Goal: Task Accomplishment & Management: Complete application form

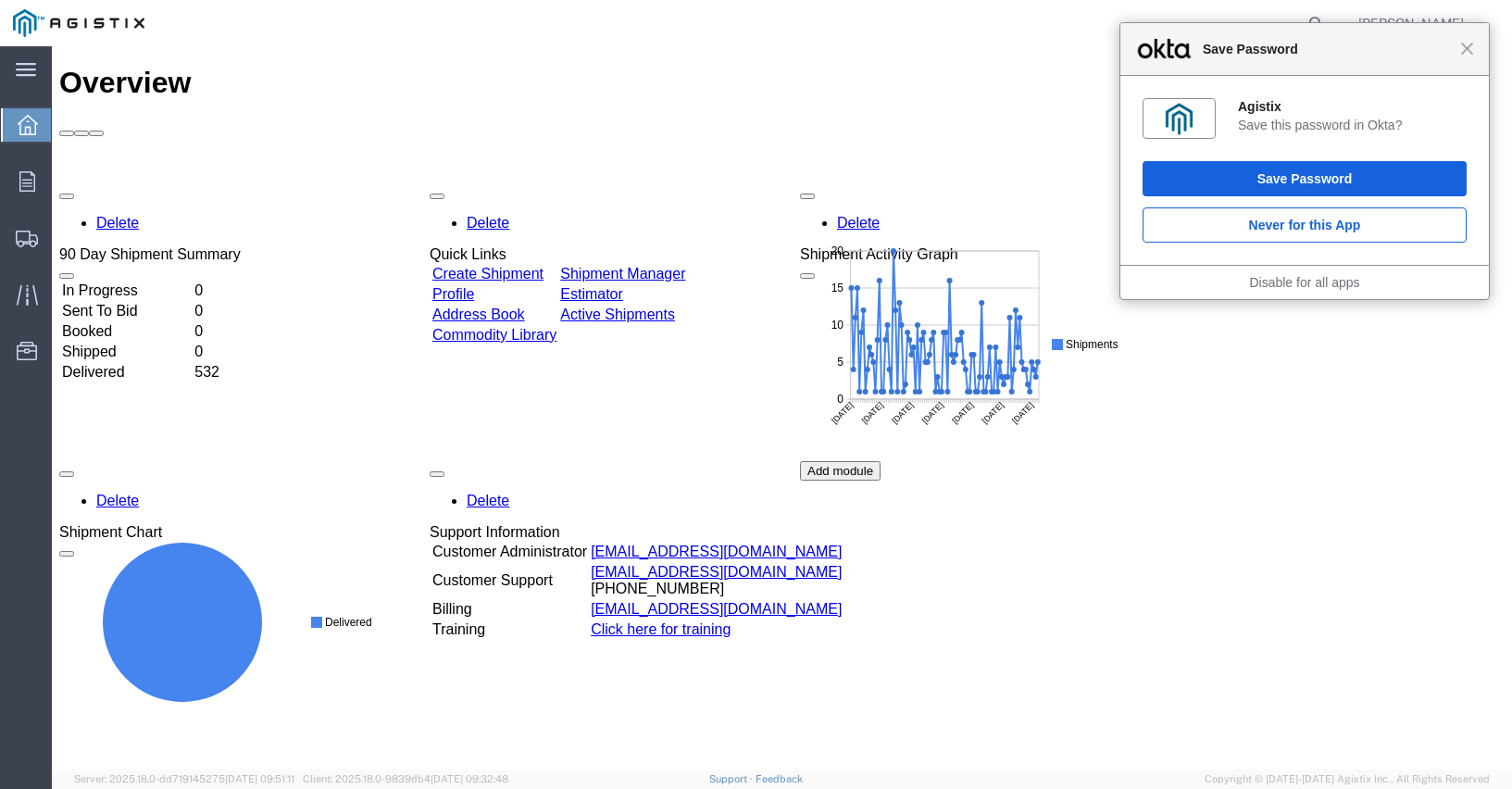
click at [1472, 60] on div "Close Save Password" at bounding box center [1304, 49] width 368 height 53
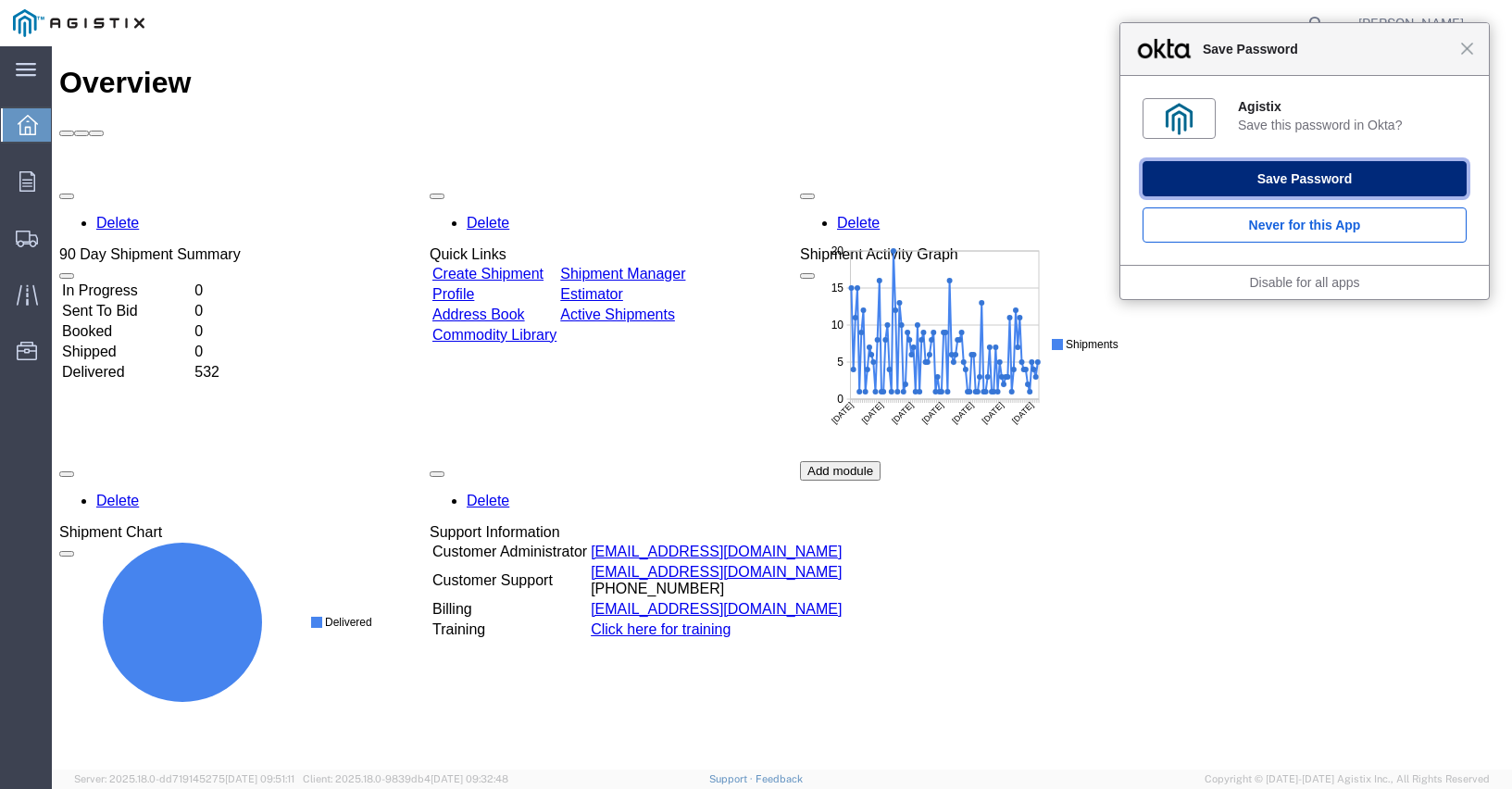
click at [1308, 175] on button "Save Password" at bounding box center [1305, 178] width 324 height 35
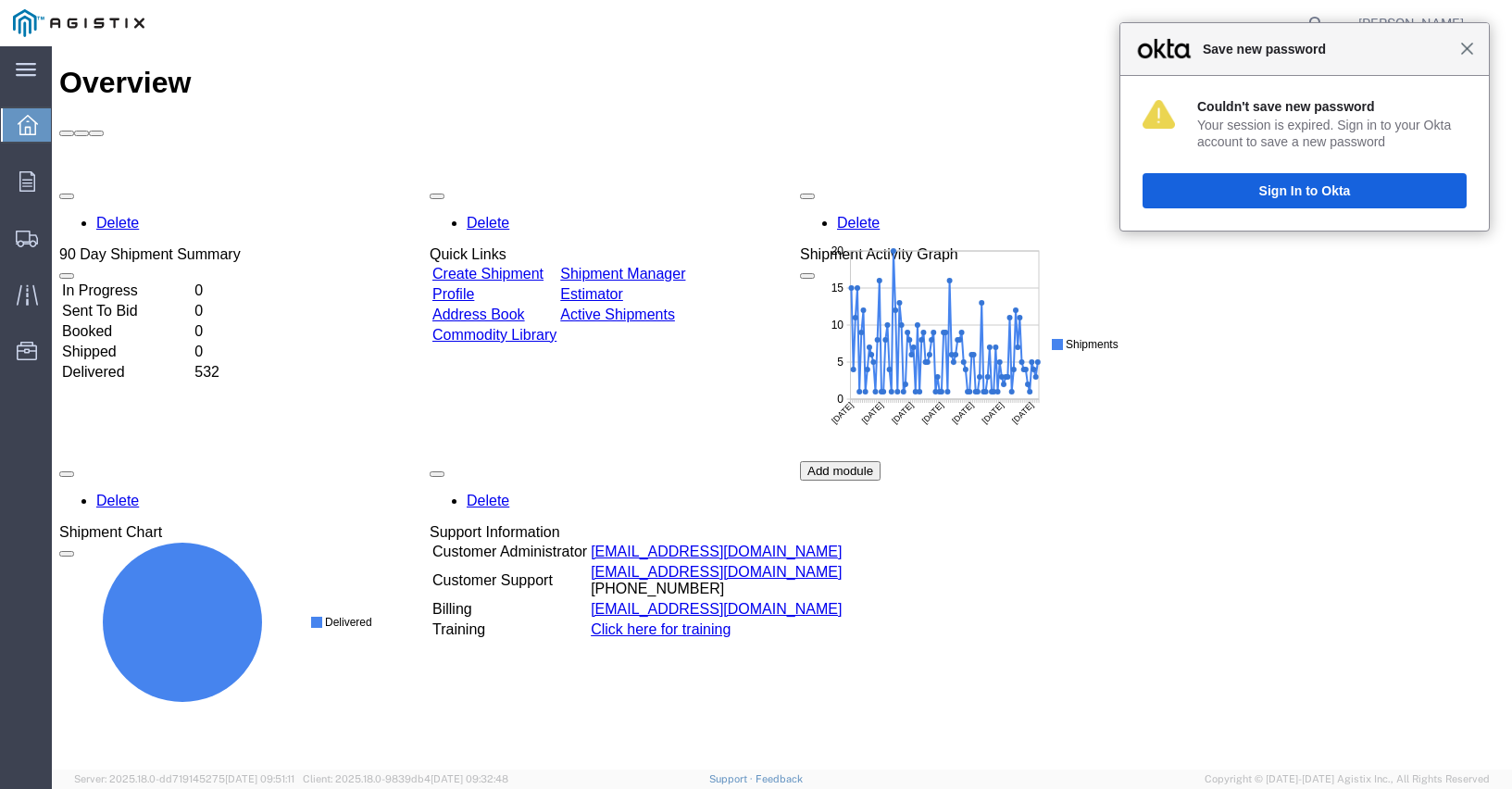
click at [1470, 55] on span "Close" at bounding box center [1467, 49] width 14 height 14
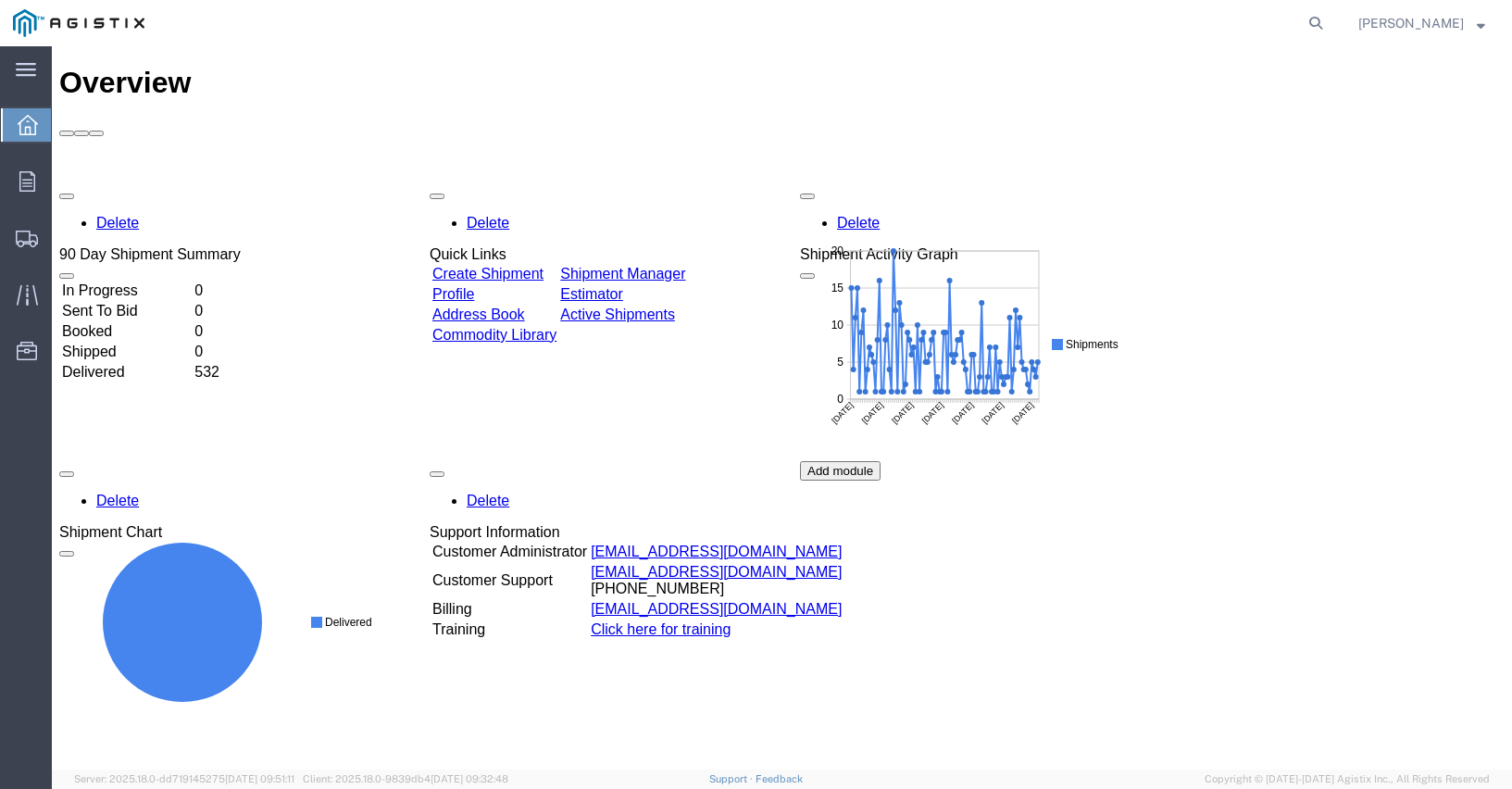
click at [1306, 405] on div "Delete 90 Day Shipment Summary In Progress 0 Sent To Bid 0 Booked 0 Shipped 0 D…" at bounding box center [782, 461] width 1445 height 555
click at [20, 177] on icon at bounding box center [28, 181] width 16 height 20
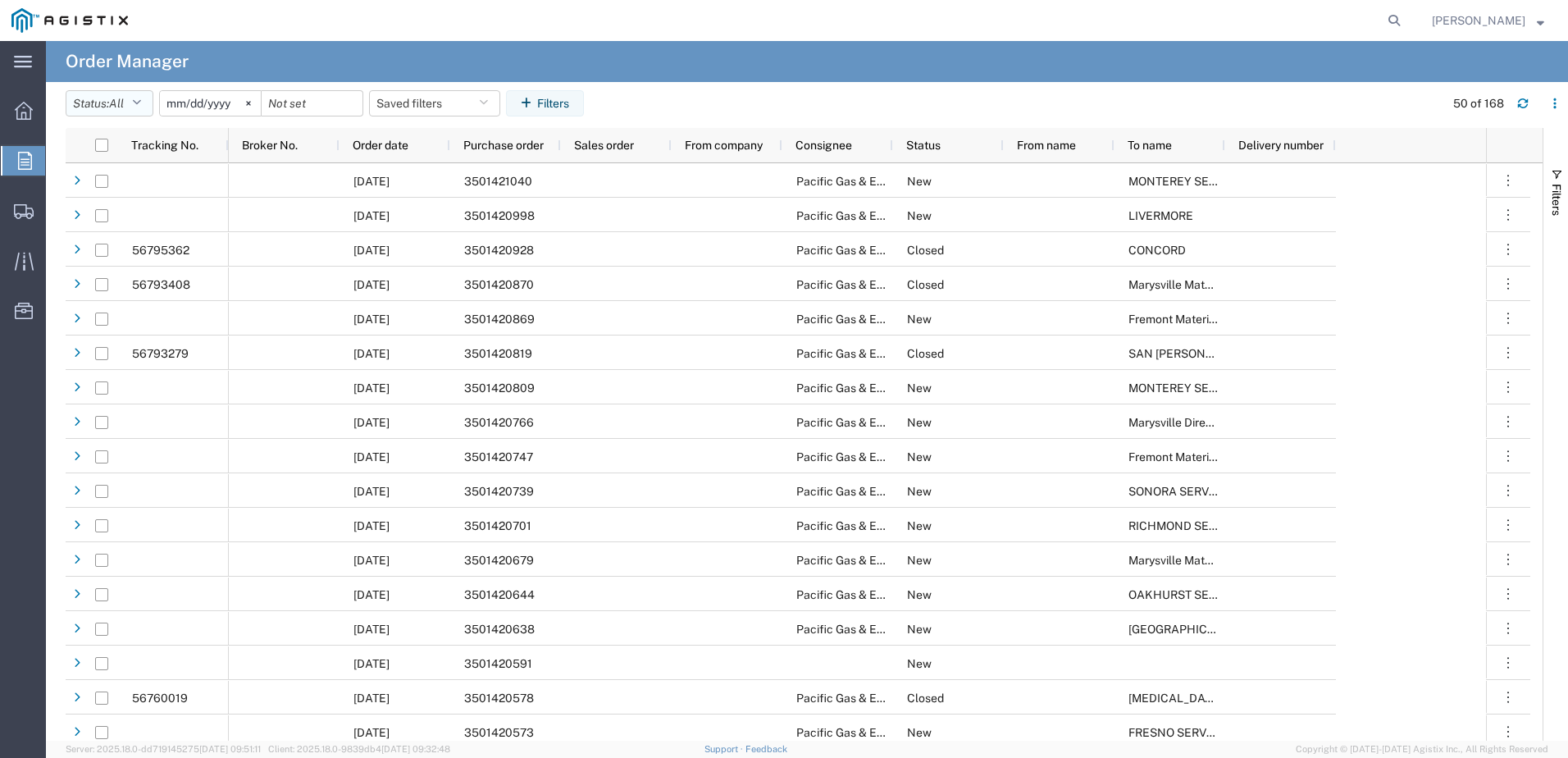
click at [147, 101] on button "Status: All" at bounding box center [109, 103] width 88 height 26
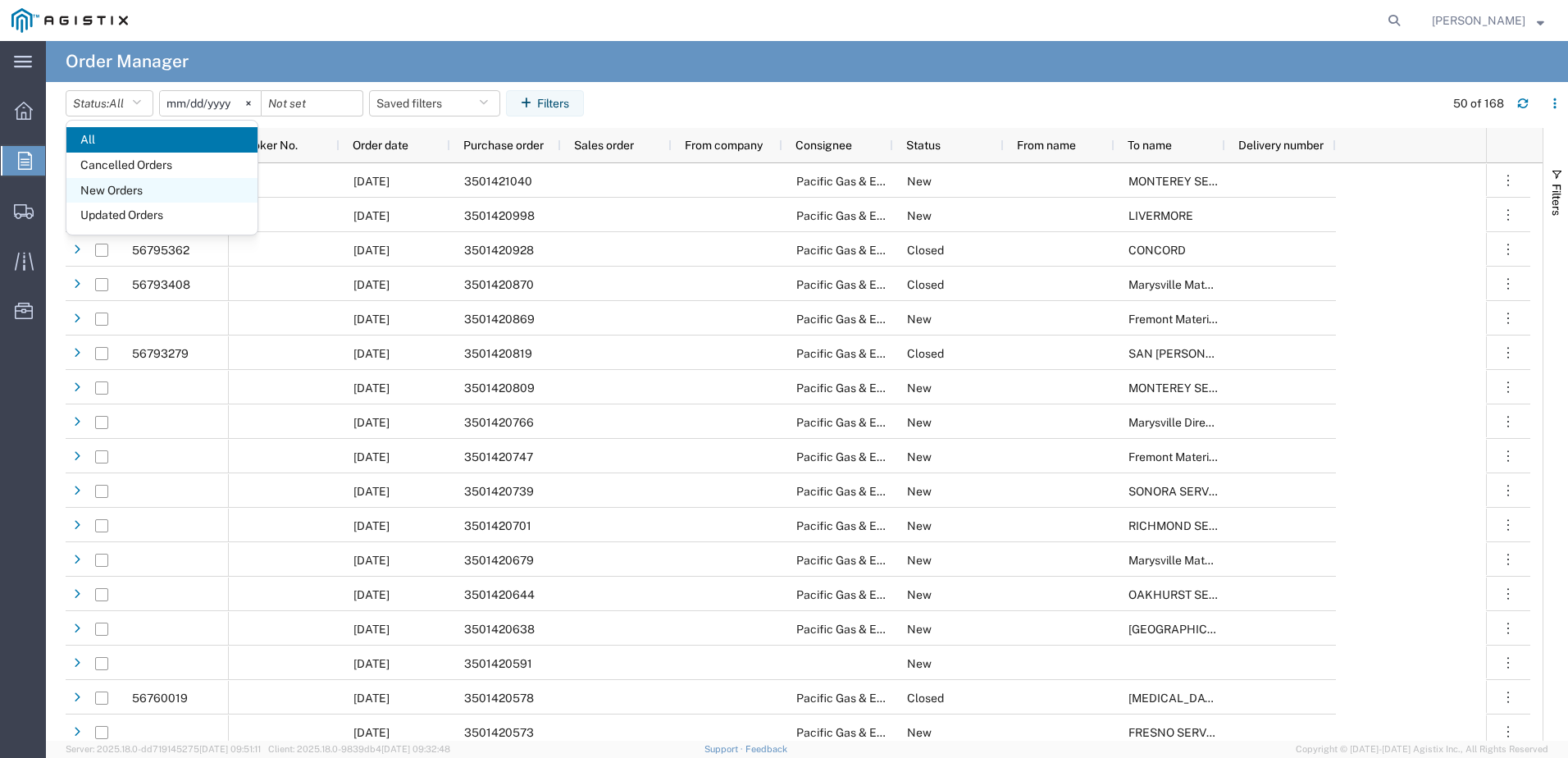
click at [117, 182] on span "New Orders" at bounding box center [161, 190] width 191 height 26
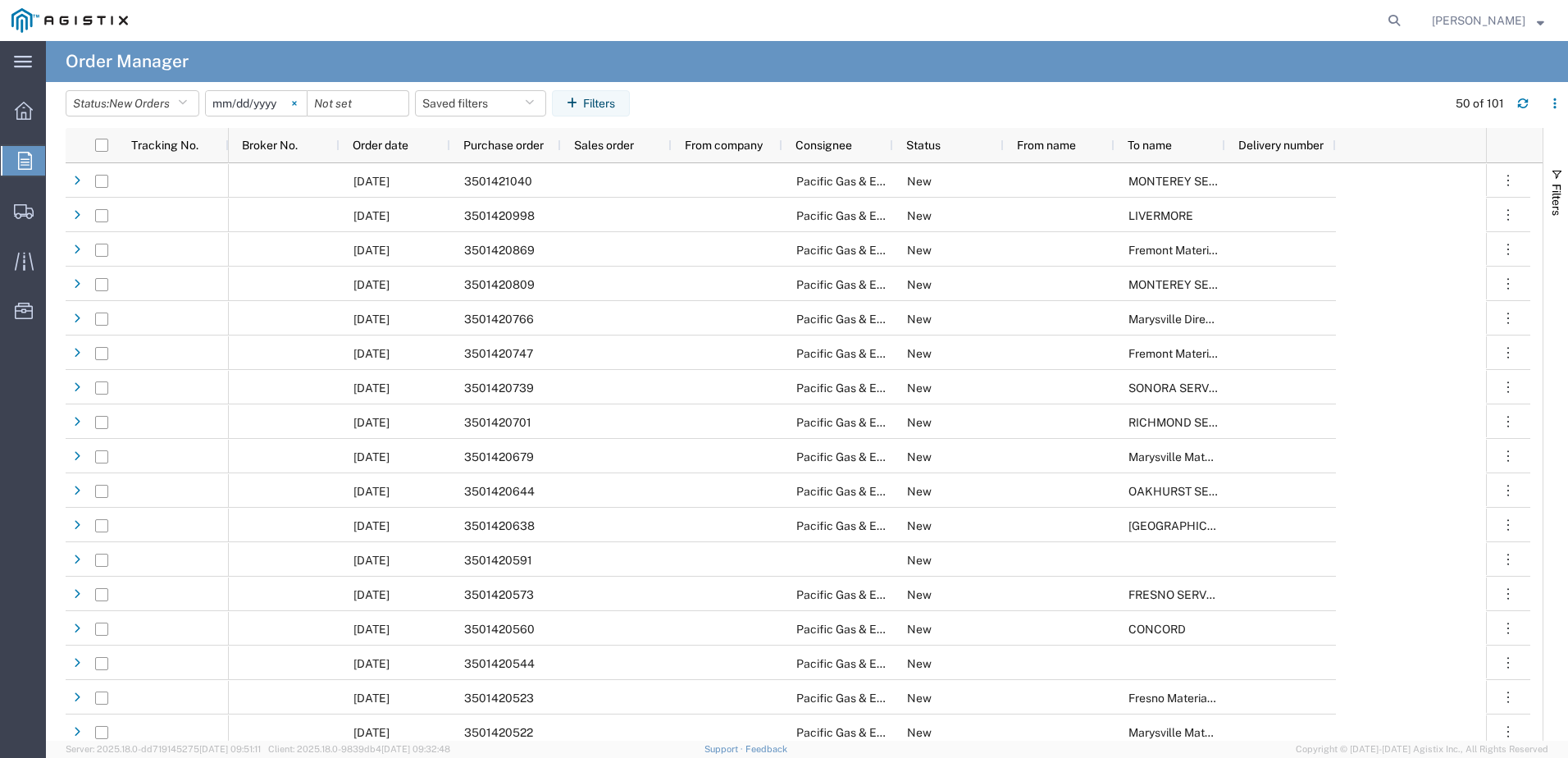
click at [297, 100] on icon at bounding box center [294, 103] width 5 height 5
click at [581, 108] on icon "button" at bounding box center [574, 103] width 17 height 11
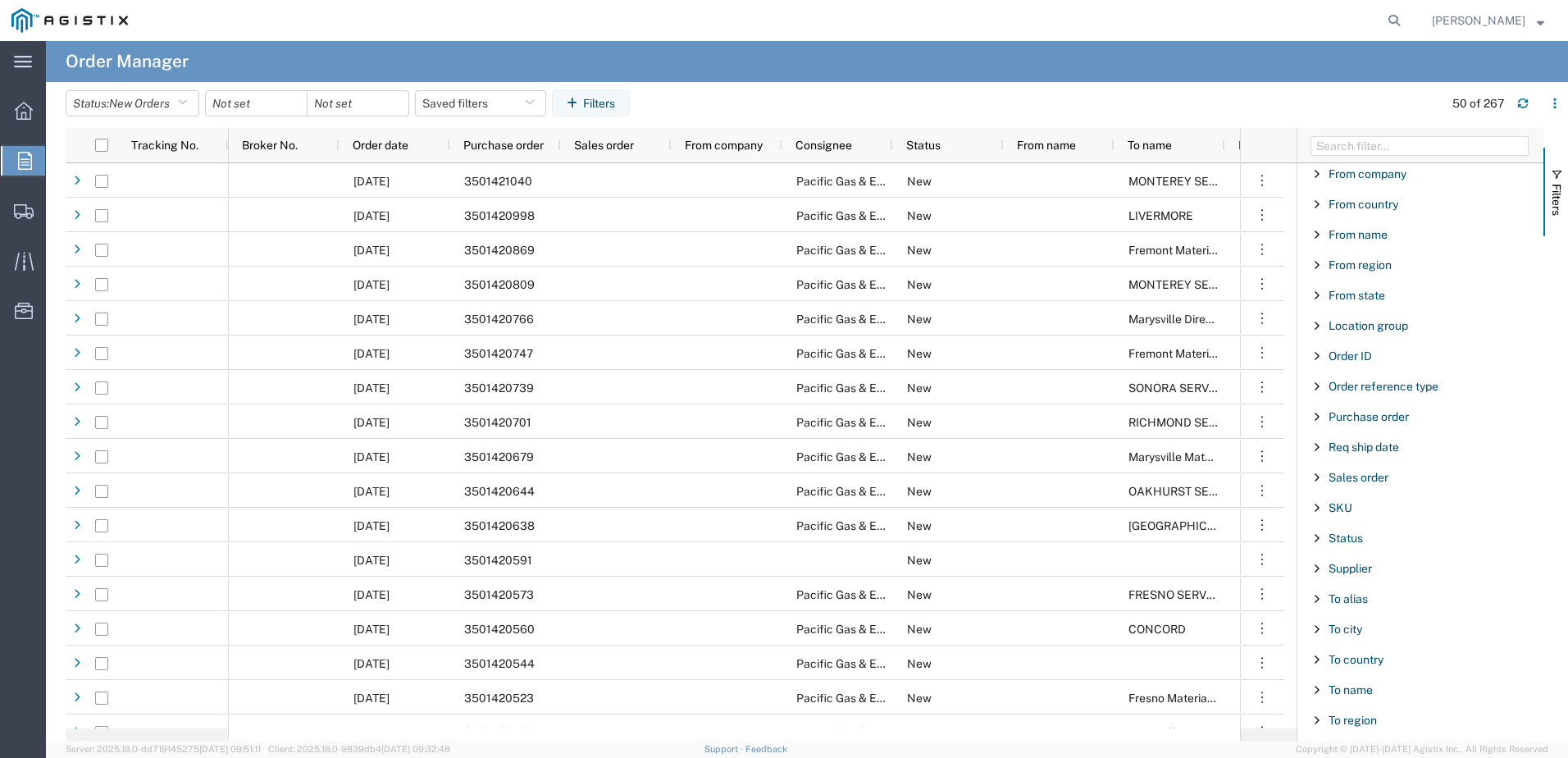
scroll to position [192, 0]
click at [1338, 408] on span "Purchase order" at bounding box center [1368, 412] width 80 height 13
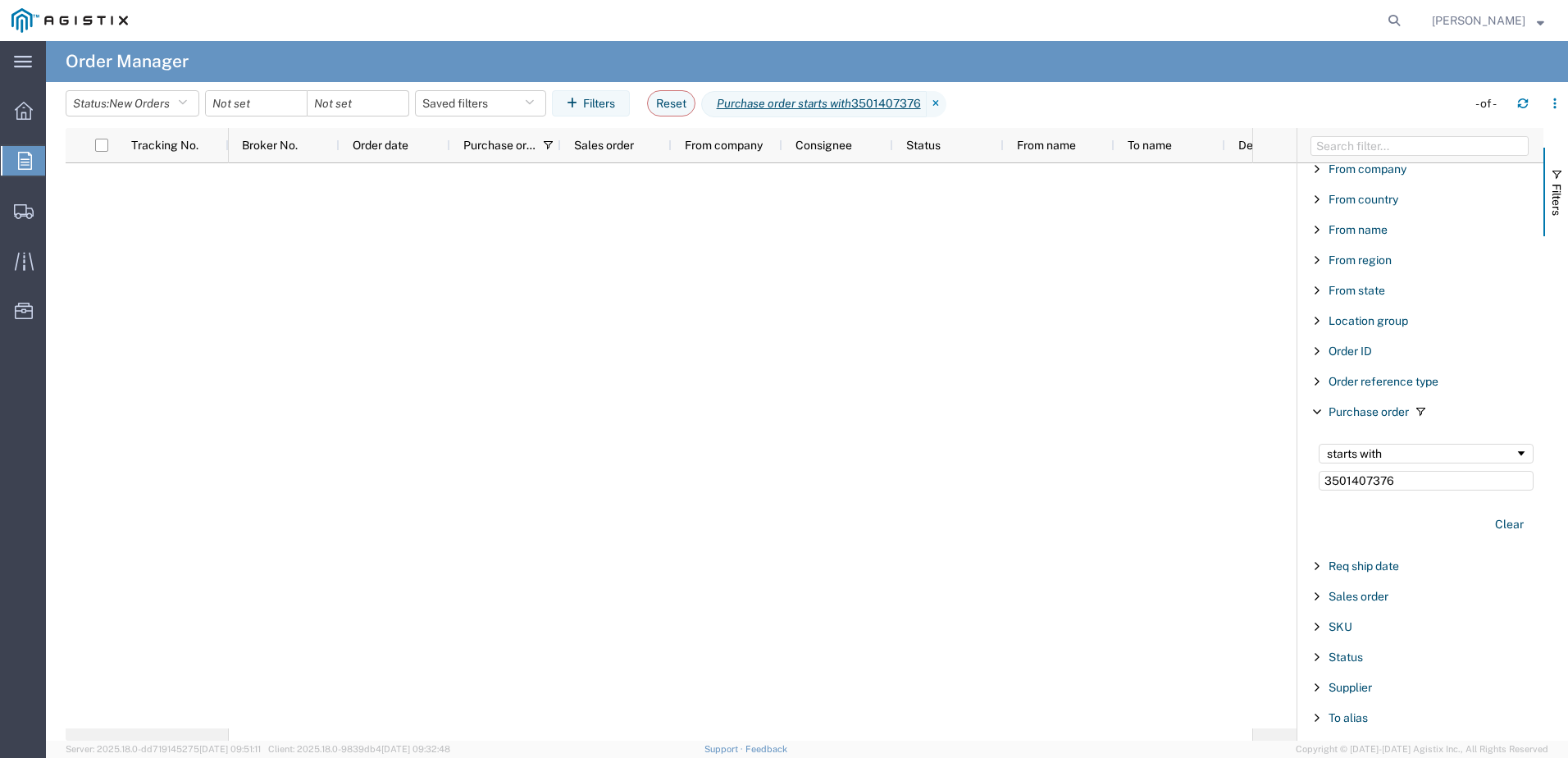
type input "3501407376"
click at [1338, 521] on div "Clear" at bounding box center [1425, 524] width 234 height 48
click at [879, 105] on span "Purchase order starts with 3501407376" at bounding box center [814, 104] width 226 height 26
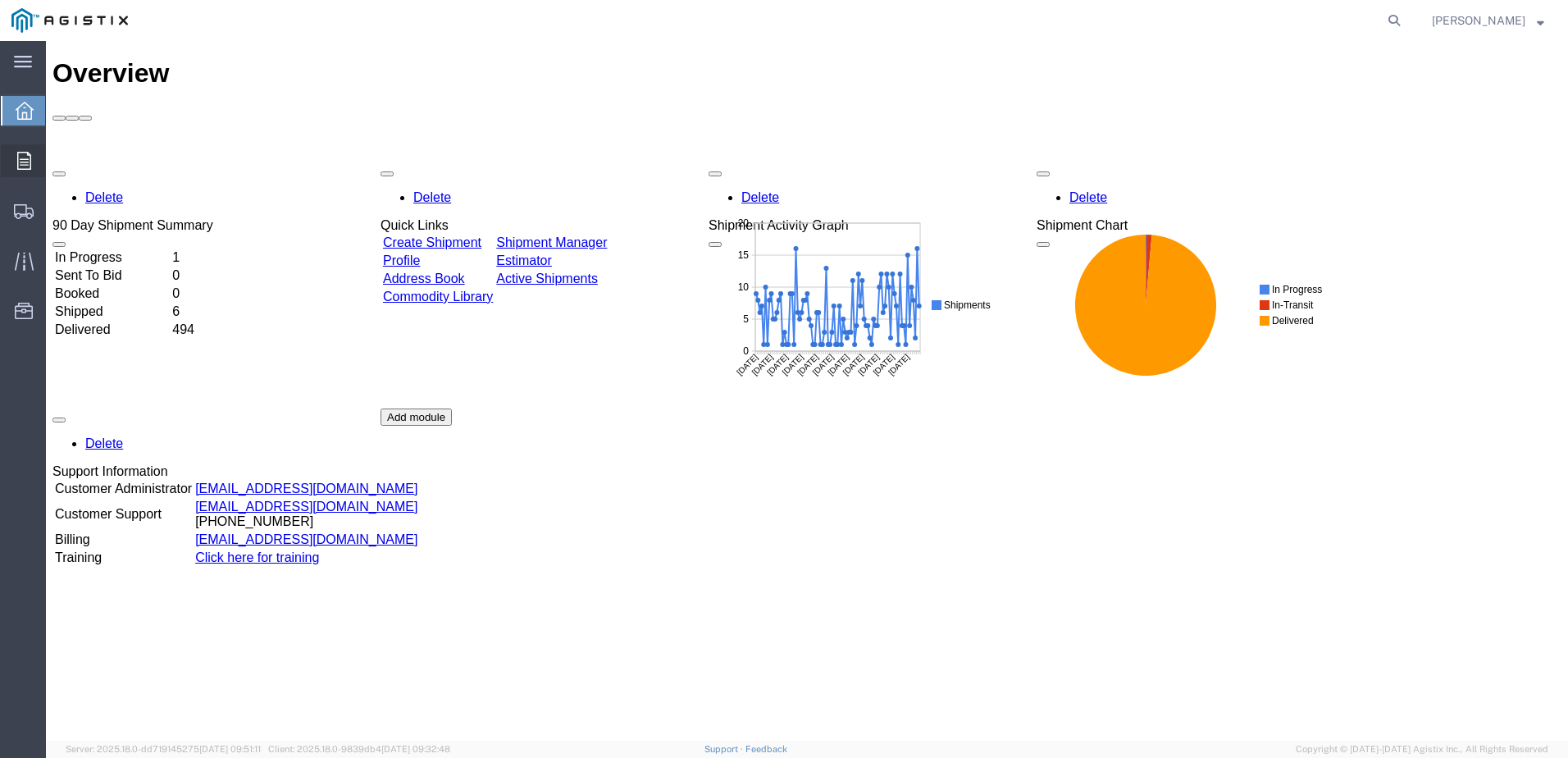
click at [14, 160] on div at bounding box center [24, 160] width 46 height 33
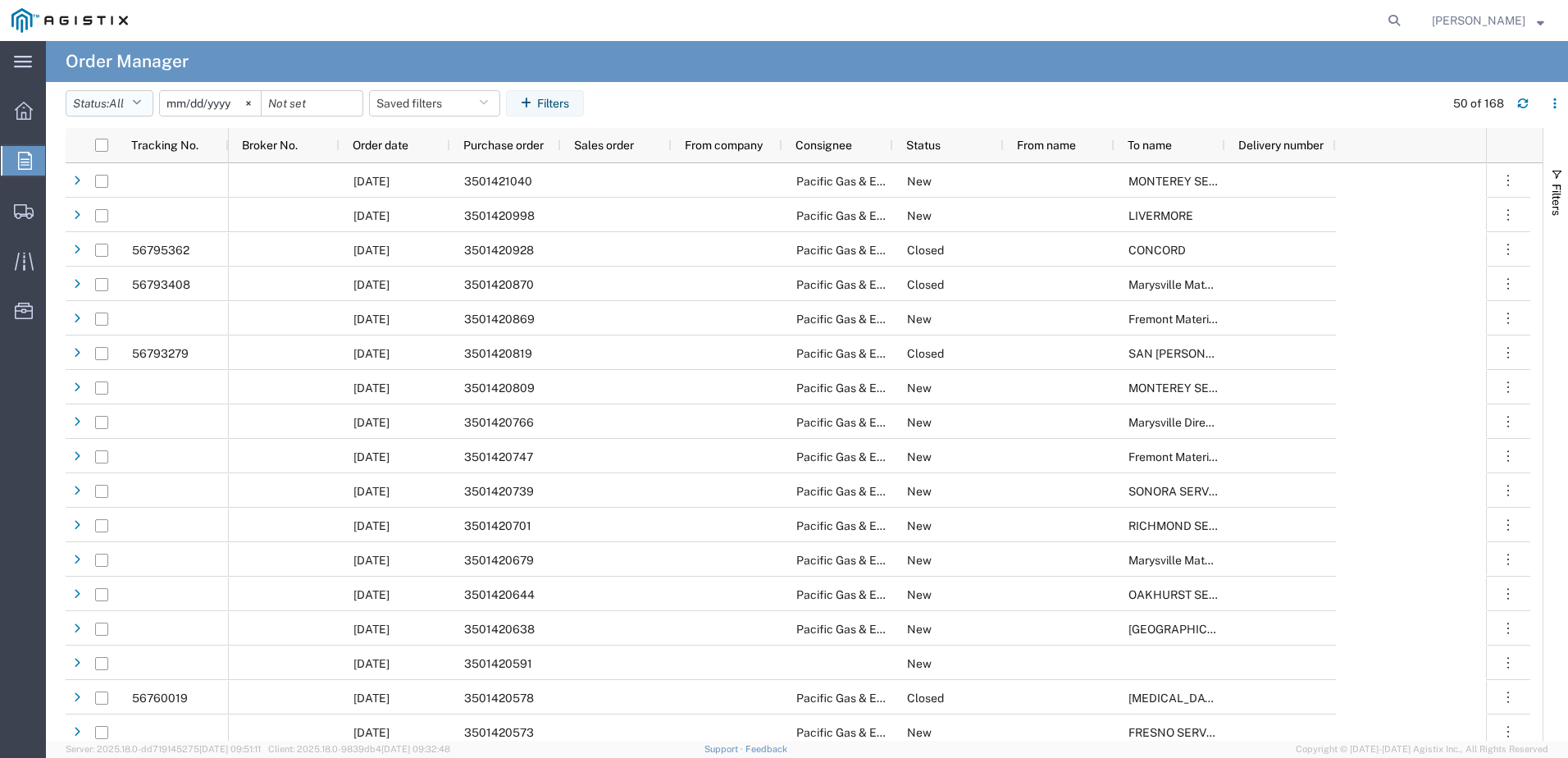
click at [141, 103] on icon "button" at bounding box center [137, 103] width 9 height 11
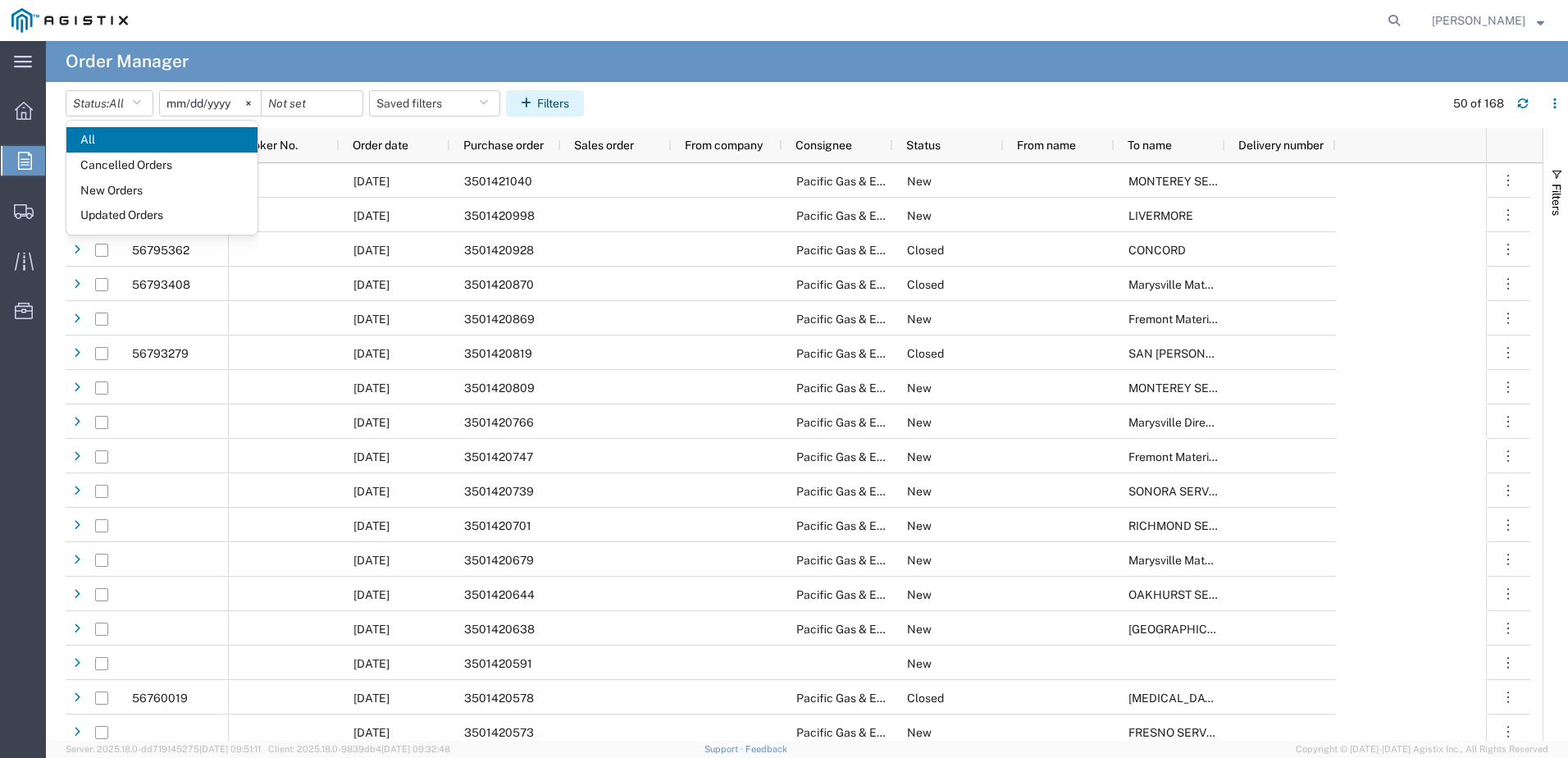
click at [535, 102] on icon "button" at bounding box center [529, 103] width 17 height 11
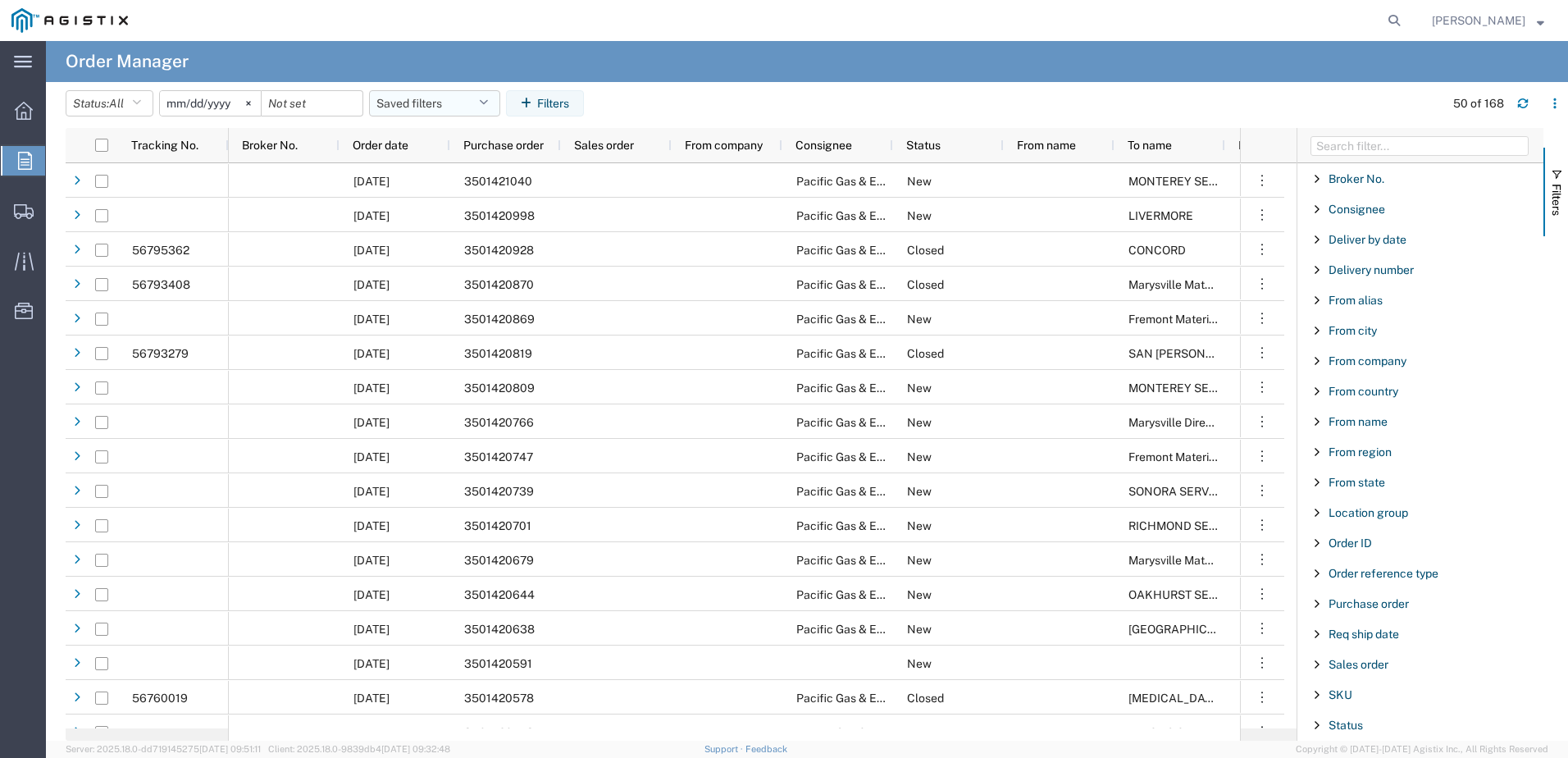
click at [488, 105] on icon "button" at bounding box center [484, 103] width 9 height 11
click at [250, 101] on icon at bounding box center [248, 102] width 4 height 4
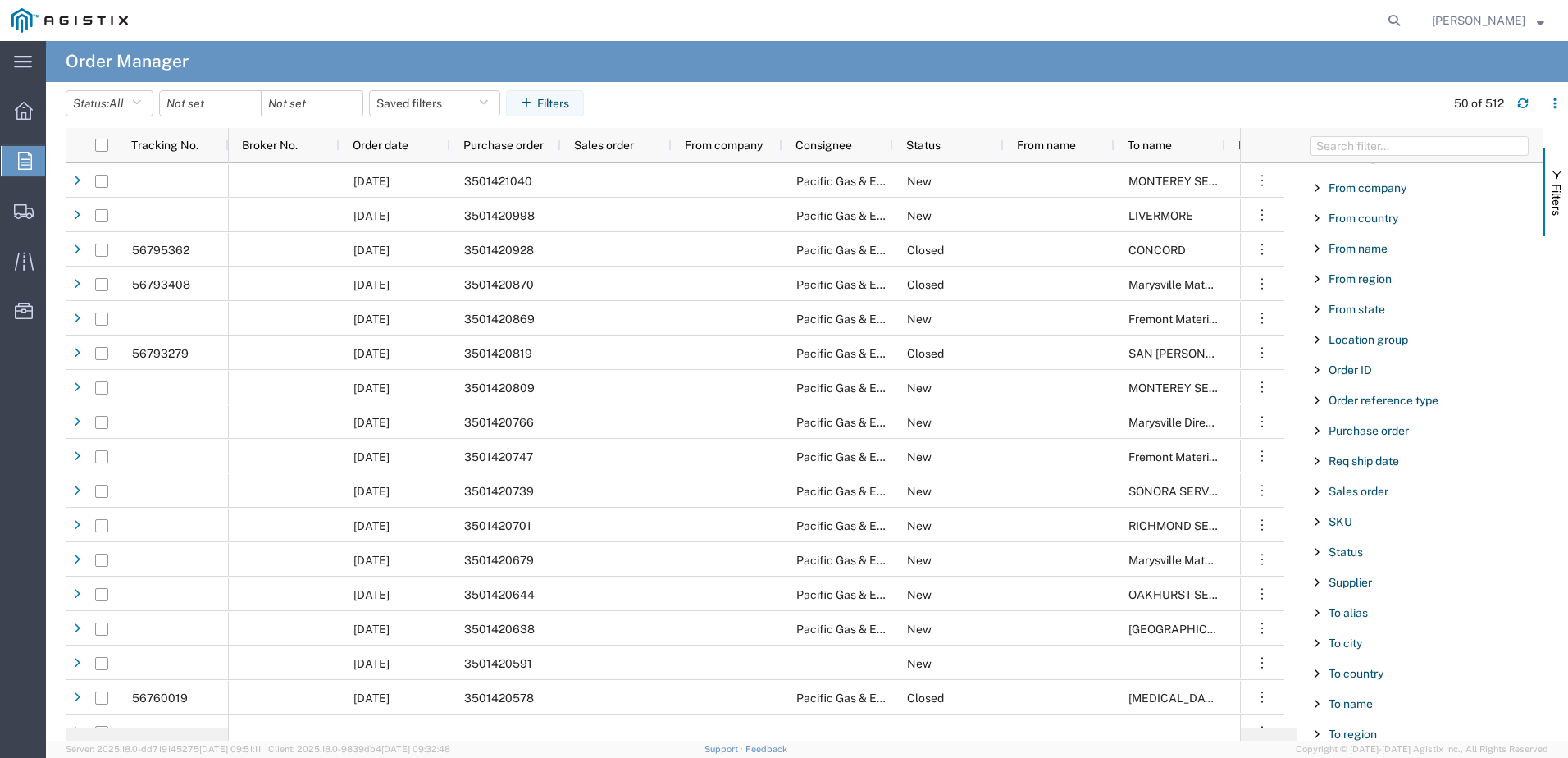
scroll to position [242, 0]
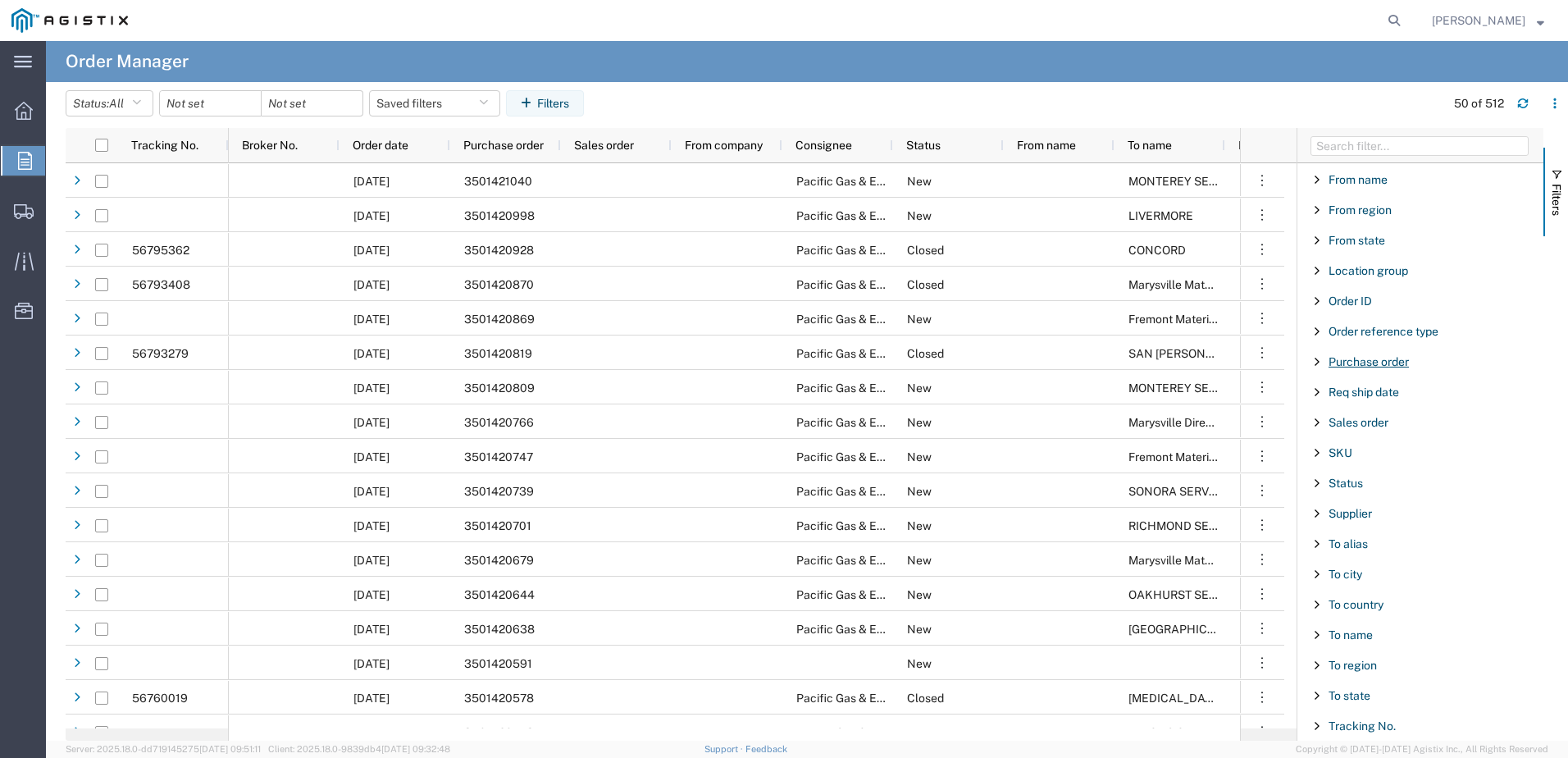
click at [1367, 360] on span "Purchase order" at bounding box center [1368, 361] width 80 height 13
click at [1514, 404] on span "Filtering operator" at bounding box center [1520, 403] width 13 height 13
click at [1352, 427] on input "Filter Value" at bounding box center [1426, 430] width 215 height 19
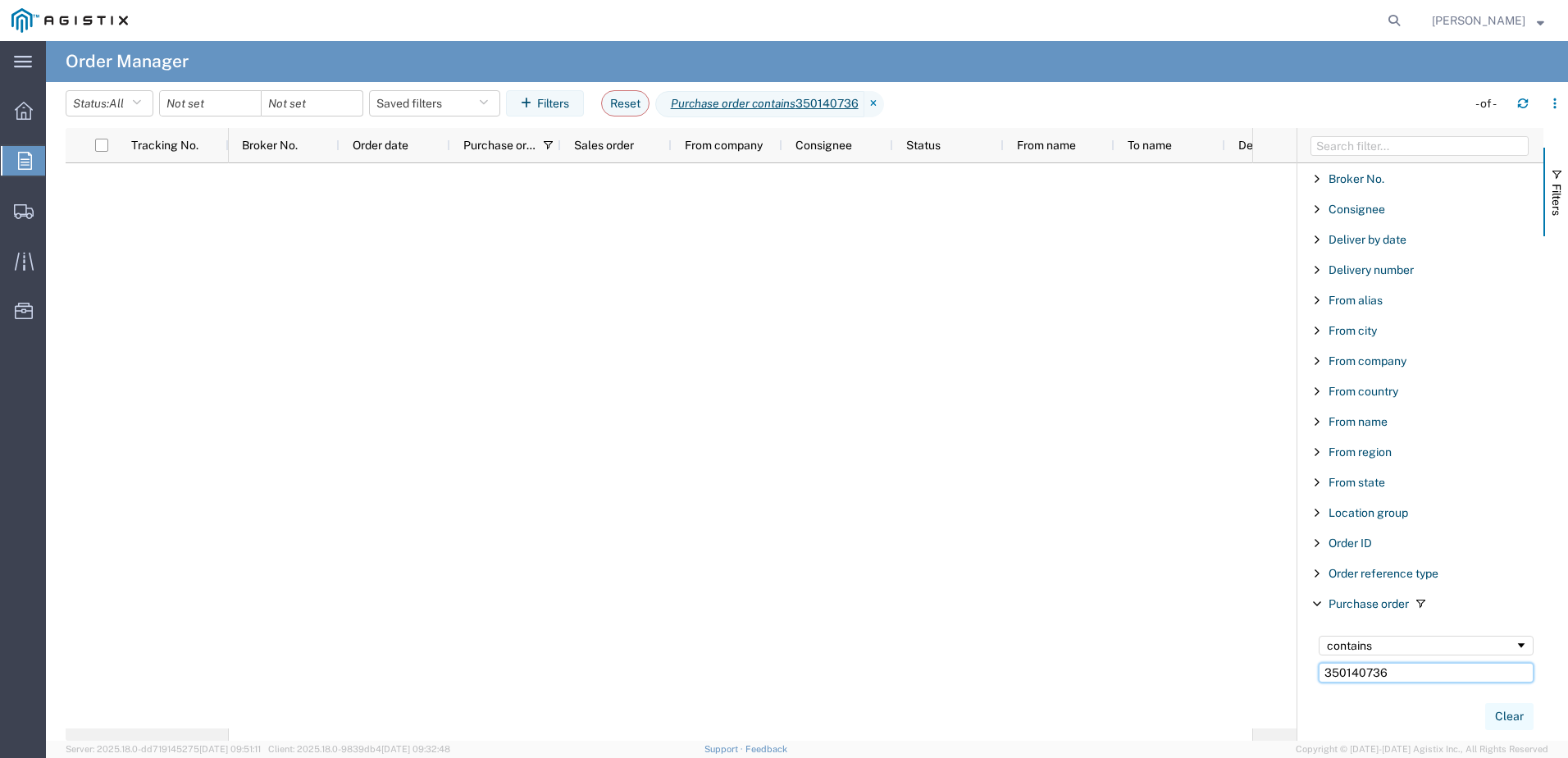
type input "350140736"
click at [1501, 718] on button "Clear" at bounding box center [1509, 717] width 48 height 27
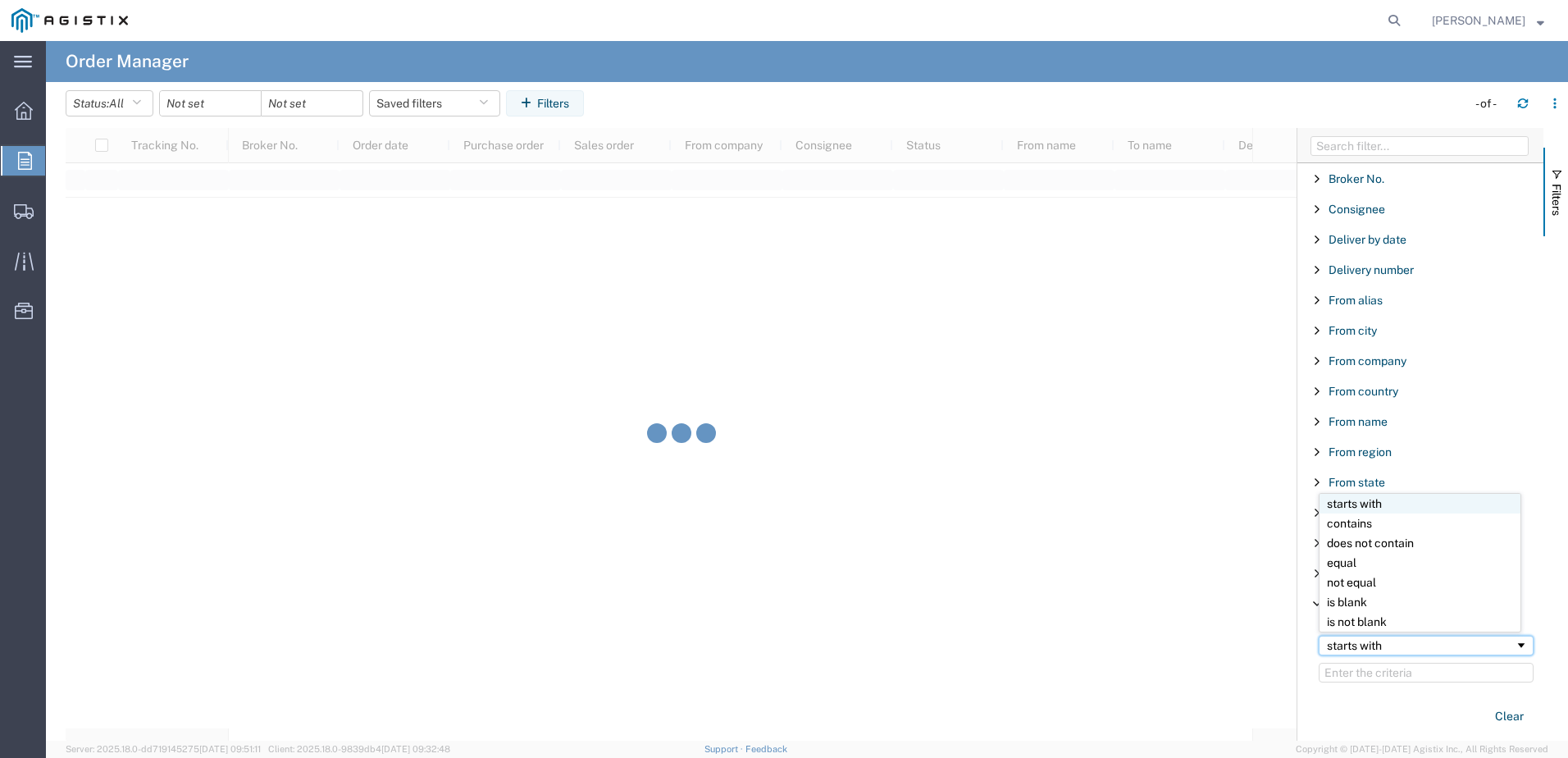
click at [1514, 645] on span "Filtering operator" at bounding box center [1520, 645] width 13 height 13
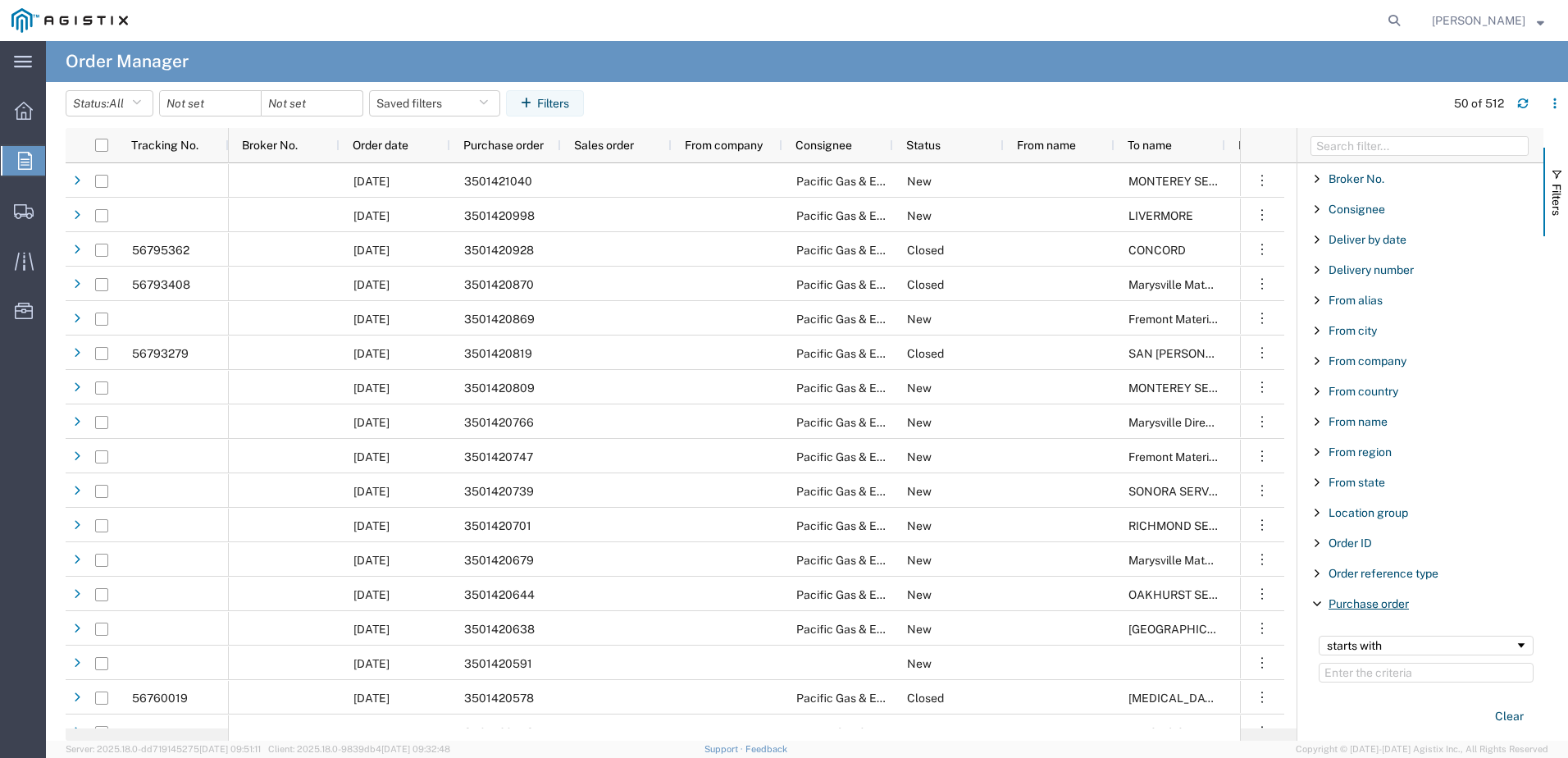
click at [1361, 598] on span "Purchase order" at bounding box center [1368, 604] width 80 height 13
click at [1375, 598] on span "Purchase order" at bounding box center [1368, 604] width 80 height 13
click at [1345, 674] on input "Filter Value" at bounding box center [1426, 673] width 215 height 19
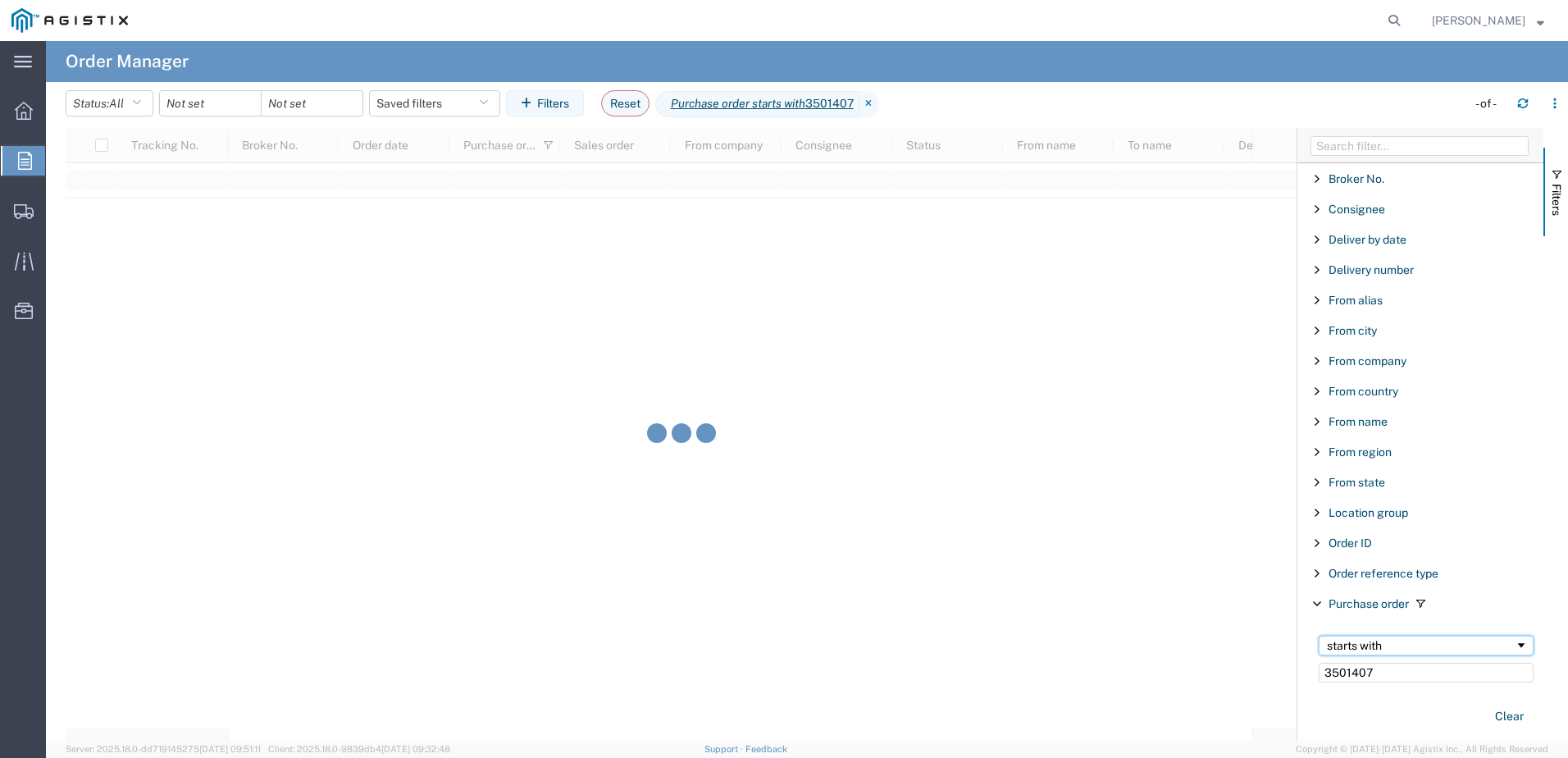
click at [1514, 648] on span "Filtering operator" at bounding box center [1520, 645] width 13 height 13
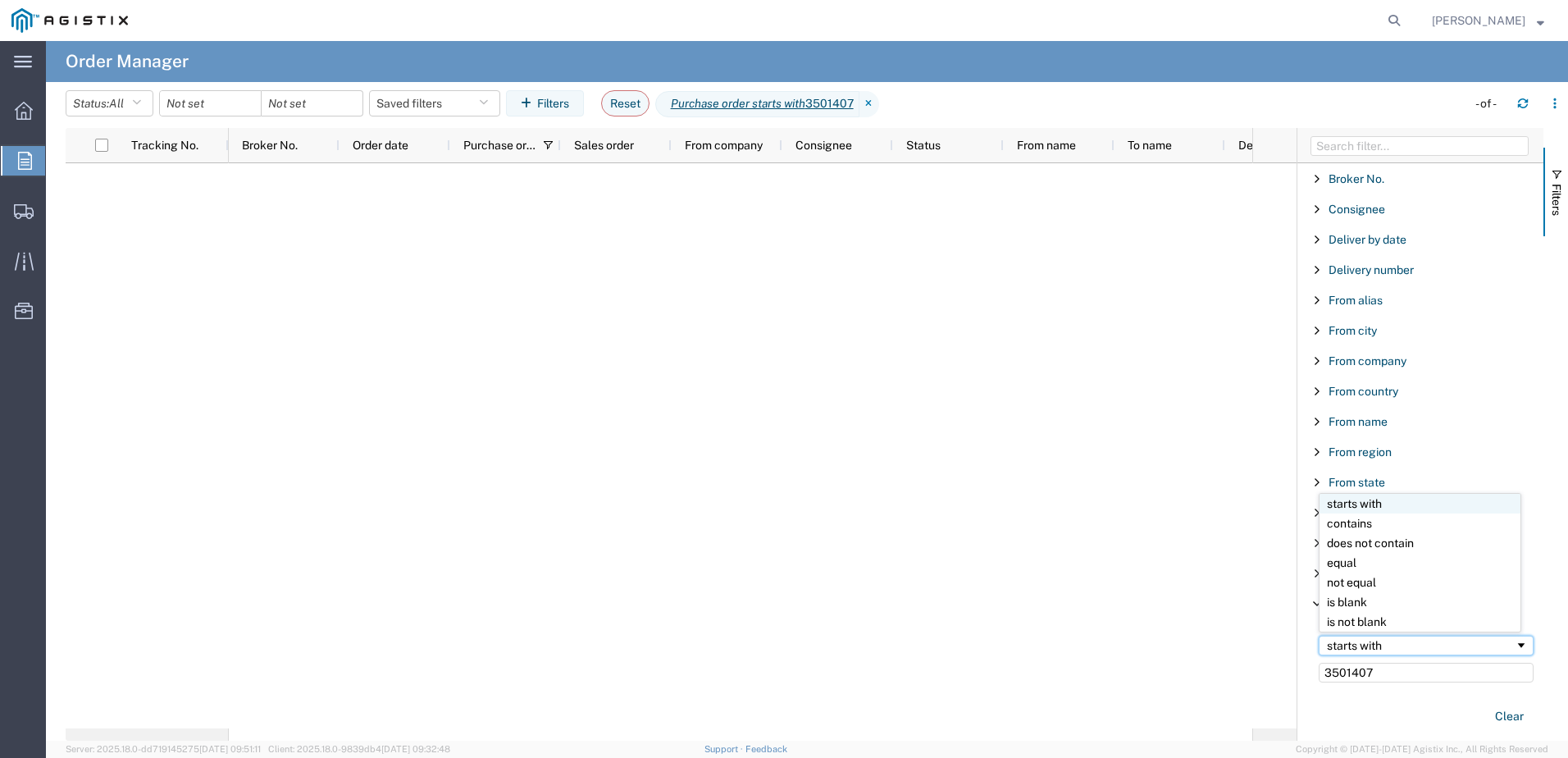
click at [1514, 645] on span "Filtering operator" at bounding box center [1520, 645] width 13 height 13
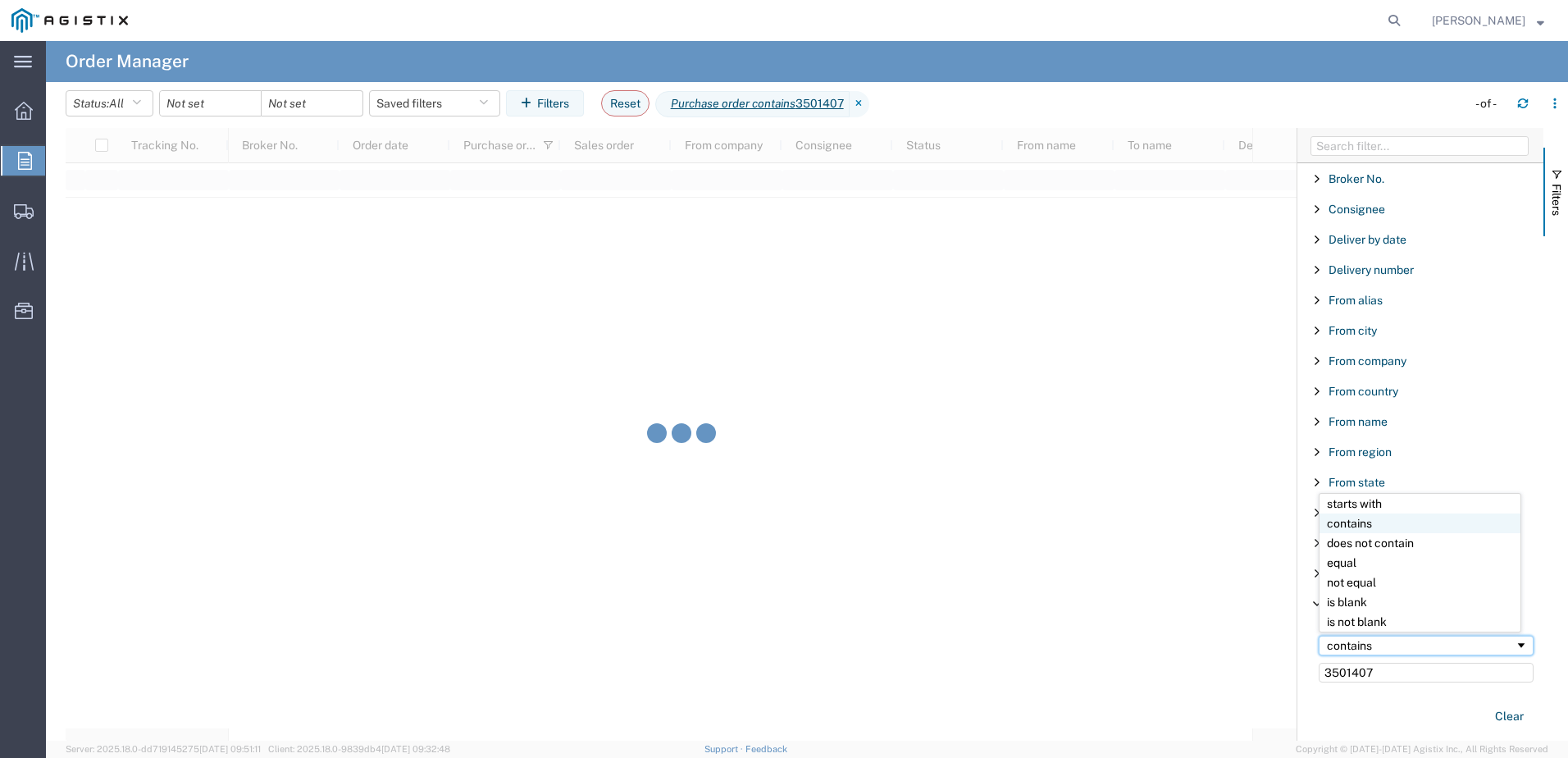
click at [1514, 645] on span "Filtering operator" at bounding box center [1520, 645] width 13 height 13
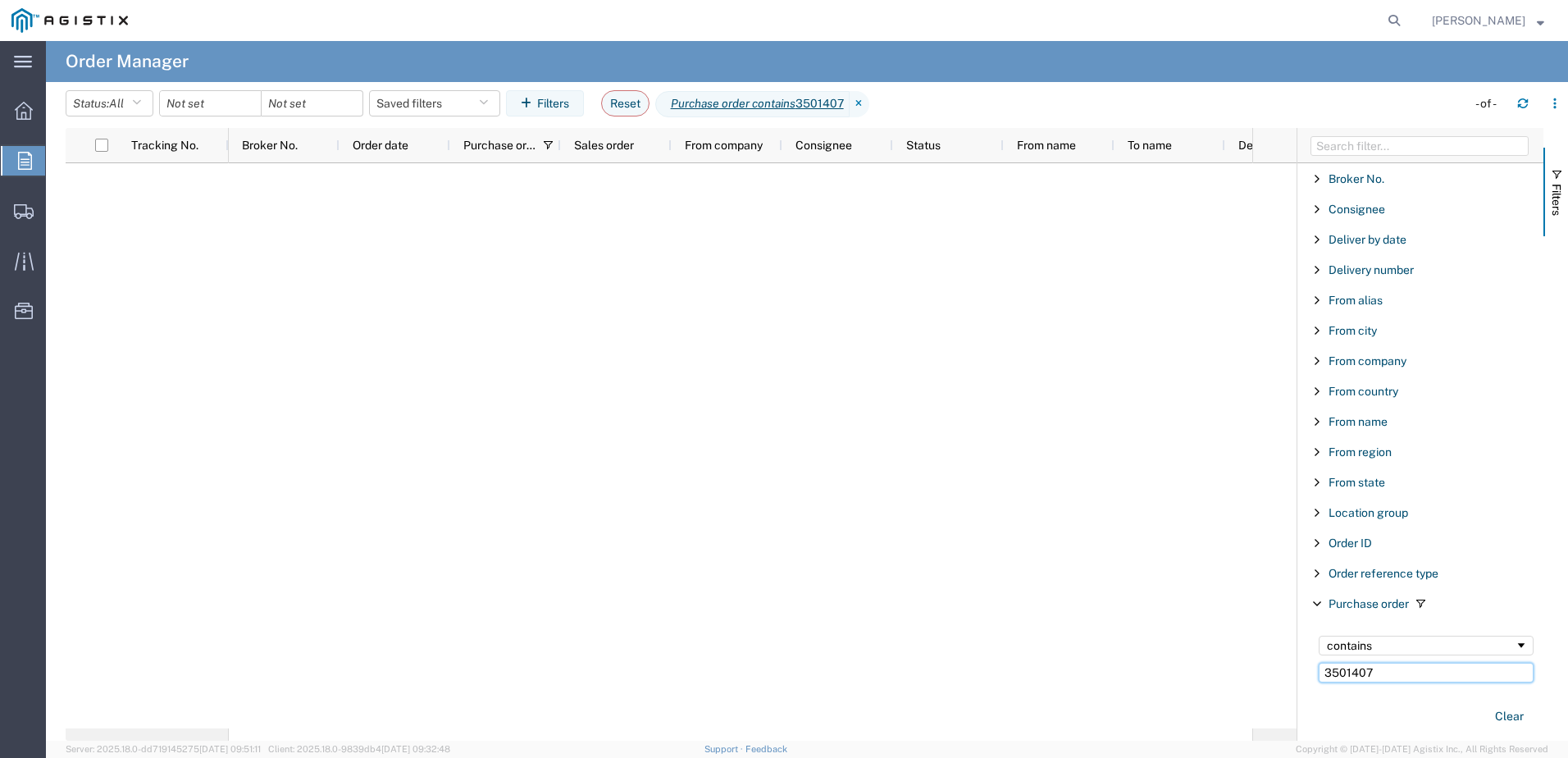
click at [1381, 676] on input "3501407" at bounding box center [1426, 673] width 215 height 19
type input "3501407376"
click at [649, 109] on button "Reset" at bounding box center [625, 103] width 48 height 26
type input "[DATE]"
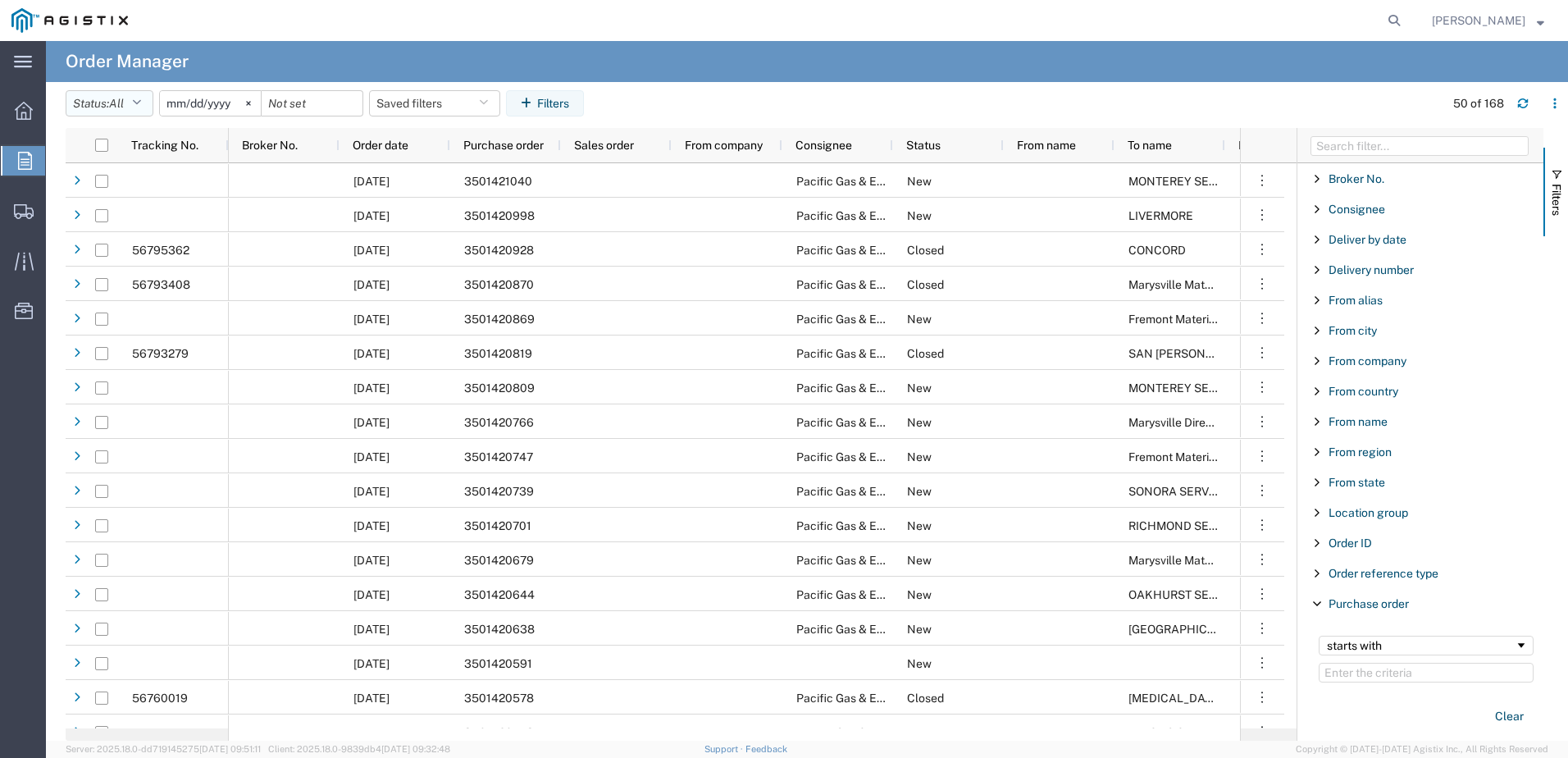
click at [137, 102] on icon "button" at bounding box center [137, 103] width 9 height 11
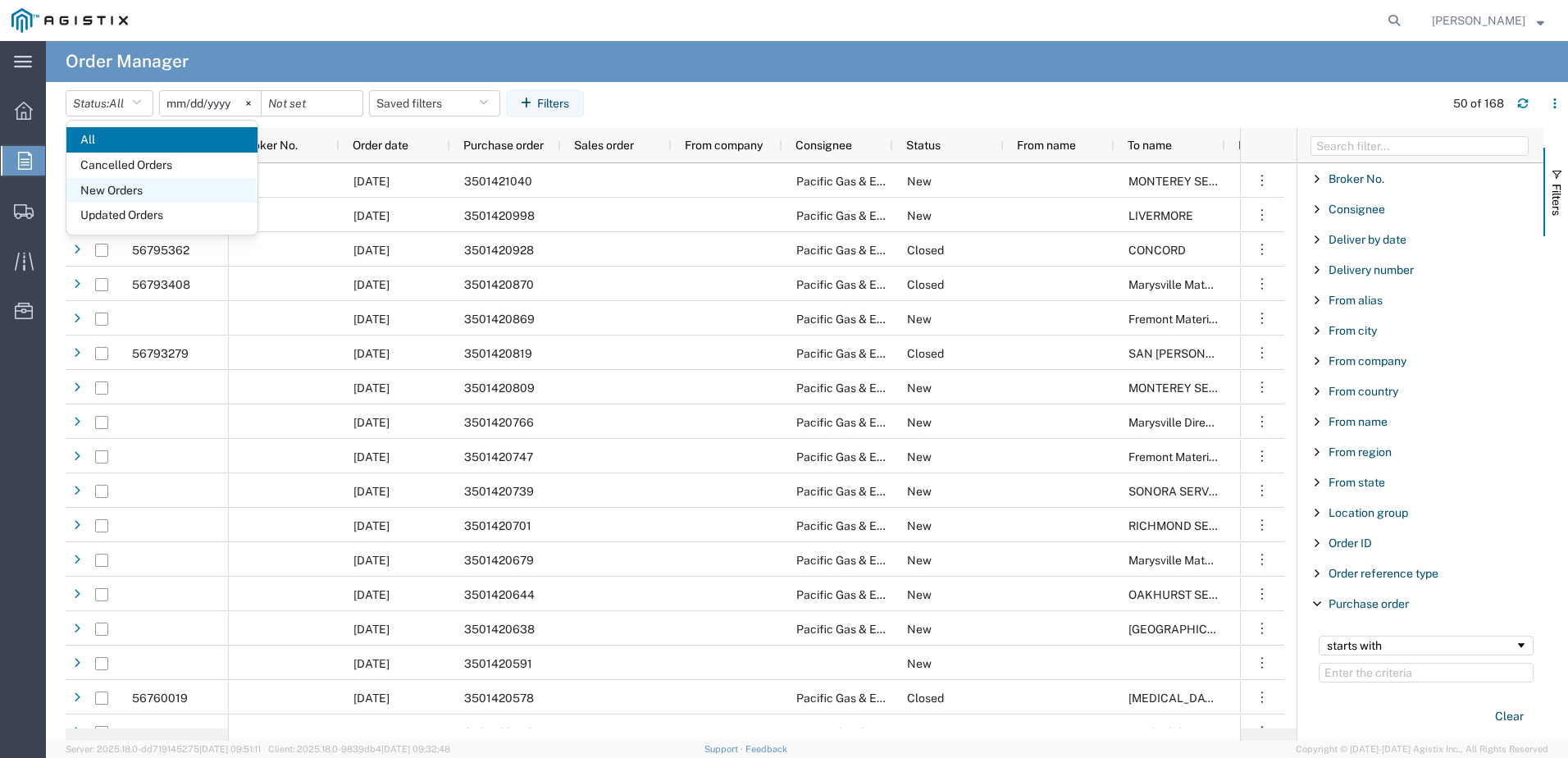
click at [115, 184] on span "New Orders" at bounding box center [161, 190] width 191 height 26
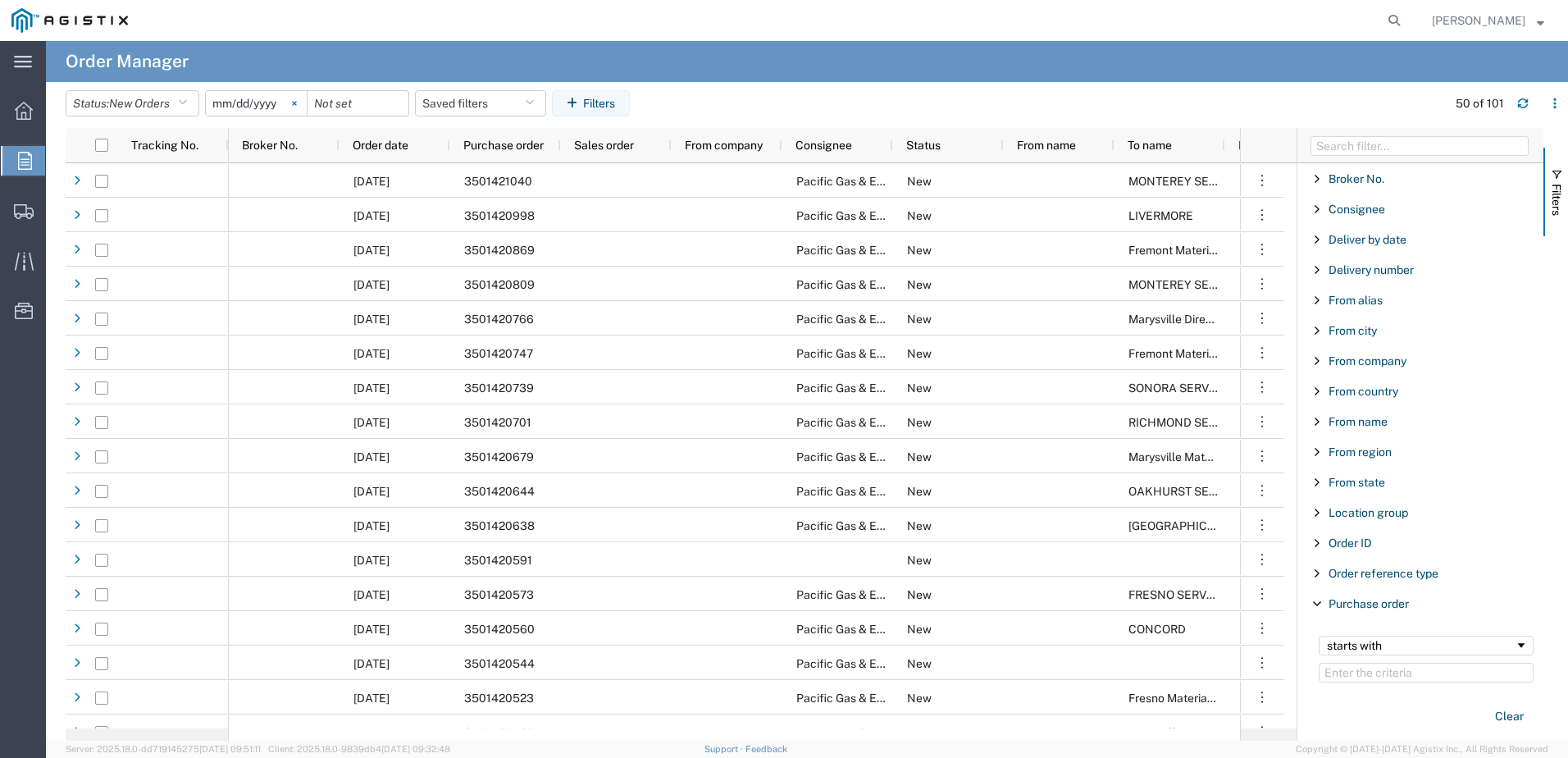
click at [304, 101] on svg-icon at bounding box center [294, 103] width 25 height 25
click at [574, 100] on icon "button" at bounding box center [574, 103] width 17 height 11
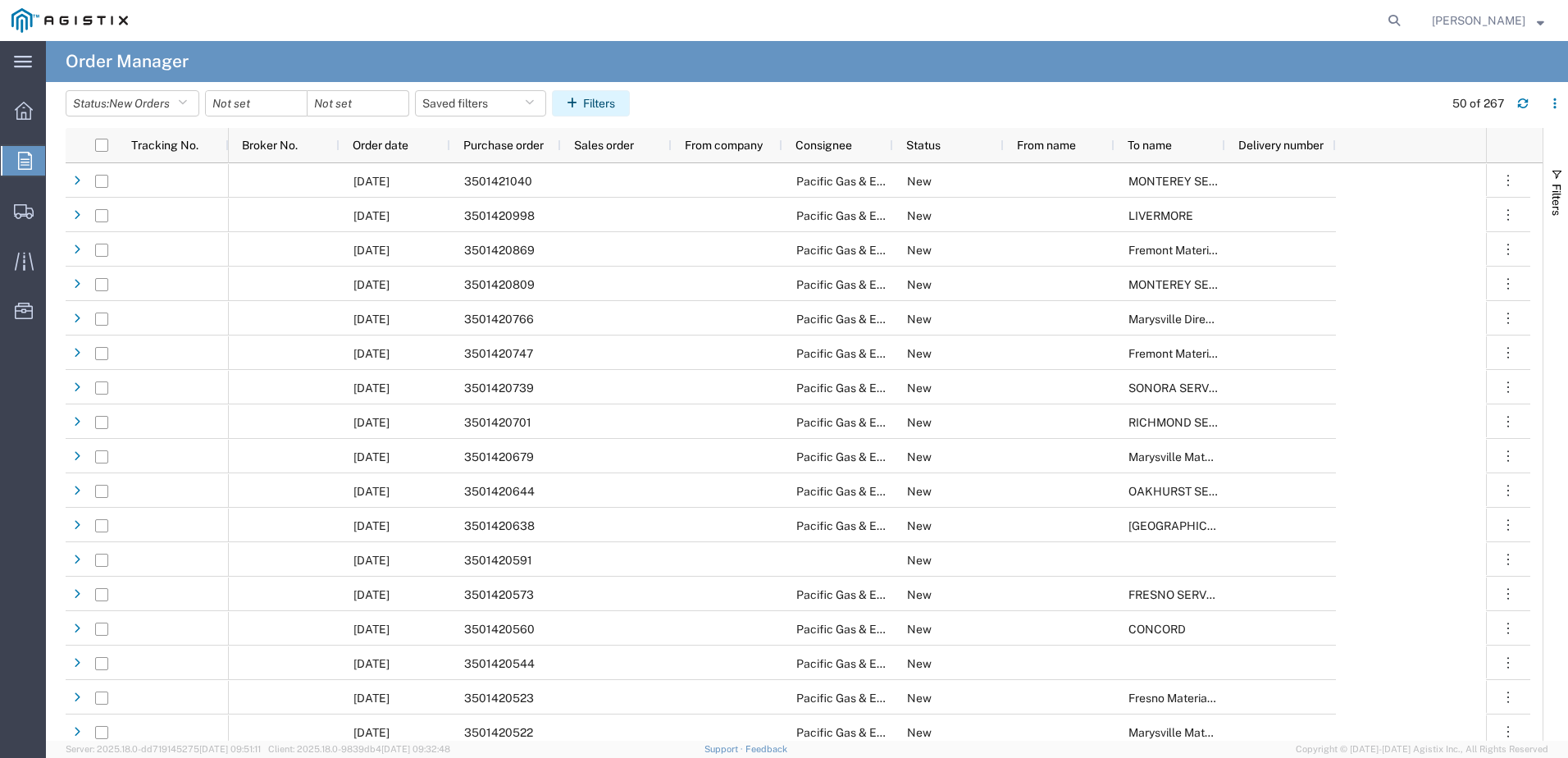
click at [575, 100] on icon "button" at bounding box center [574, 103] width 17 height 11
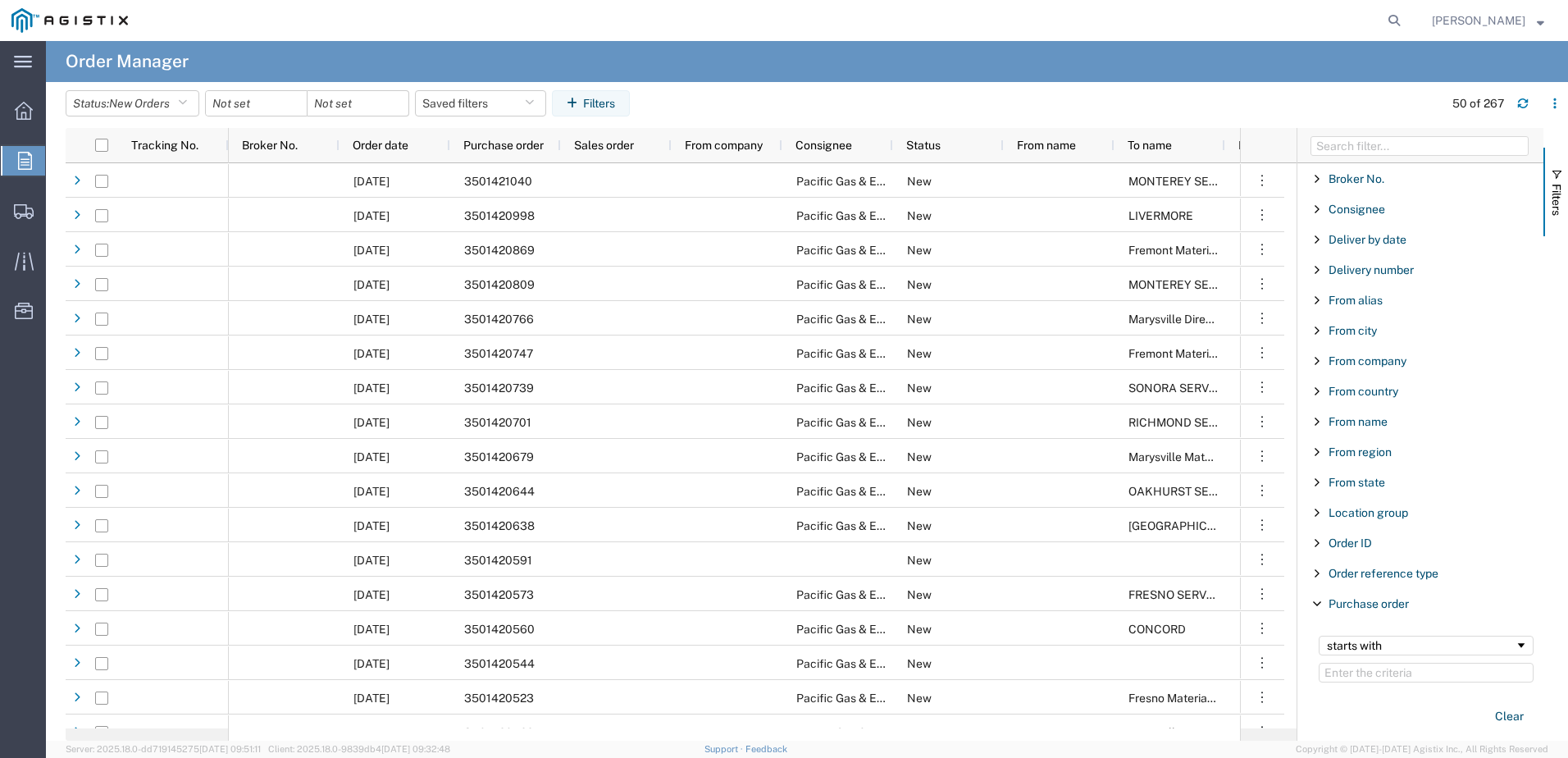
drag, startPoint x: 1530, startPoint y: 381, endPoint x: 1540, endPoint y: 452, distance: 71.7
click at [1540, 452] on div "Broker No. Enabled Broker No. Consignee Enabled Consignee Deliver by date Enabl…" at bounding box center [1419, 451] width 246 height 577
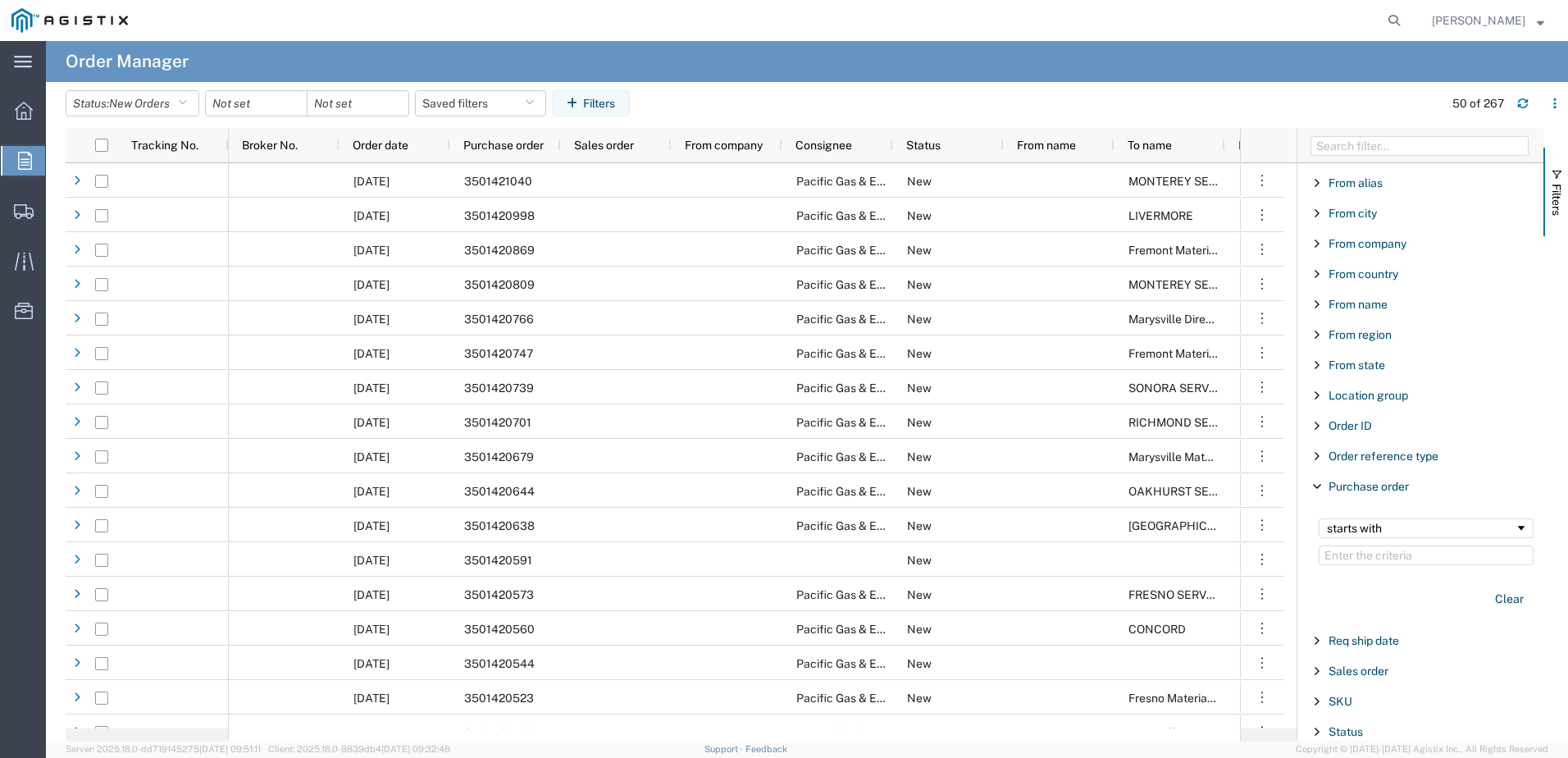
scroll to position [146, 0]
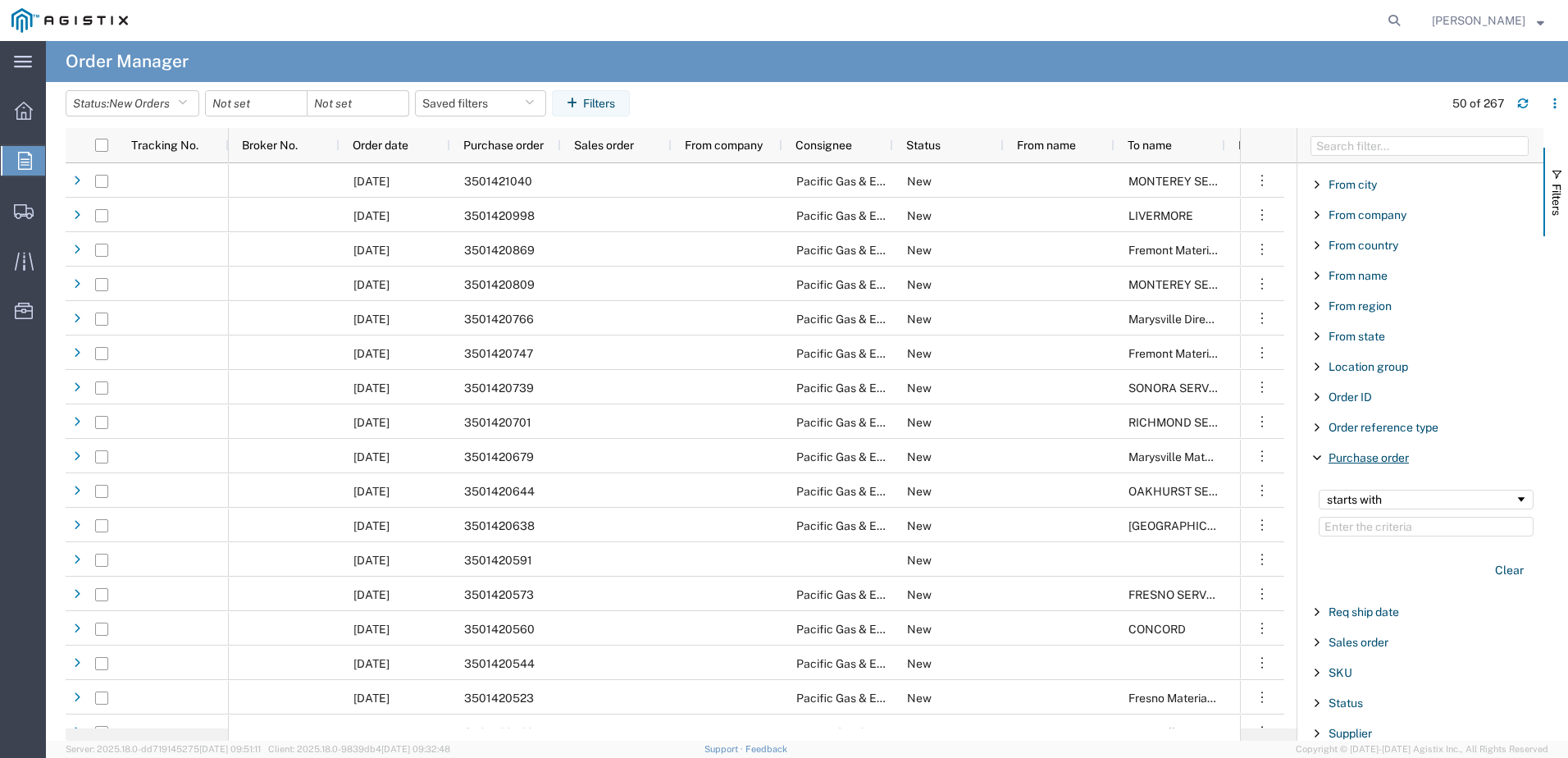
click at [1363, 460] on span "Purchase order" at bounding box center [1368, 457] width 80 height 13
click at [1363, 458] on span "Purchase order" at bounding box center [1368, 457] width 80 height 13
click at [1514, 497] on span "Filtering operator" at bounding box center [1520, 499] width 13 height 13
click at [1359, 524] on input "Filter Value" at bounding box center [1426, 526] width 215 height 19
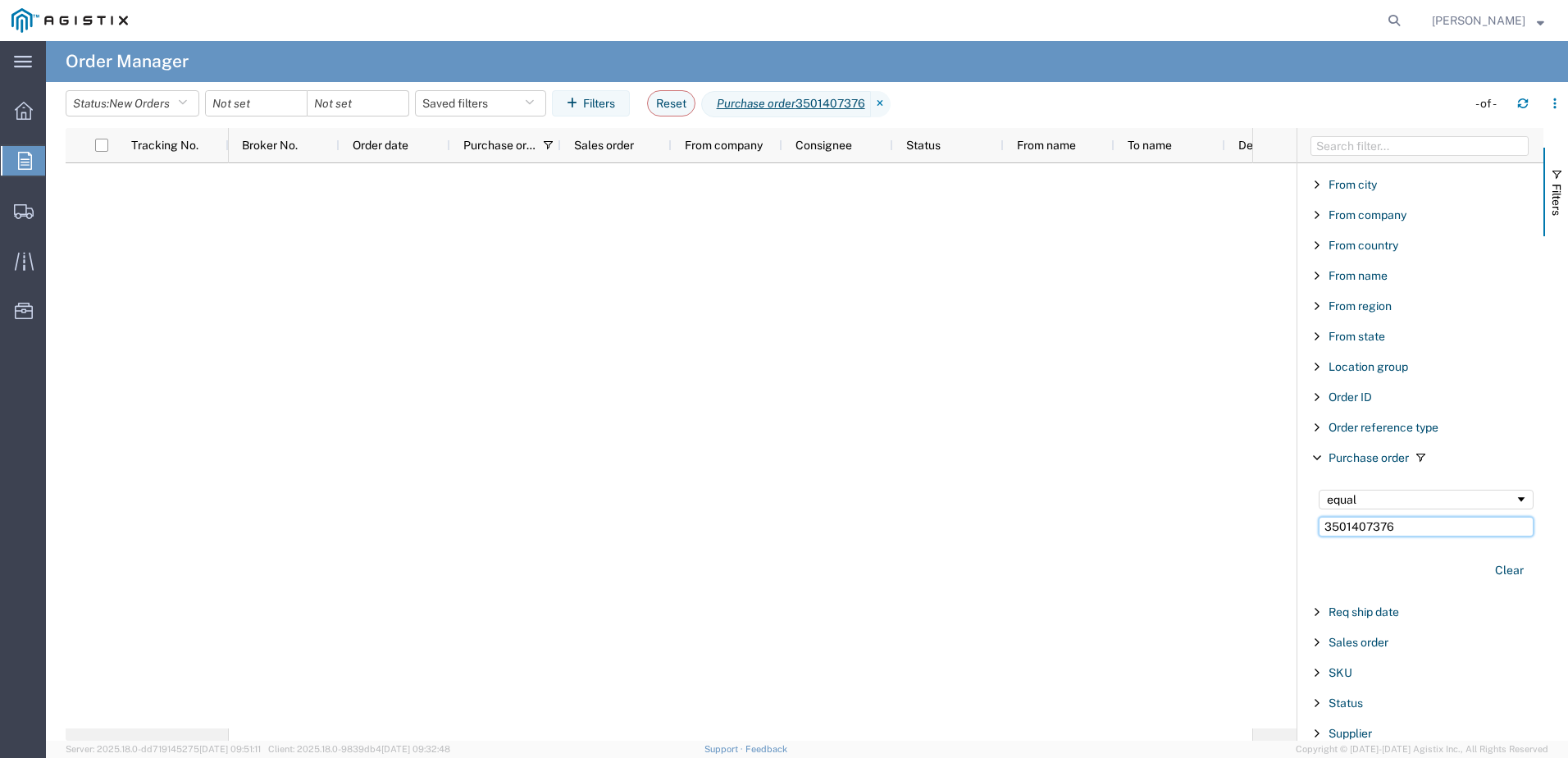
type input "3501407376"
click at [1514, 497] on span "Filtering operator" at bounding box center [1520, 499] width 13 height 13
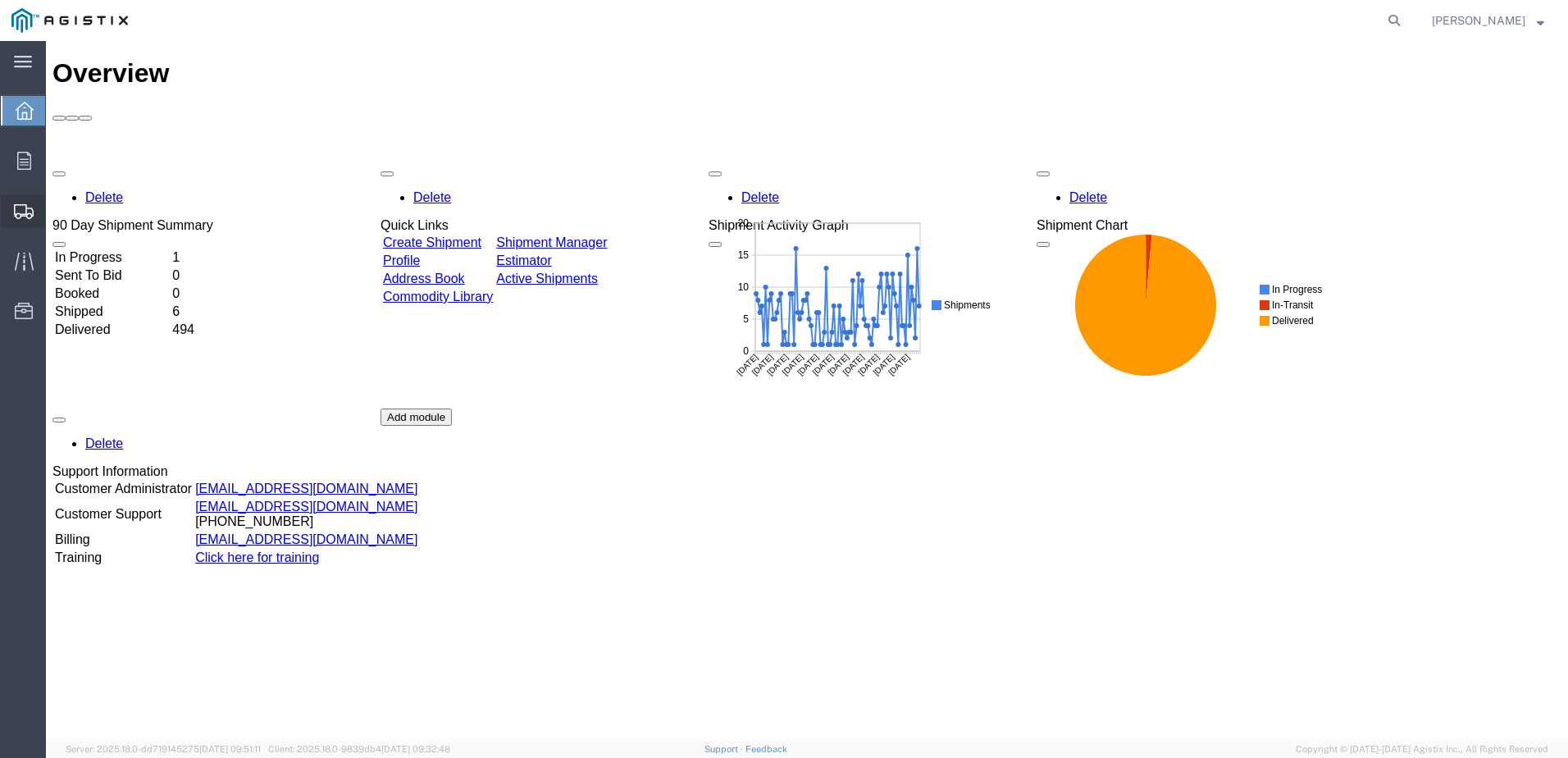
click at [0, 0] on span "Create Shipment" at bounding box center [0, 0] width 0 height 0
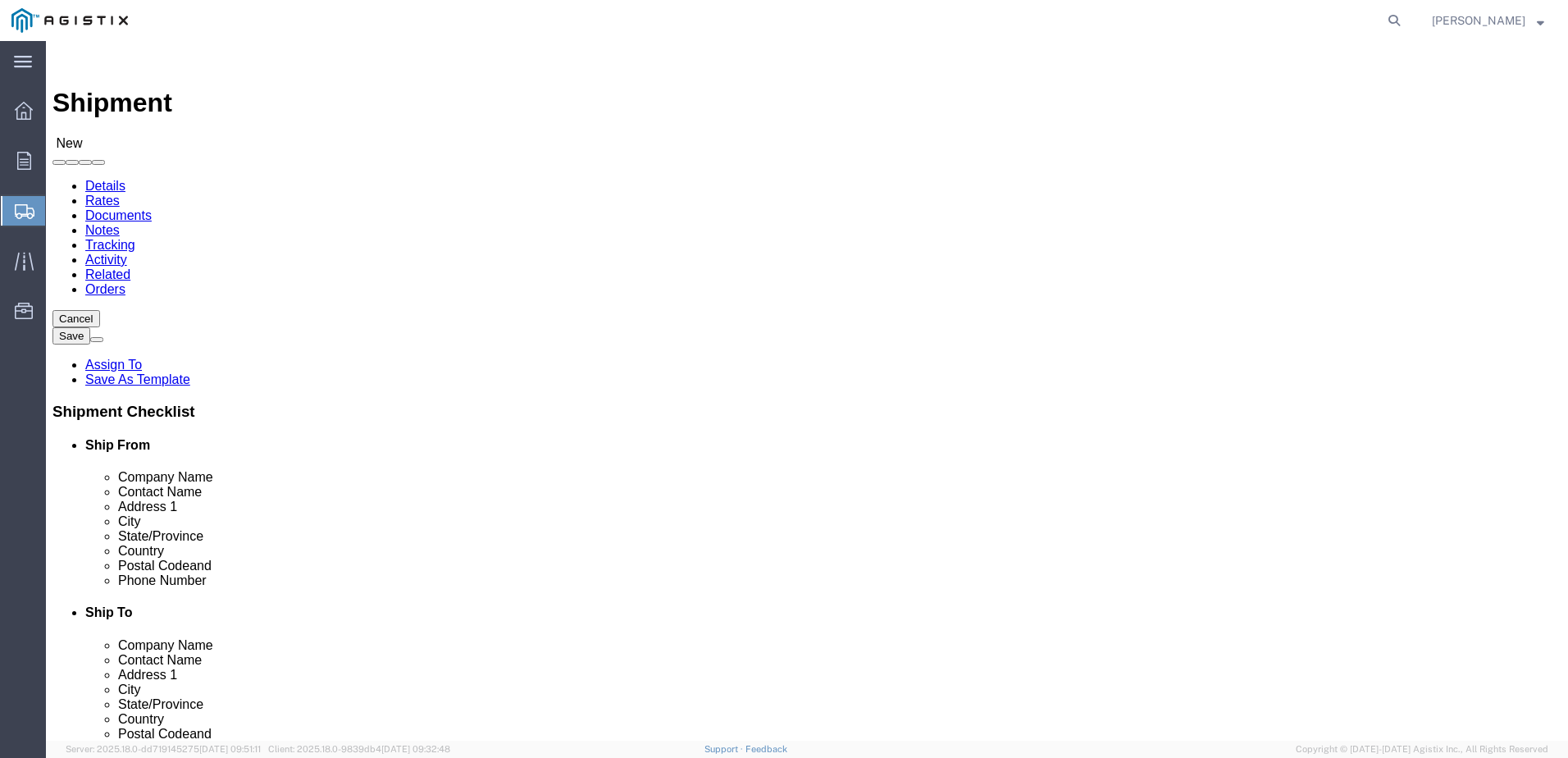
select select
click at [18, 109] on icon at bounding box center [24, 110] width 18 height 18
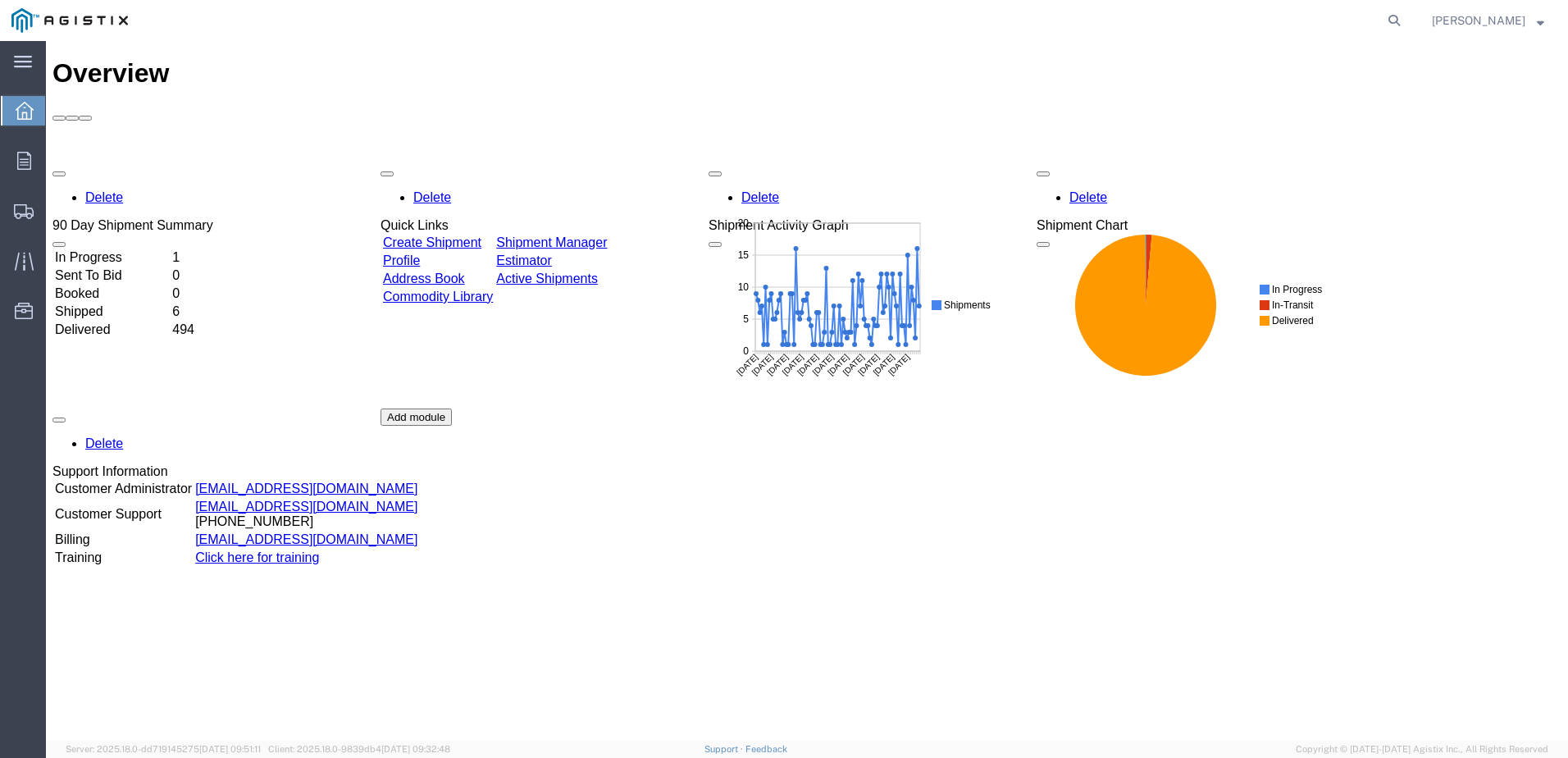
click at [459, 235] on link "Create Shipment" at bounding box center [433, 242] width 99 height 14
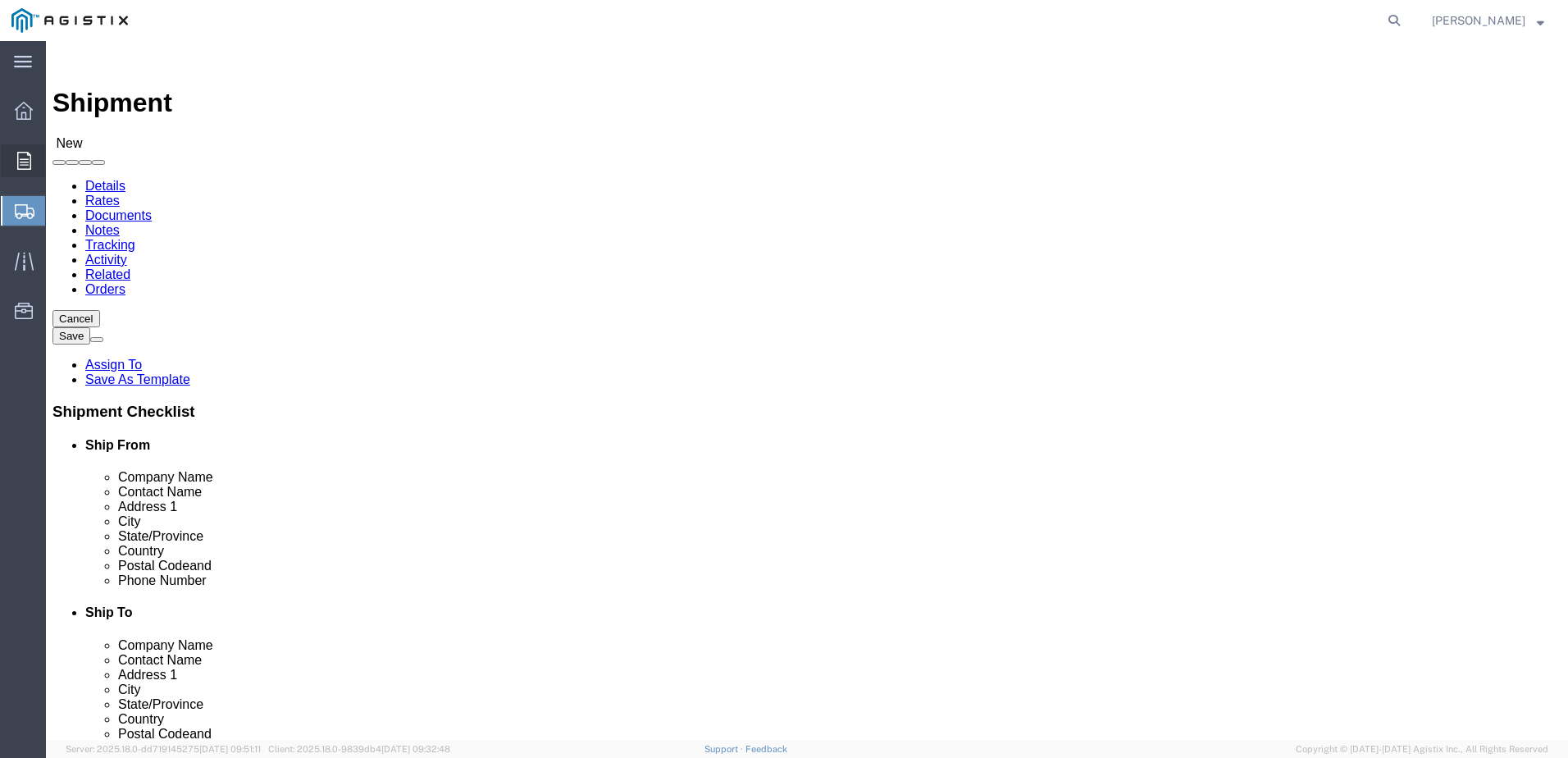
click at [20, 153] on icon at bounding box center [25, 160] width 14 height 18
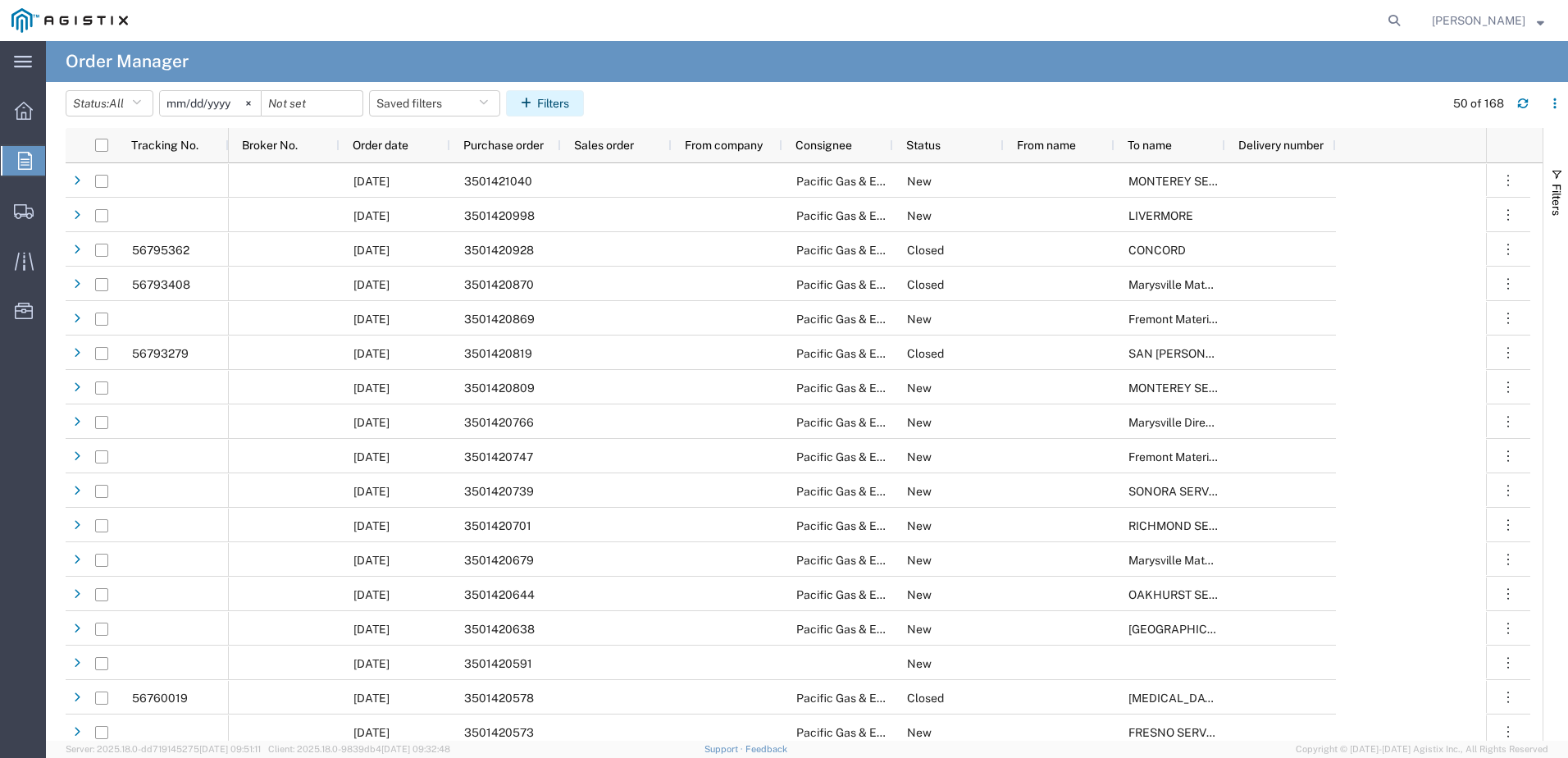
click at [547, 108] on button "Filters" at bounding box center [544, 103] width 78 height 26
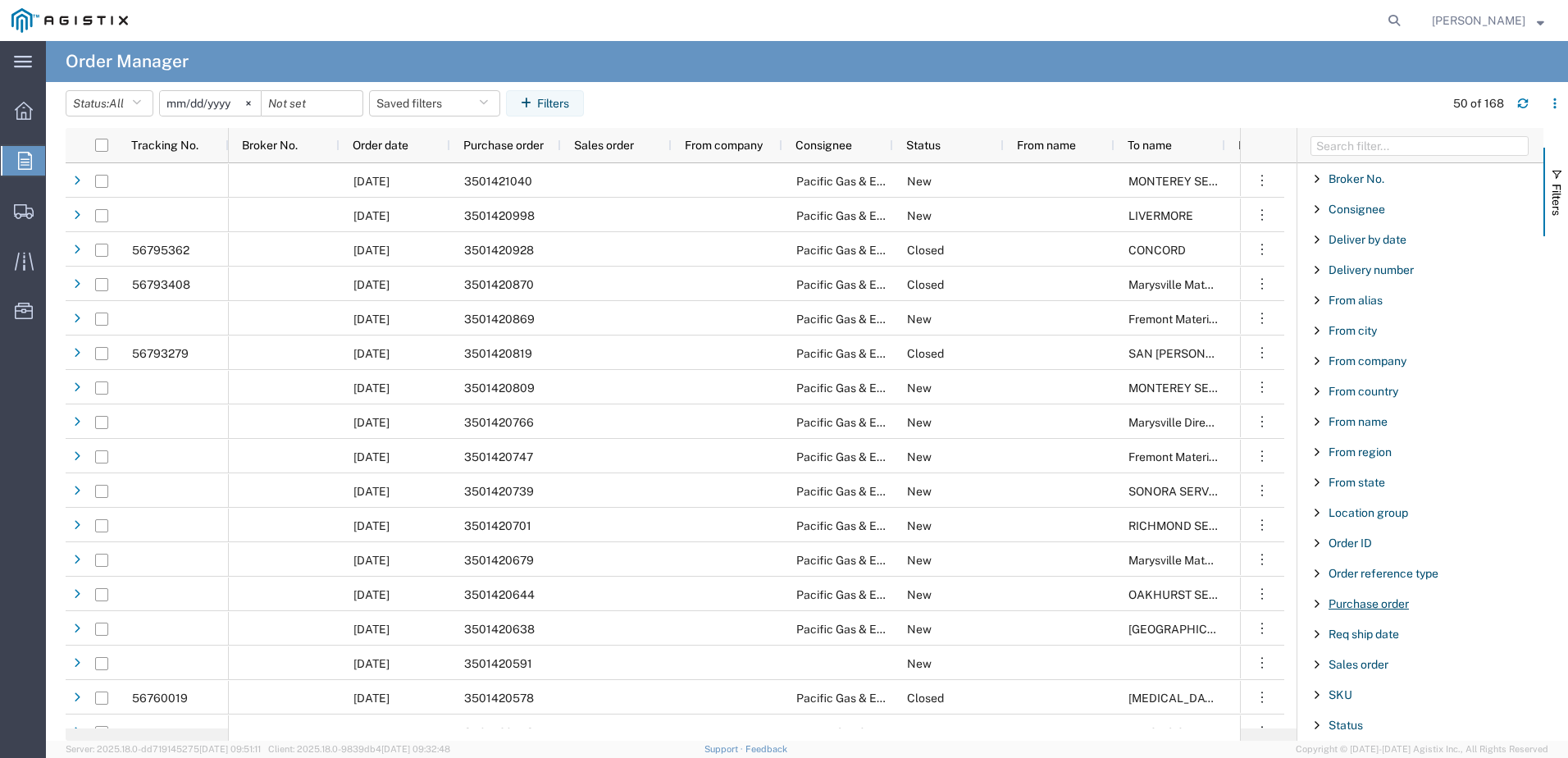
click at [1369, 606] on span "Purchase order" at bounding box center [1368, 604] width 80 height 13
click at [1398, 676] on input "Filter Value" at bounding box center [1426, 673] width 215 height 19
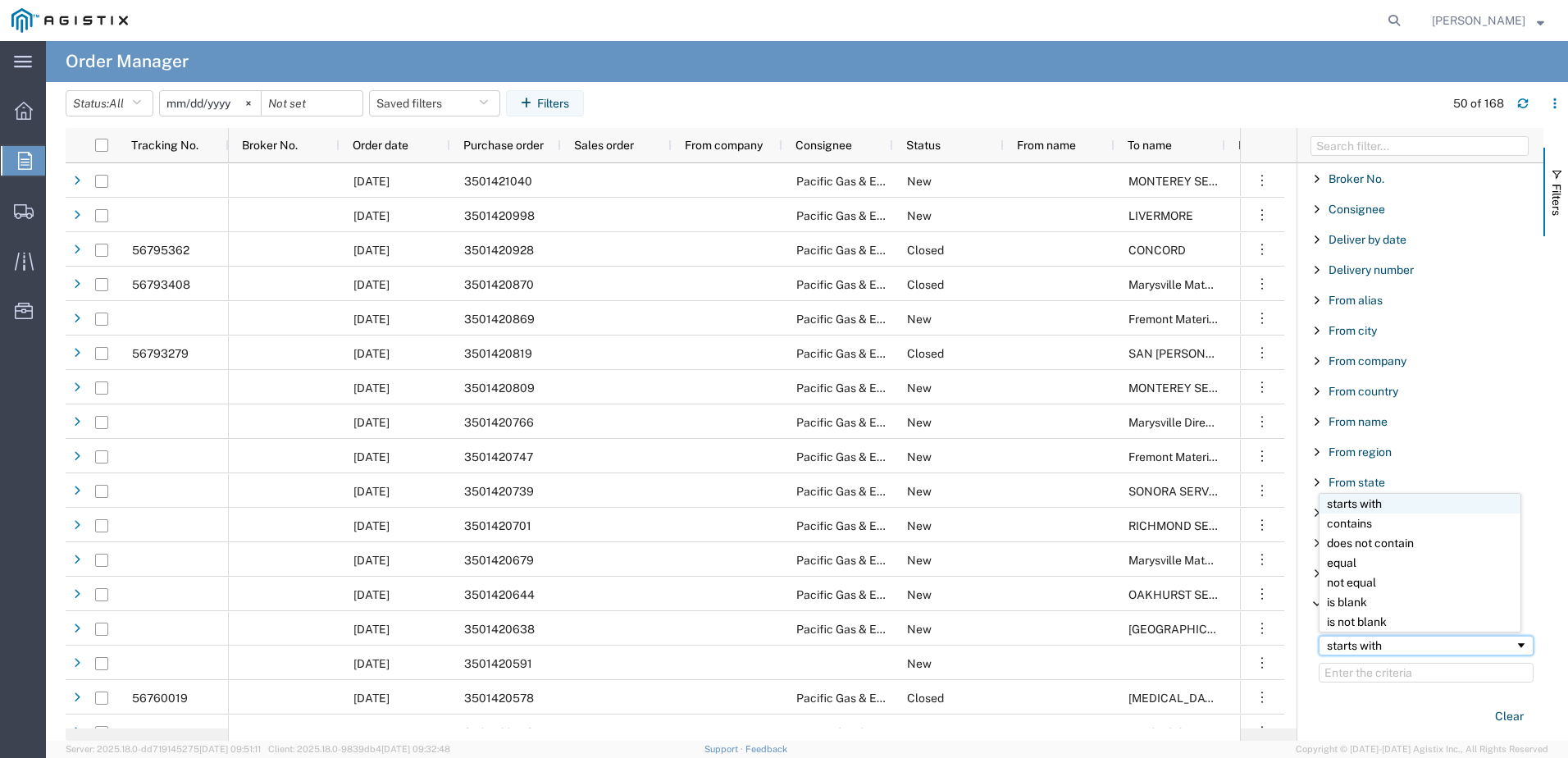
click at [1514, 642] on span "Filtering operator" at bounding box center [1520, 645] width 13 height 13
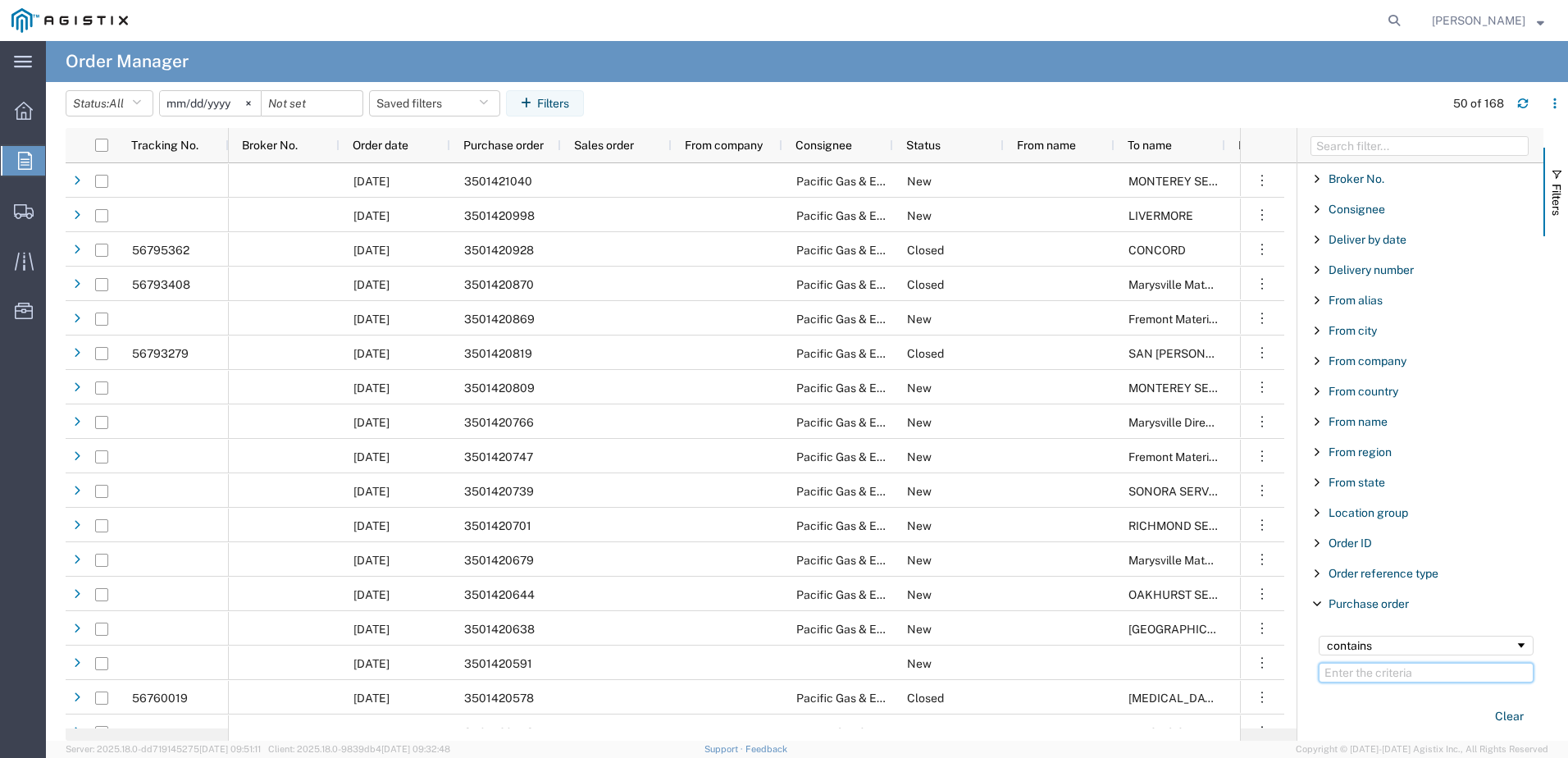
click at [1354, 671] on input "Filter Value" at bounding box center [1426, 673] width 215 height 19
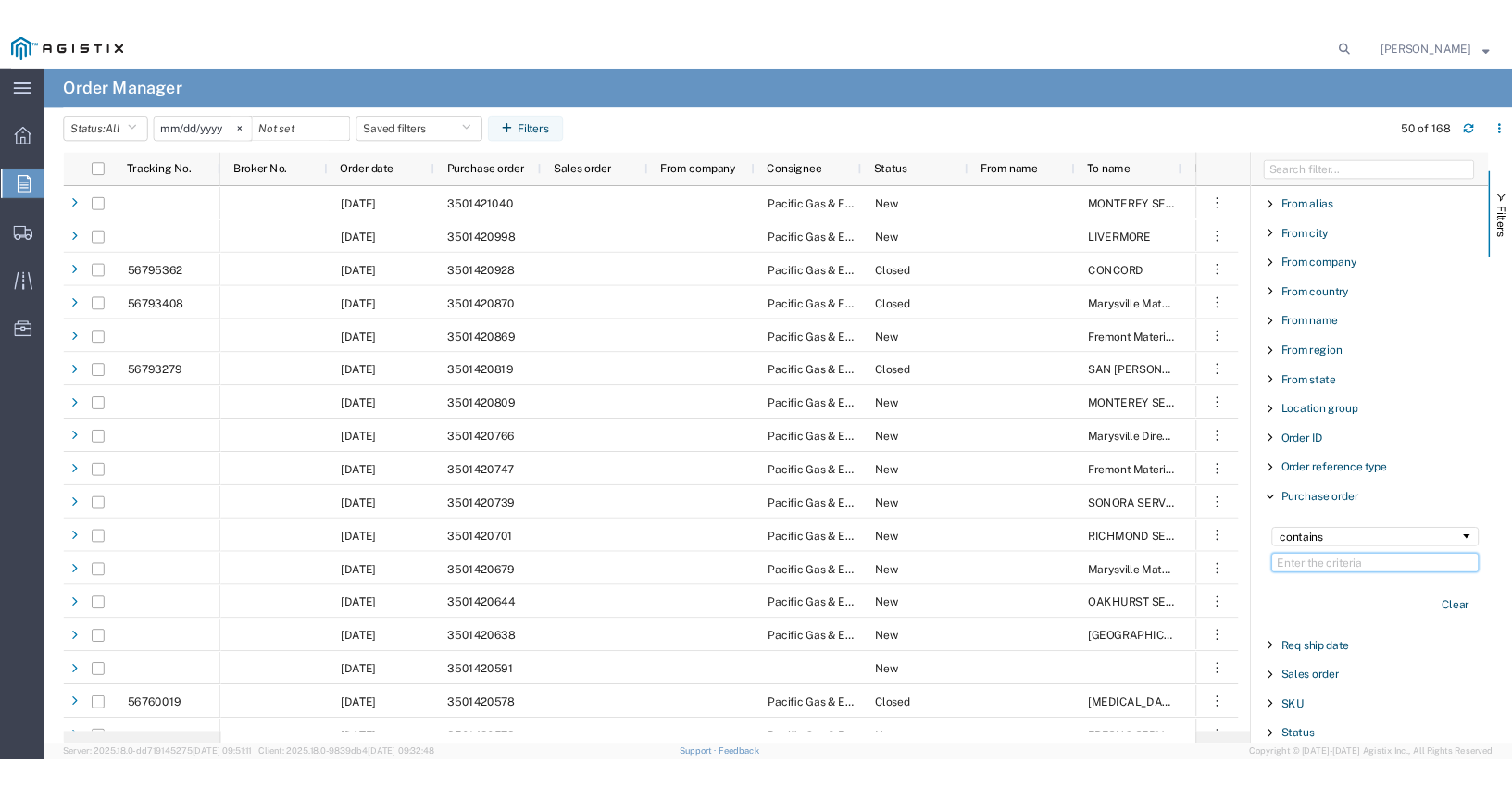
scroll to position [113, 0]
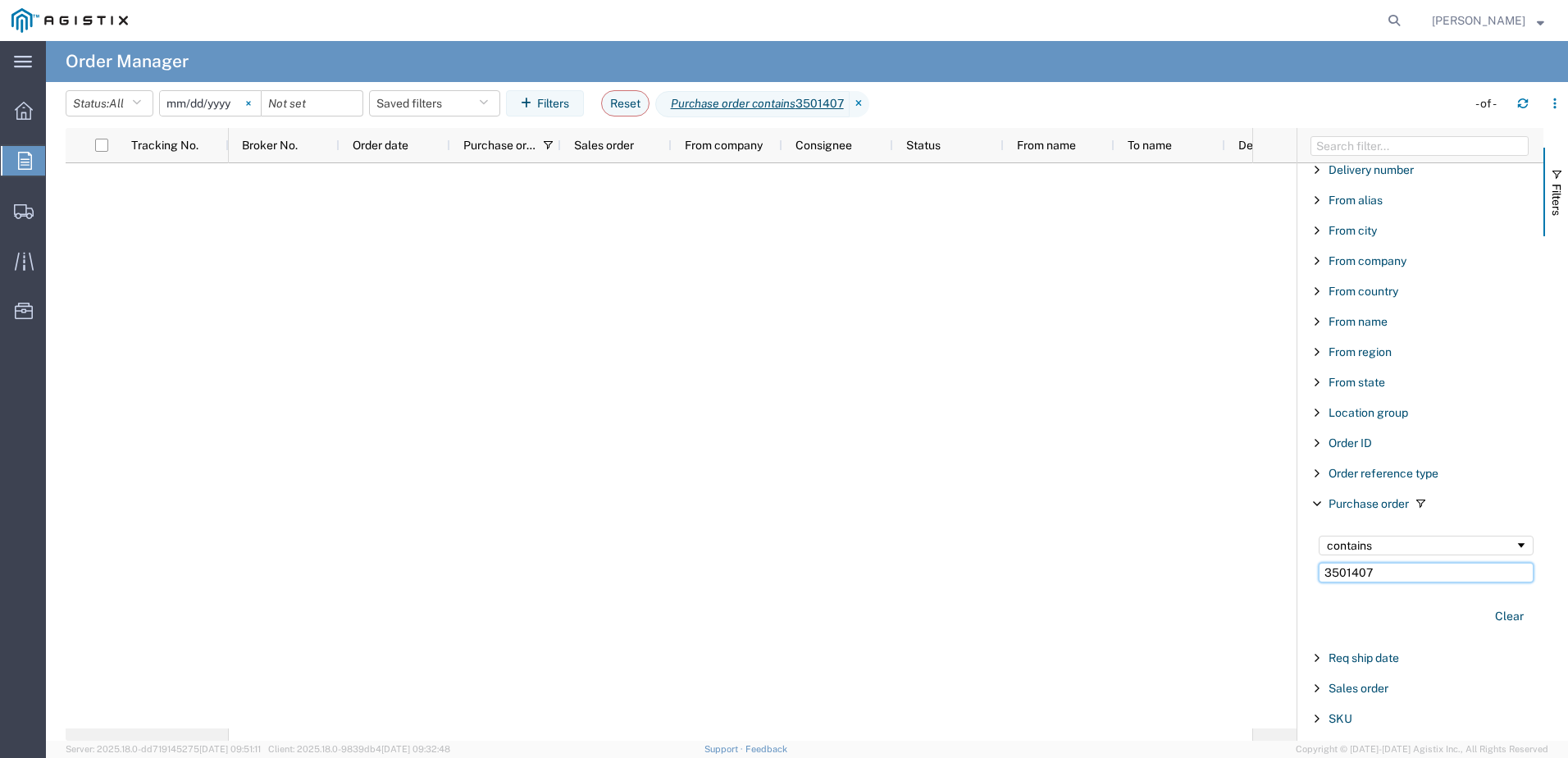
type input "3501407"
click at [254, 106] on svg-icon at bounding box center [248, 103] width 25 height 25
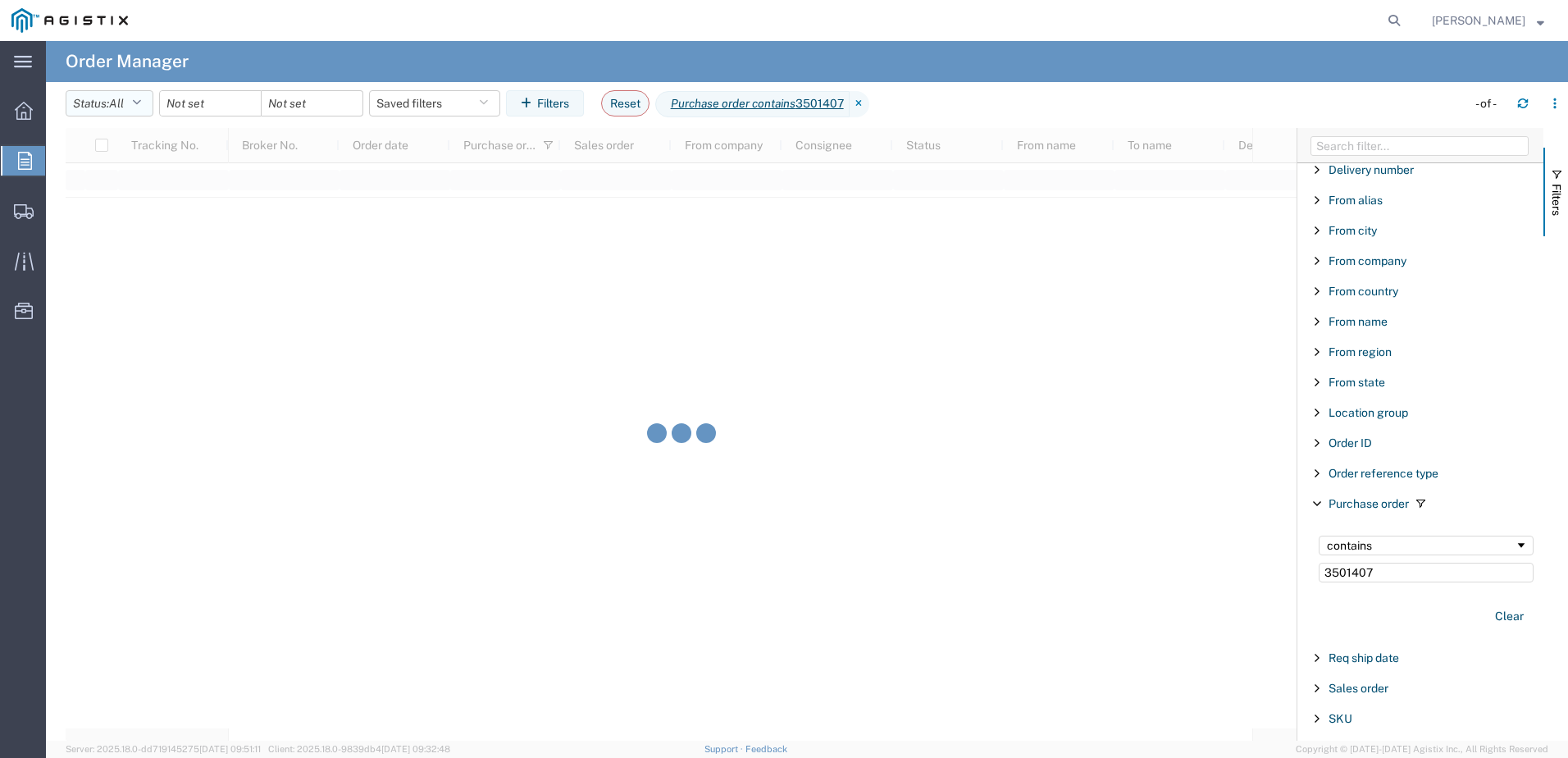
click at [141, 106] on icon "button" at bounding box center [137, 103] width 9 height 11
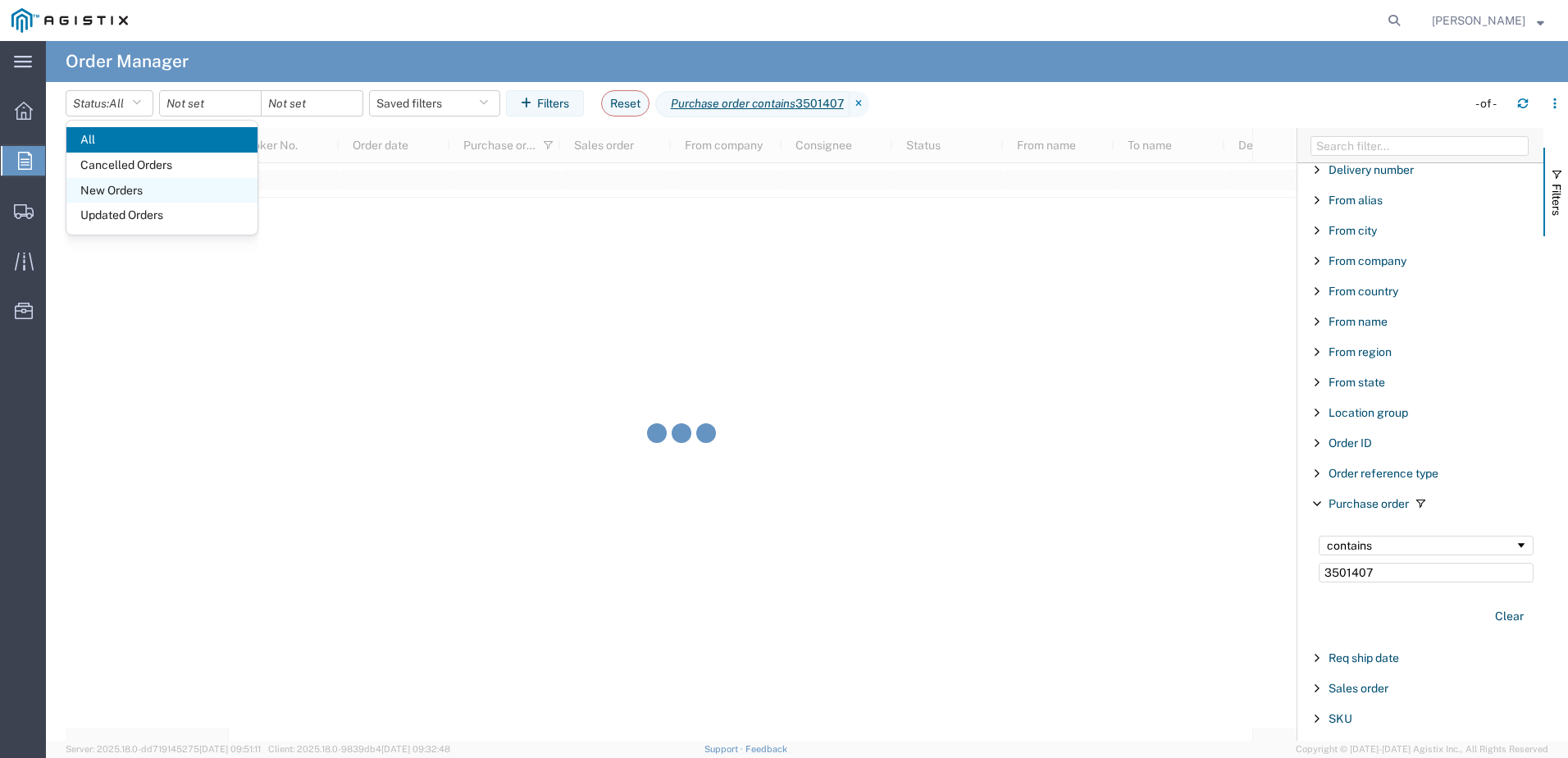
click at [115, 187] on span "New Orders" at bounding box center [161, 190] width 191 height 26
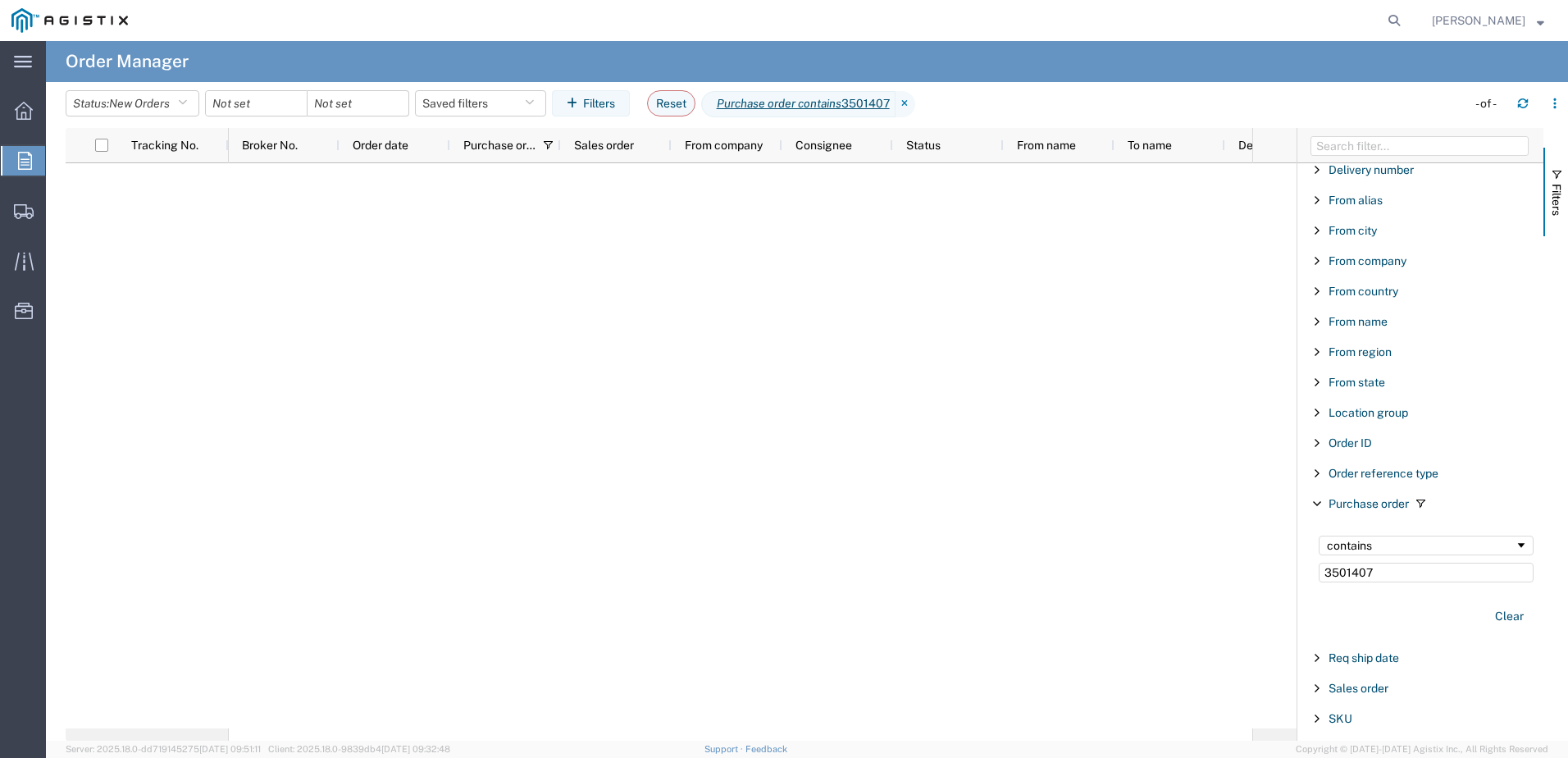
drag, startPoint x: 1037, startPoint y: 13, endPoint x: 854, endPoint y: 20, distance: 183.1
click at [854, 20] on div at bounding box center [773, 20] width 1268 height 41
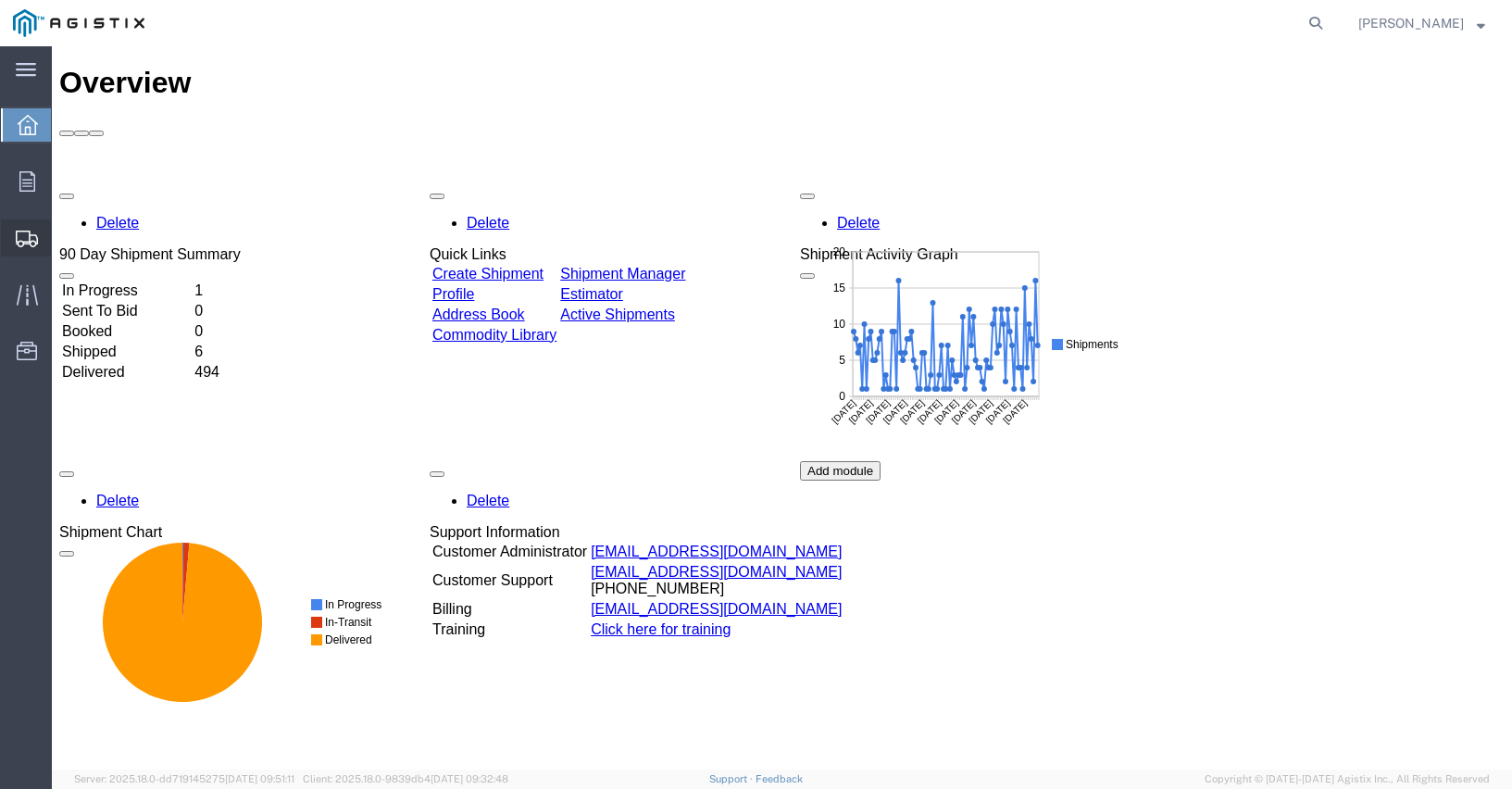
click at [0, 0] on span "Shipment Manager" at bounding box center [0, 0] width 0 height 0
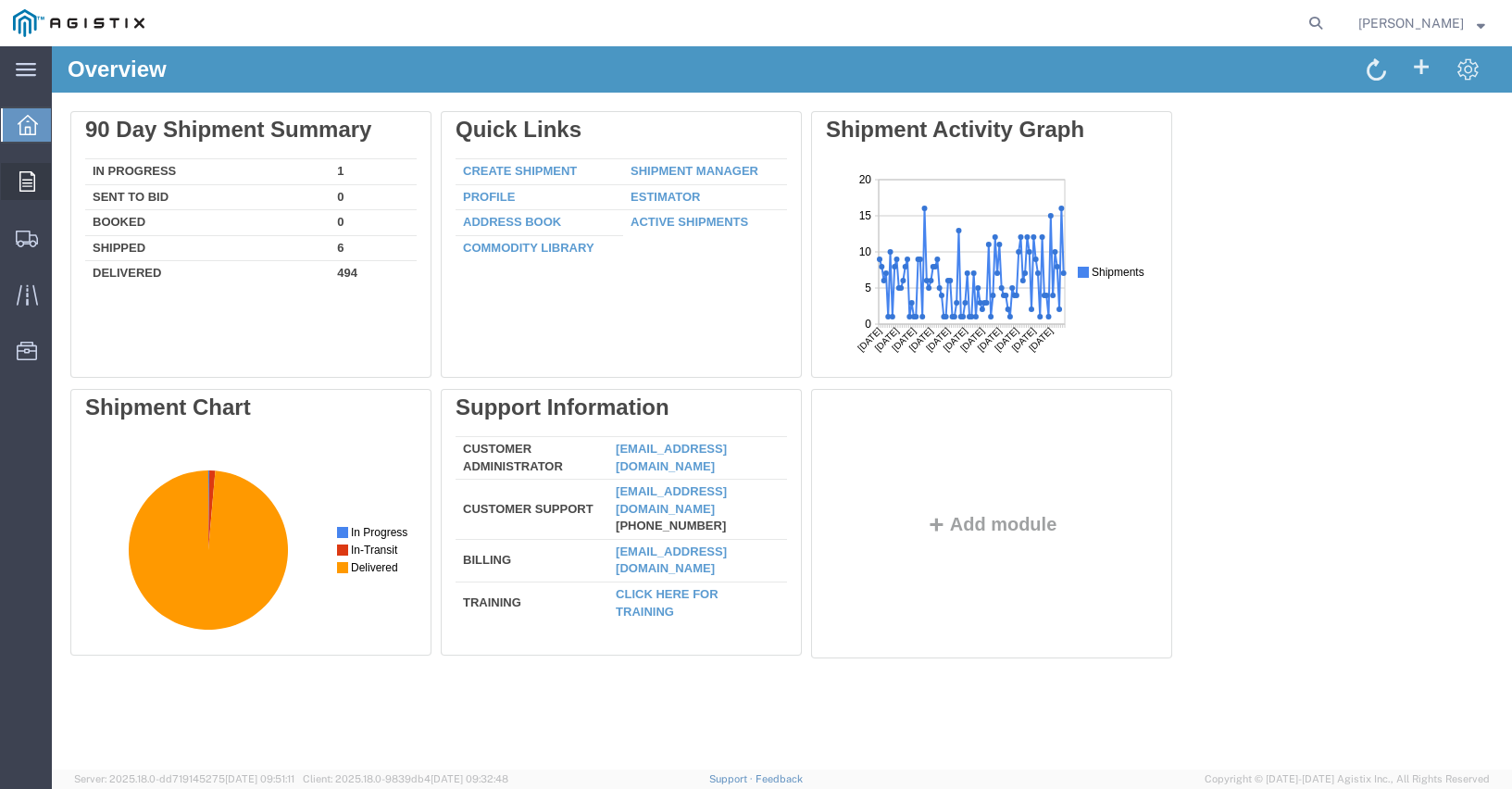
click at [17, 180] on div at bounding box center [27, 181] width 52 height 37
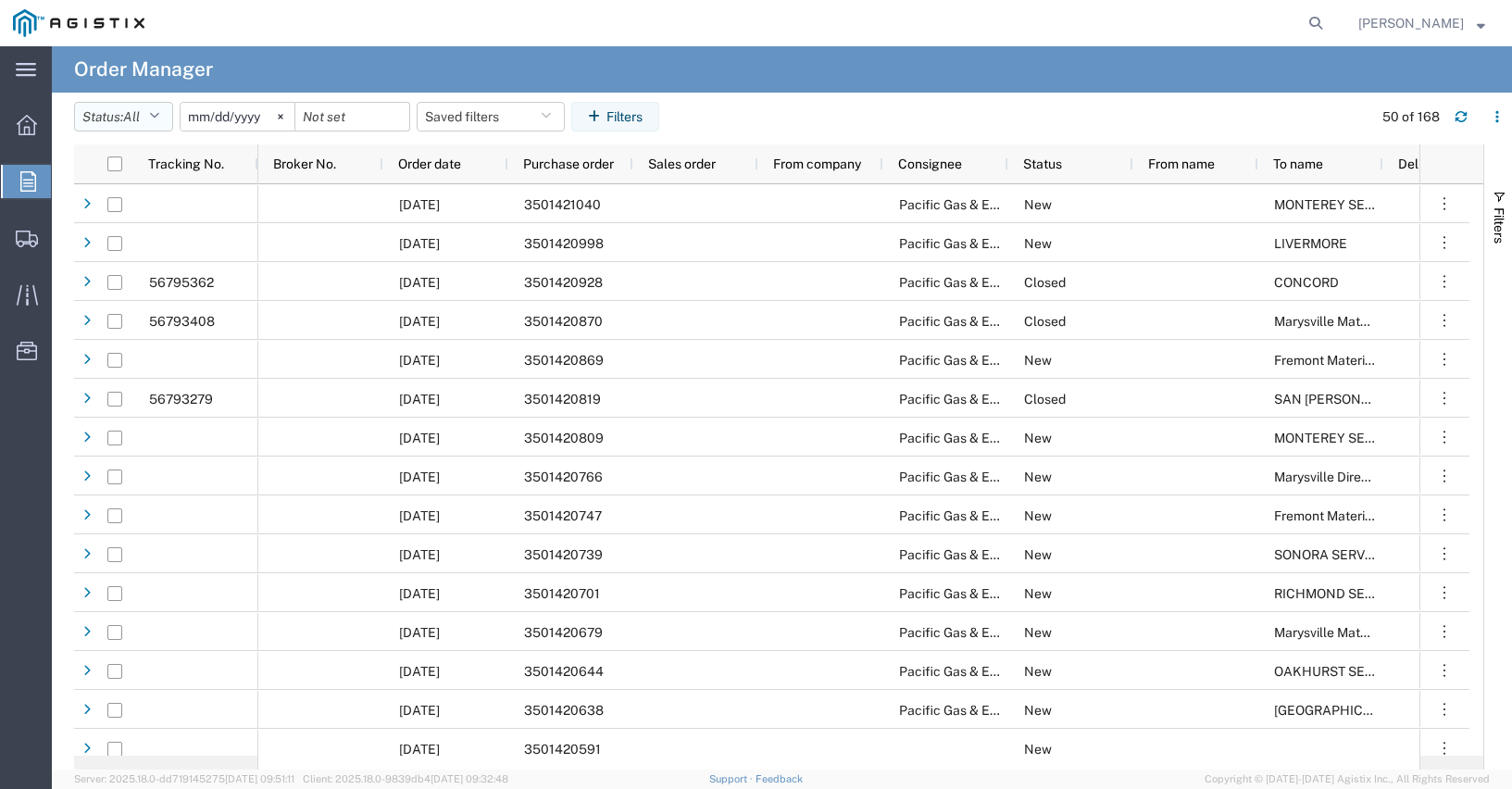
click at [159, 113] on icon "button" at bounding box center [154, 116] width 10 height 13
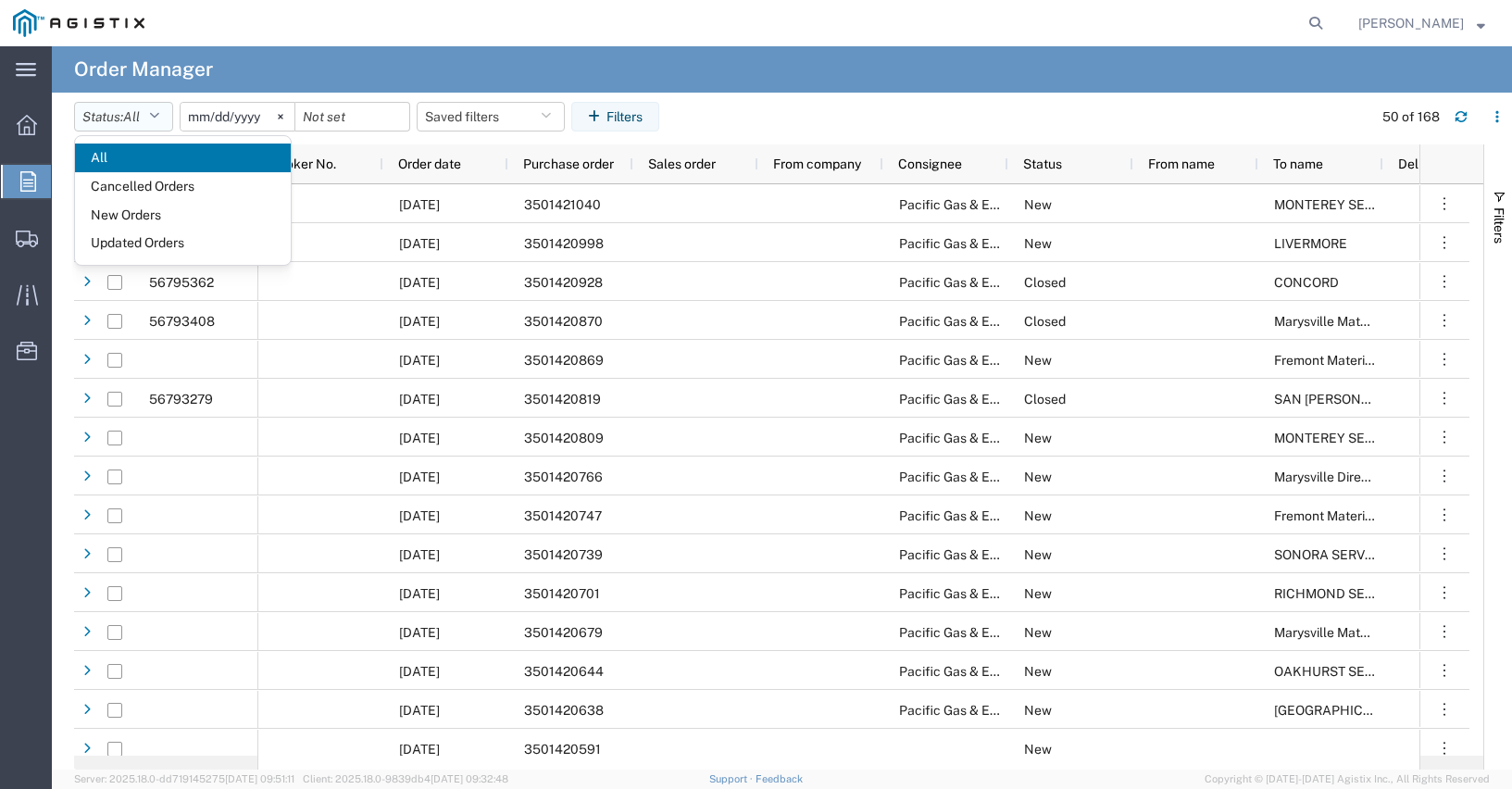
click at [159, 113] on icon "button" at bounding box center [154, 116] width 10 height 13
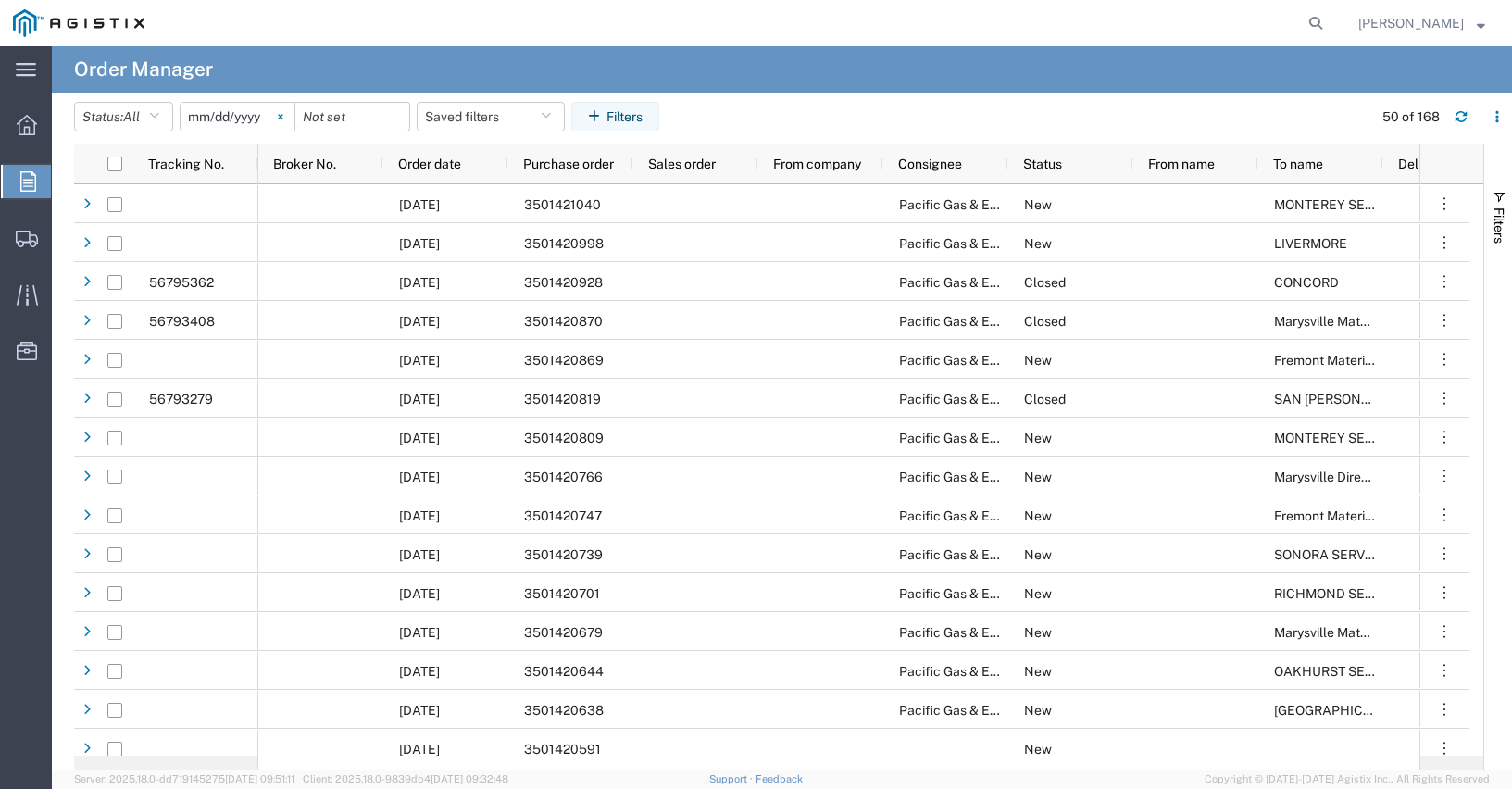
click at [284, 114] on icon at bounding box center [281, 116] width 6 height 6
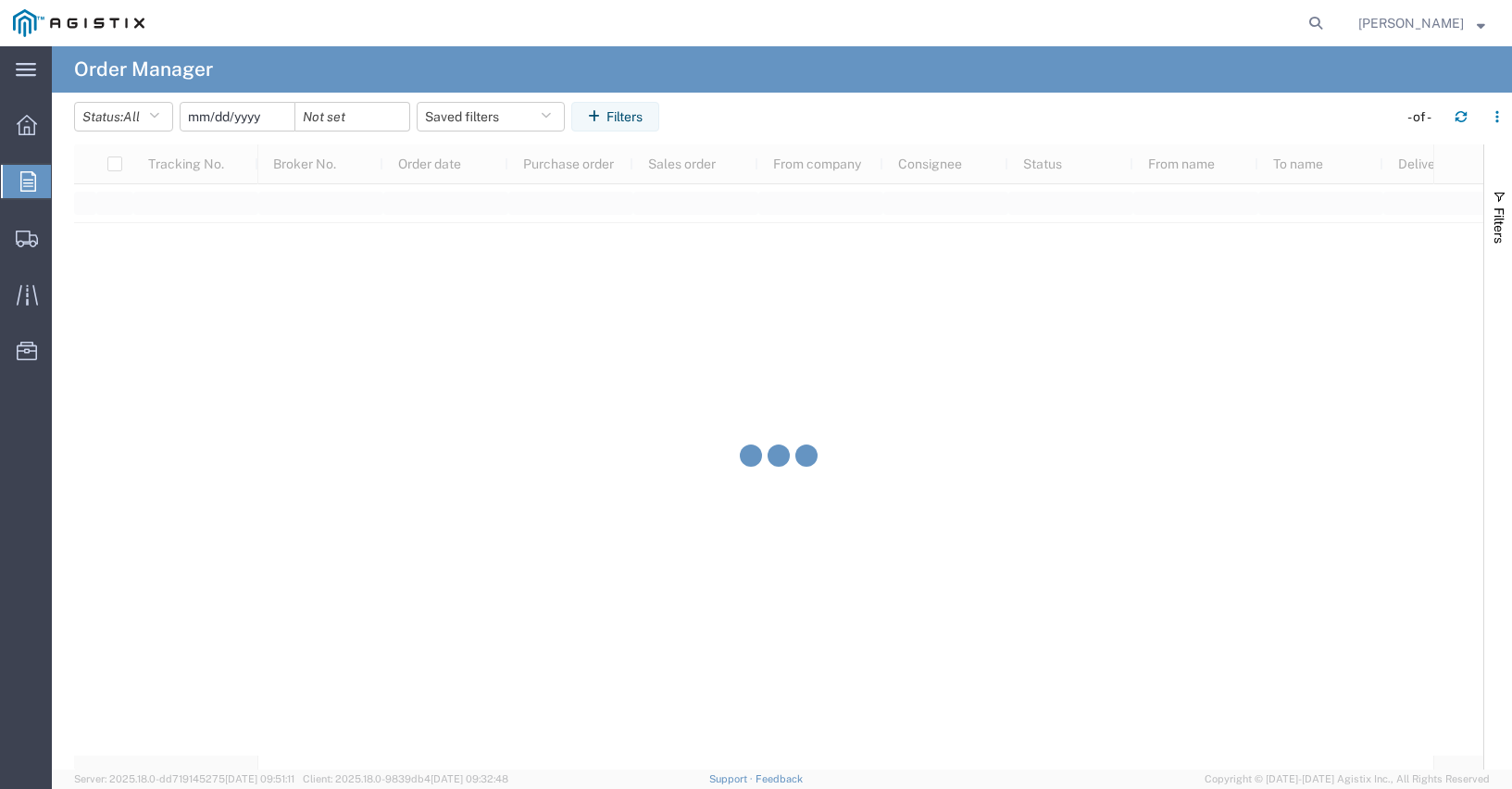
click at [217, 123] on input "date" at bounding box center [237, 116] width 113 height 28
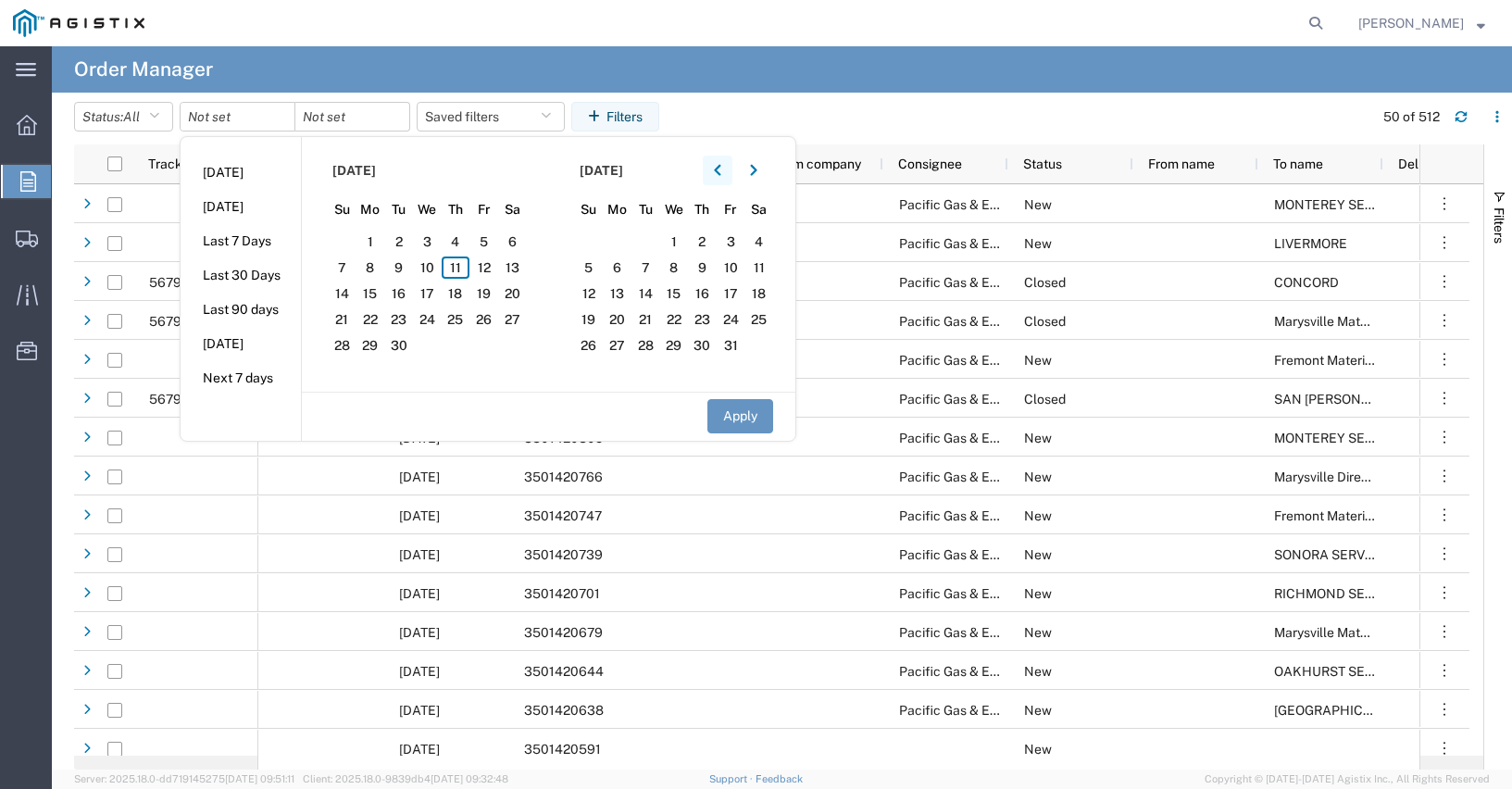
click at [718, 164] on button "button" at bounding box center [717, 170] width 30 height 30
click at [728, 167] on button "button" at bounding box center [717, 170] width 30 height 30
click at [407, 247] on span "1" at bounding box center [398, 242] width 29 height 22
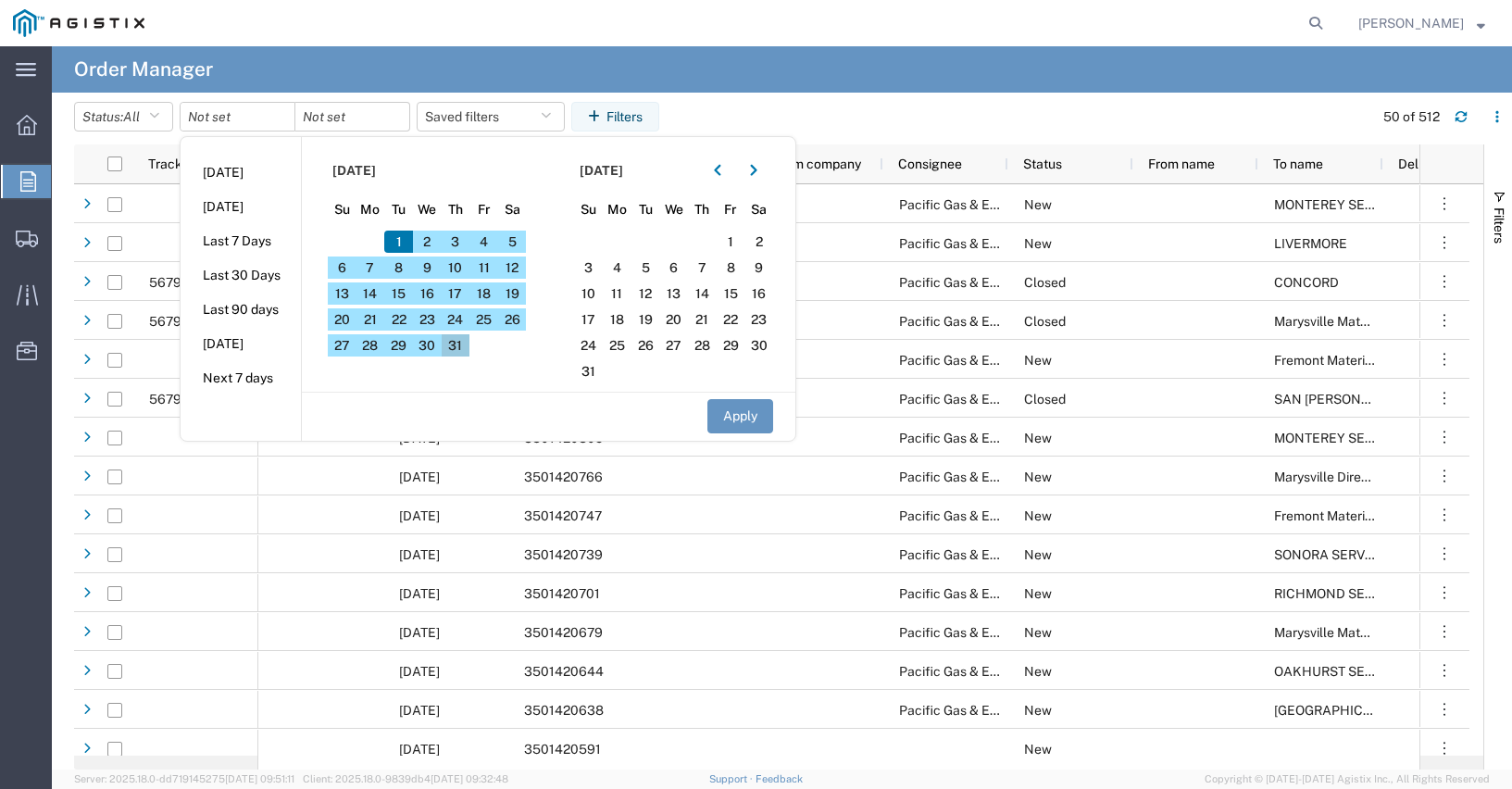
click at [461, 348] on span "31" at bounding box center [456, 345] width 29 height 22
click at [756, 168] on icon "button" at bounding box center [753, 170] width 7 height 11
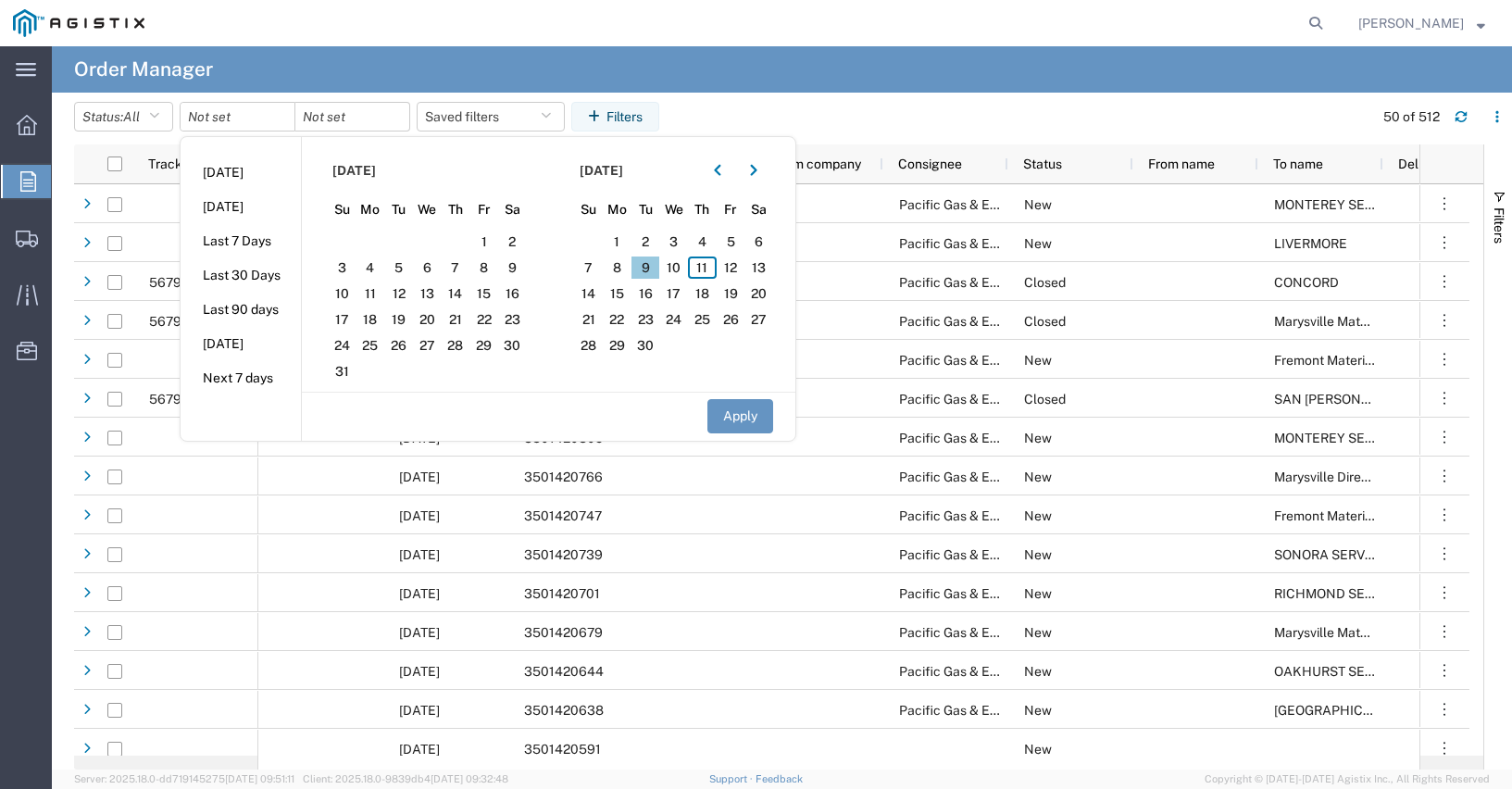
click at [654, 268] on span "9" at bounding box center [646, 268] width 29 height 22
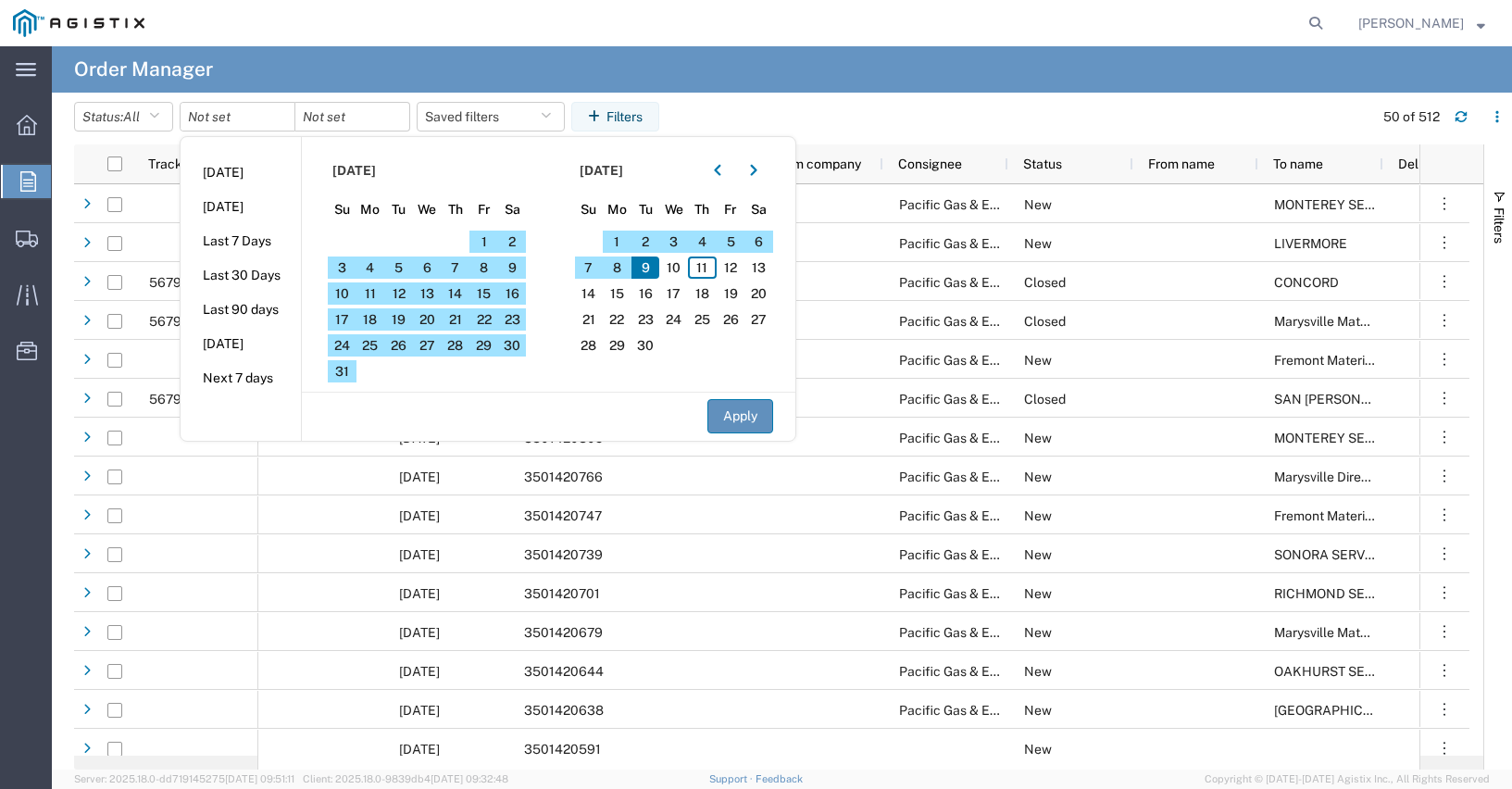
click at [740, 416] on button "Apply" at bounding box center [740, 416] width 66 height 34
type input "[DATE]"
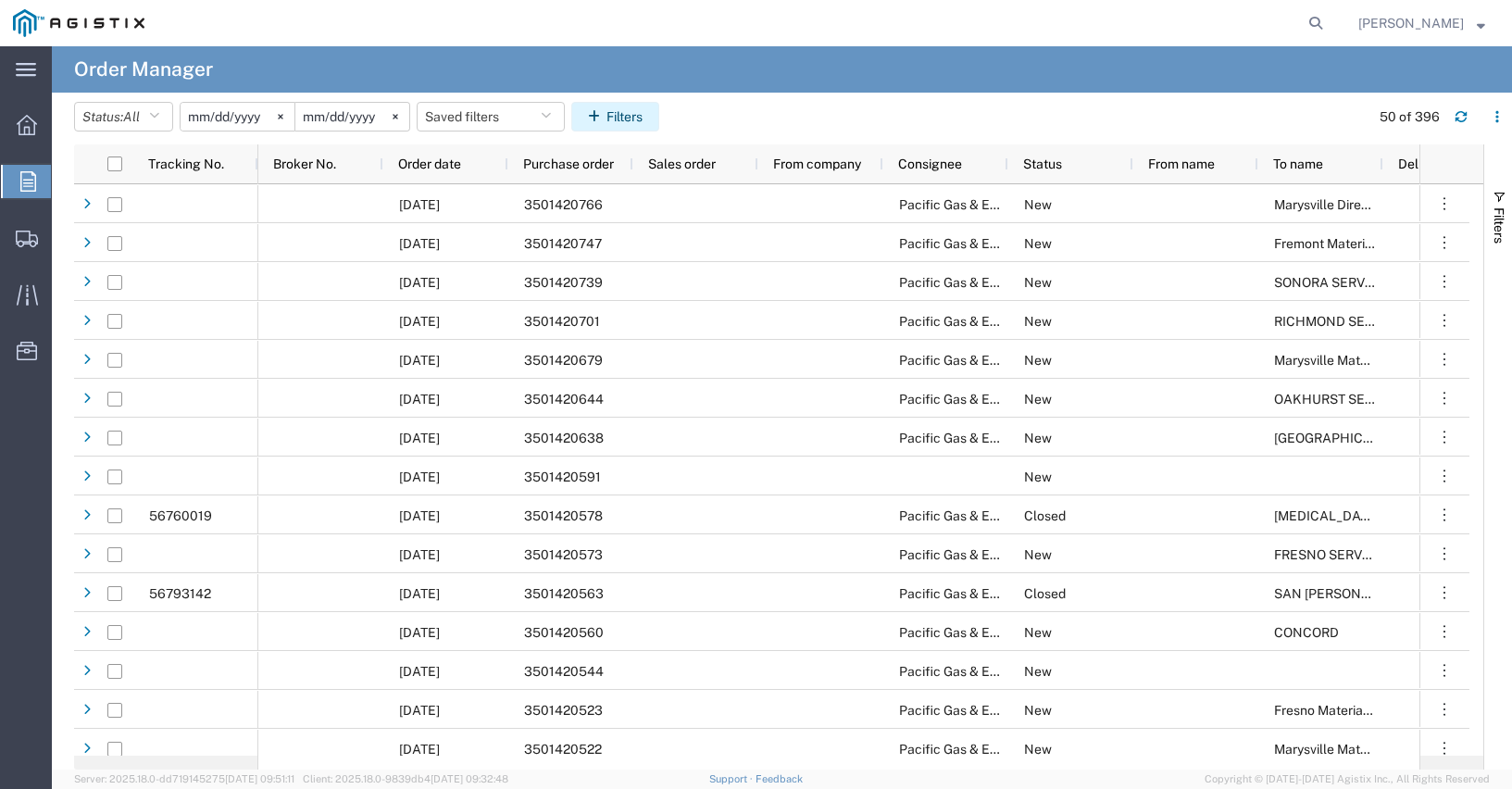
click at [607, 112] on icon "button" at bounding box center [597, 116] width 19 height 13
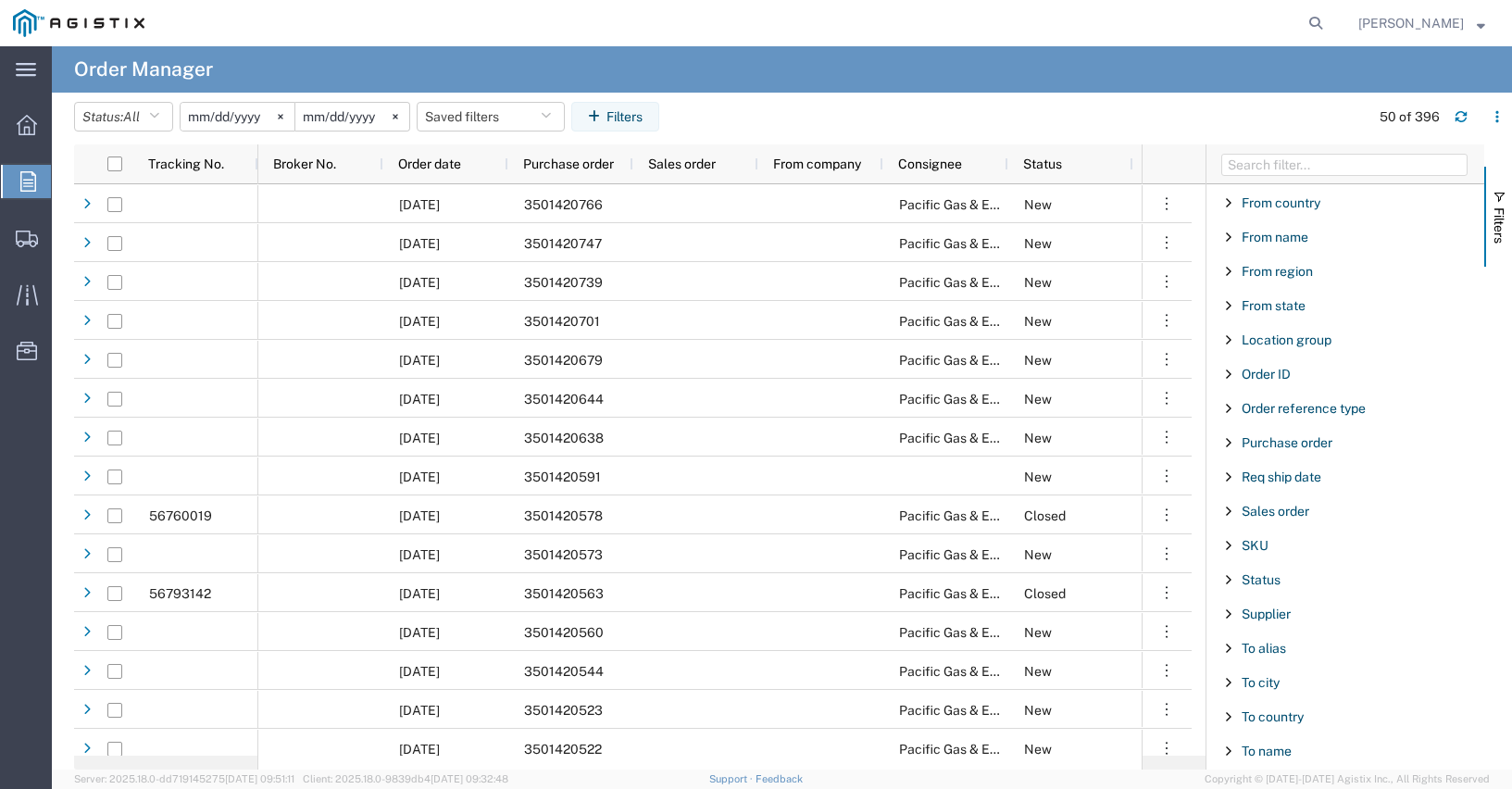
scroll to position [340, 0]
click at [1262, 343] on span "Purchase order" at bounding box center [1286, 341] width 91 height 15
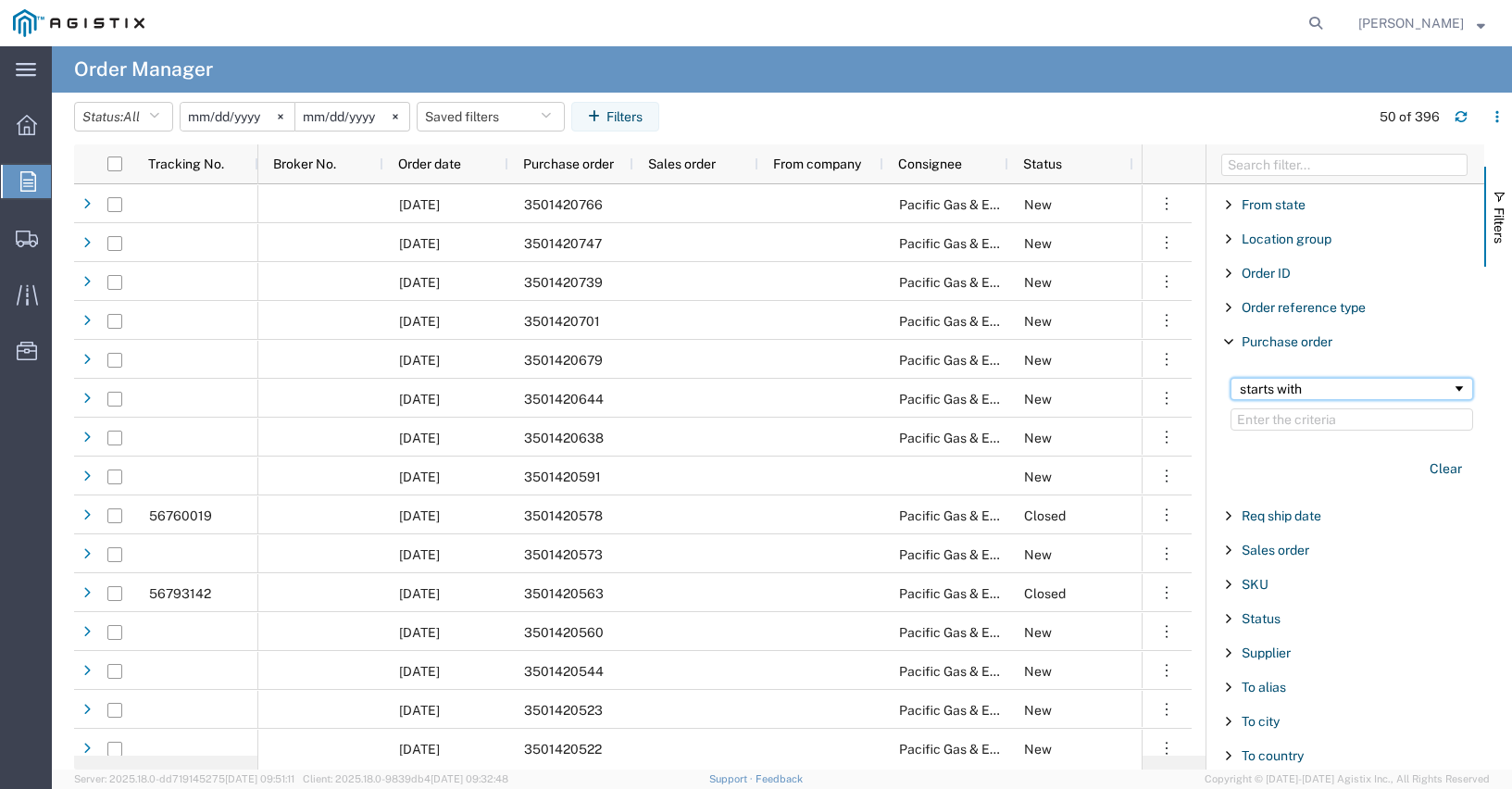
click at [1451, 386] on span "Filtering operator" at bounding box center [1458, 388] width 15 height 15
click at [1289, 422] on input "Filter Value" at bounding box center [1352, 419] width 243 height 22
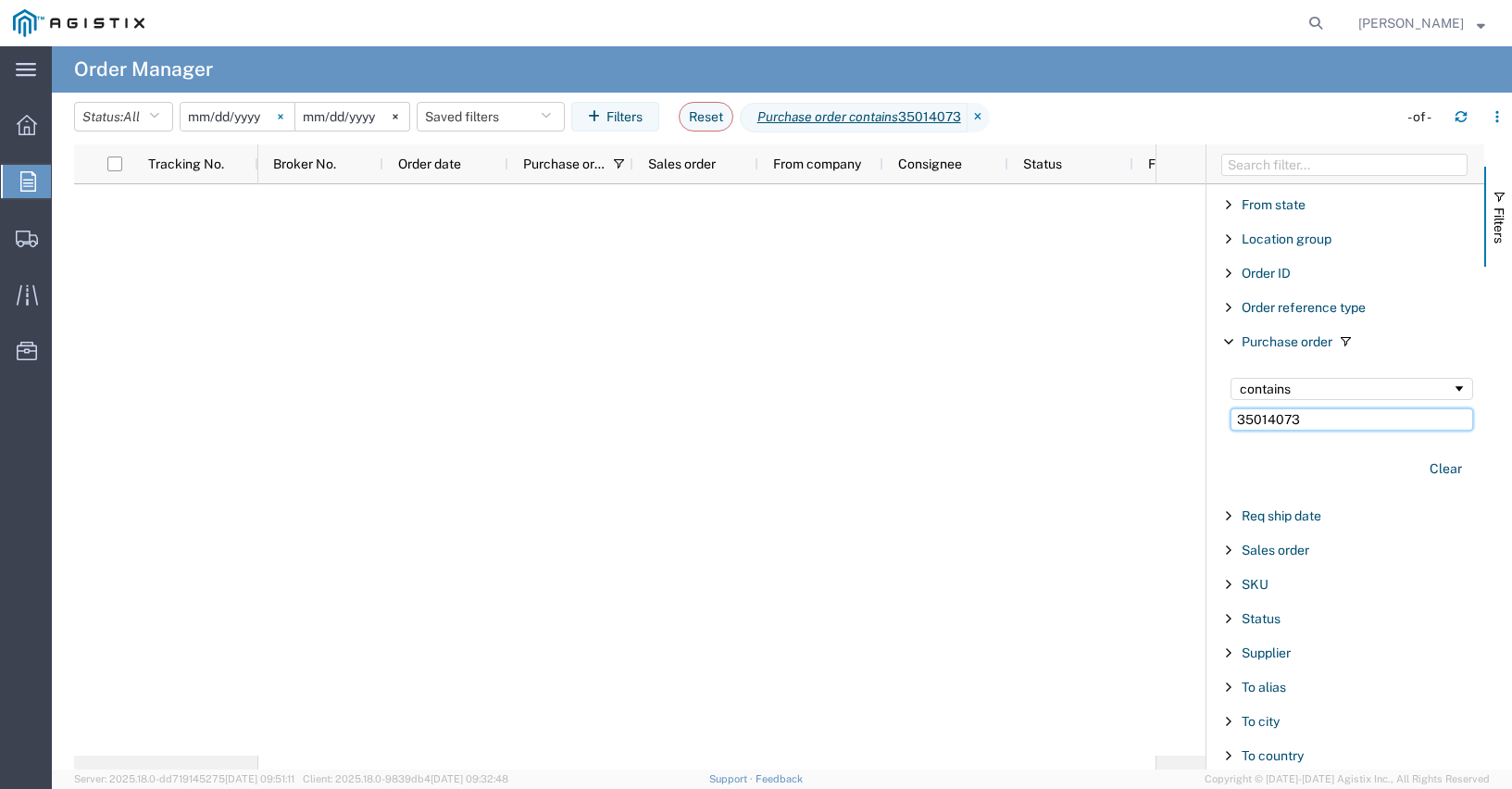
type input "35014073"
click at [284, 120] on svg-icon at bounding box center [281, 116] width 28 height 28
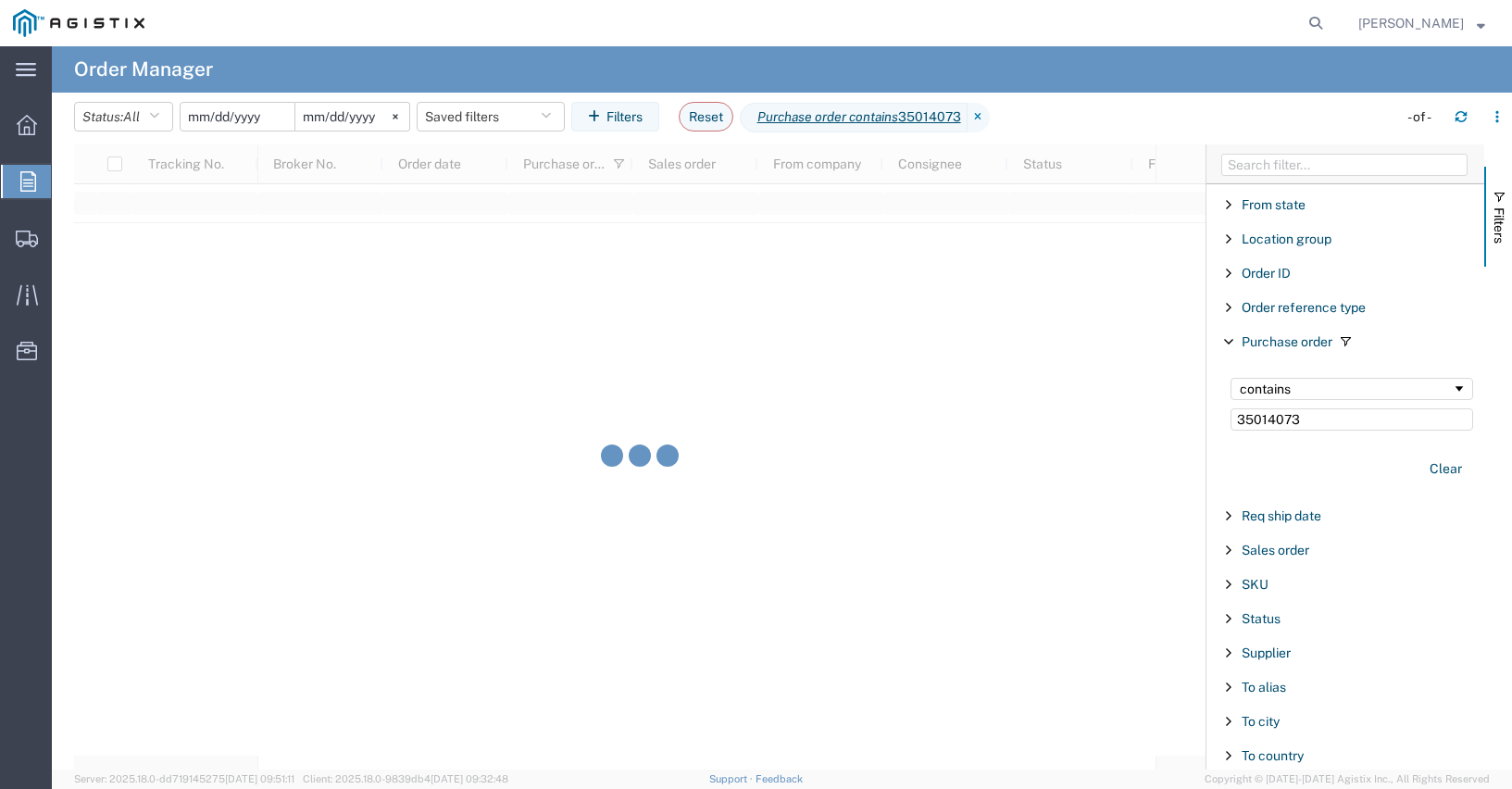
click at [219, 114] on input "date" at bounding box center [237, 116] width 113 height 28
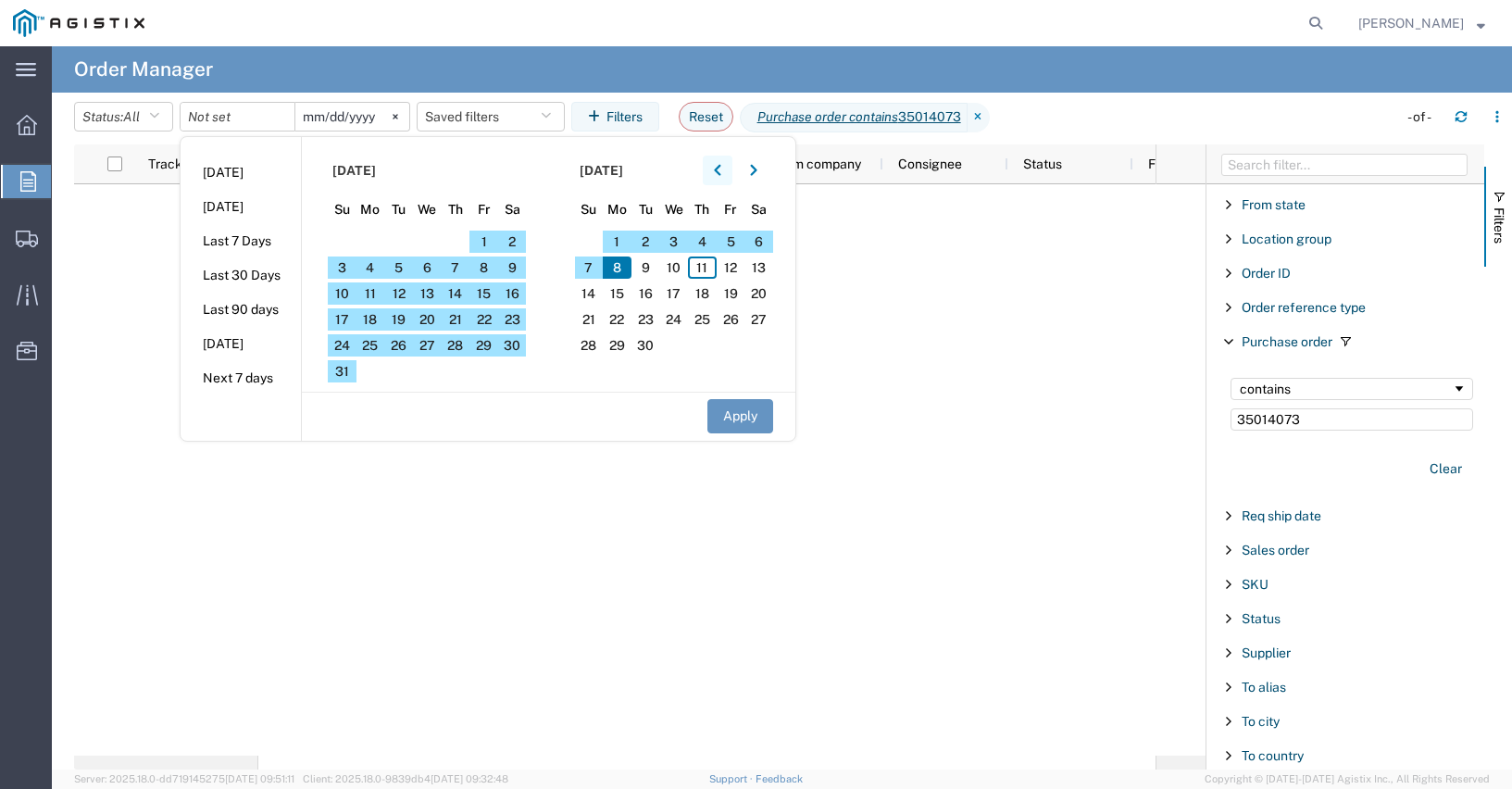
click at [720, 167] on icon "button" at bounding box center [717, 170] width 7 height 11
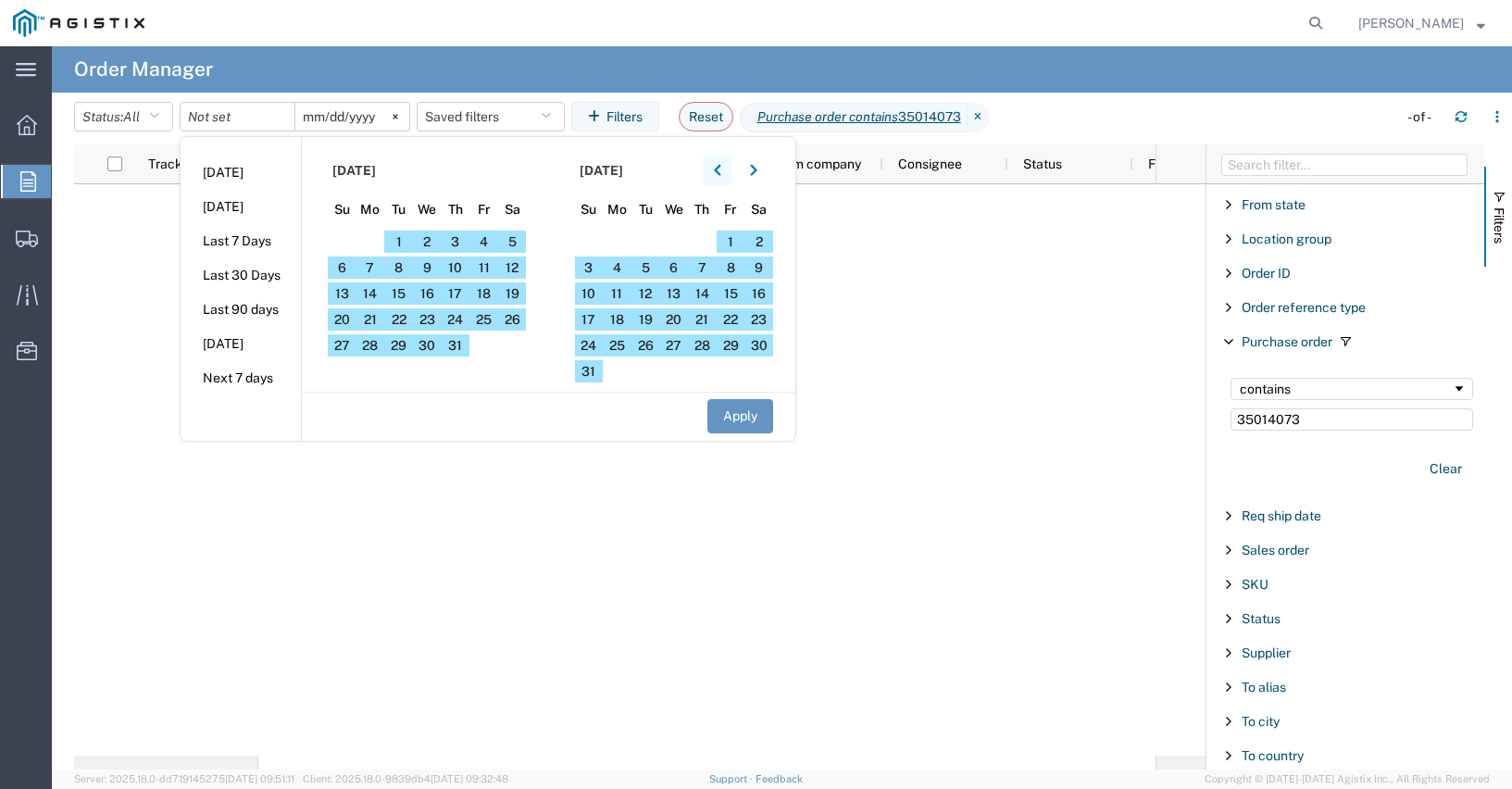
click at [720, 167] on icon "button" at bounding box center [717, 170] width 7 height 11
click at [347, 240] on span "1" at bounding box center [341, 242] width 29 height 22
click at [764, 171] on button "button" at bounding box center [754, 170] width 30 height 30
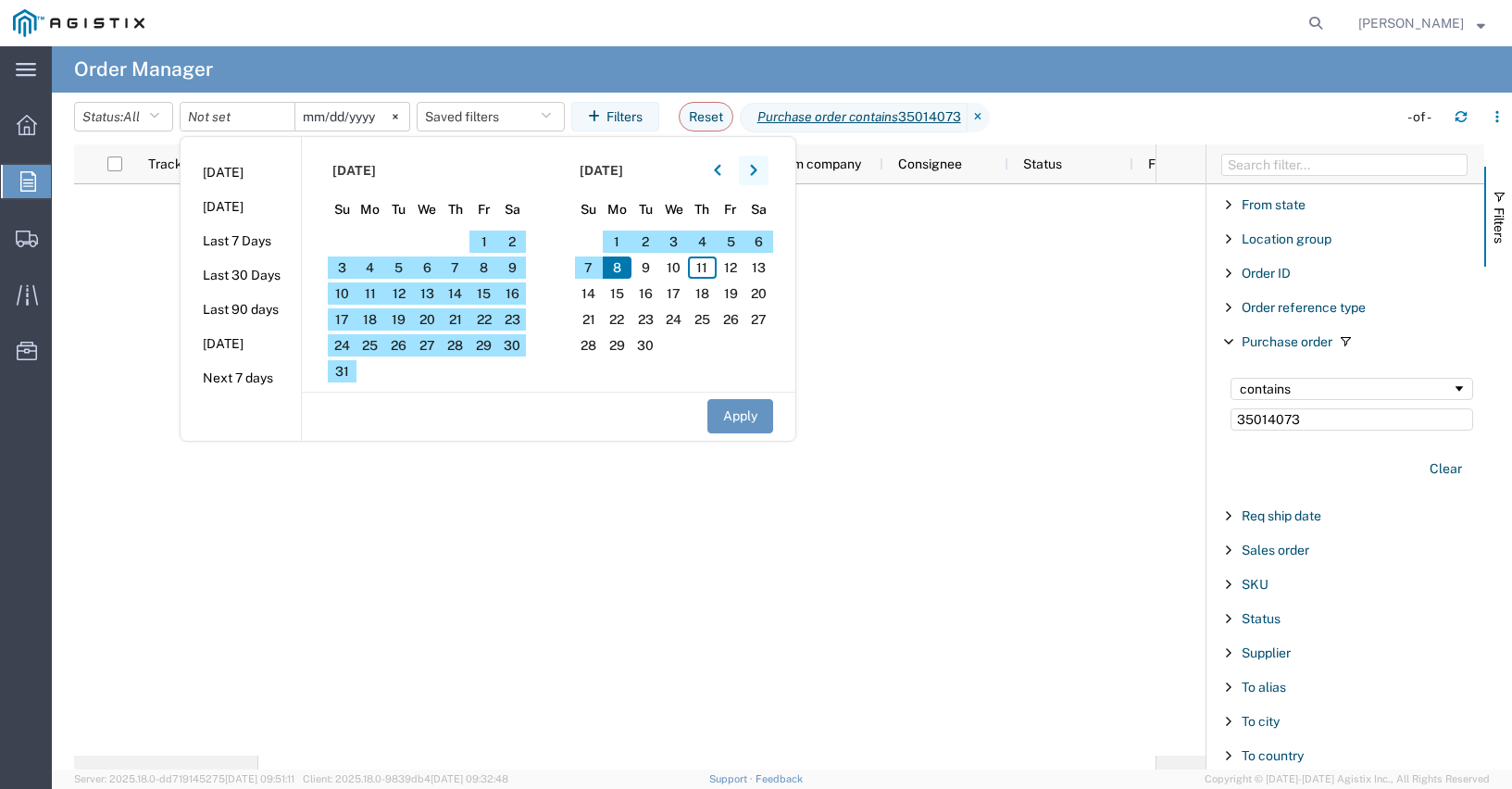
click at [764, 171] on button "button" at bounding box center [754, 170] width 30 height 30
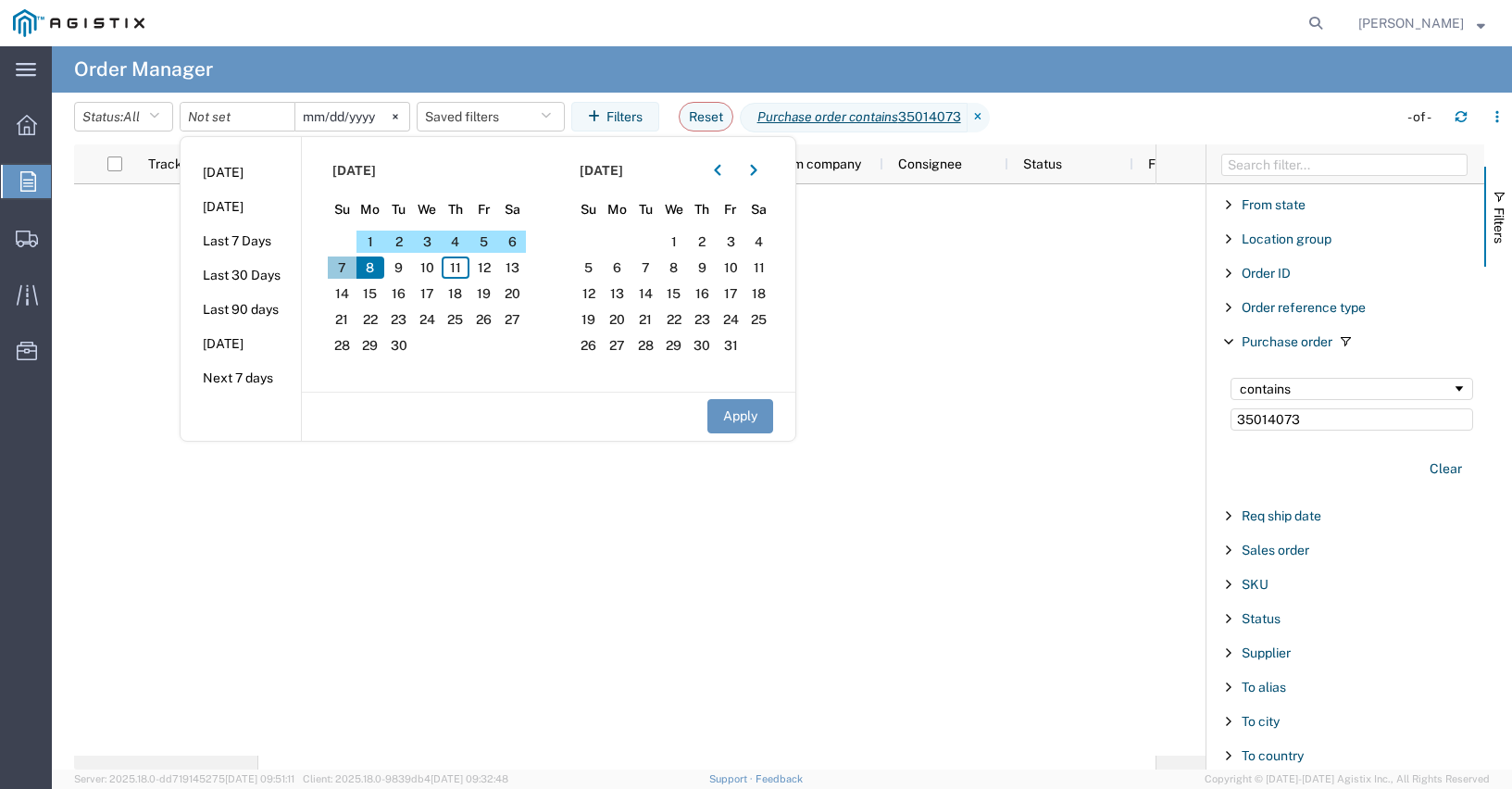
click at [354, 268] on span "7" at bounding box center [341, 268] width 29 height 22
click at [273, 115] on input "date" at bounding box center [237, 116] width 113 height 28
click at [216, 113] on input "date" at bounding box center [237, 116] width 113 height 28
click at [217, 114] on input "date" at bounding box center [237, 116] width 113 height 28
click at [366, 127] on input "2025-09-09" at bounding box center [352, 116] width 113 height 28
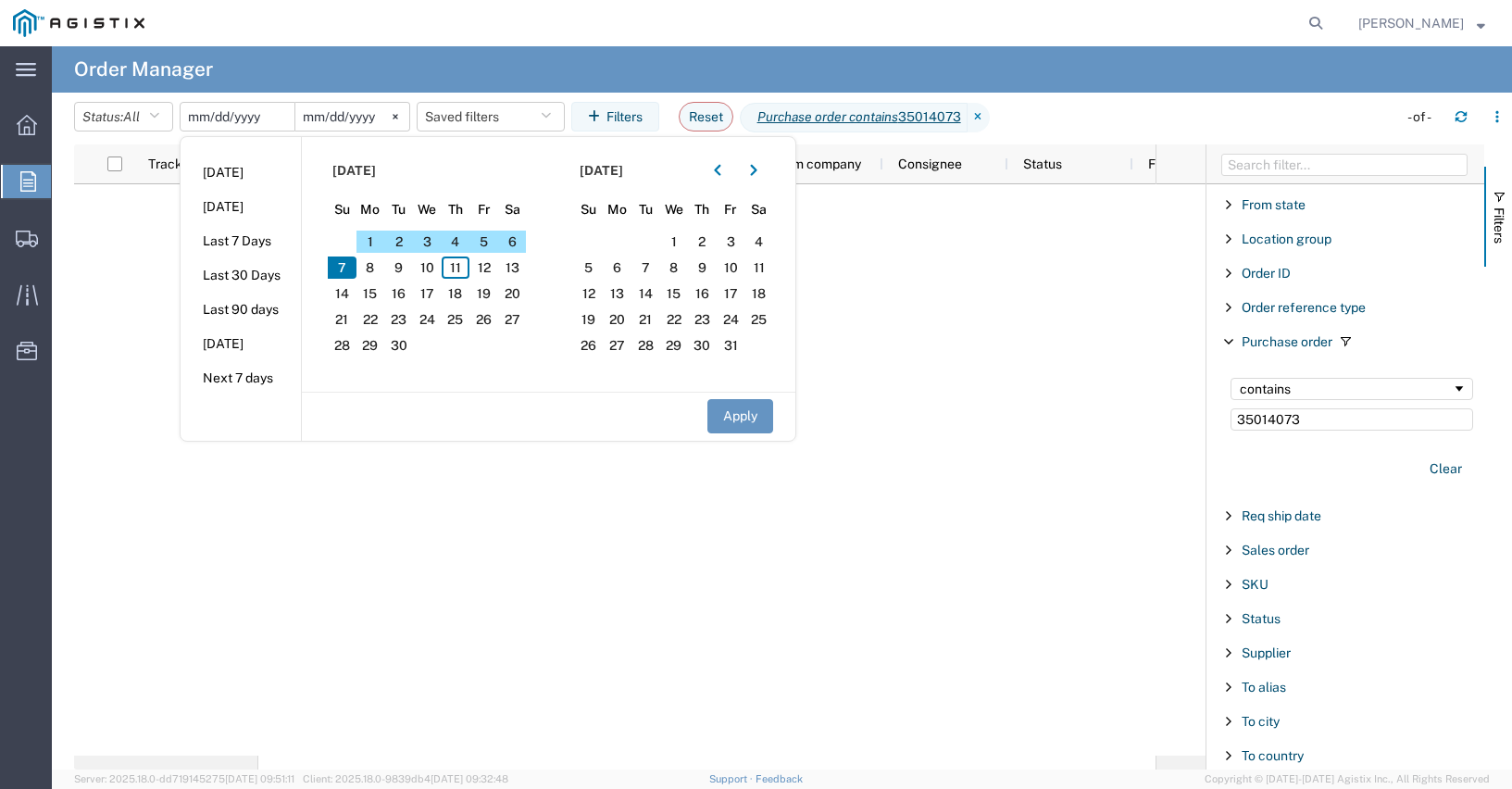
click at [217, 113] on input "date" at bounding box center [237, 116] width 113 height 28
click at [395, 243] on span "2" at bounding box center [398, 242] width 29 height 22
click at [409, 300] on span "16" at bounding box center [398, 294] width 29 height 22
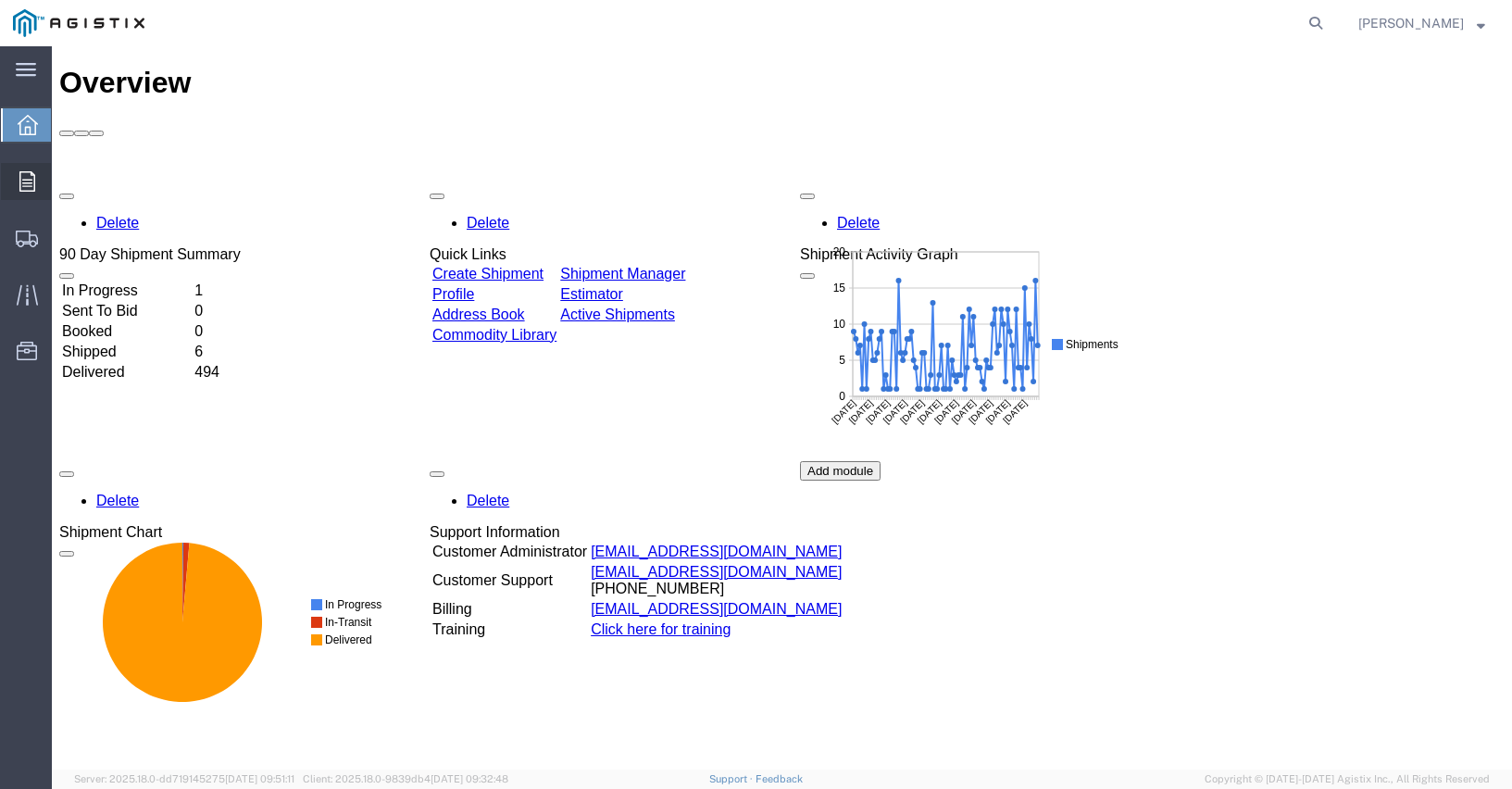
click at [15, 177] on div at bounding box center [27, 181] width 52 height 37
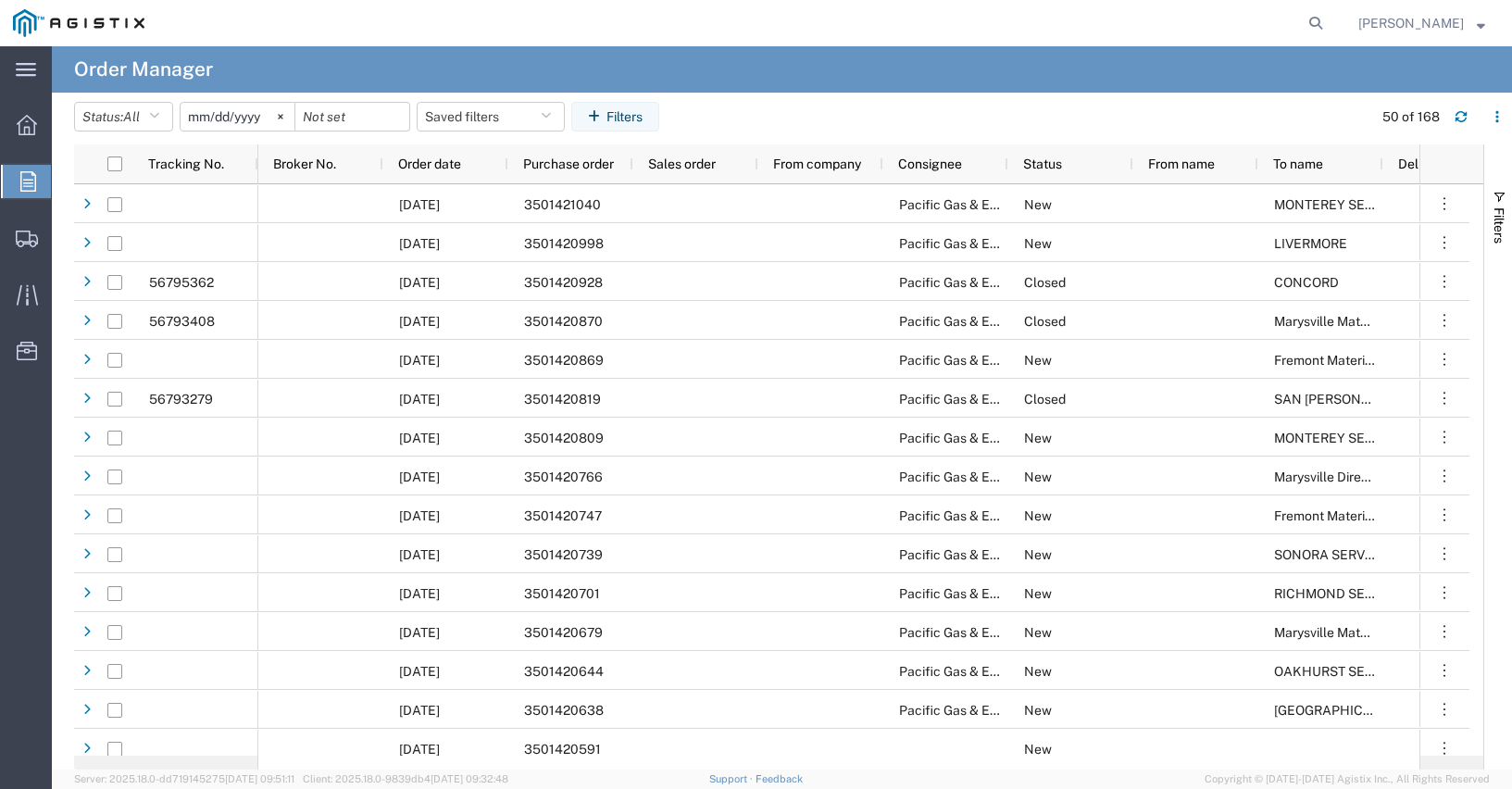
click at [201, 108] on input "[DATE]" at bounding box center [237, 116] width 113 height 28
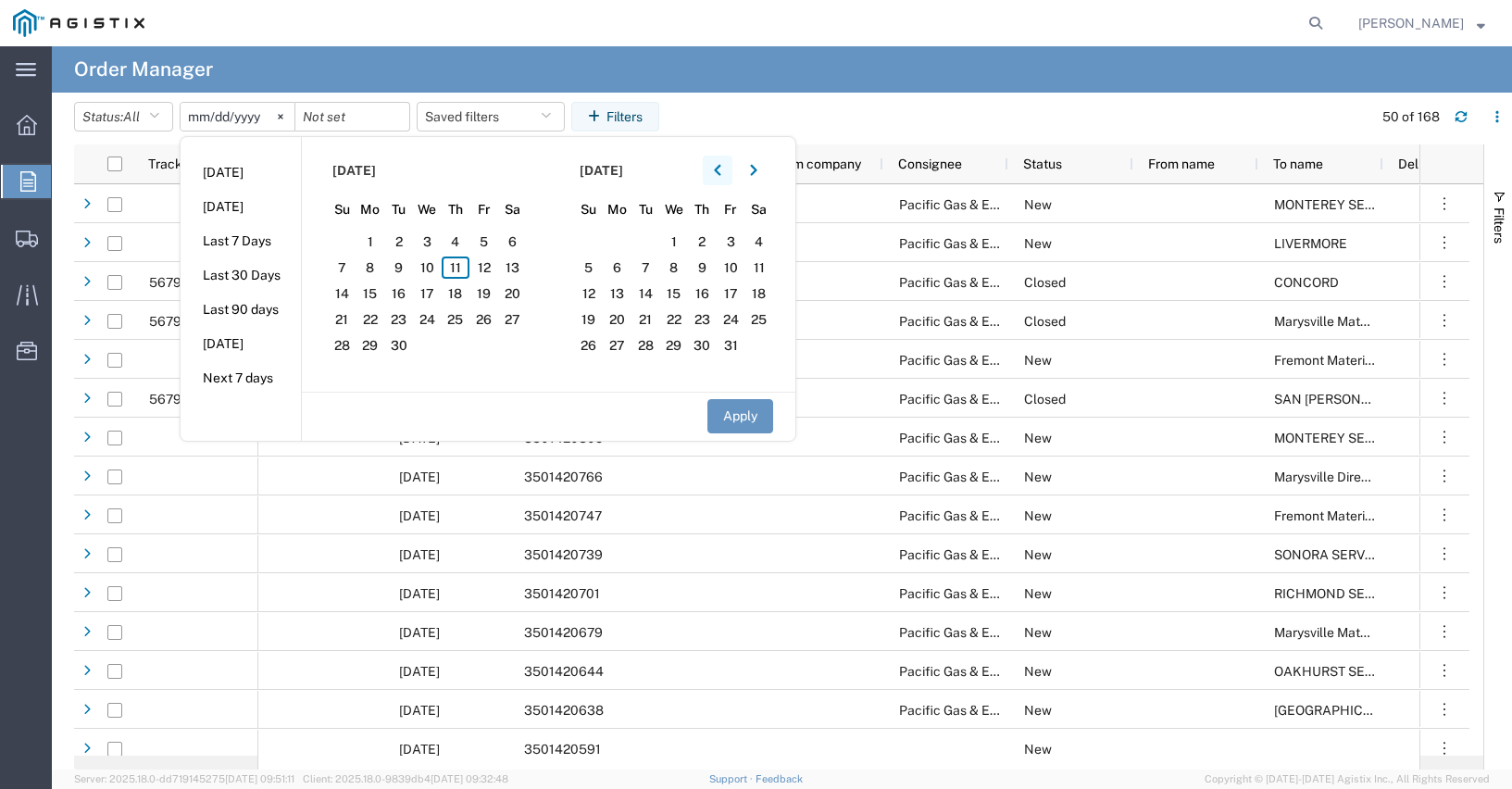
click at [720, 171] on icon "button" at bounding box center [717, 170] width 7 height 11
click at [719, 169] on icon "button" at bounding box center [717, 170] width 7 height 13
click at [350, 240] on span "1" at bounding box center [341, 242] width 29 height 22
click at [762, 413] on button "Apply" at bounding box center [740, 416] width 66 height 34
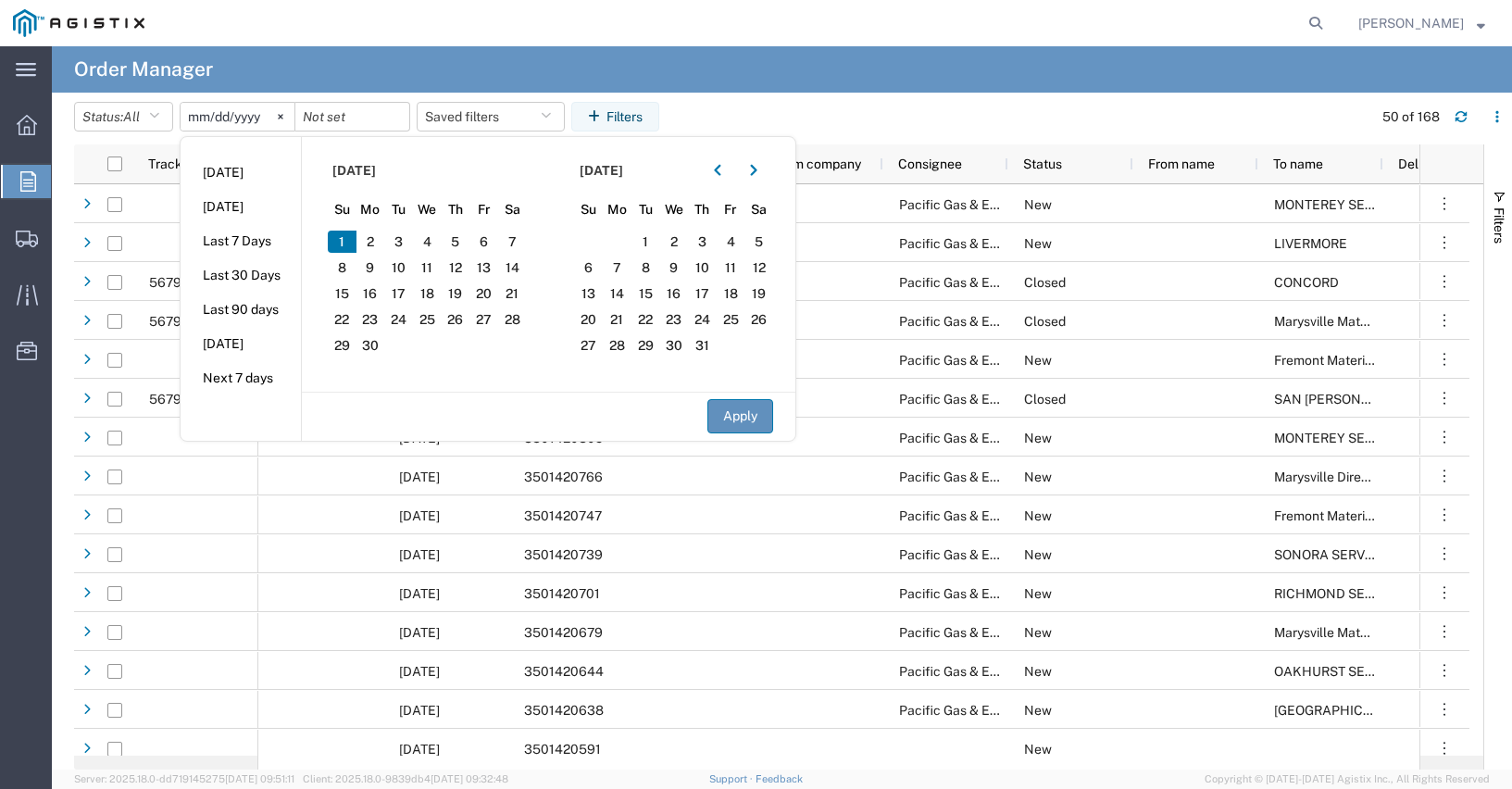
type input "[DATE]"
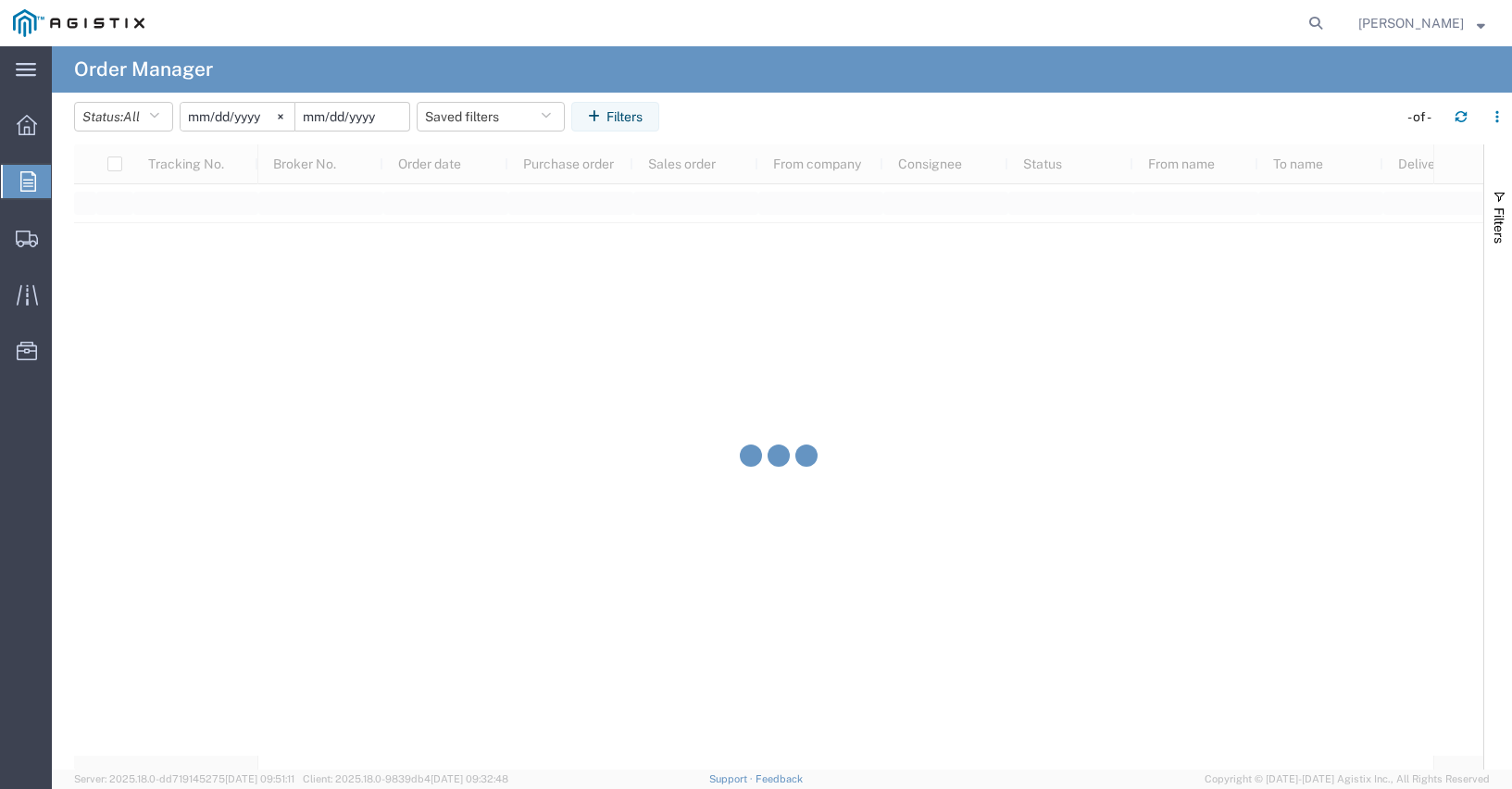
click at [327, 119] on input "date" at bounding box center [352, 116] width 113 height 28
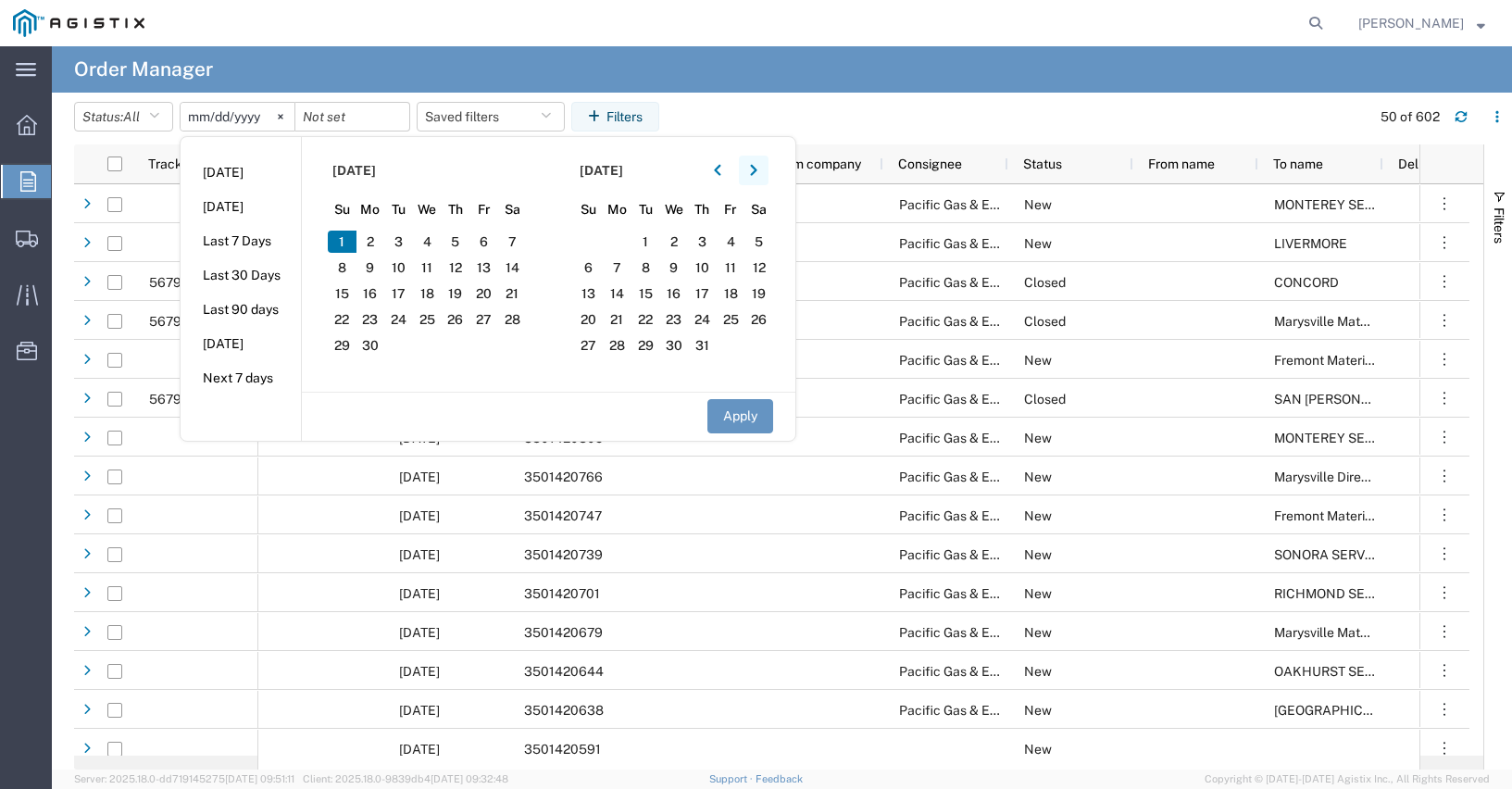
click at [757, 169] on icon "button" at bounding box center [753, 170] width 7 height 13
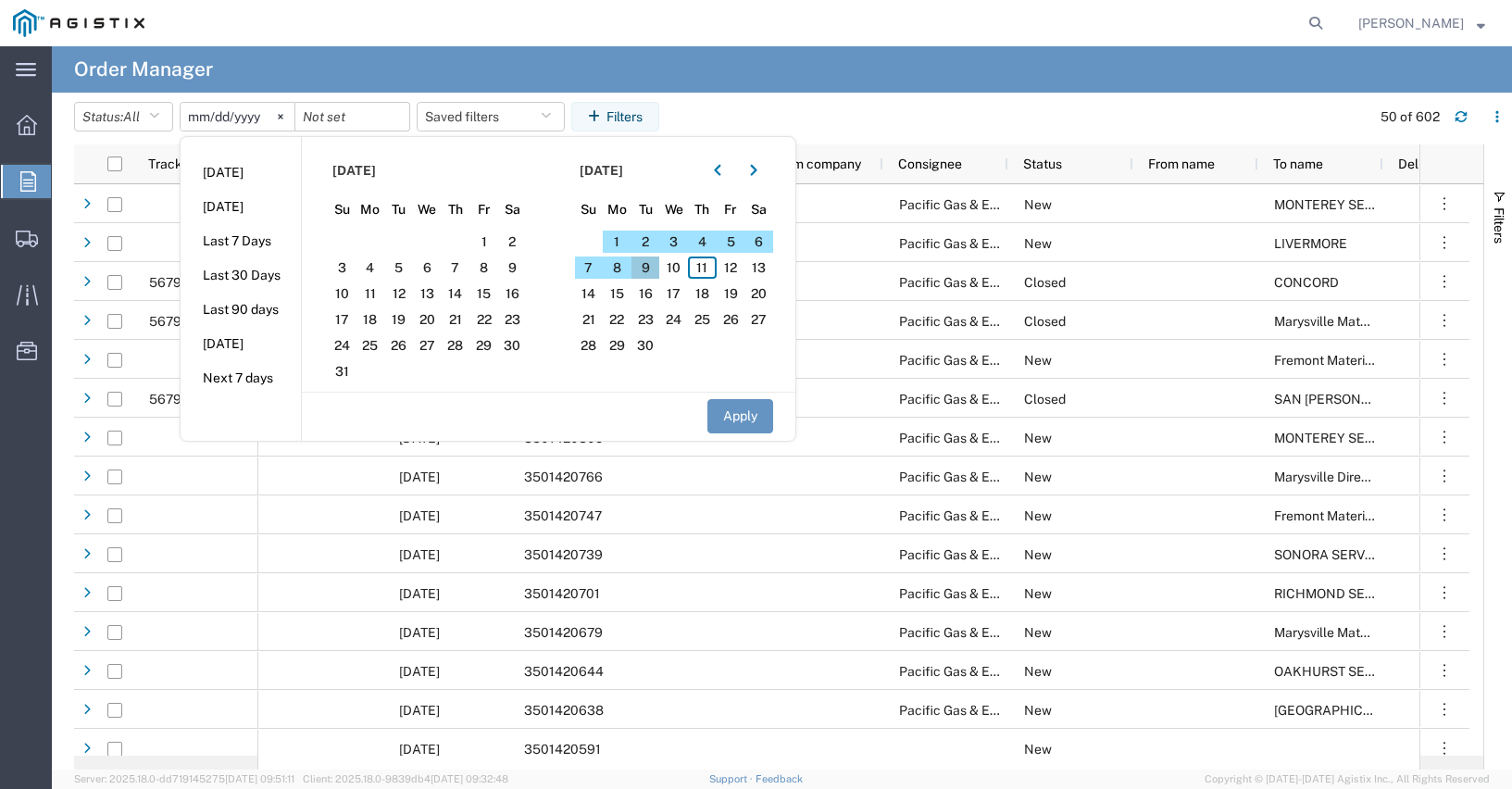
click at [649, 264] on span "9" at bounding box center [646, 268] width 29 height 22
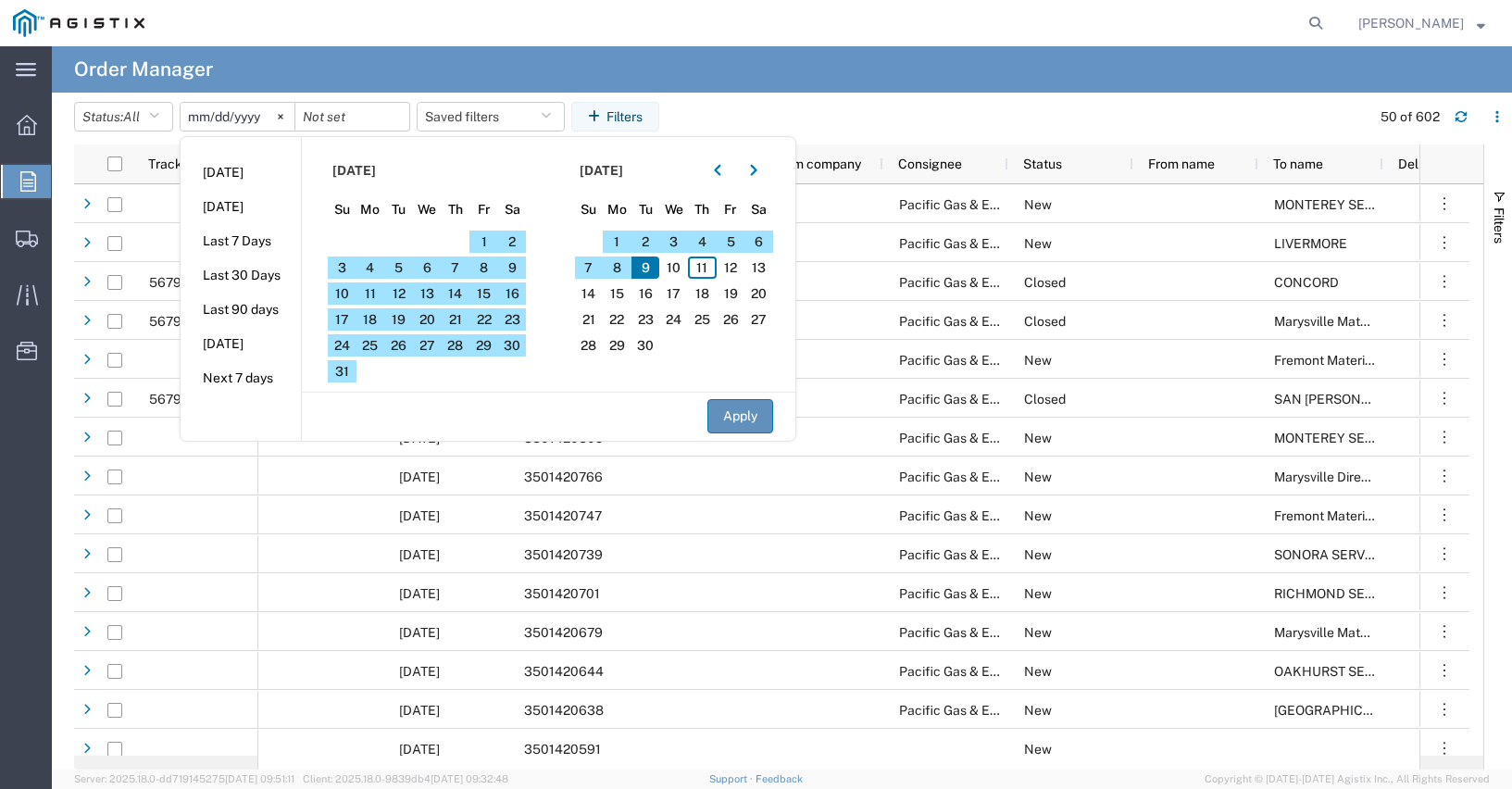
click at [764, 418] on button "Apply" at bounding box center [740, 416] width 66 height 34
type input "[DATE]"
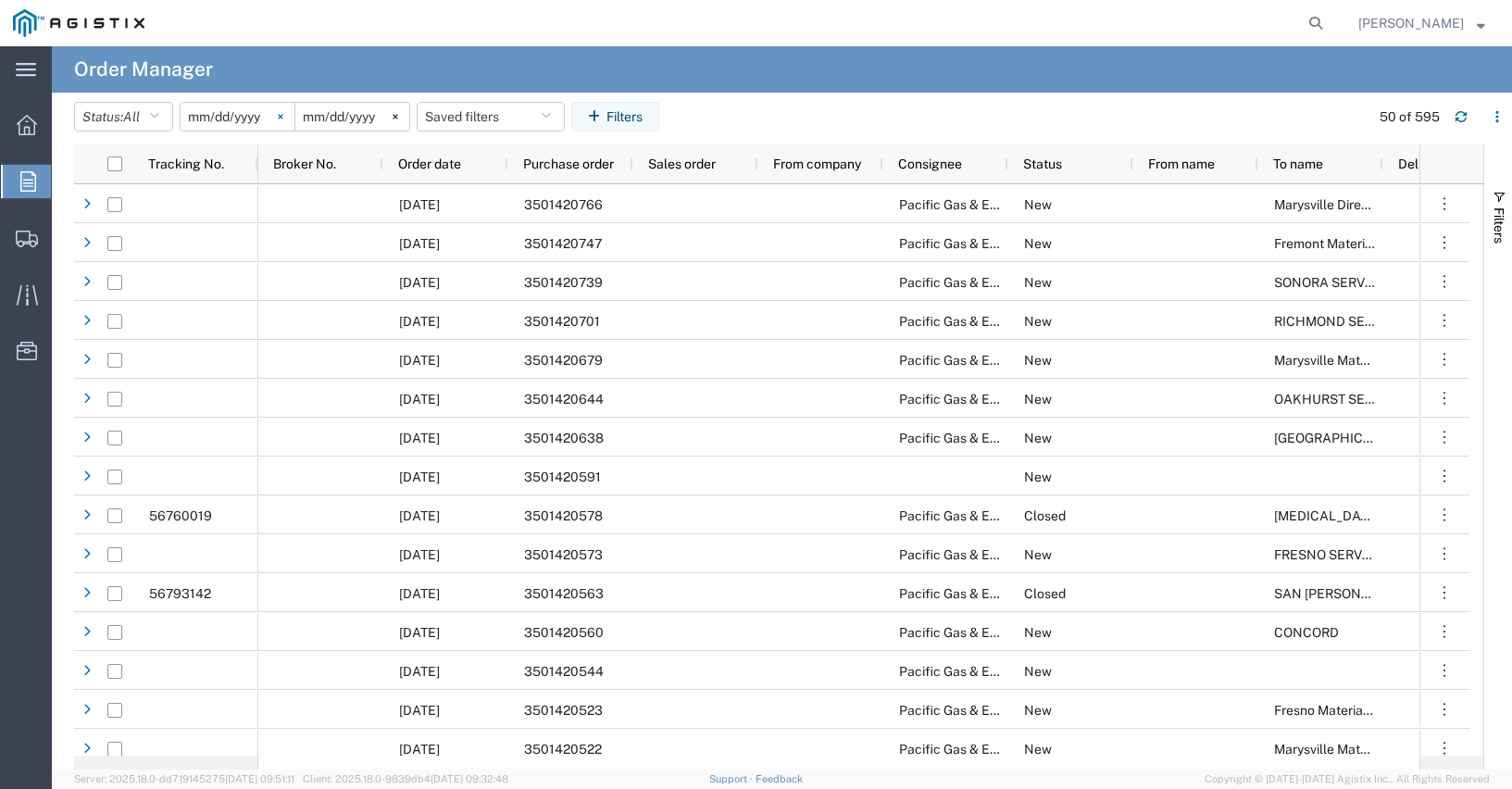
click at [287, 121] on svg-icon at bounding box center [281, 116] width 28 height 28
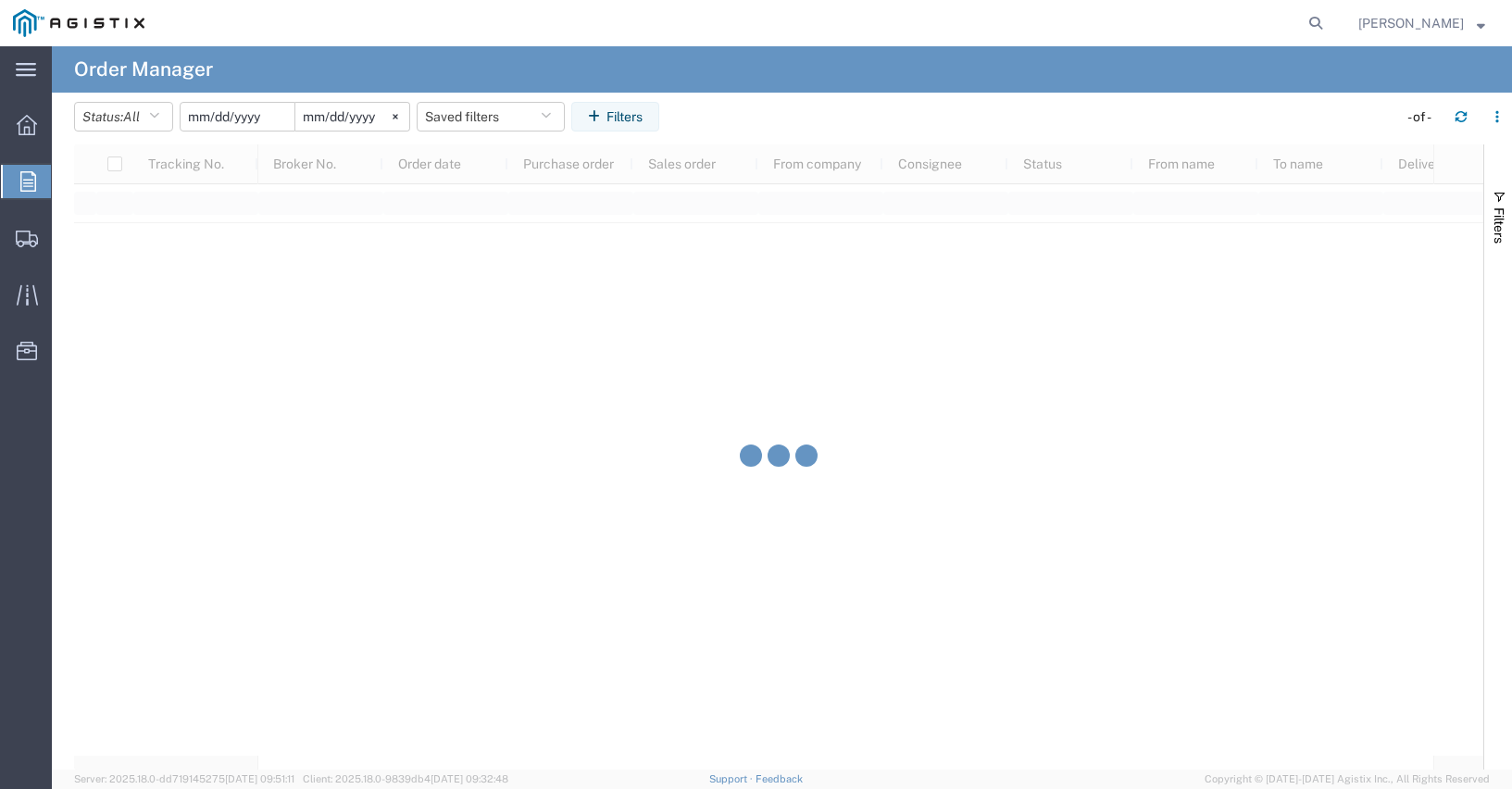
click at [225, 116] on input "date" at bounding box center [237, 116] width 113 height 28
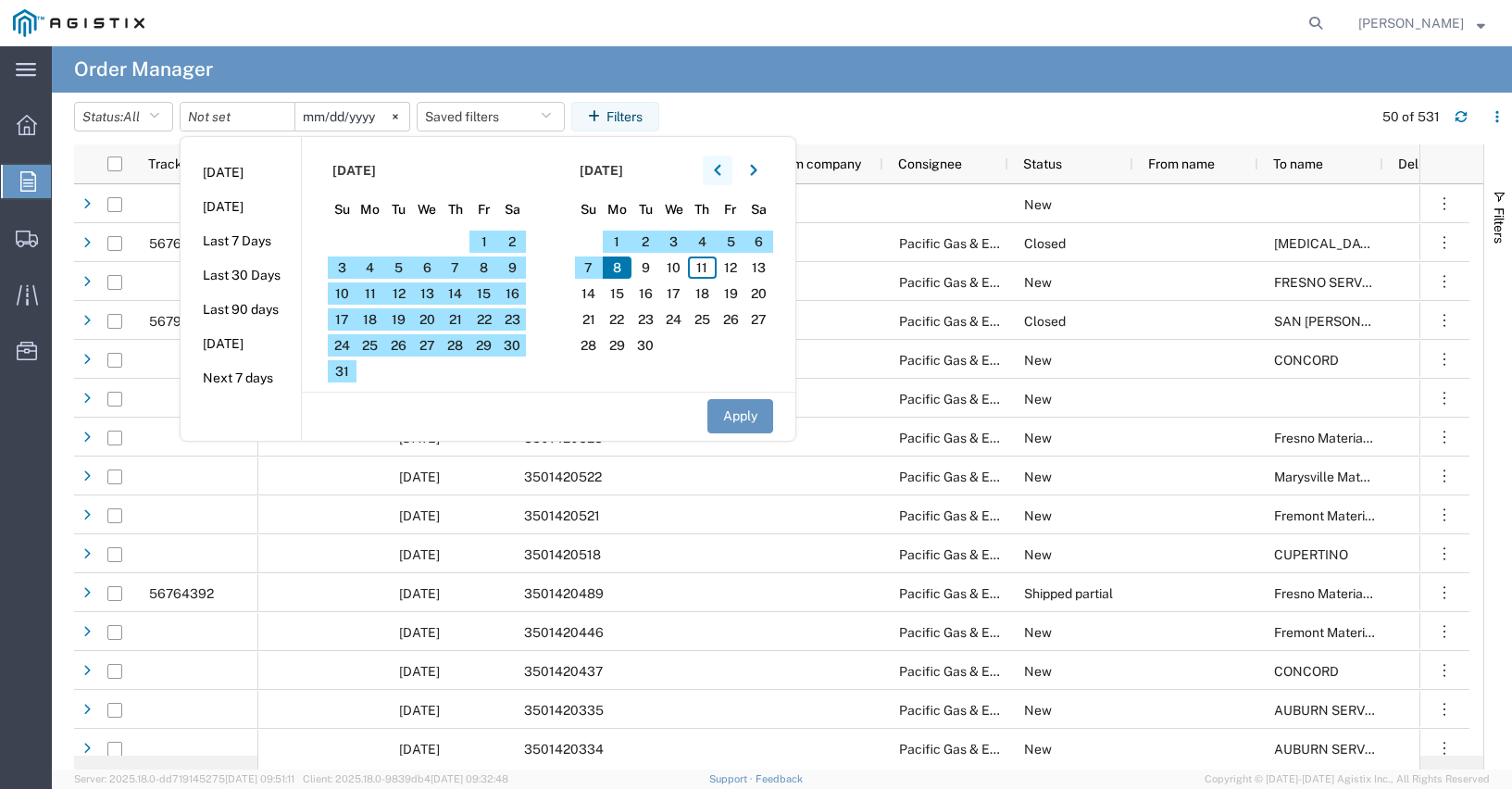
click at [721, 168] on icon "button" at bounding box center [717, 170] width 7 height 13
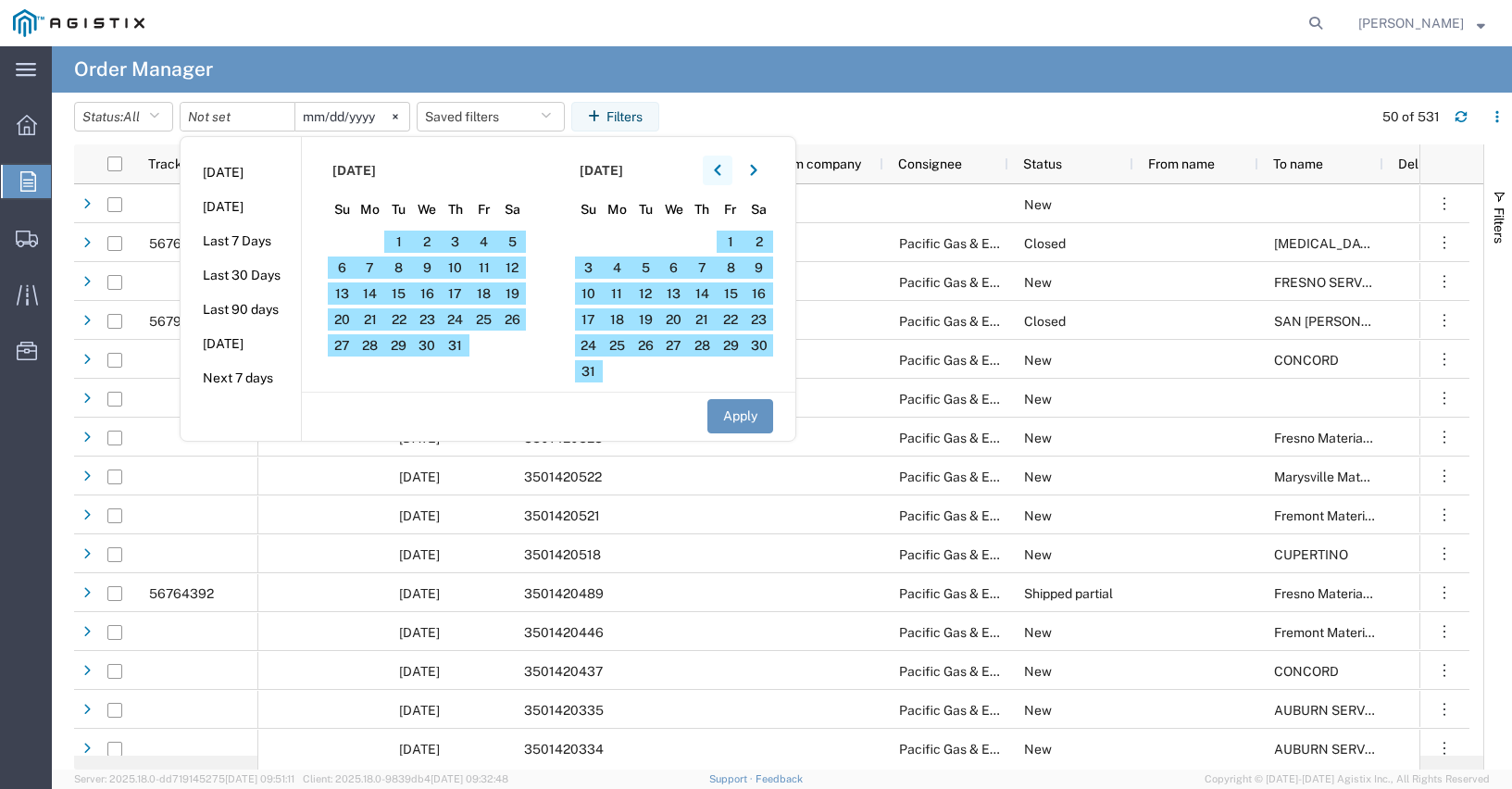
click at [721, 168] on icon "button" at bounding box center [717, 170] width 7 height 13
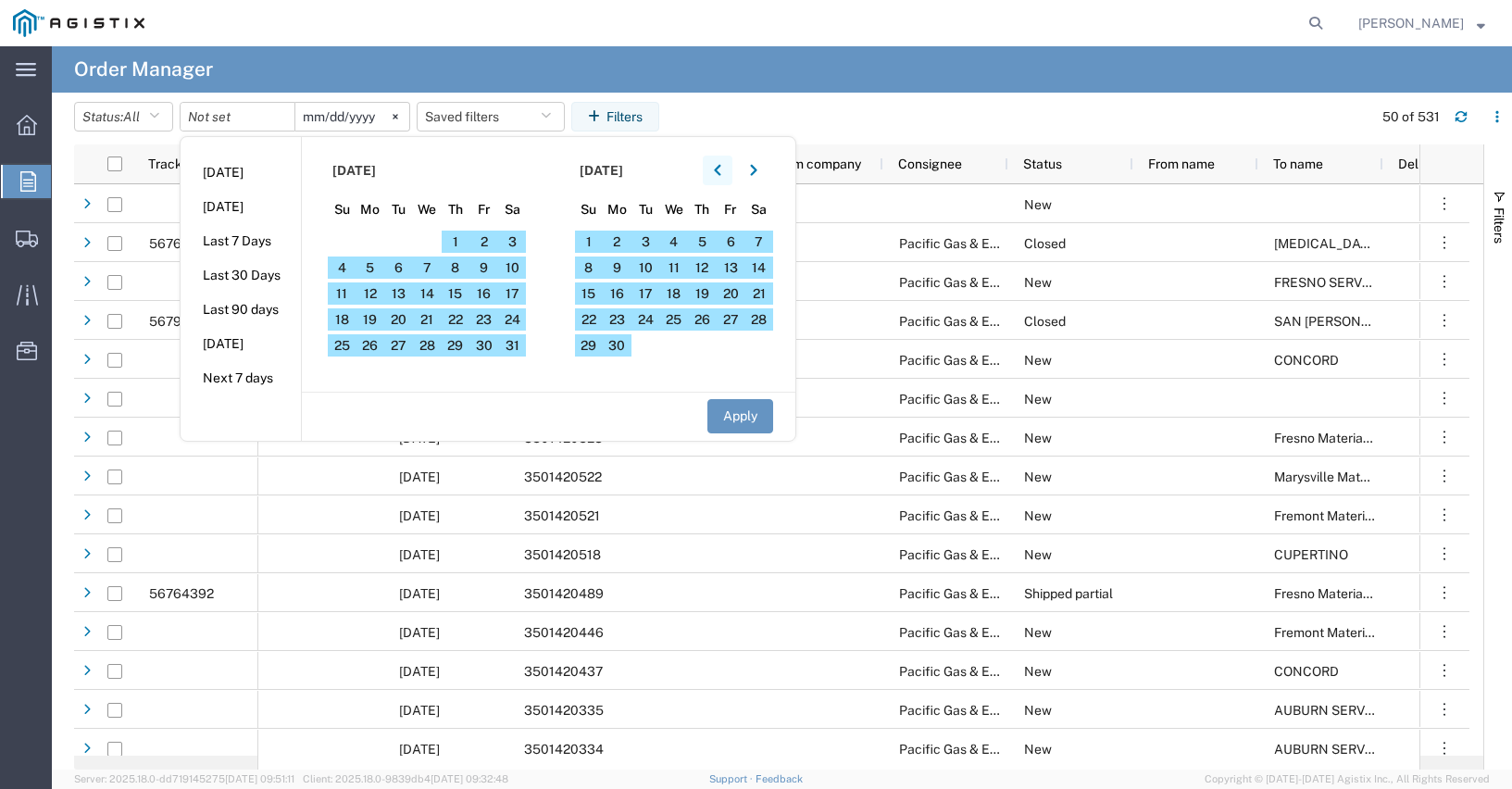
click at [721, 168] on icon "button" at bounding box center [717, 170] width 7 height 13
click at [514, 240] on span "1" at bounding box center [512, 242] width 29 height 22
click at [740, 414] on button "Apply" at bounding box center [740, 416] width 66 height 34
type input "[DATE]"
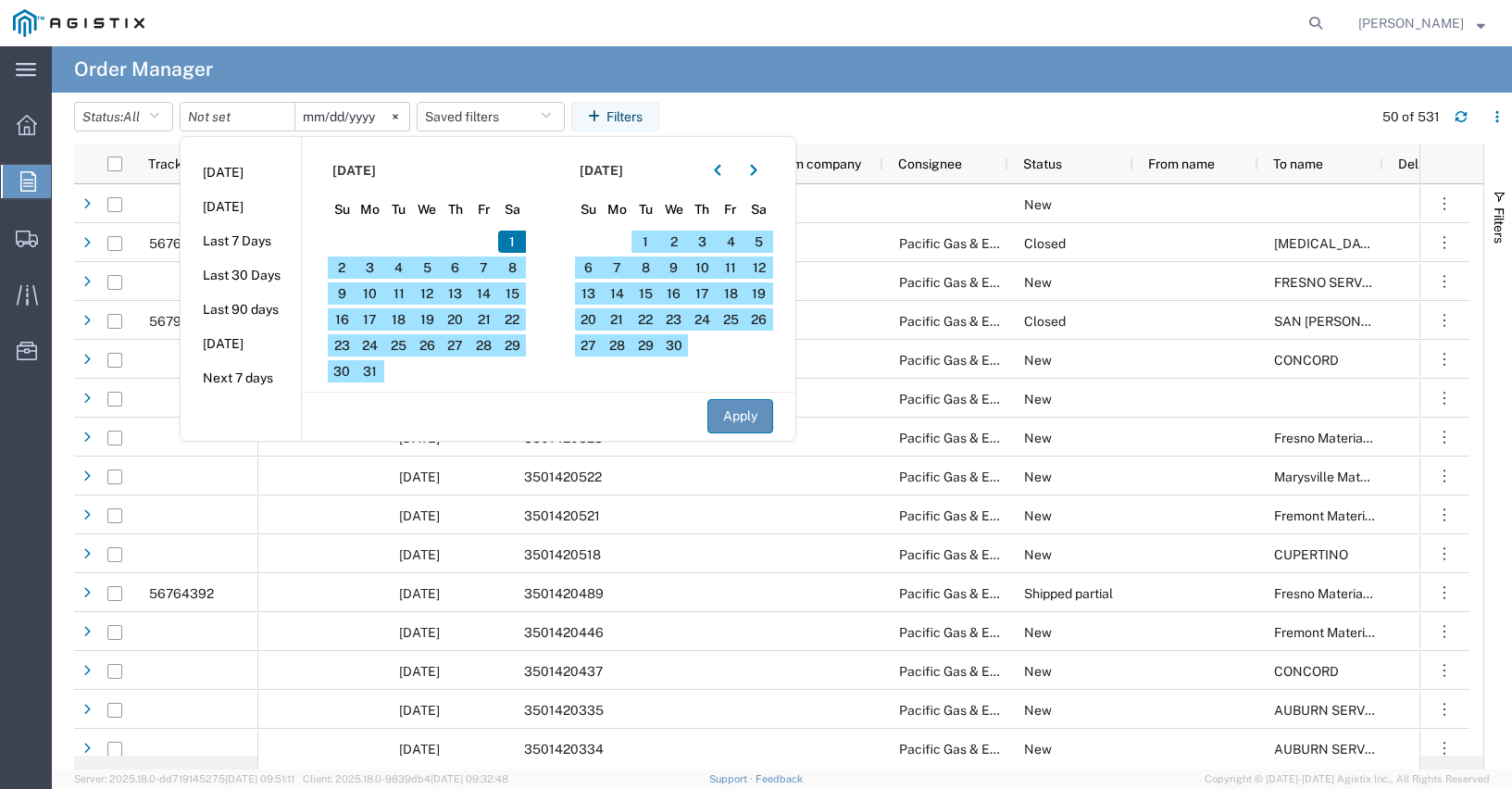
type input "[DATE]"
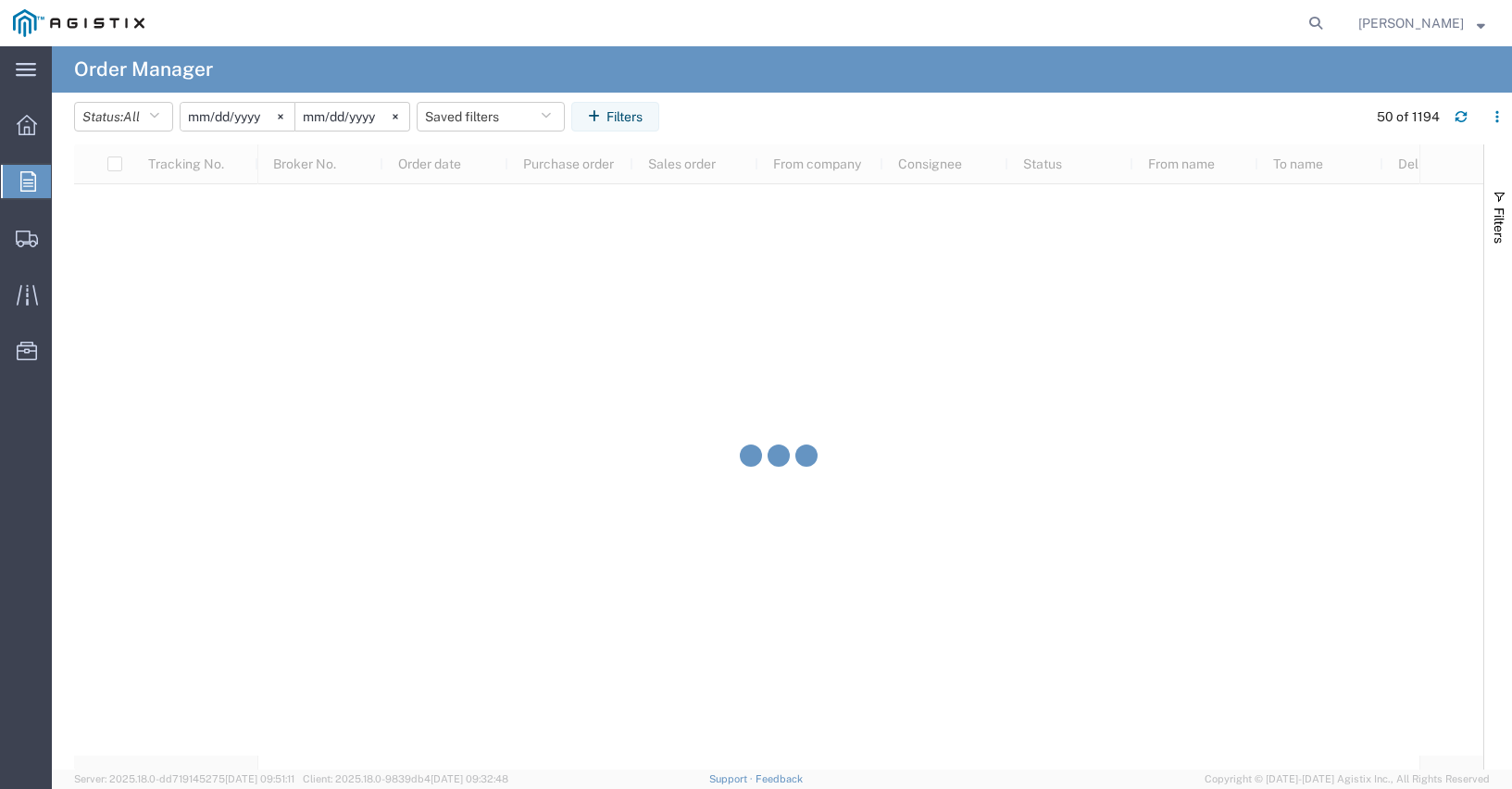
scroll to position [43880, 0]
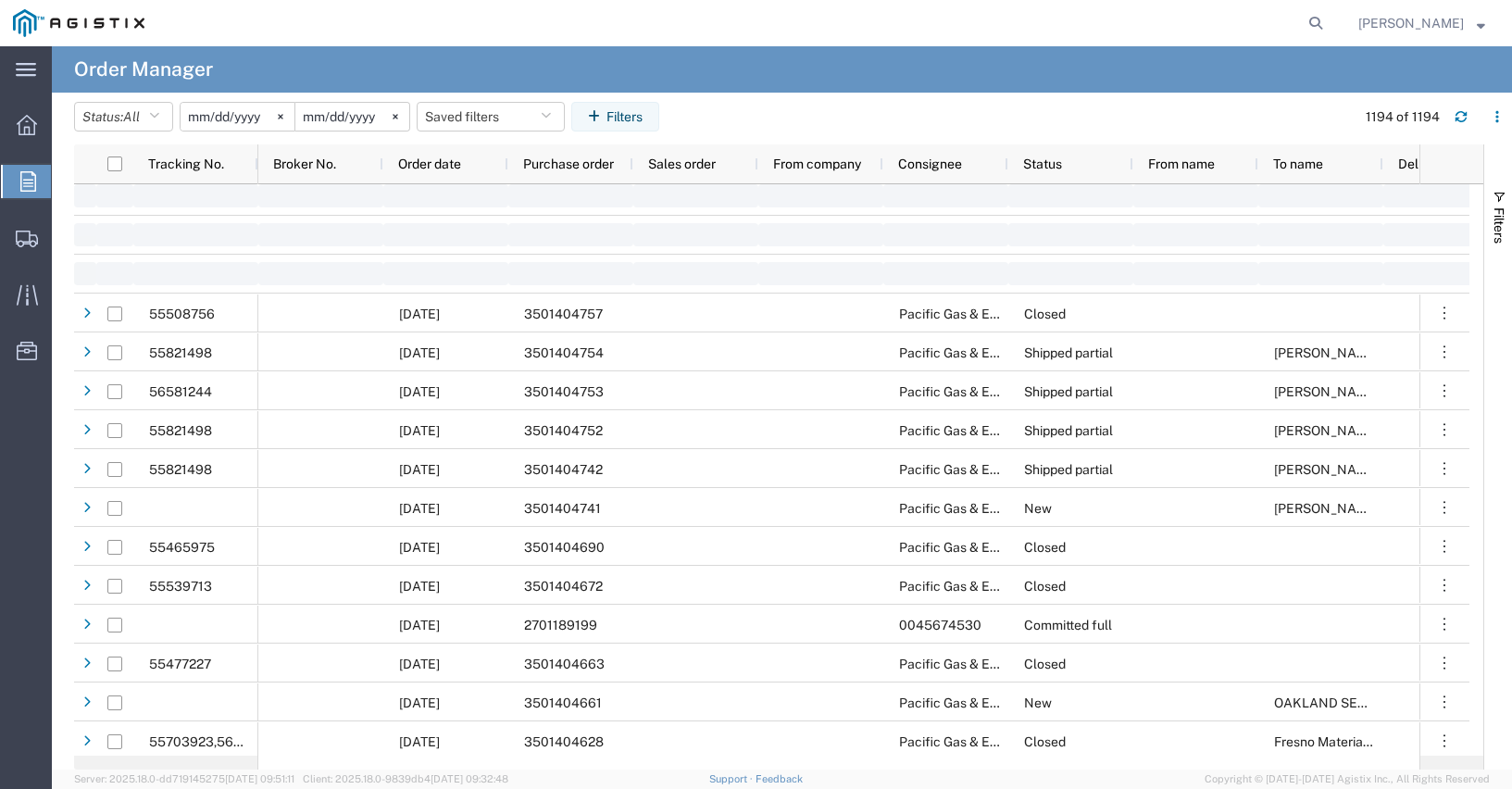
scroll to position [28977, 0]
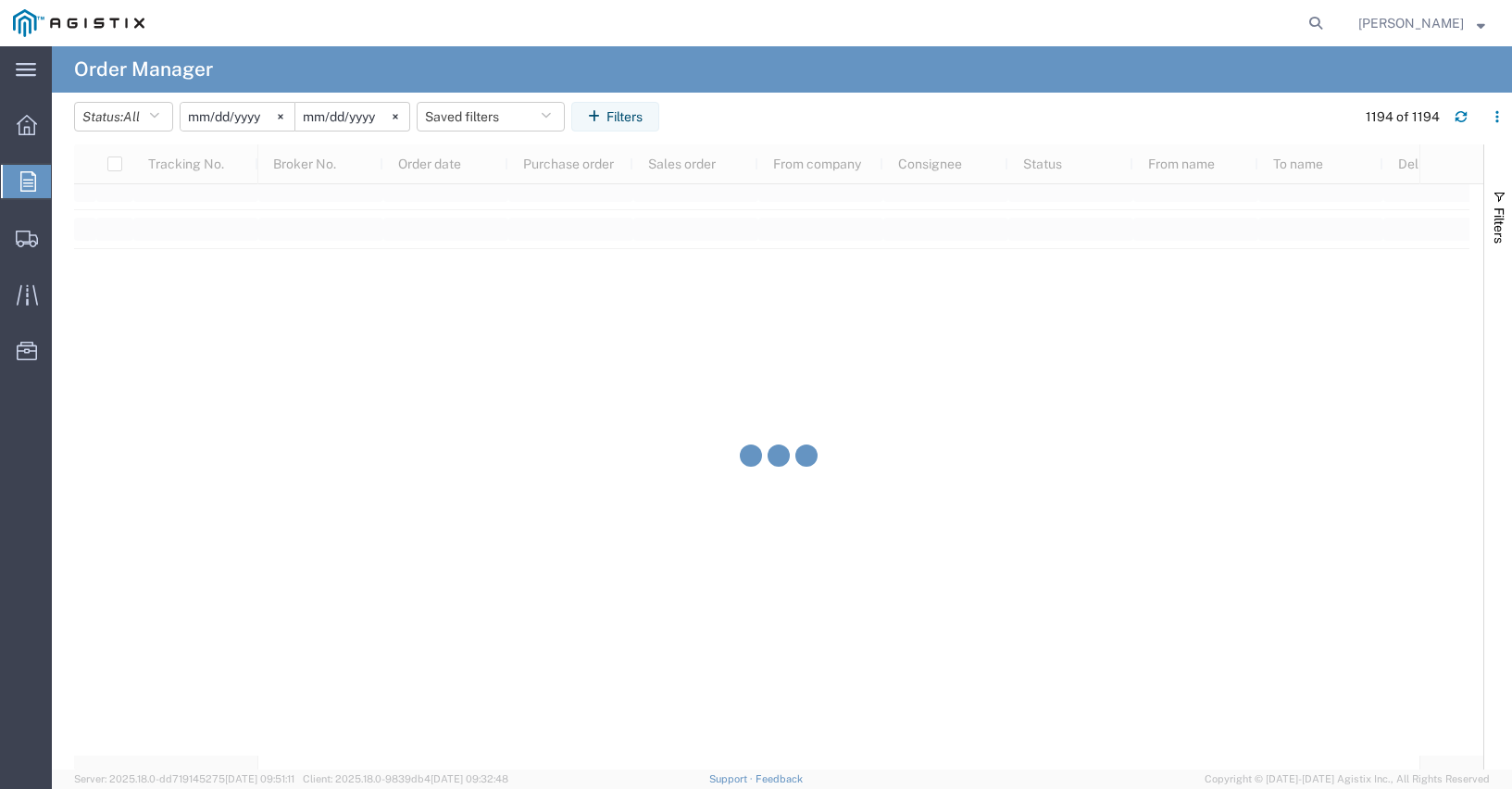
scroll to position [23099, 0]
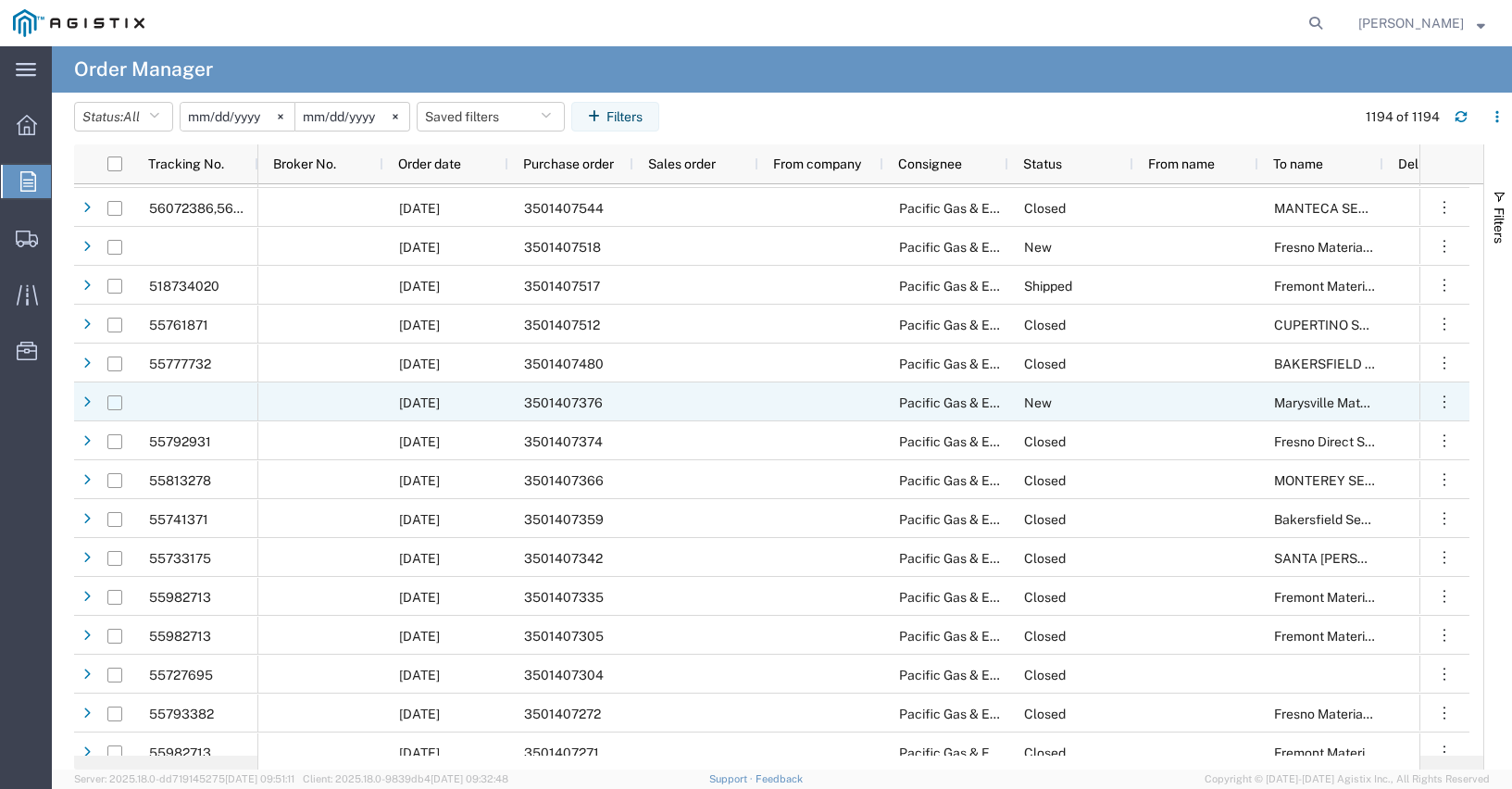
click at [112, 403] on input "Press Space to toggle row selection (unchecked)" at bounding box center [114, 402] width 15 height 15
checkbox input "true"
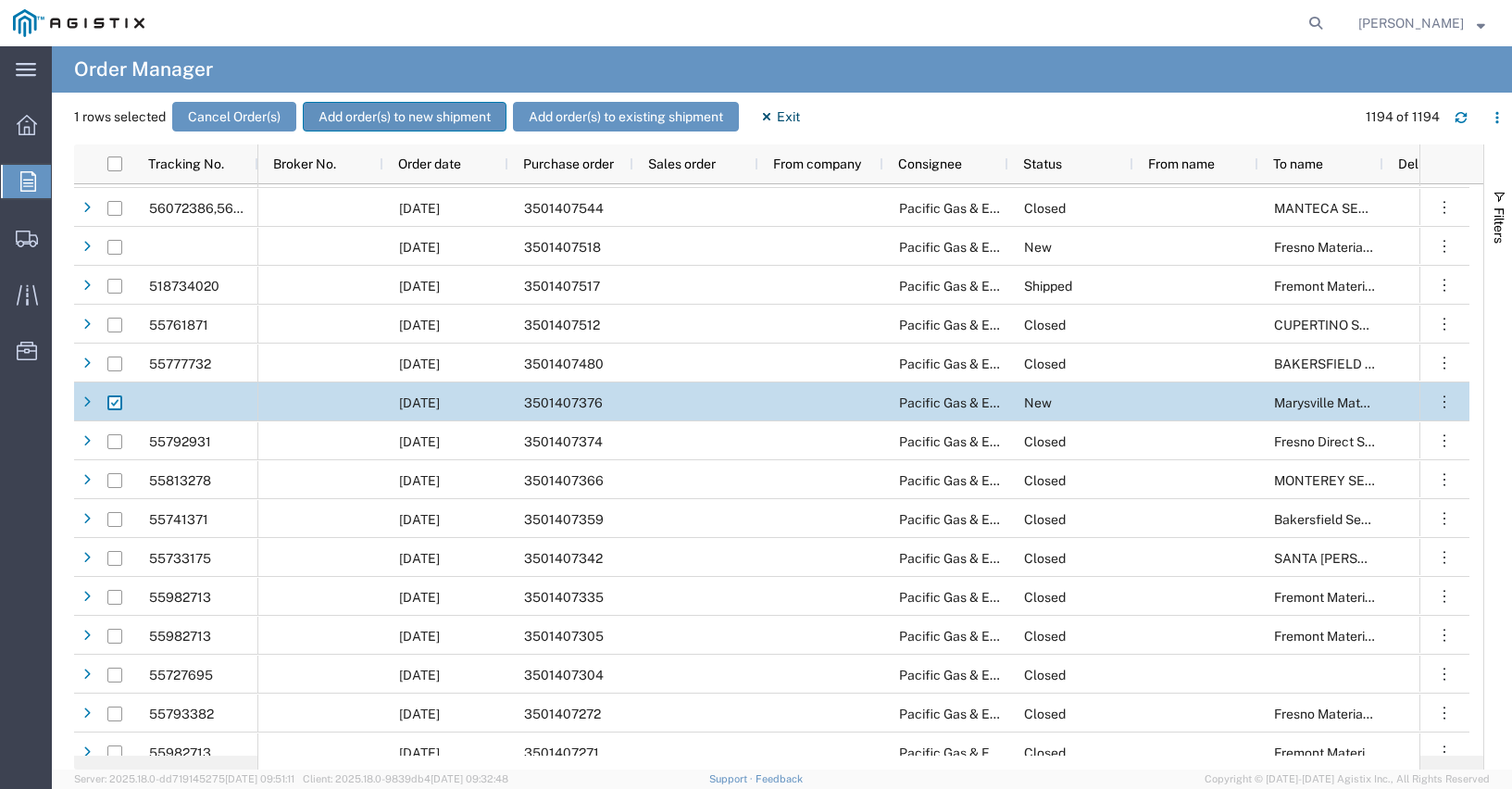
click at [425, 112] on button "Add order(s) to new shipment" at bounding box center [404, 116] width 204 height 30
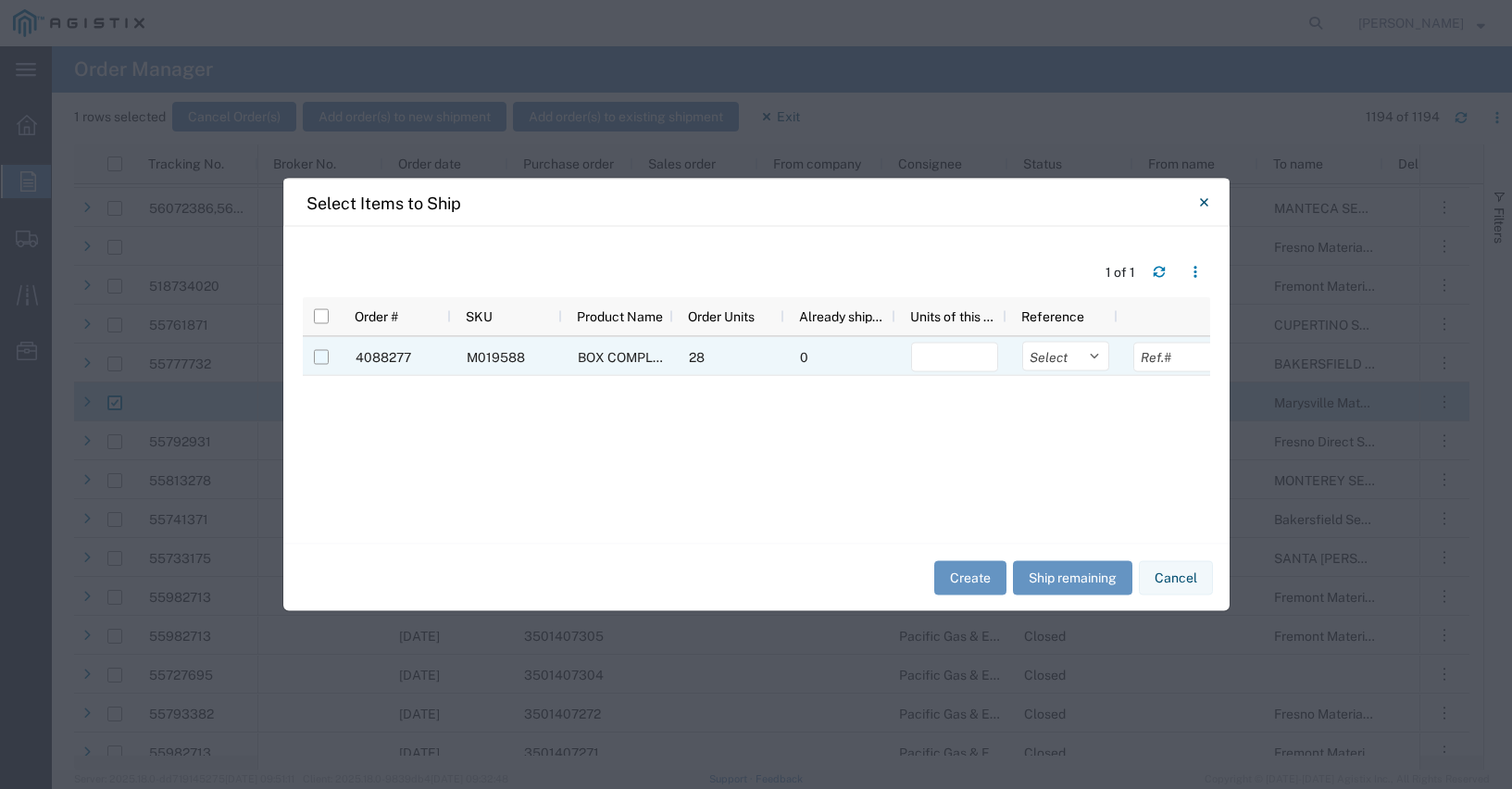
click at [320, 354] on input "Press Space to toggle row selection (unchecked)" at bounding box center [321, 357] width 15 height 15
checkbox input "true"
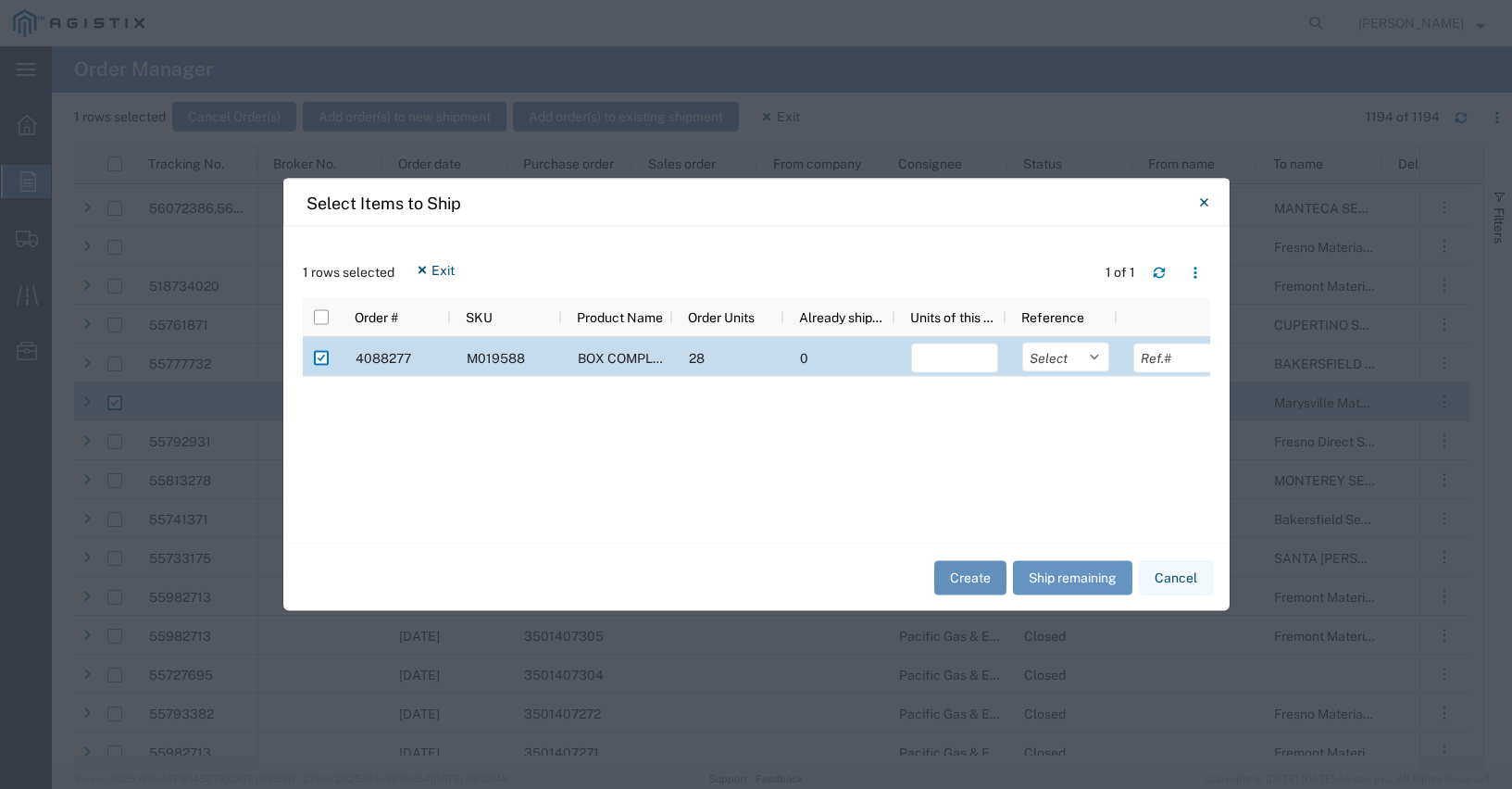
click at [960, 575] on button "Create" at bounding box center [970, 577] width 73 height 34
click at [968, 357] on input "number" at bounding box center [954, 358] width 87 height 30
type input "28"
click at [1090, 358] on select "Select Purchase Order Delivery Number" at bounding box center [1065, 357] width 87 height 30
select select "PURCHORD"
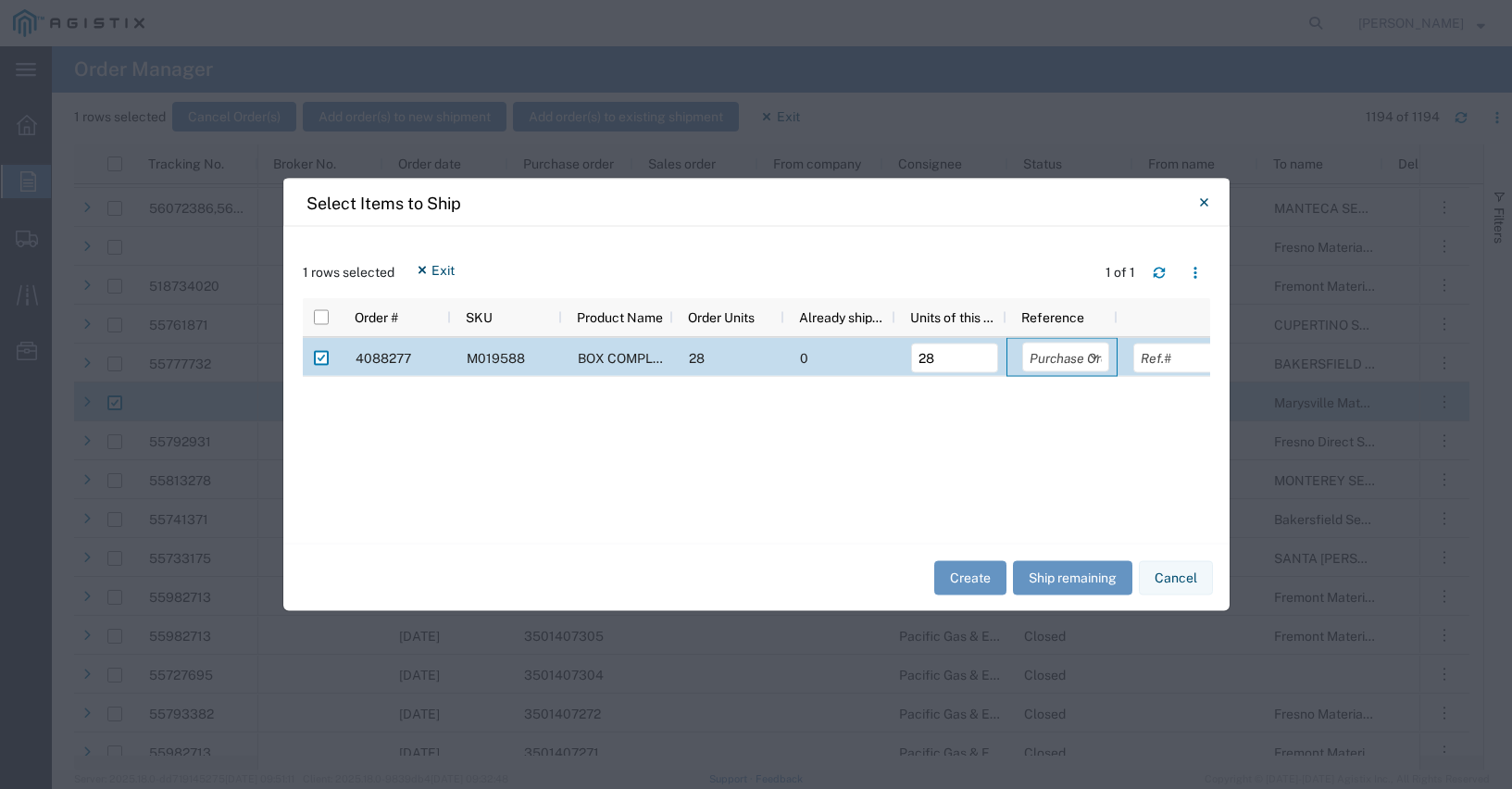
click at [1023, 342] on select "Select Purchase Order Delivery Number" at bounding box center [1065, 357] width 87 height 30
drag, startPoint x: 1171, startPoint y: 356, endPoint x: 1180, endPoint y: 361, distance: 10.3
click at [1179, 361] on input "text" at bounding box center [1176, 358] width 87 height 30
type input "3501407376"
click at [963, 574] on button "Create" at bounding box center [970, 577] width 73 height 34
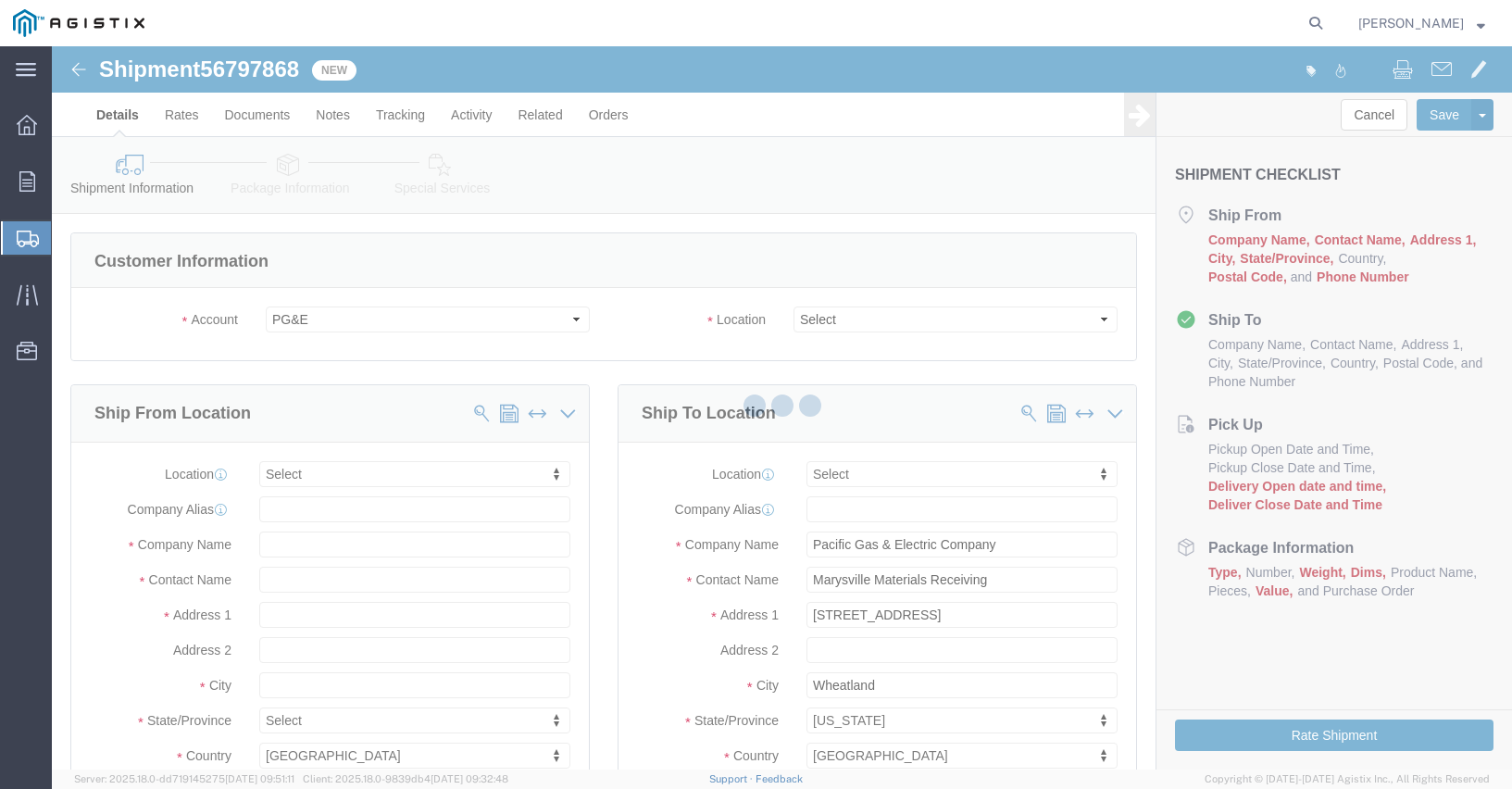
select select
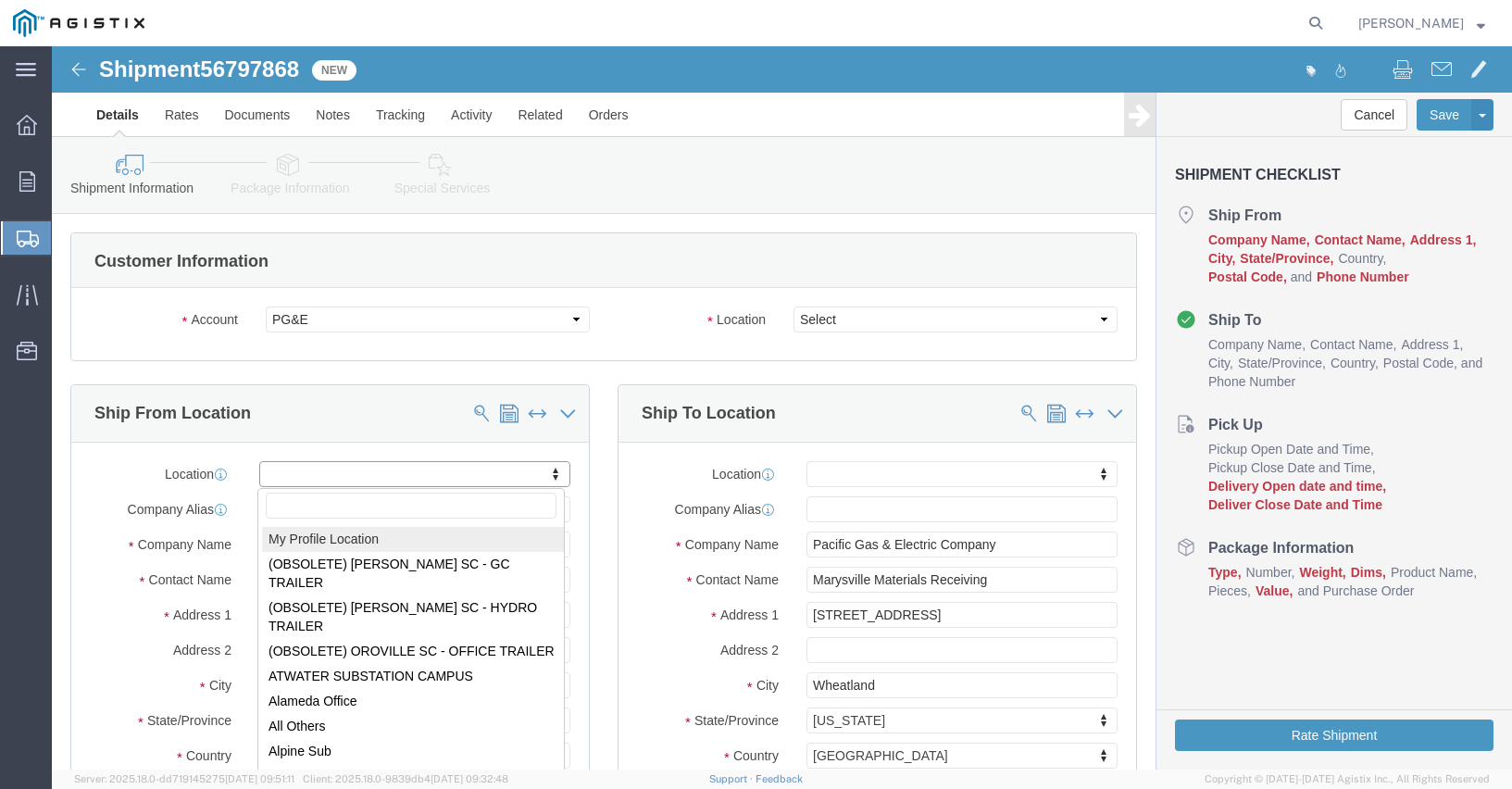
select select "MYPROFILE"
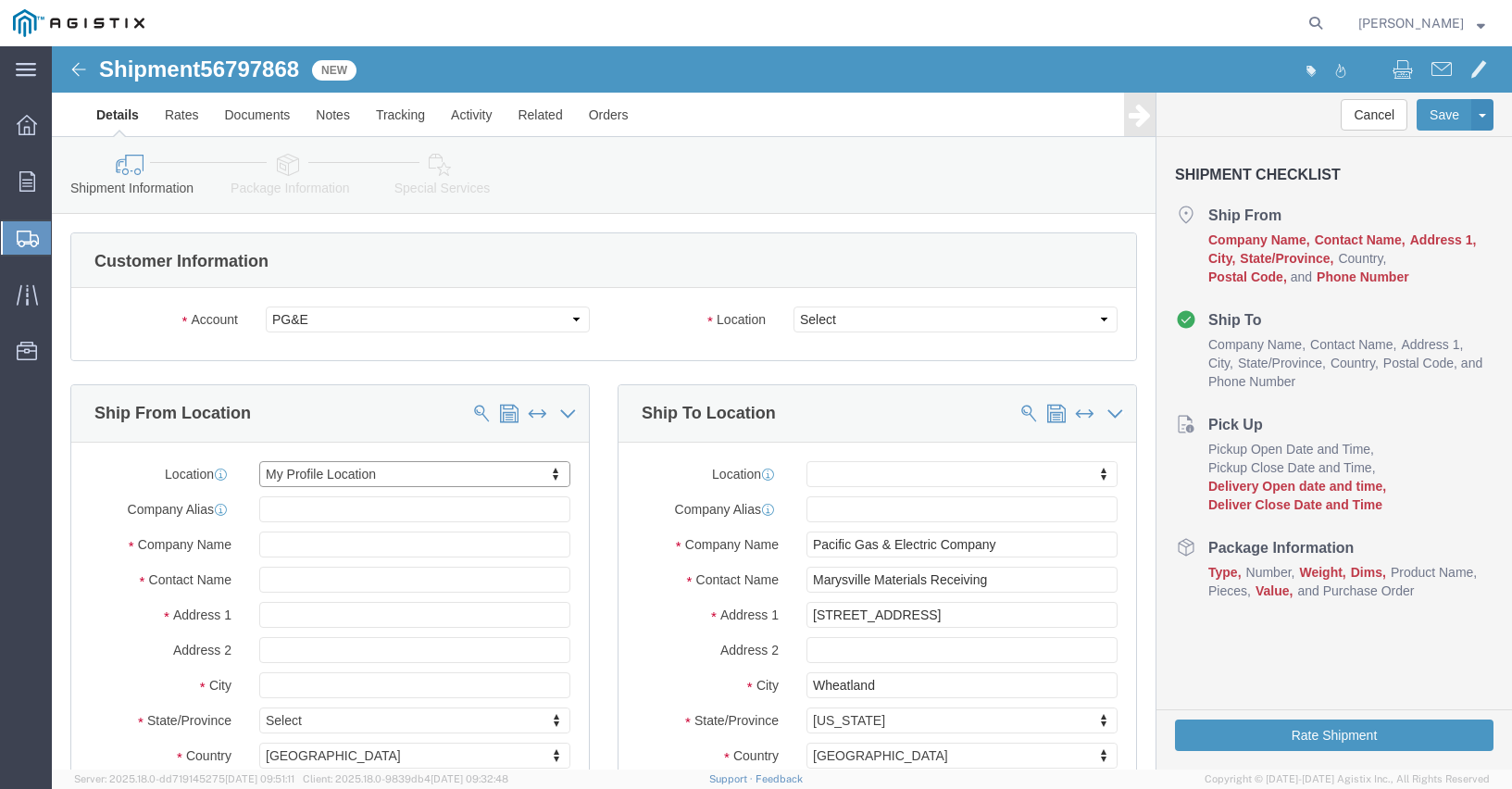
select select "CA"
click select "Select All Others [GEOGRAPHIC_DATA] [GEOGRAPHIC_DATA] [GEOGRAPHIC_DATA] [GEOGRA…"
select select "19996"
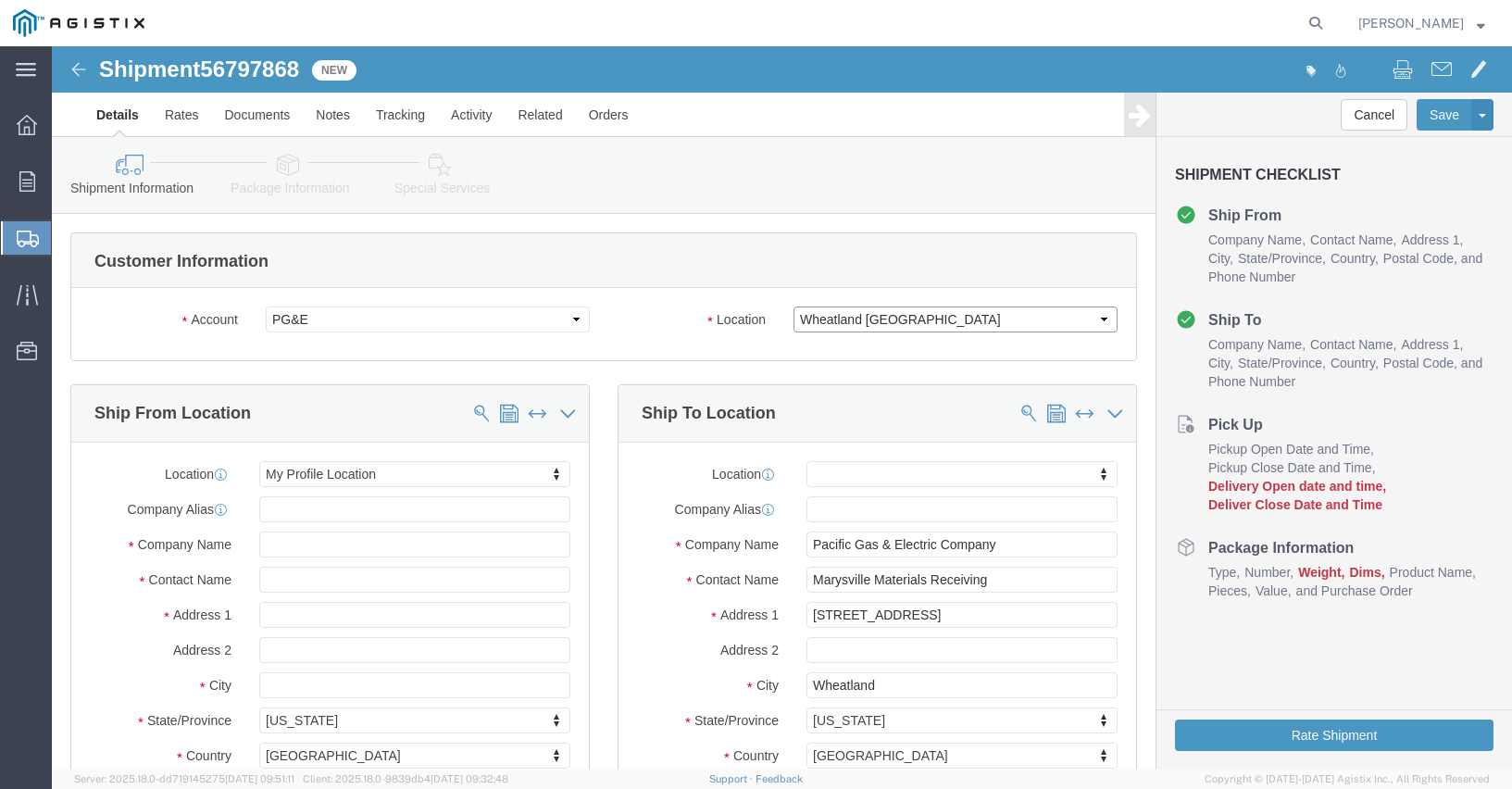
click select "Select All Others [GEOGRAPHIC_DATA] [GEOGRAPHIC_DATA] [GEOGRAPHIC_DATA] [GEOGRA…"
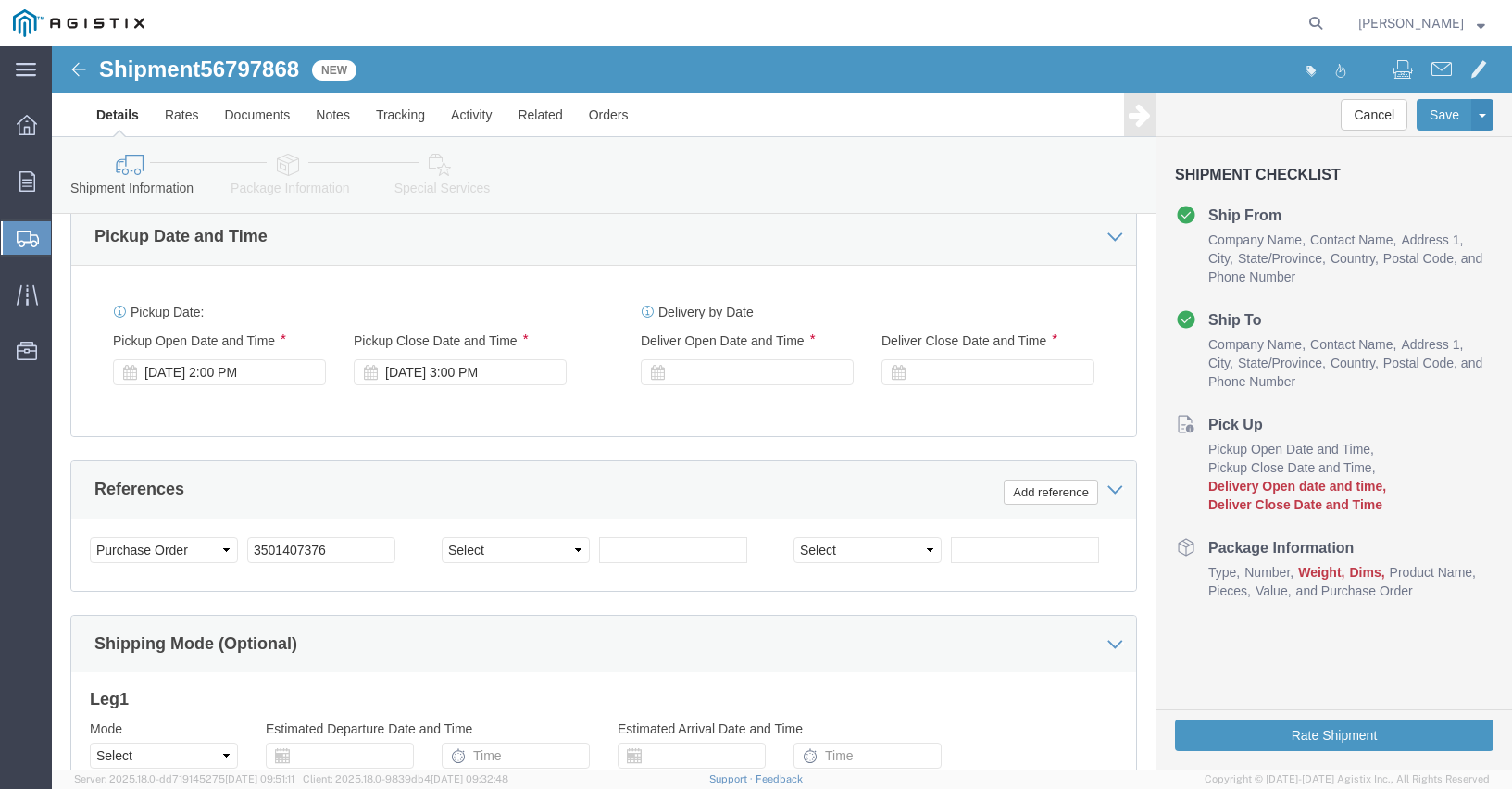
scroll to position [1091, 0]
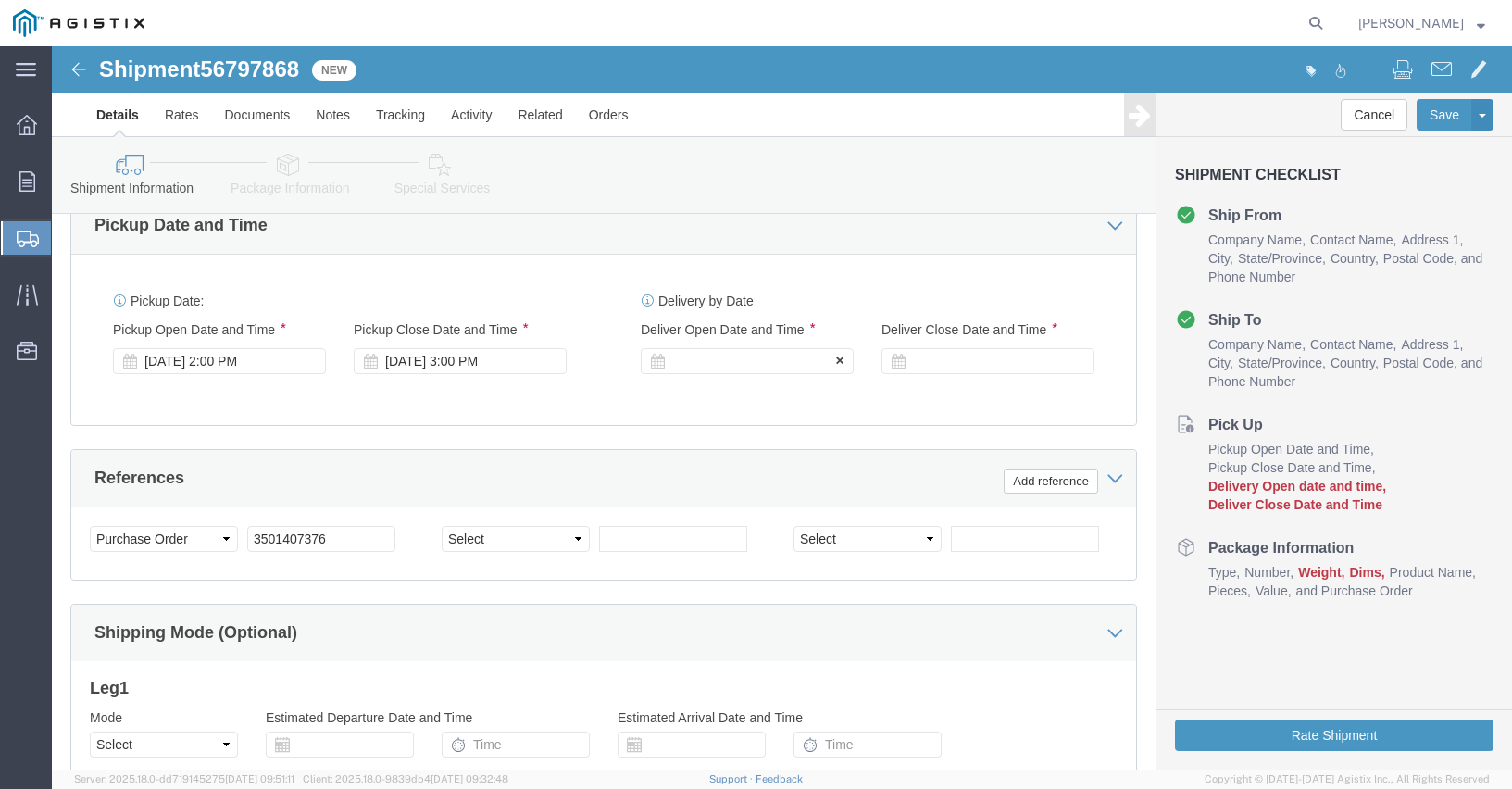
click icon
click div
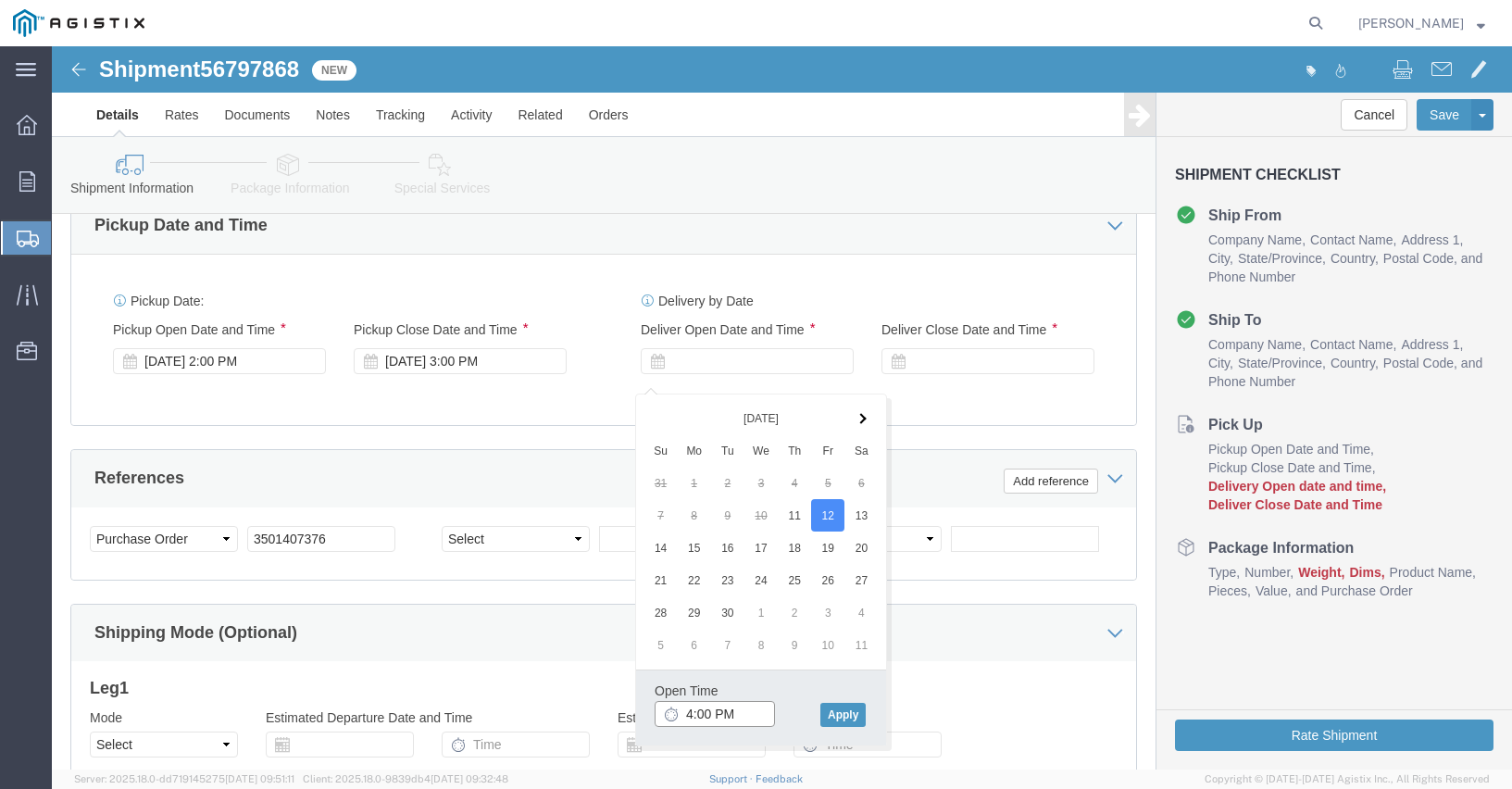
click input "4:00 PM"
type input "4"
type input "11:00 AM"
click button "Apply"
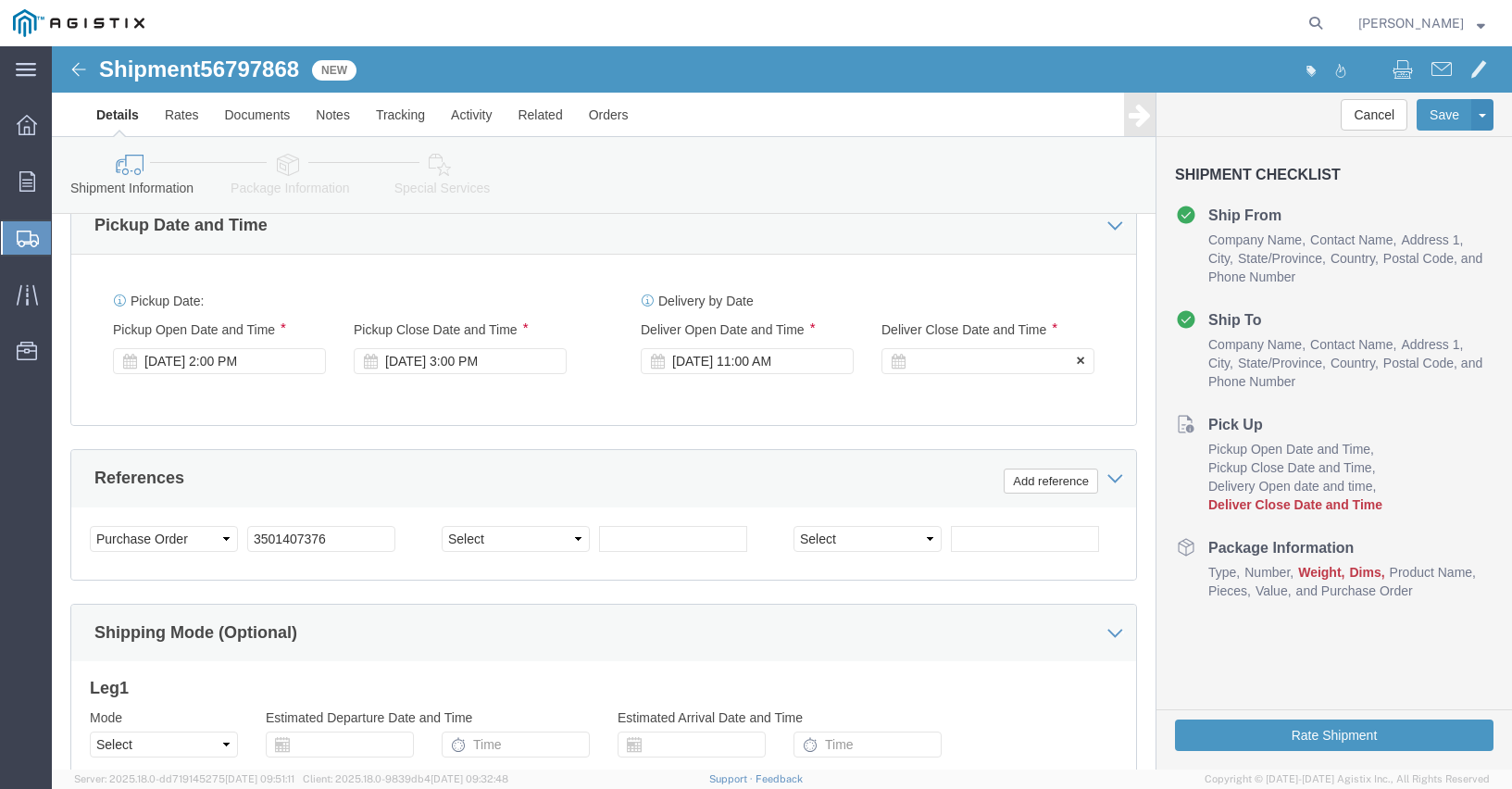
click div
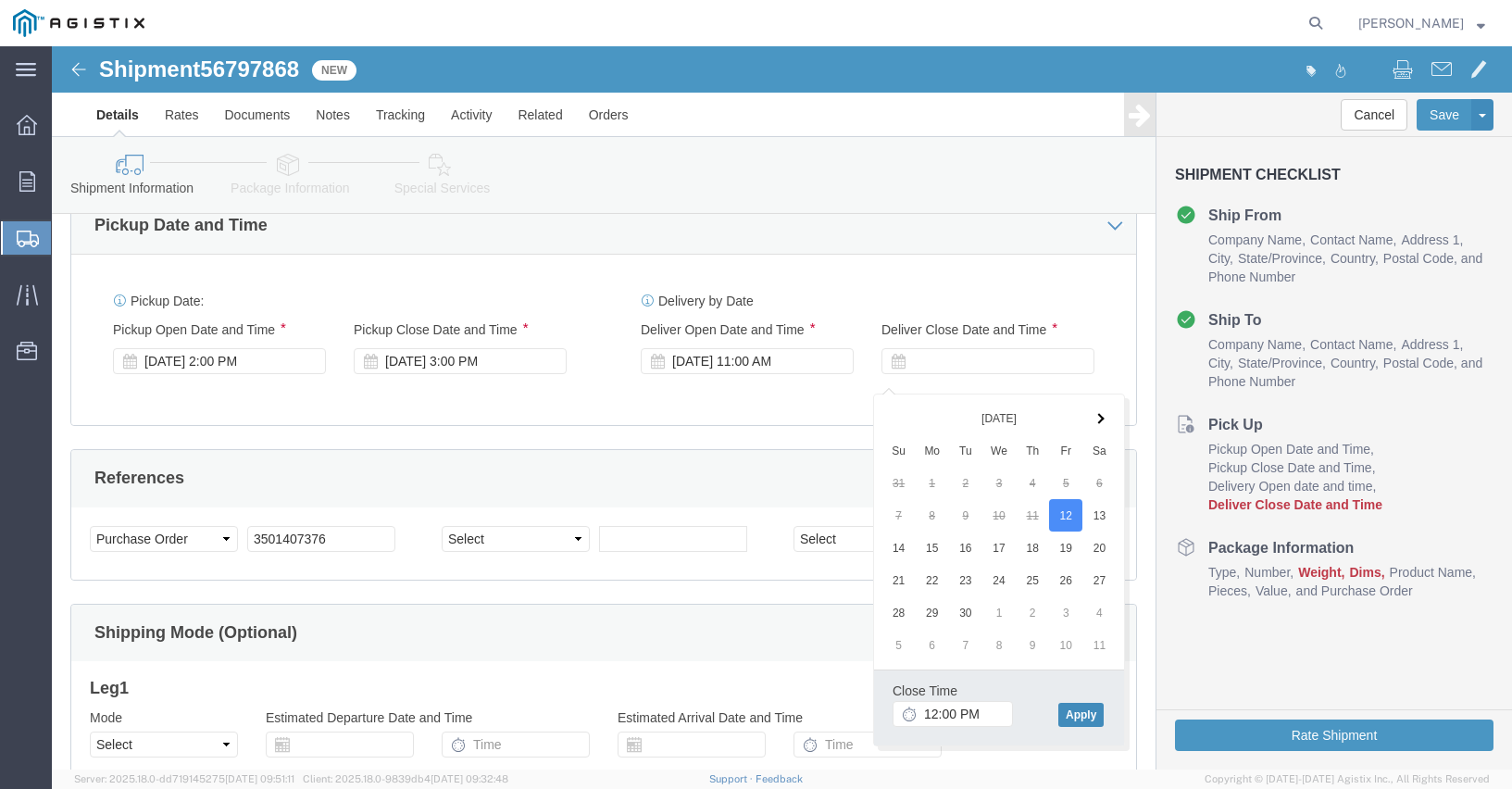
click button "Apply"
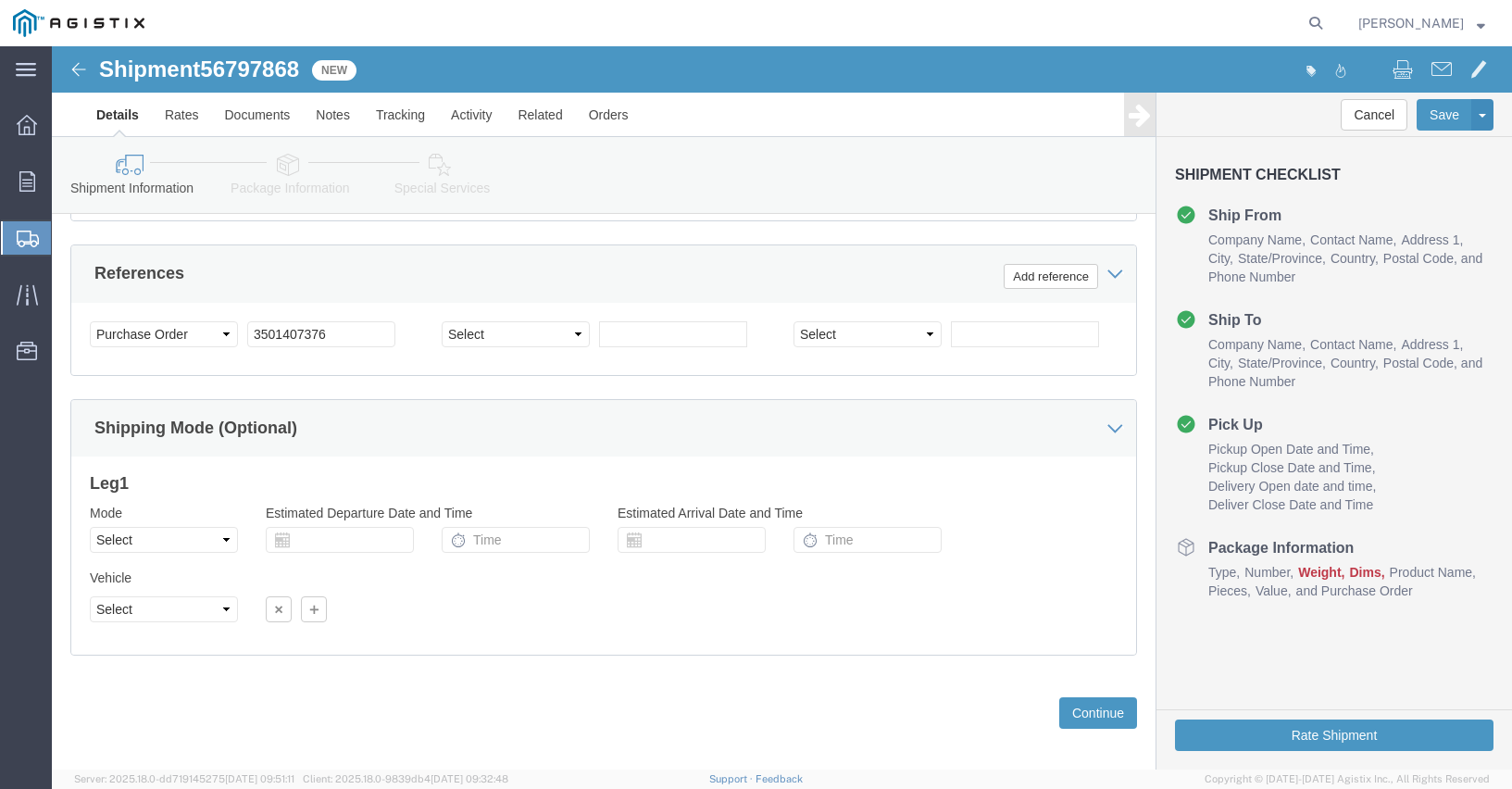
scroll to position [1328, 0]
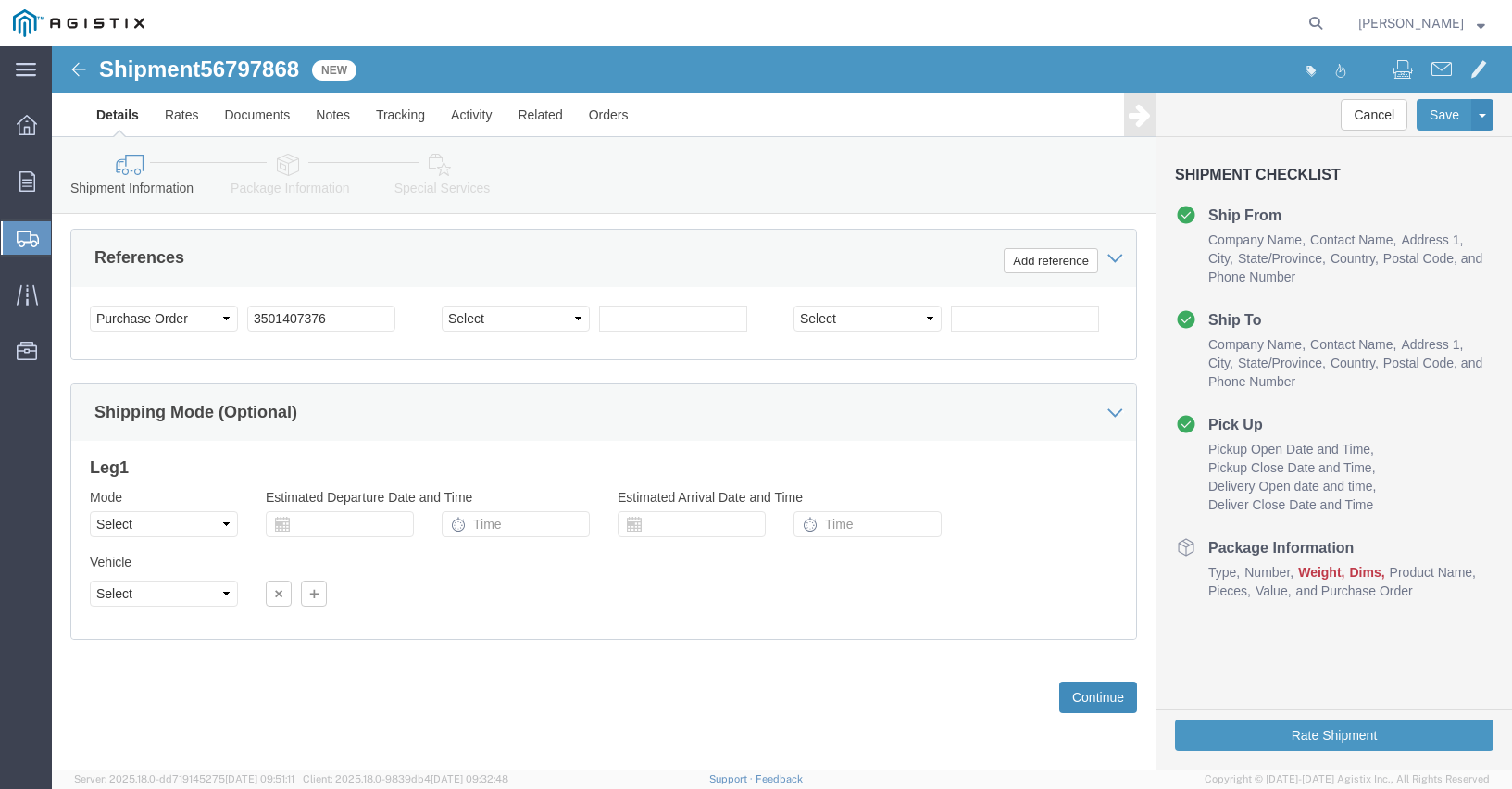
click button "Continue"
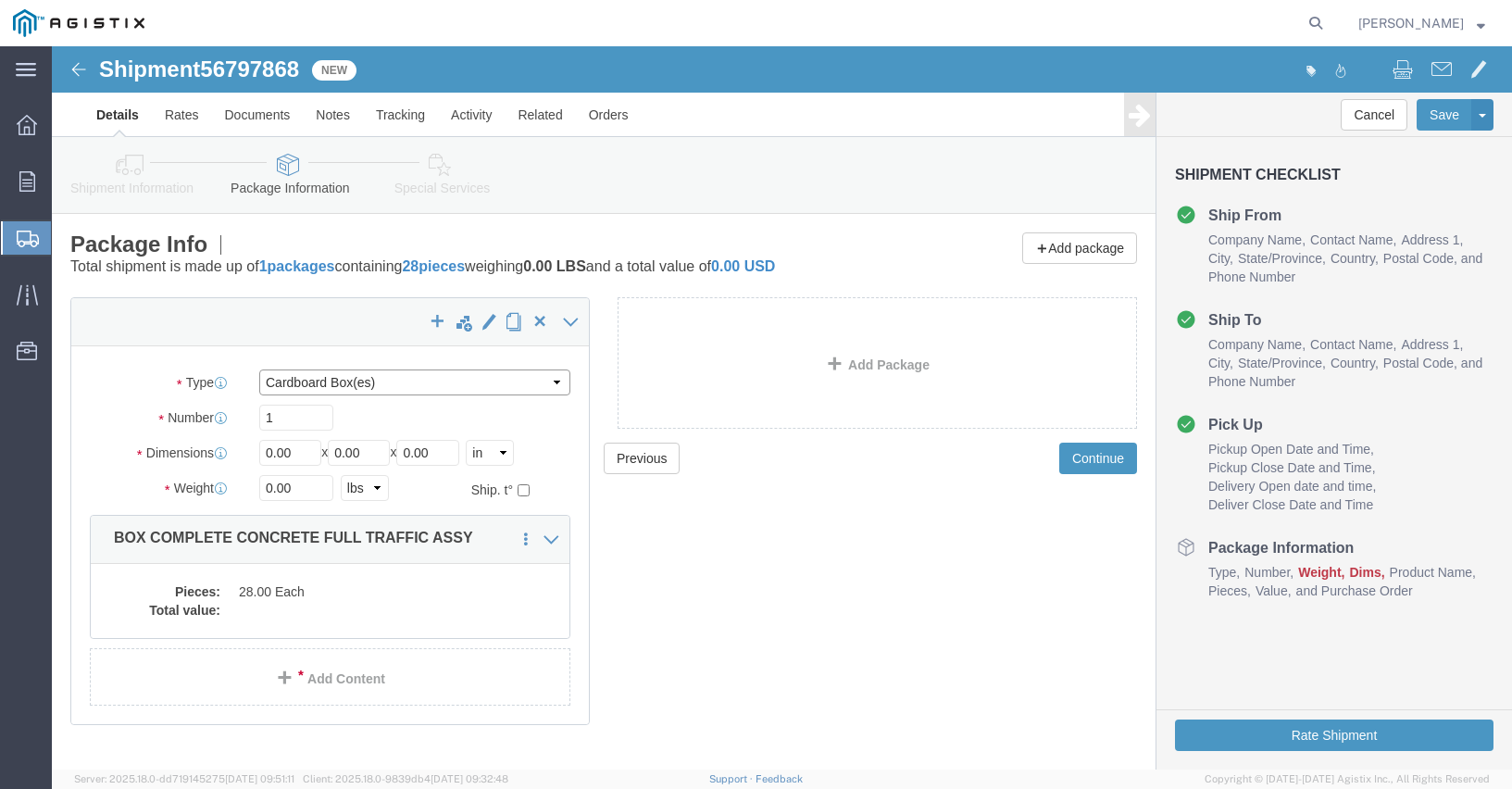
click select "Select Bulk Bundle(s) Cardboard Box(es) Carton(s) Crate(s) Drum(s) (Fiberboard)…"
select select "PSST"
click select "Select Bulk Bundle(s) Cardboard Box(es) Carton(s) Crate(s) Drum(s) (Fiberboard)…"
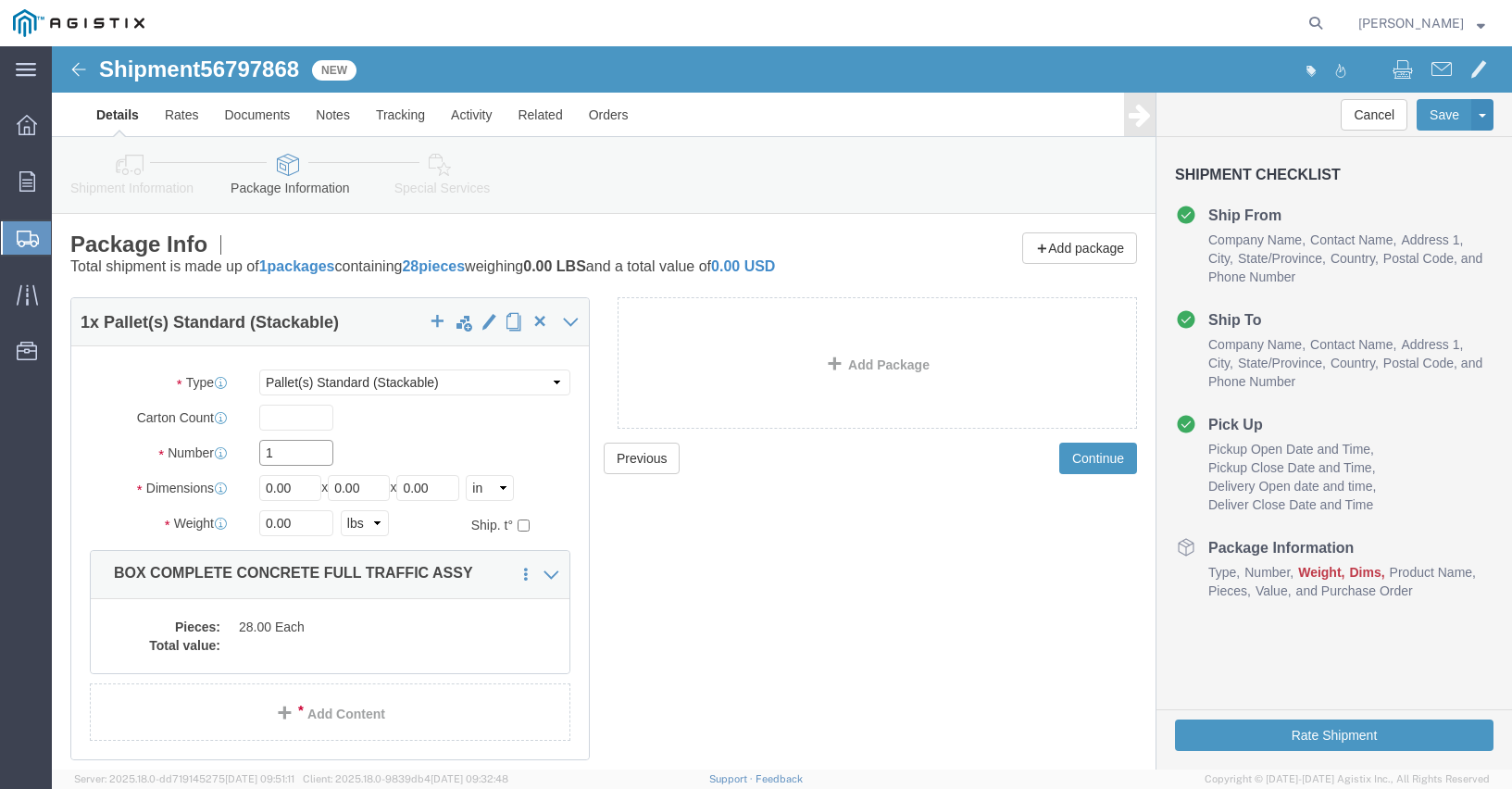
click input "1"
type input "1"
type input "28"
click input "0.00"
type input "0"
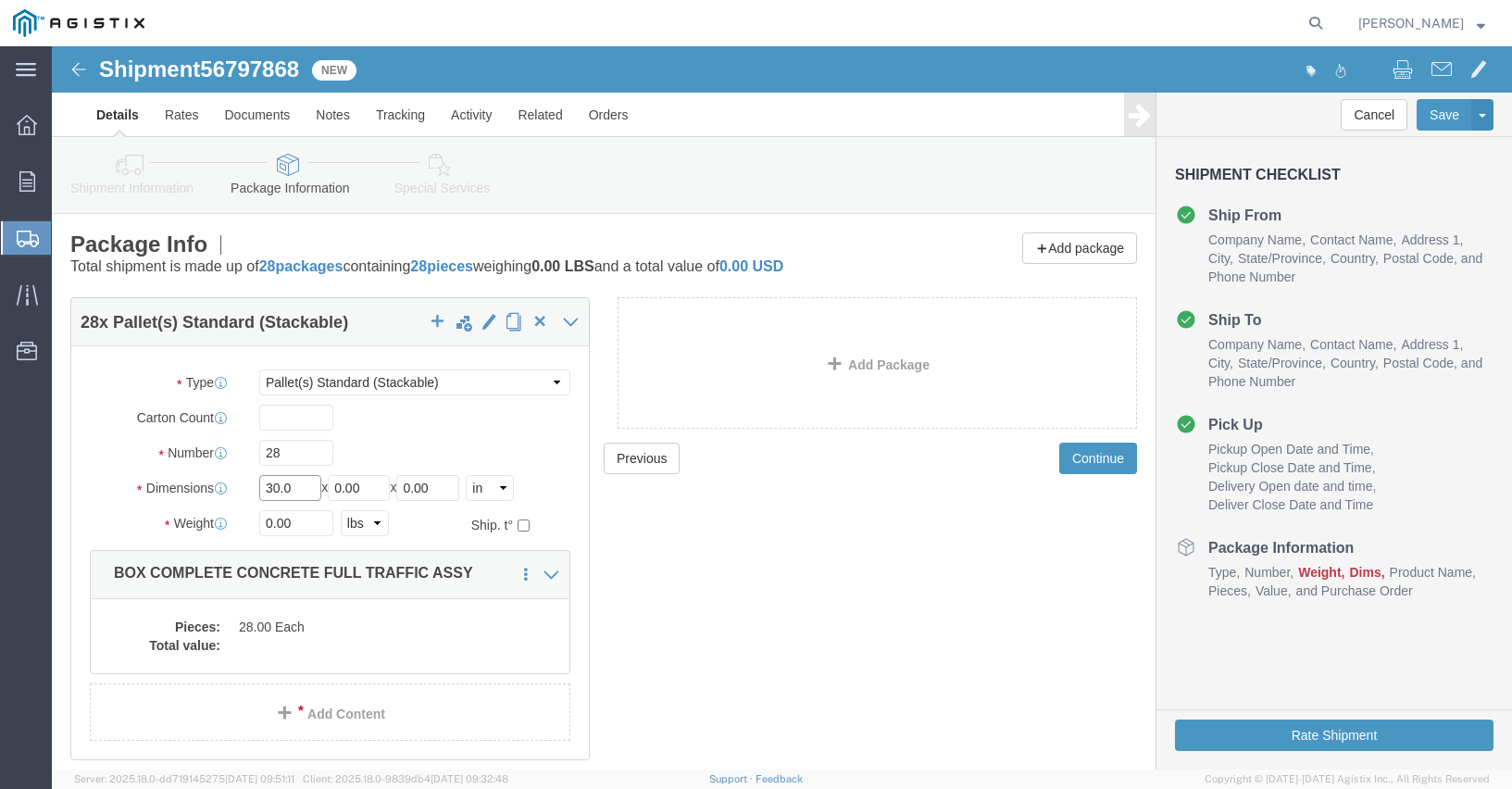
type input "30.0"
click input "0.00"
type input "0"
click input "text"
type input "48.00"
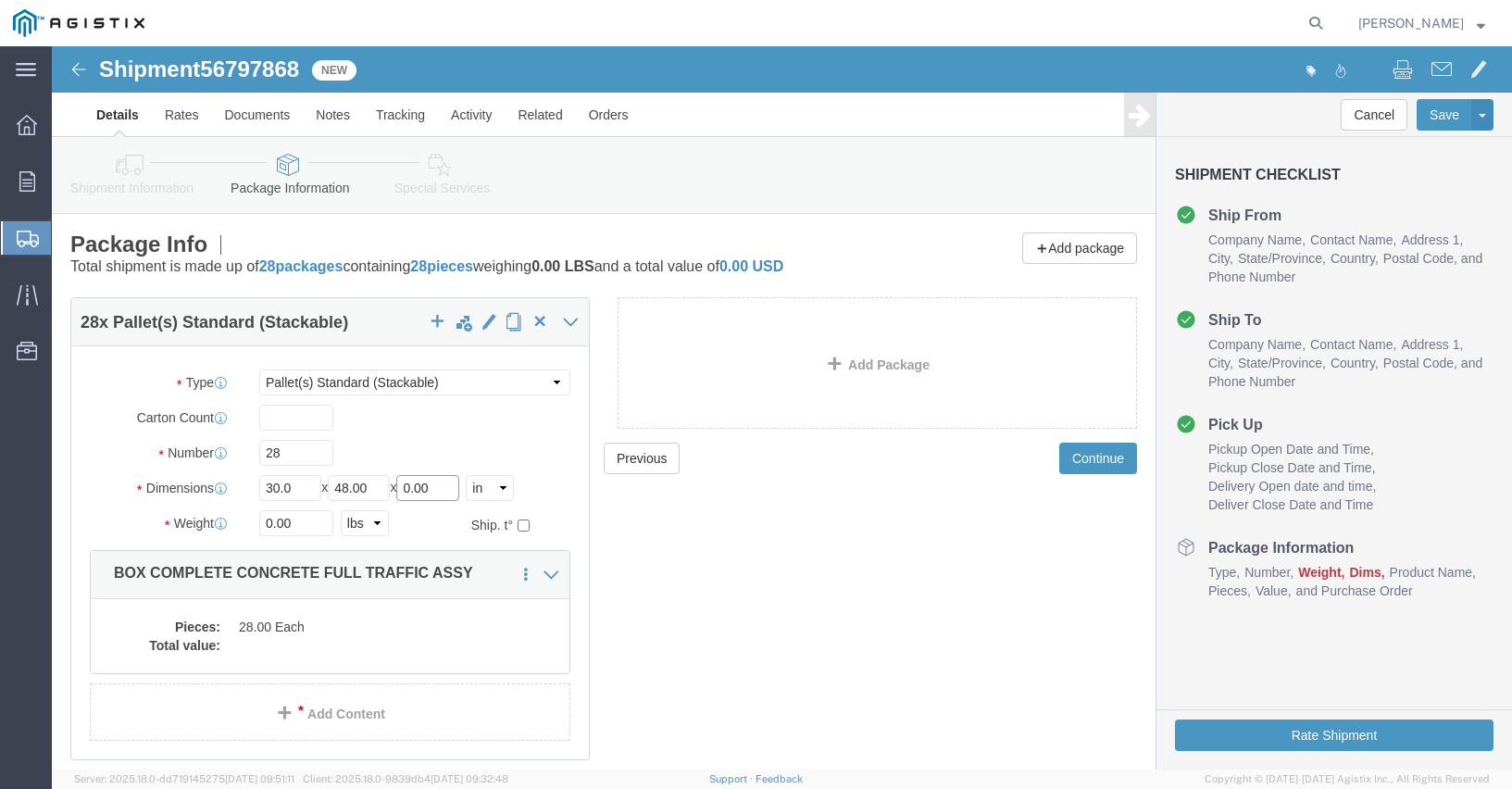
click input "0.00"
type input "0"
type input "30.00"
click input "0.00"
type input "0"
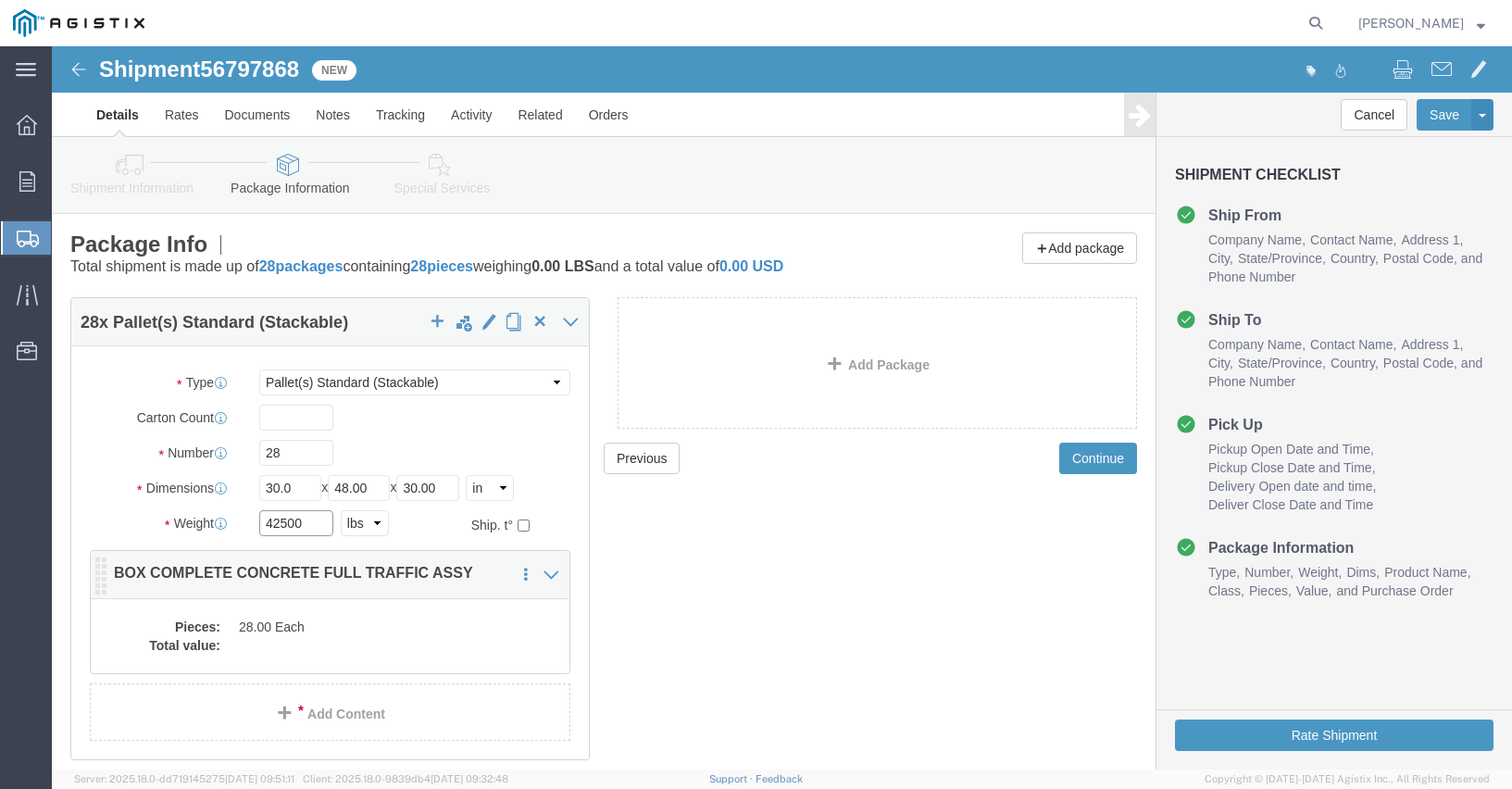
type input "42500"
click dd
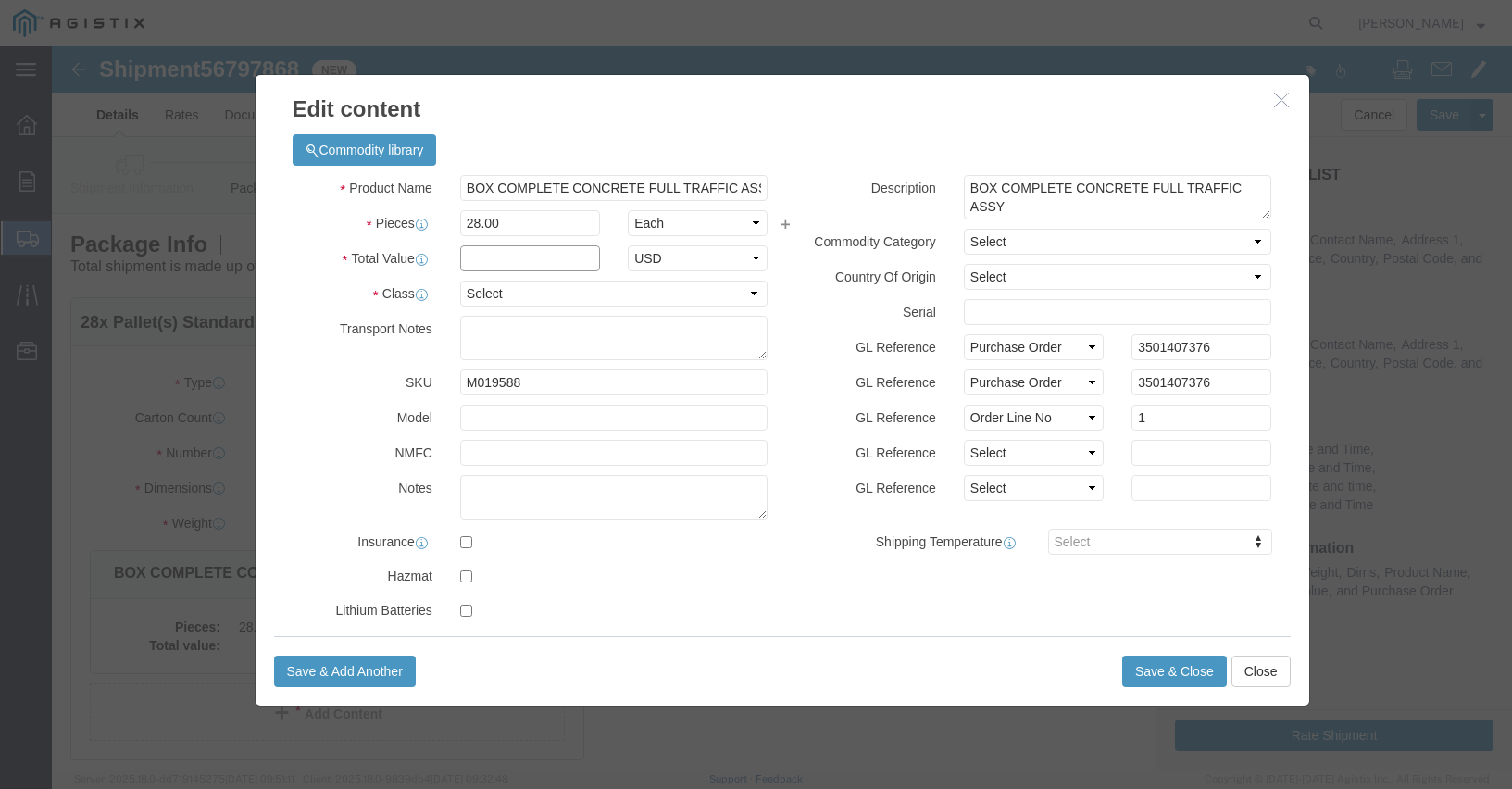
click input "text"
type input "28000.00"
click select "Select 50 55 60 65 70 85 92.5 100 125 175 250 300 400"
select select "55"
click select "Select 50 55 60 65 70 85 92.5 100 125 175 250 300 400"
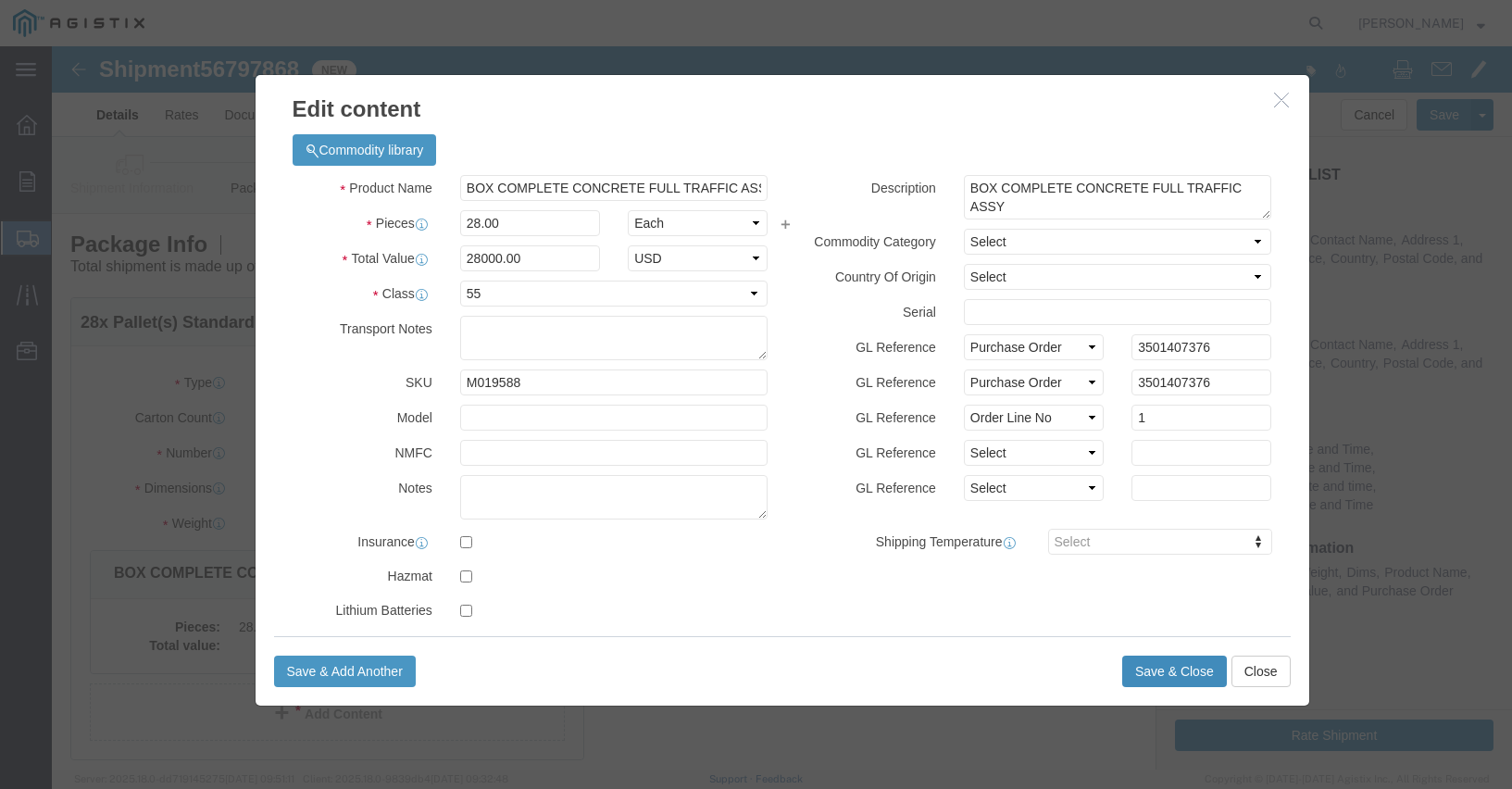
click button "Save & Close"
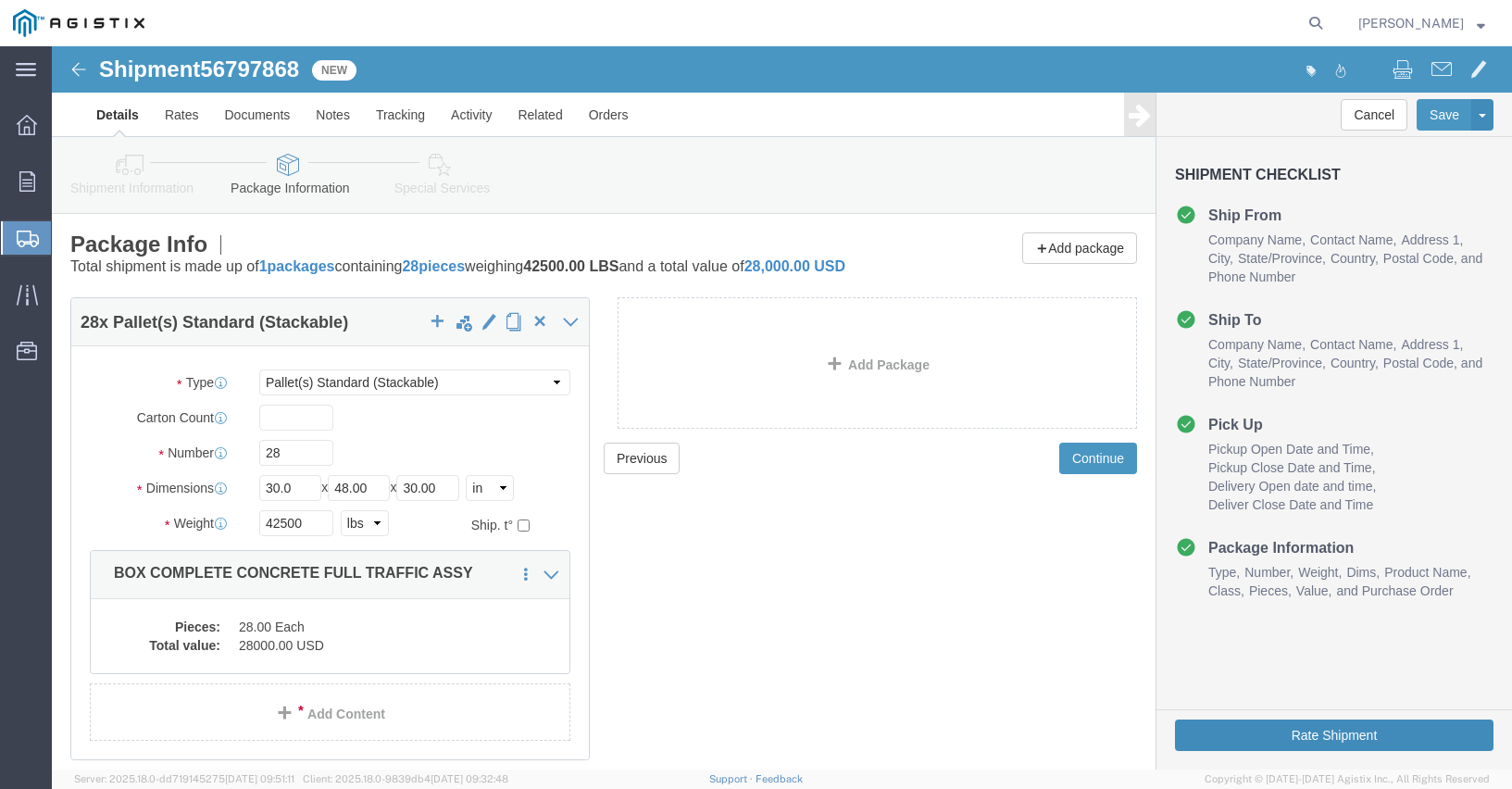
click button "Rate Shipment"
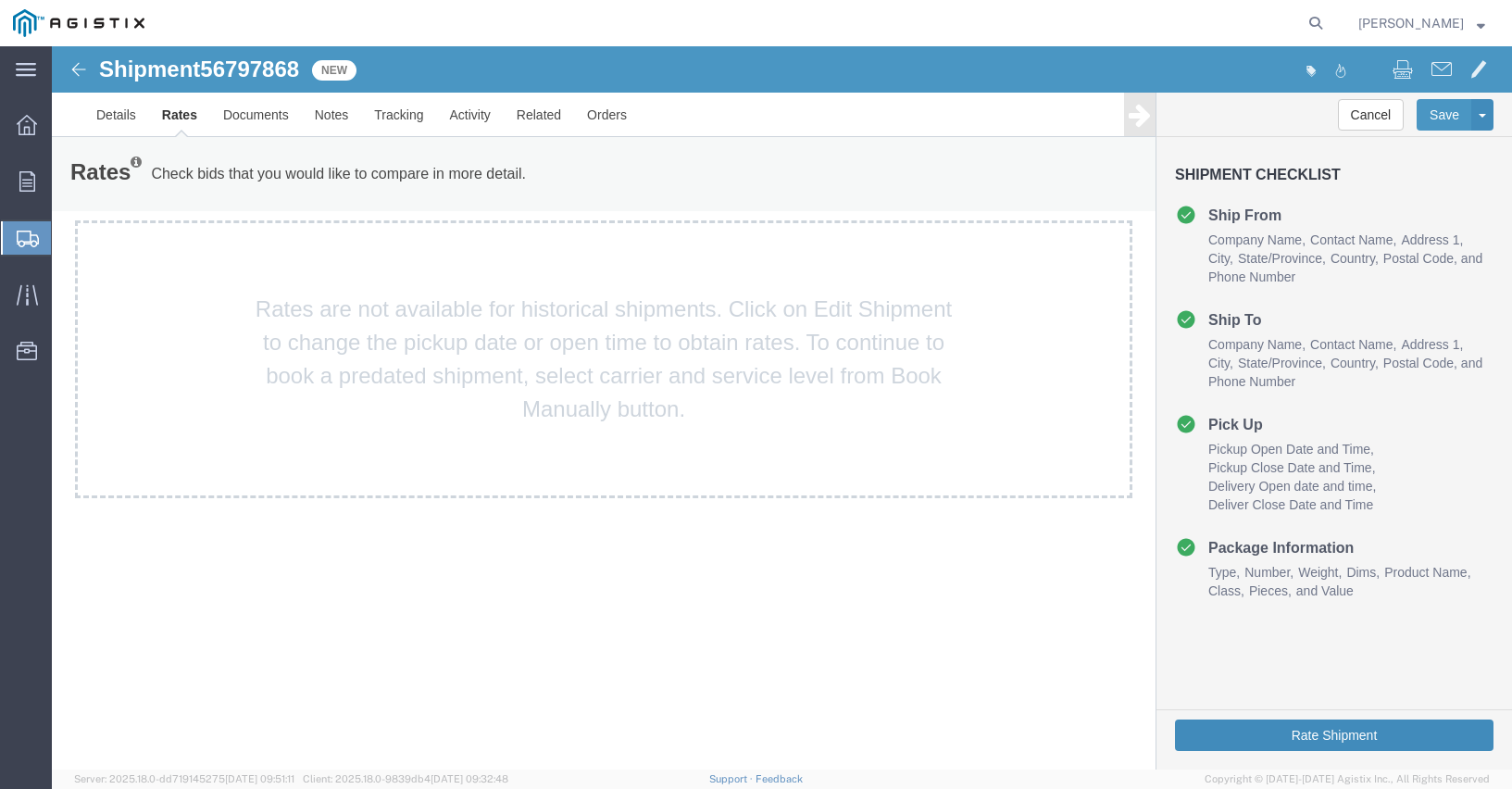
click at [1337, 742] on button "Rate Shipment" at bounding box center [1334, 735] width 318 height 32
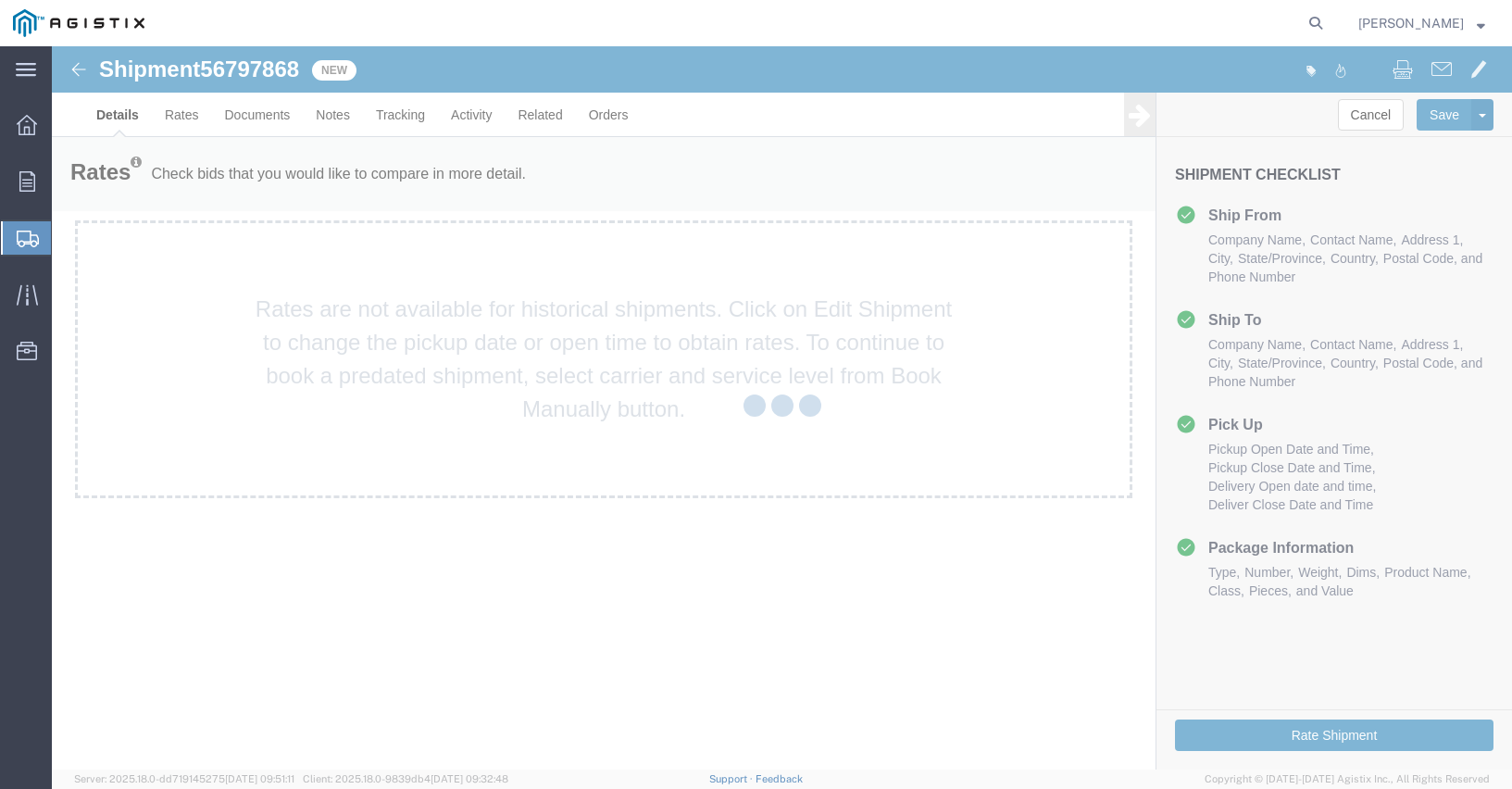
select select "23141"
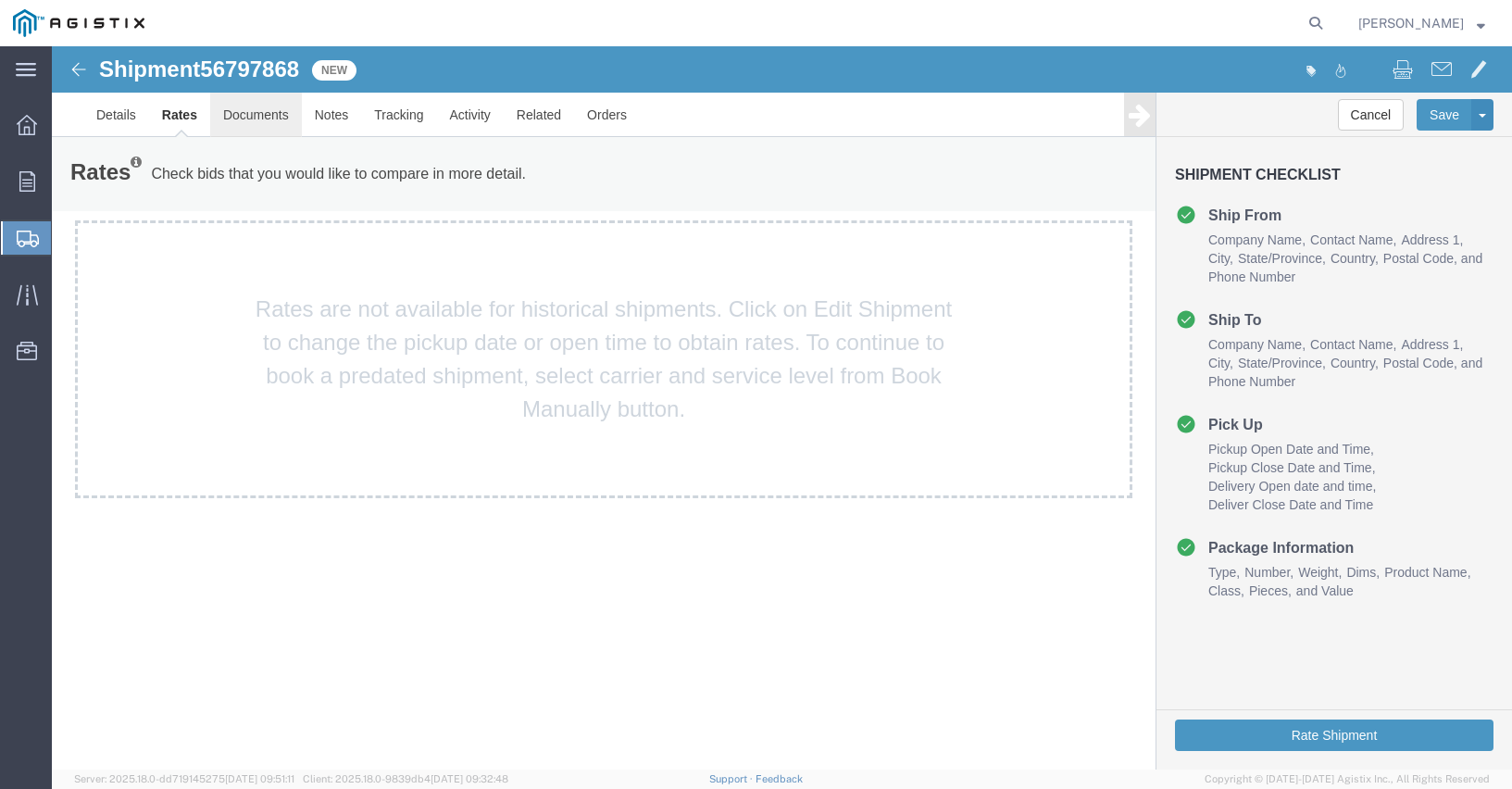
click at [251, 115] on link "Documents" at bounding box center [256, 114] width 92 height 45
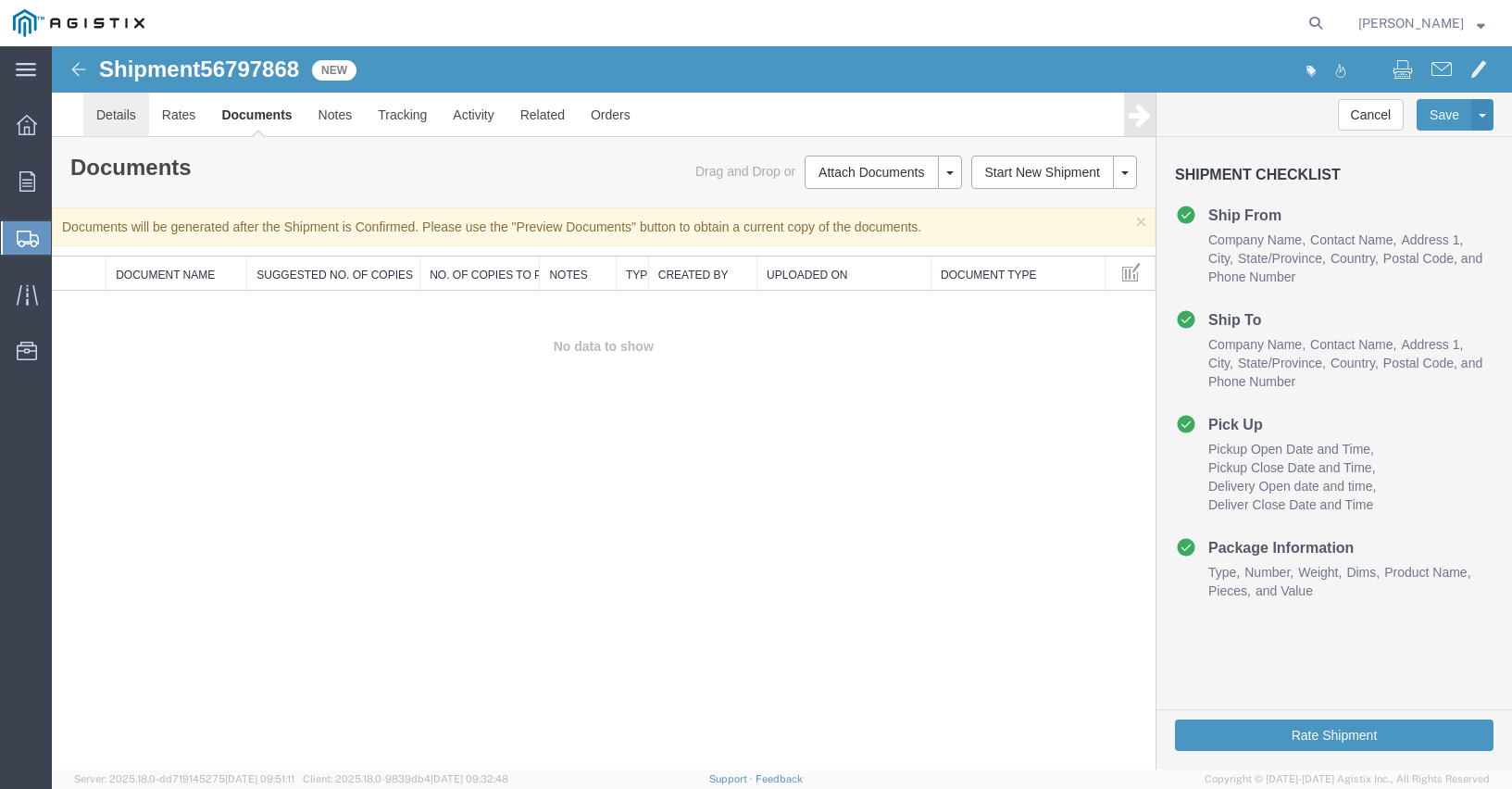
click at [90, 110] on link "Details" at bounding box center [116, 114] width 66 height 45
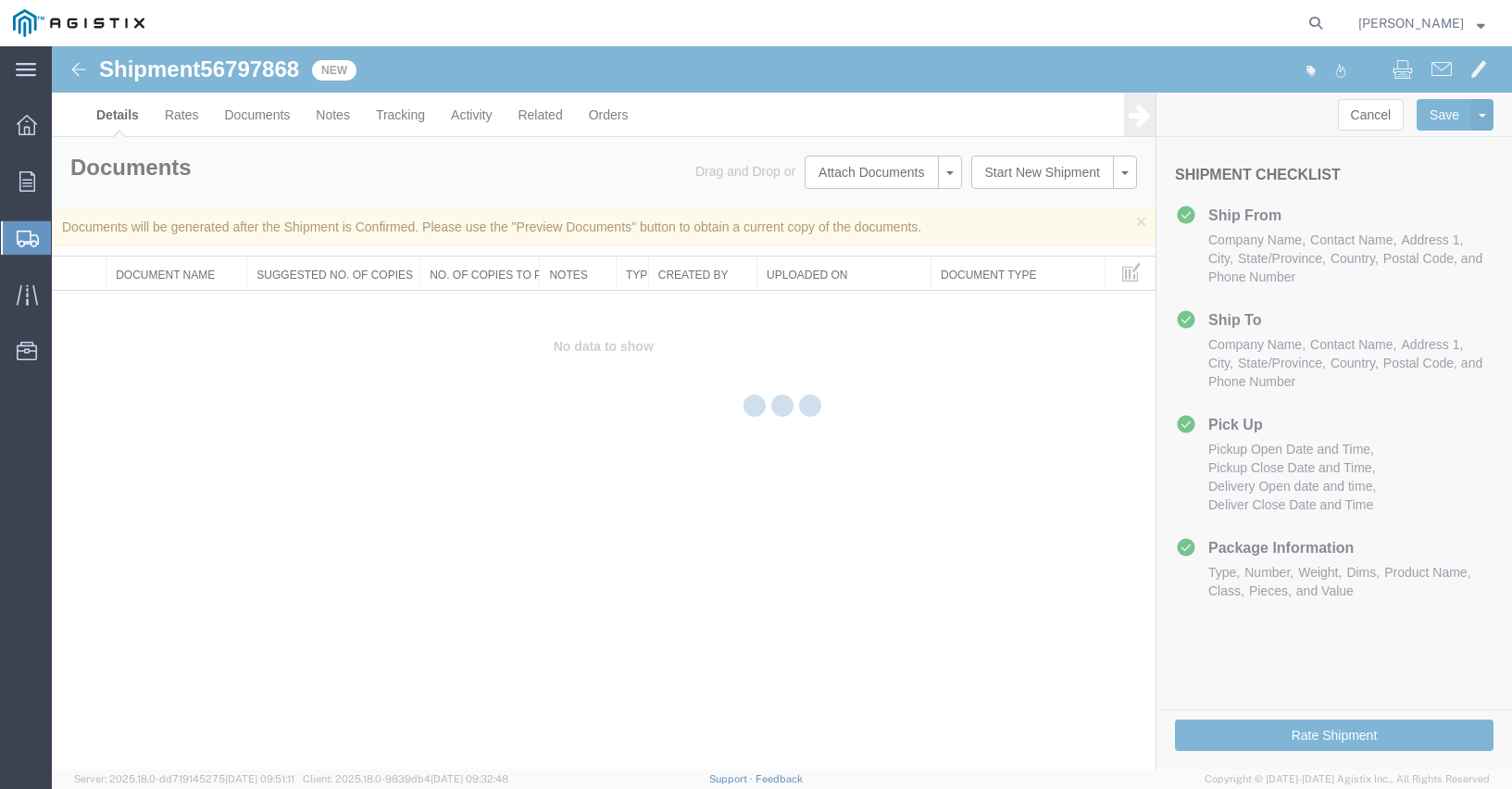
select select "23141"
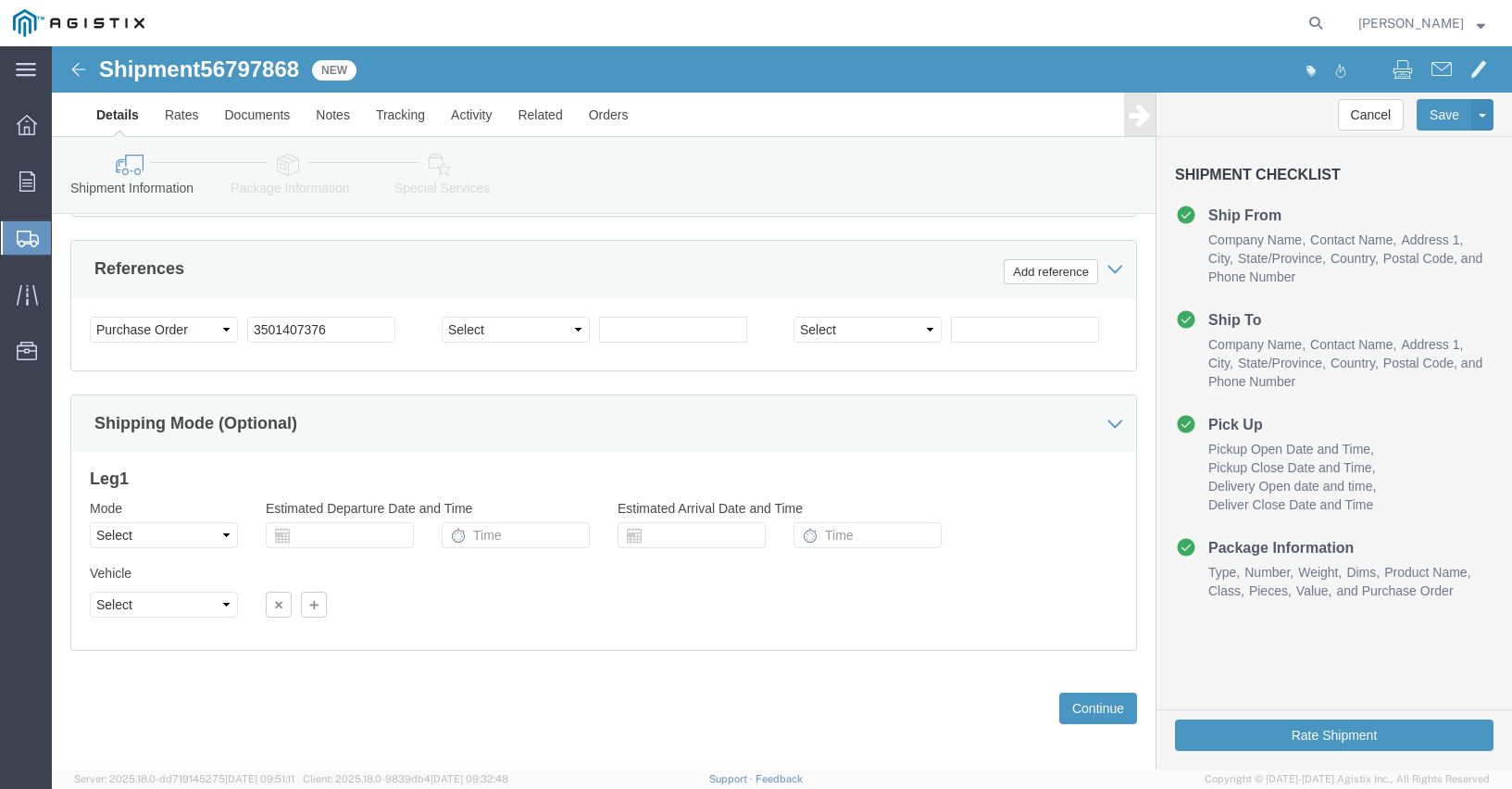
scroll to position [1328, 0]
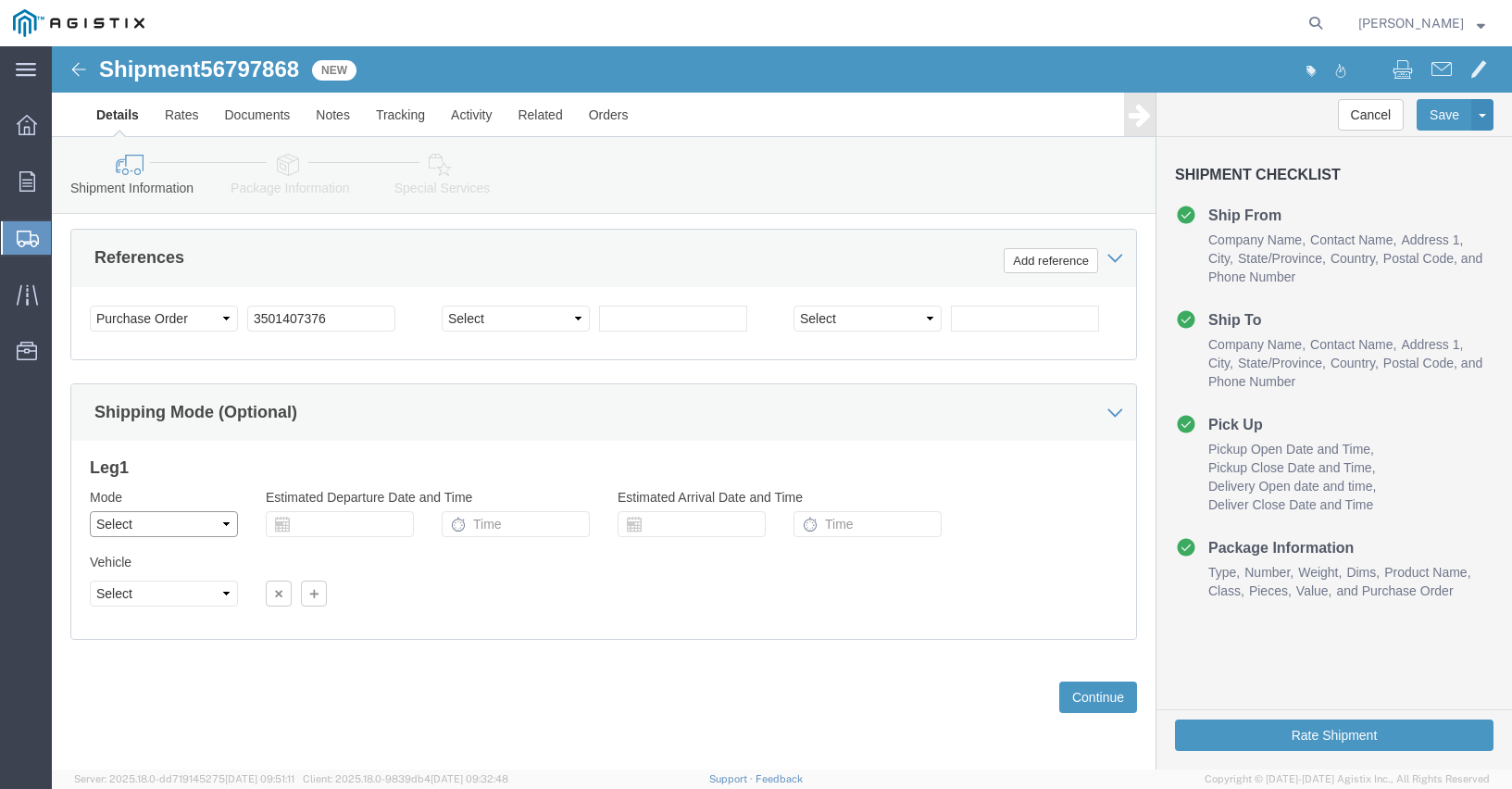
click select "Select Air Less than Truckload Multi-Leg Ocean Freight Rail Small Parcel Truckl…"
click select "Select"
click link "Rates"
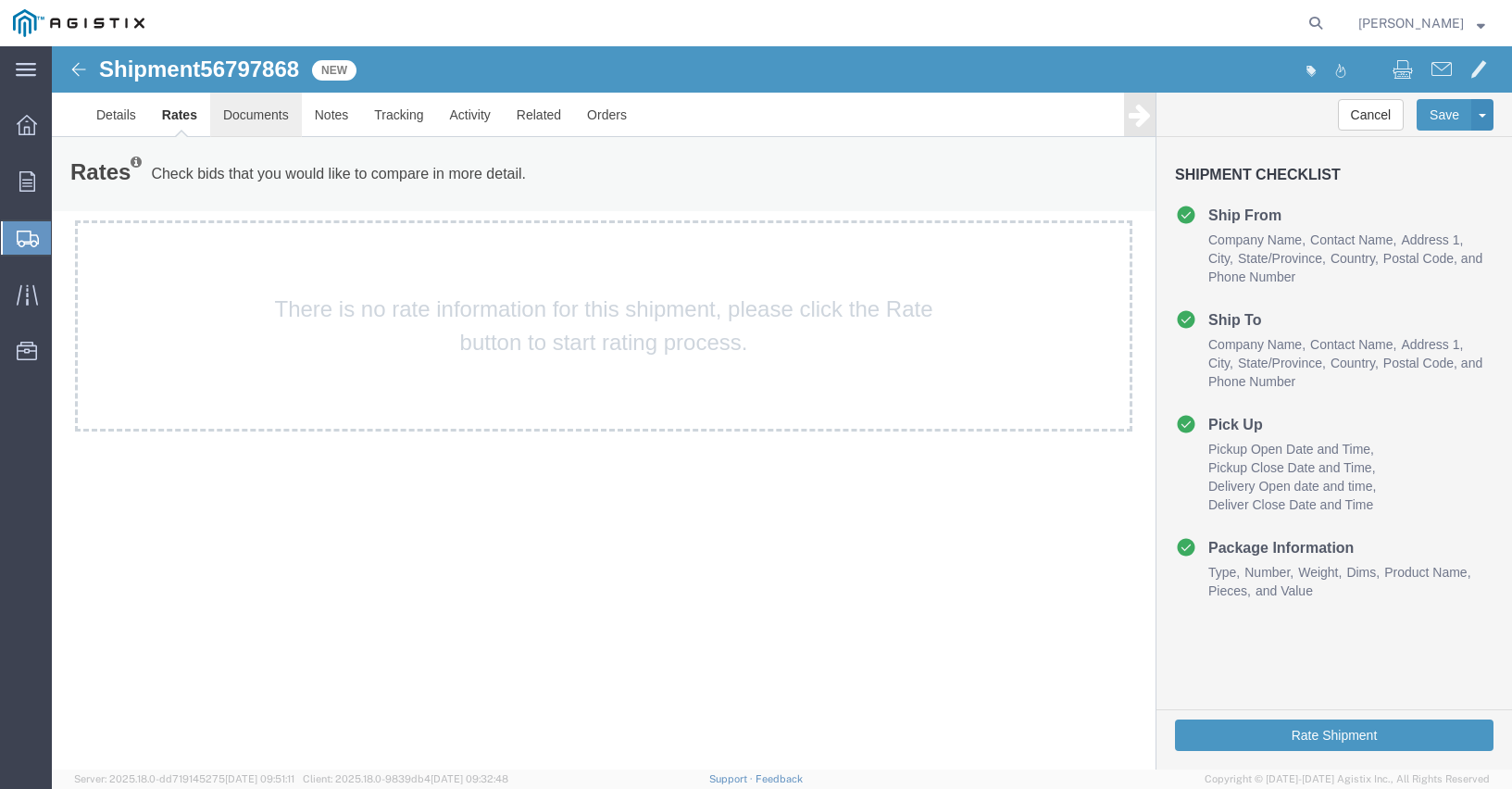
click at [265, 111] on link "Documents" at bounding box center [256, 114] width 92 height 45
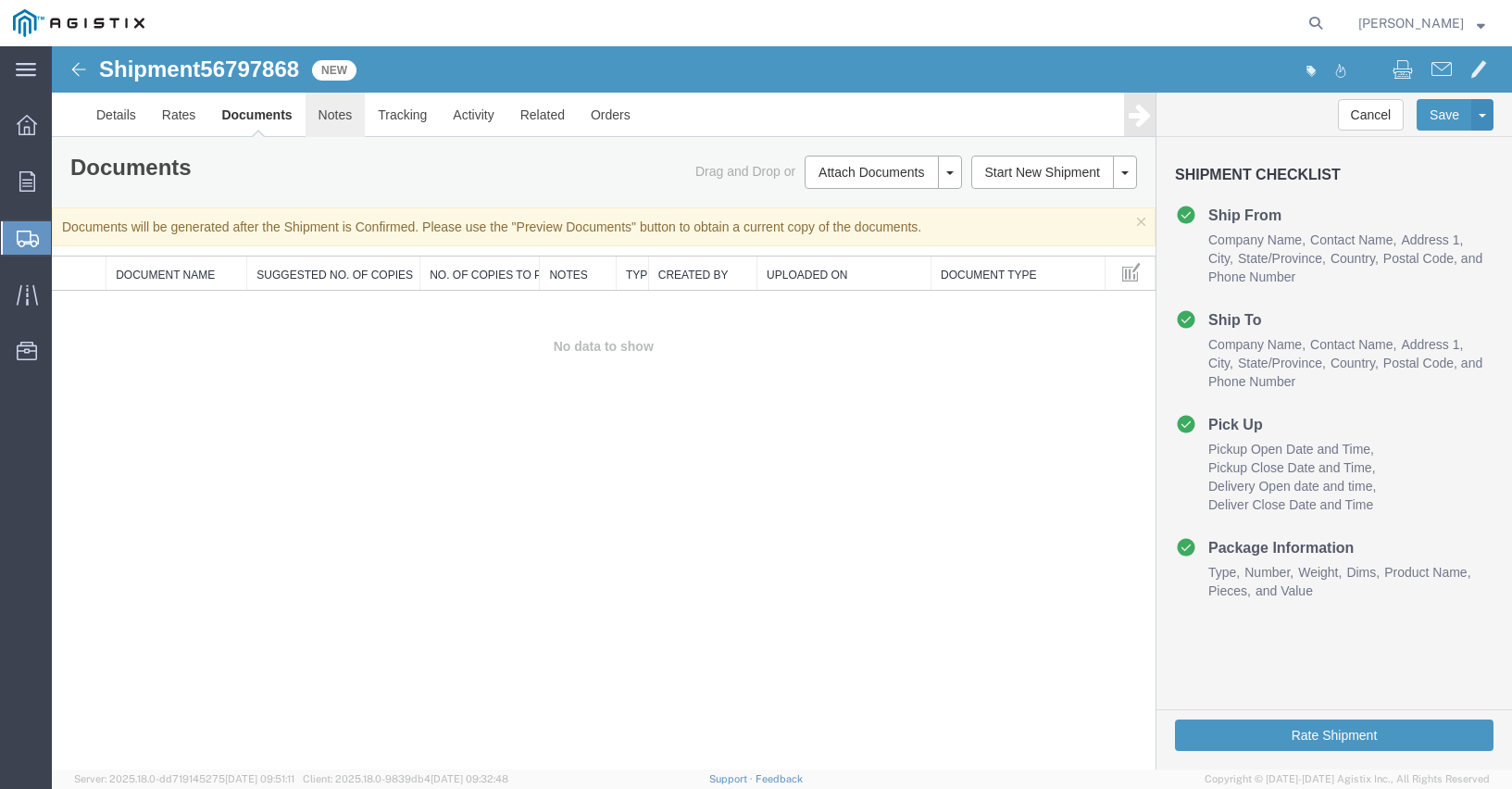
click at [330, 118] on link "Notes" at bounding box center [335, 114] width 60 height 45
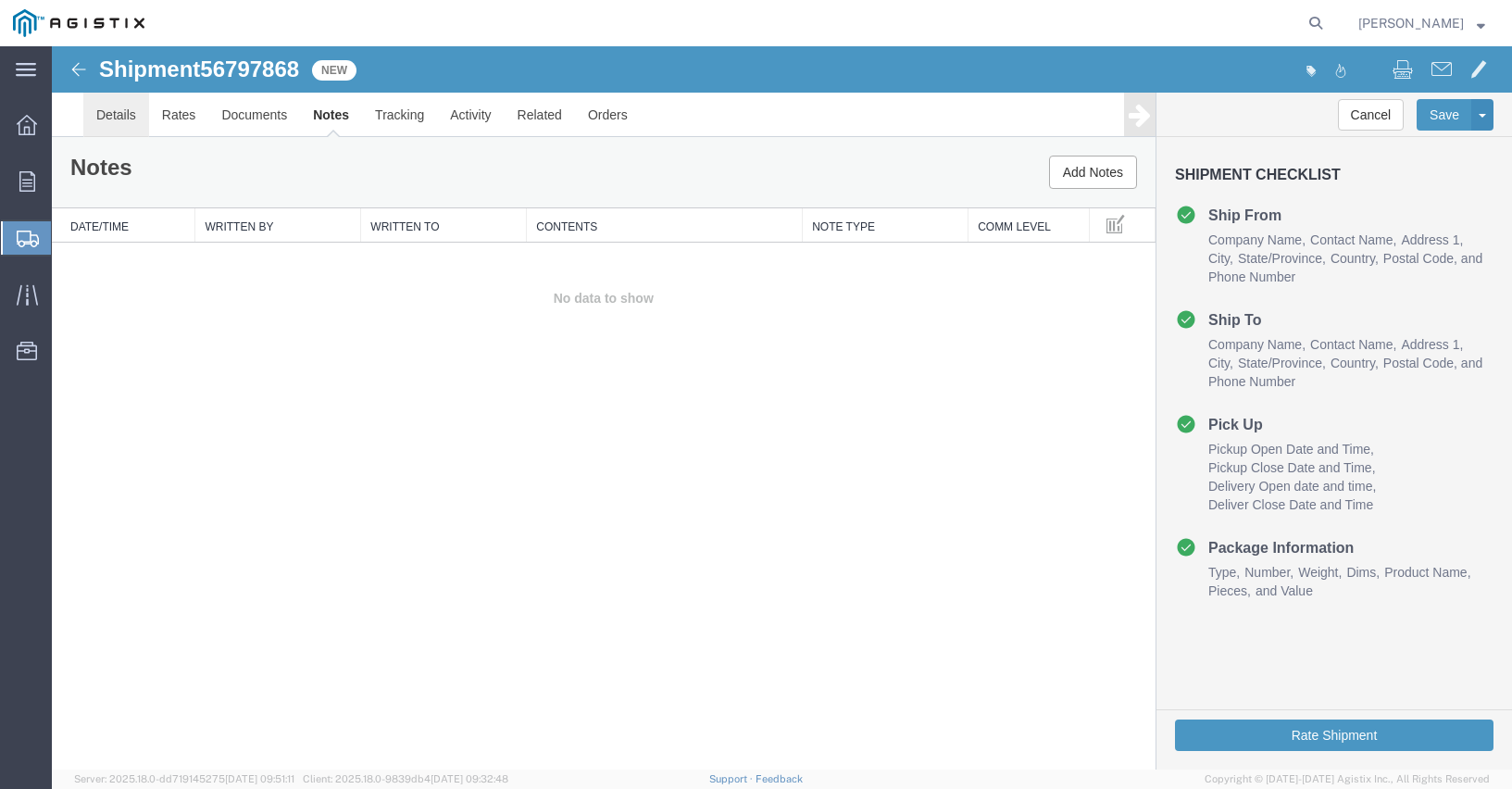
click at [111, 113] on link "Details" at bounding box center [116, 114] width 66 height 45
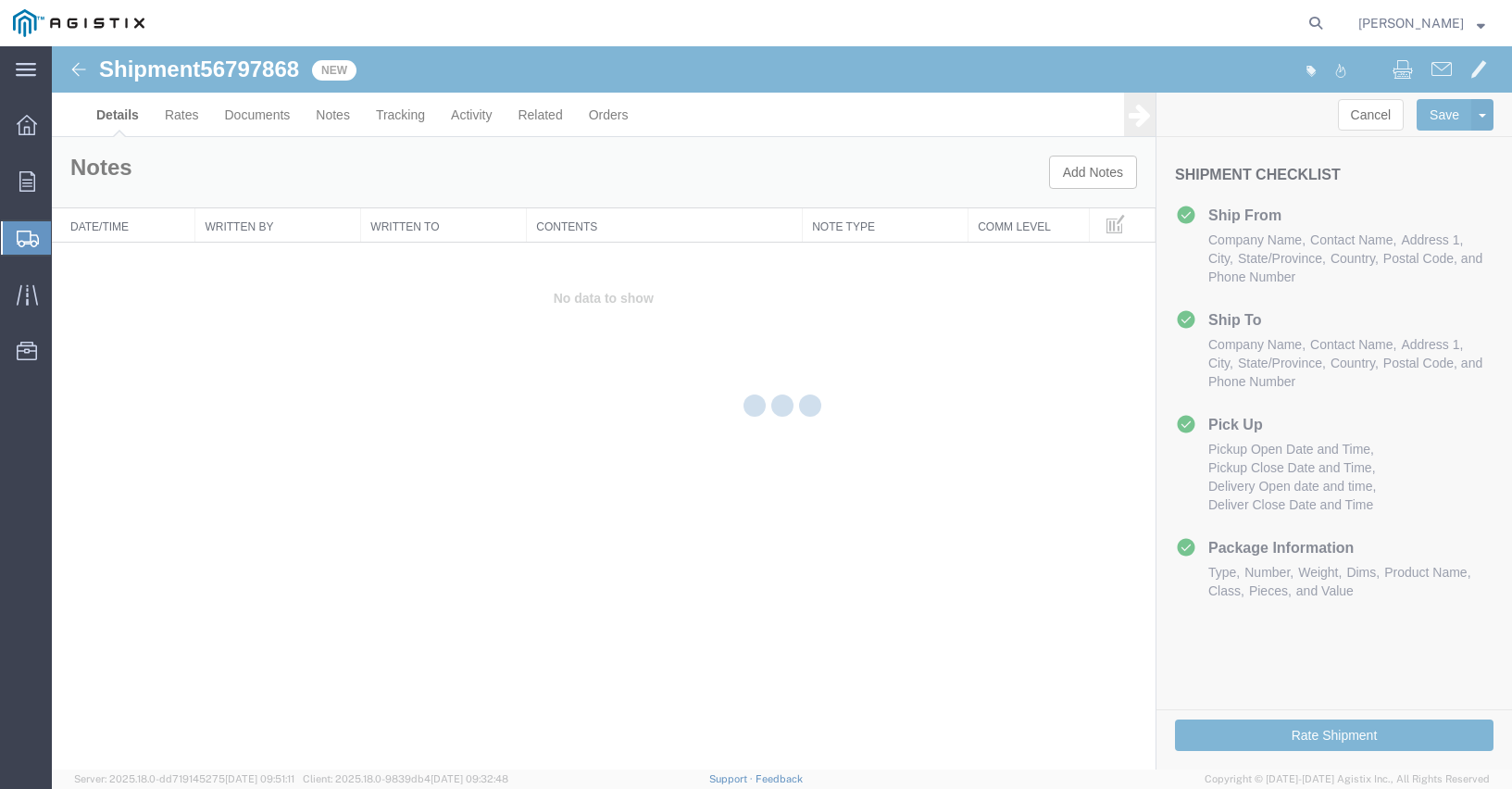
select select "23141"
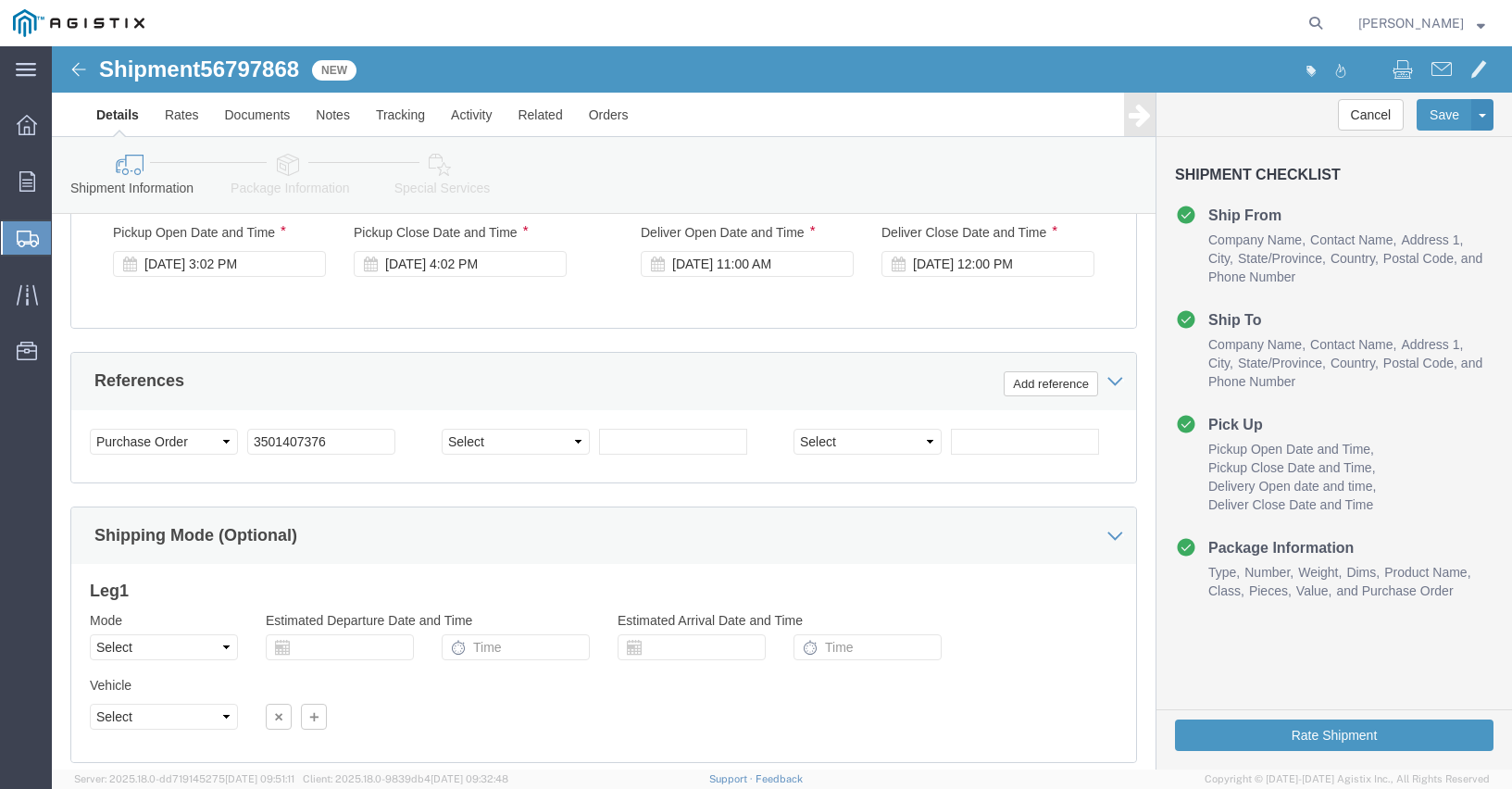
scroll to position [1328, 0]
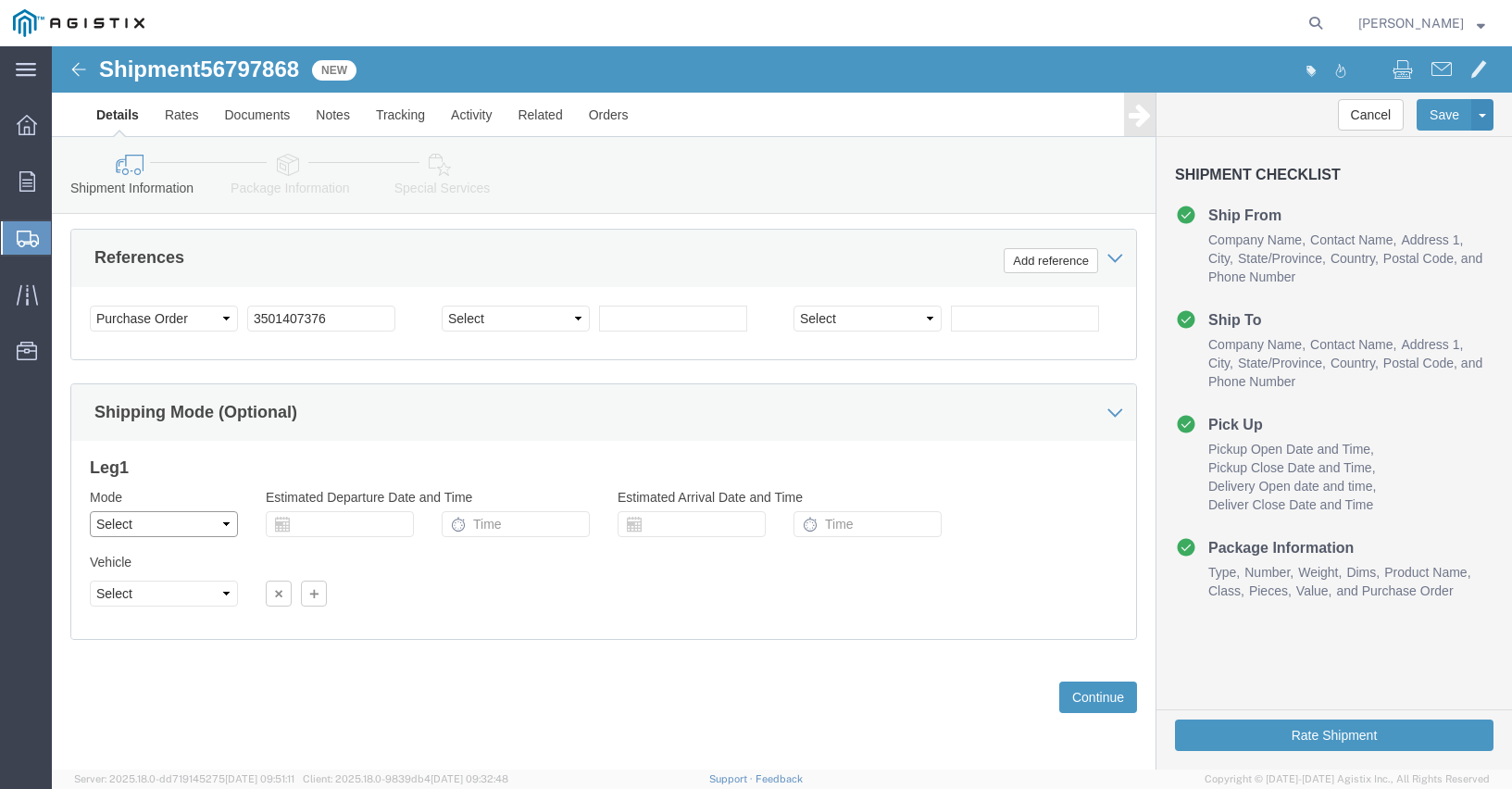
click select "Select Air Less than Truckload Multi-Leg Ocean Freight Rail Small Parcel Truckl…"
click div "Vehicle Select Size Select Container Number 1 Owner Select Shipper Vessel"
click select "Select"
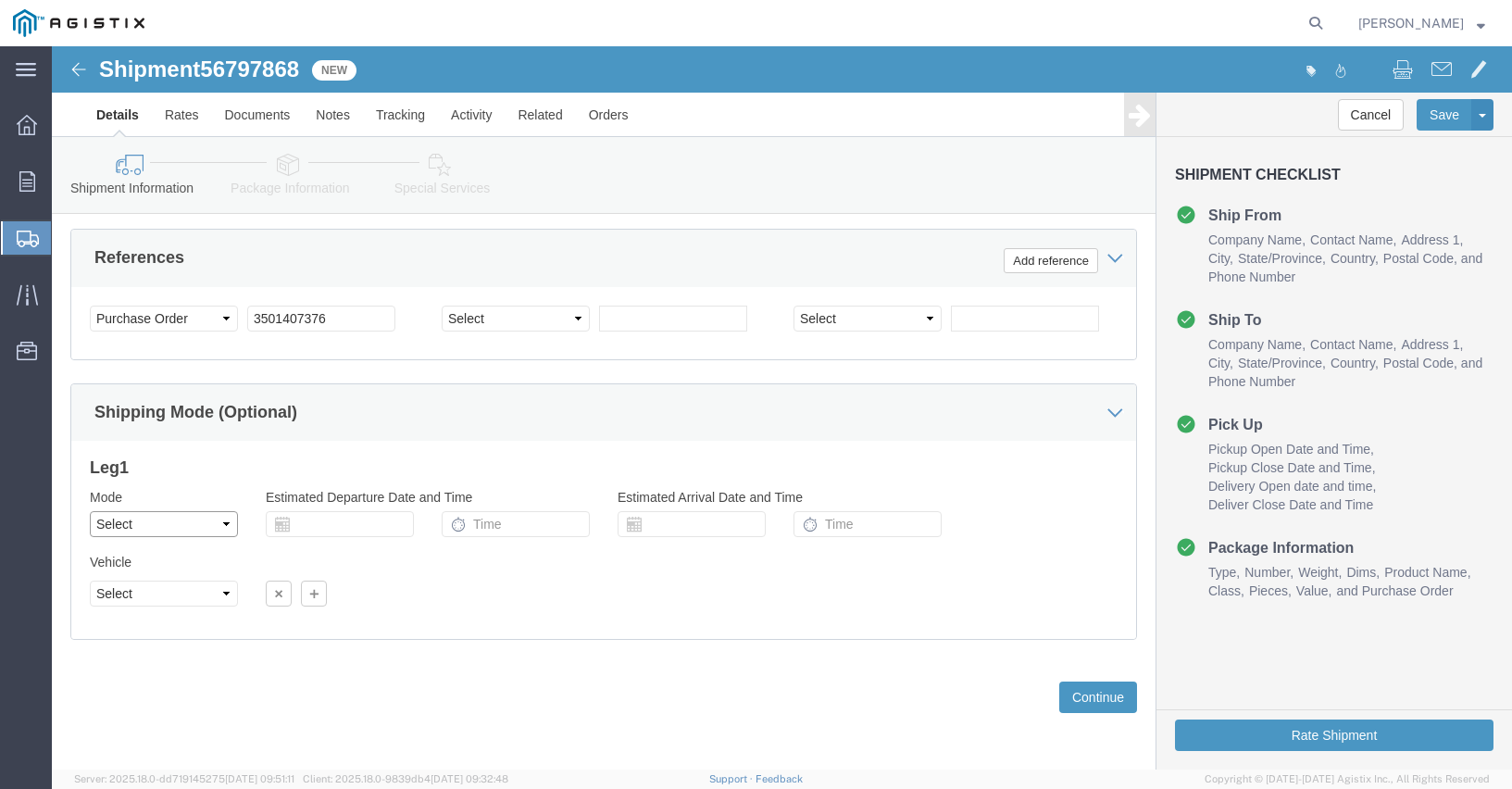
click select "Select Air Less than Truckload Multi-Leg Ocean Freight Rail Small Parcel Truckl…"
select select "TL"
click select "Select Air Less than Truckload Multi-Leg Ocean Freight Rail Small Parcel Truckl…"
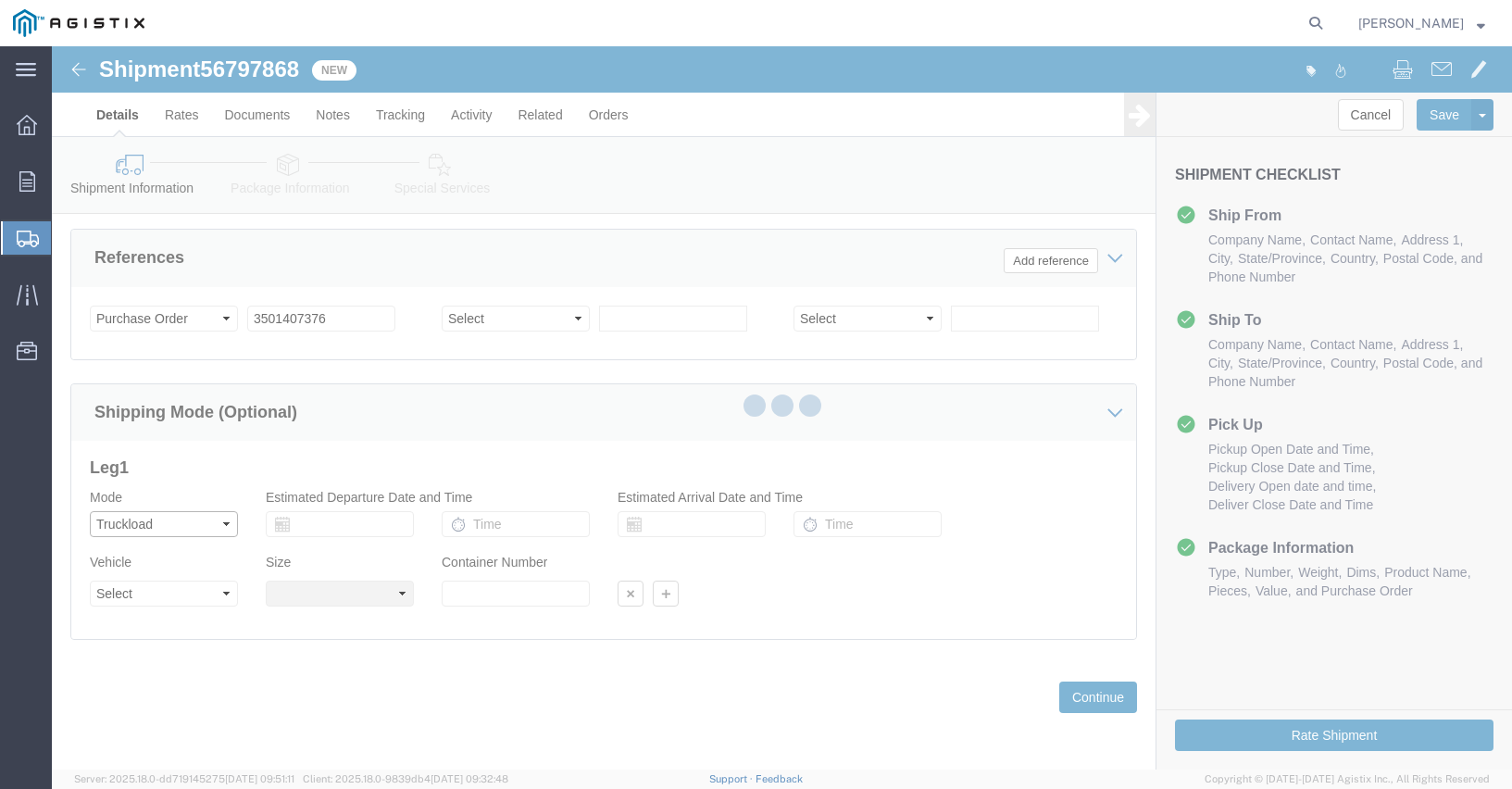
select select
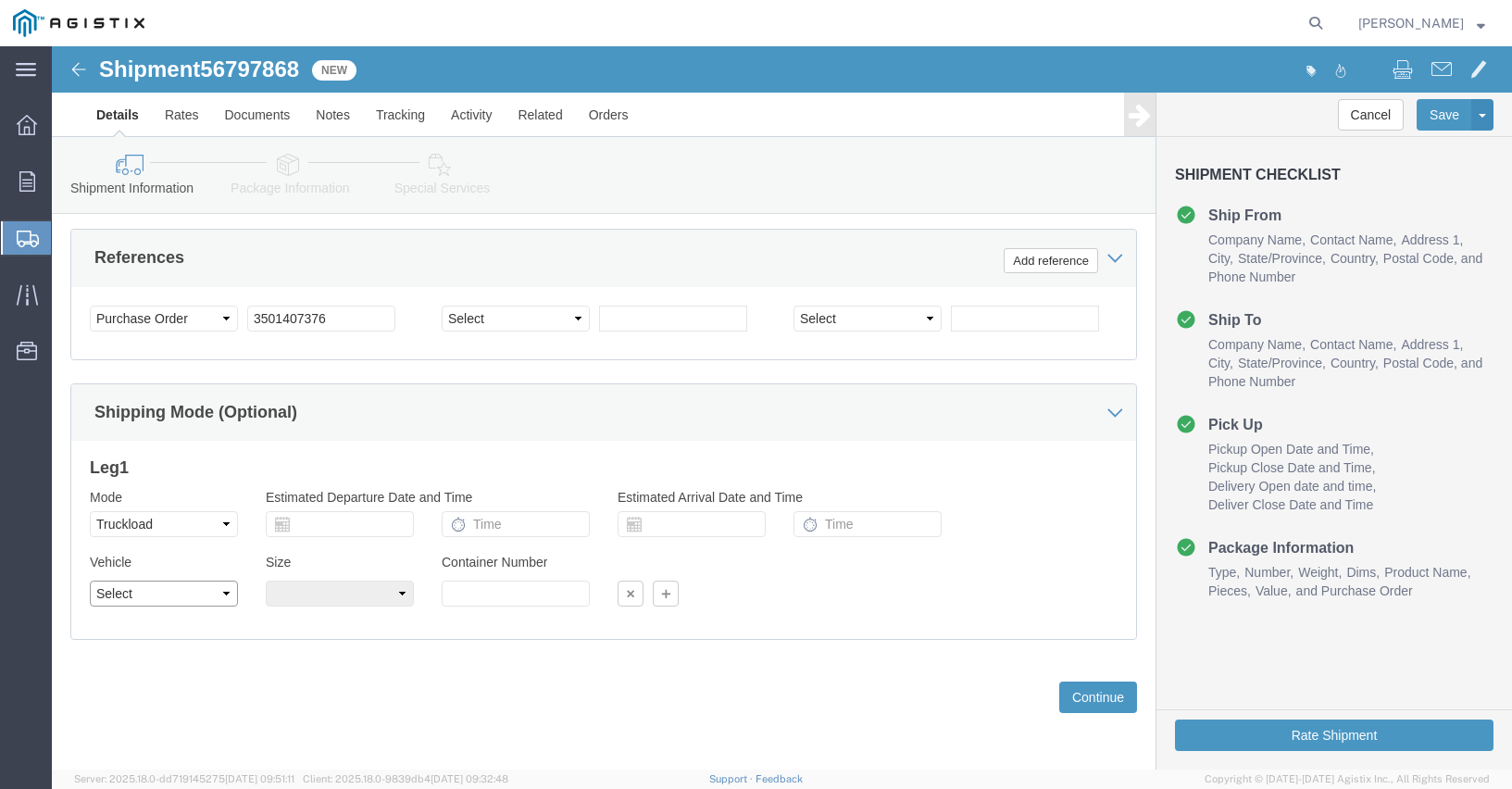
click select "Select 1-Ton (PSS) 10 Wheel 10 Yard Dump Truck 20 Yard Dump Truck Bobtail Botto…"
select select "FLBD"
click select "Select 1-Ton (PSS) 10 Wheel 10 Yard Dump Truck 20 Yard Dump Truck Bobtail Botto…"
click select "Select 35 Feet 20 Feet 28 Feet 53 Feet 40 Feet 48 Feet"
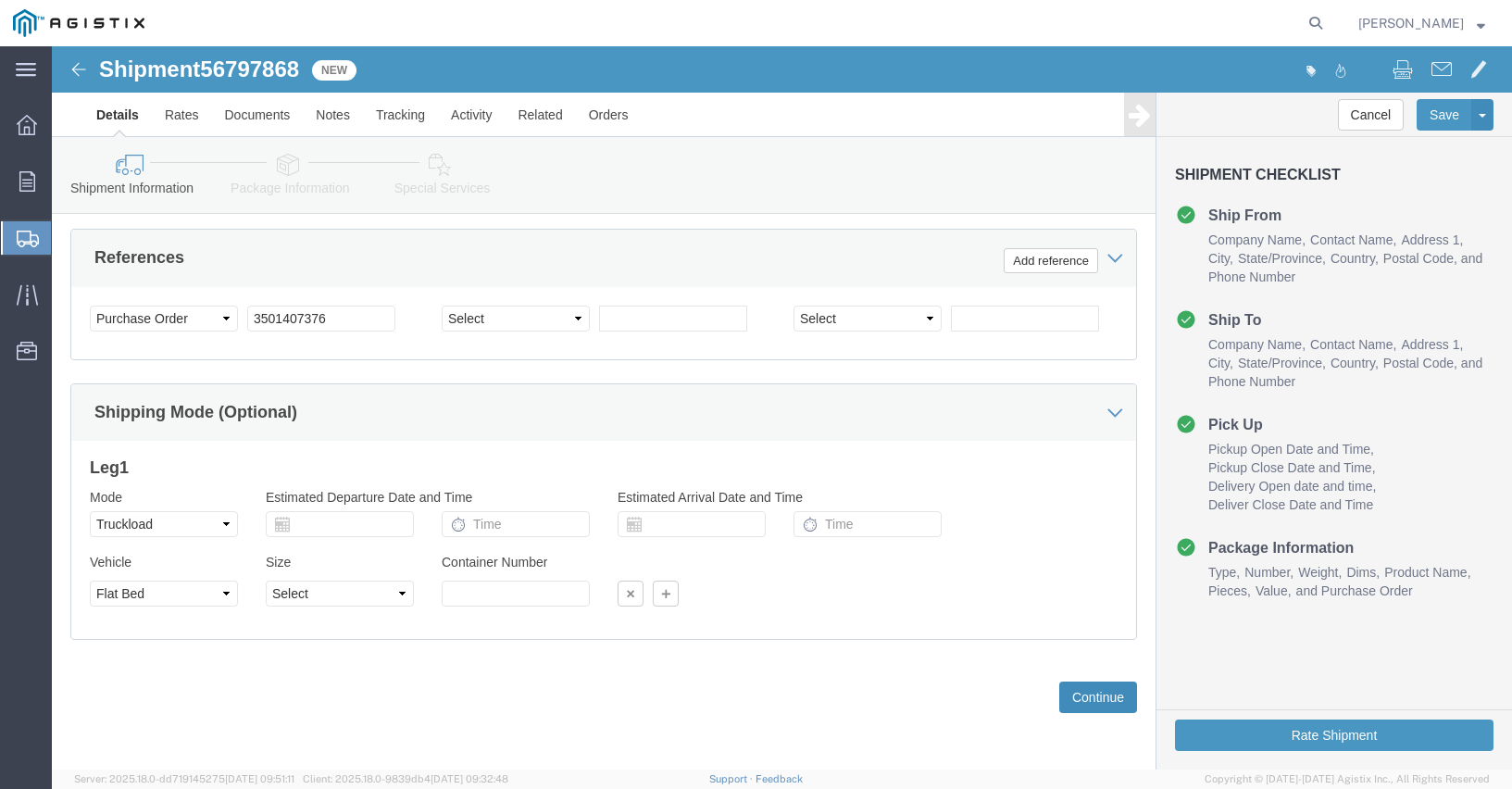
click button "Continue"
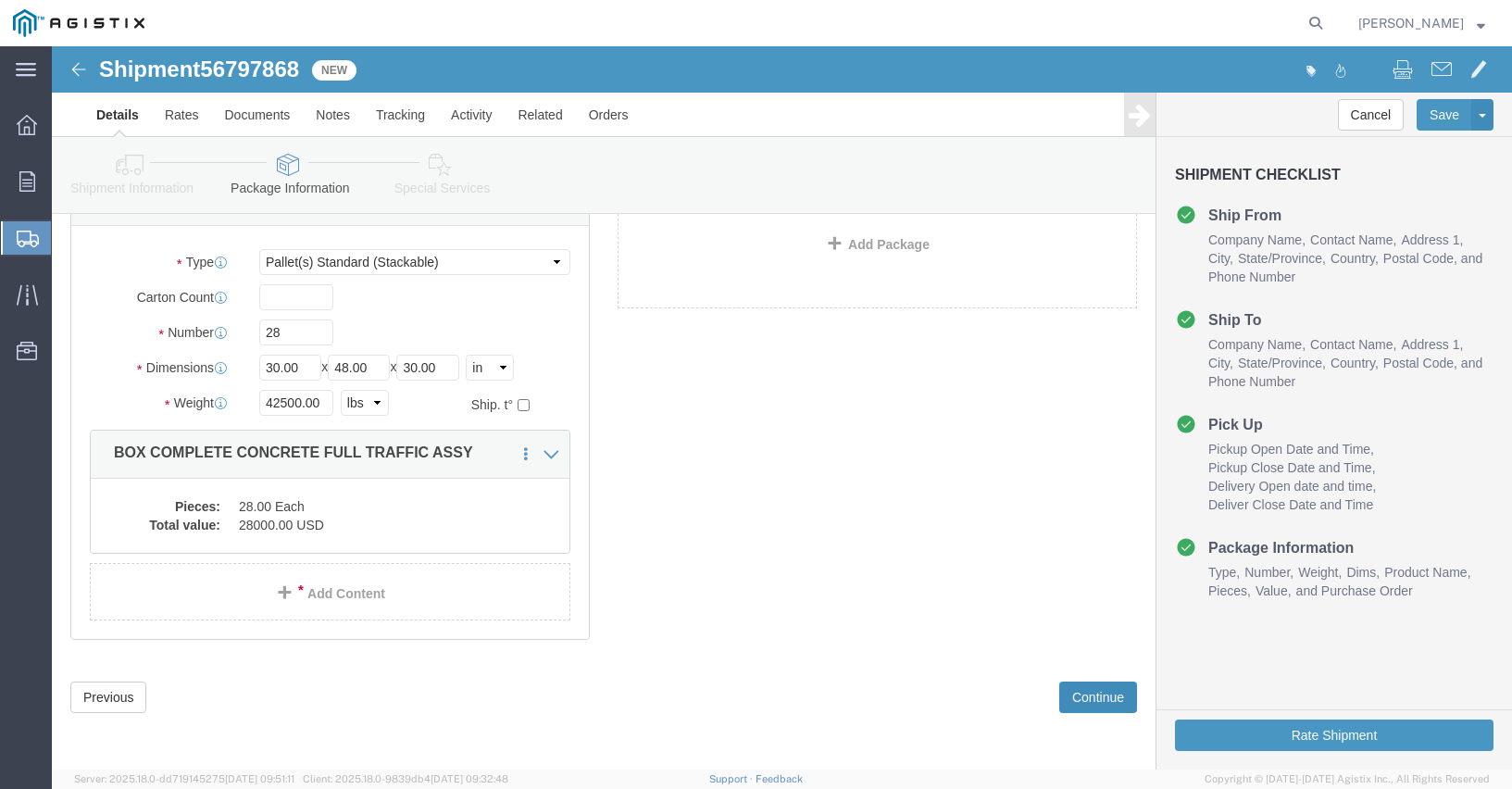
scroll to position [139, 0]
click button "Continue"
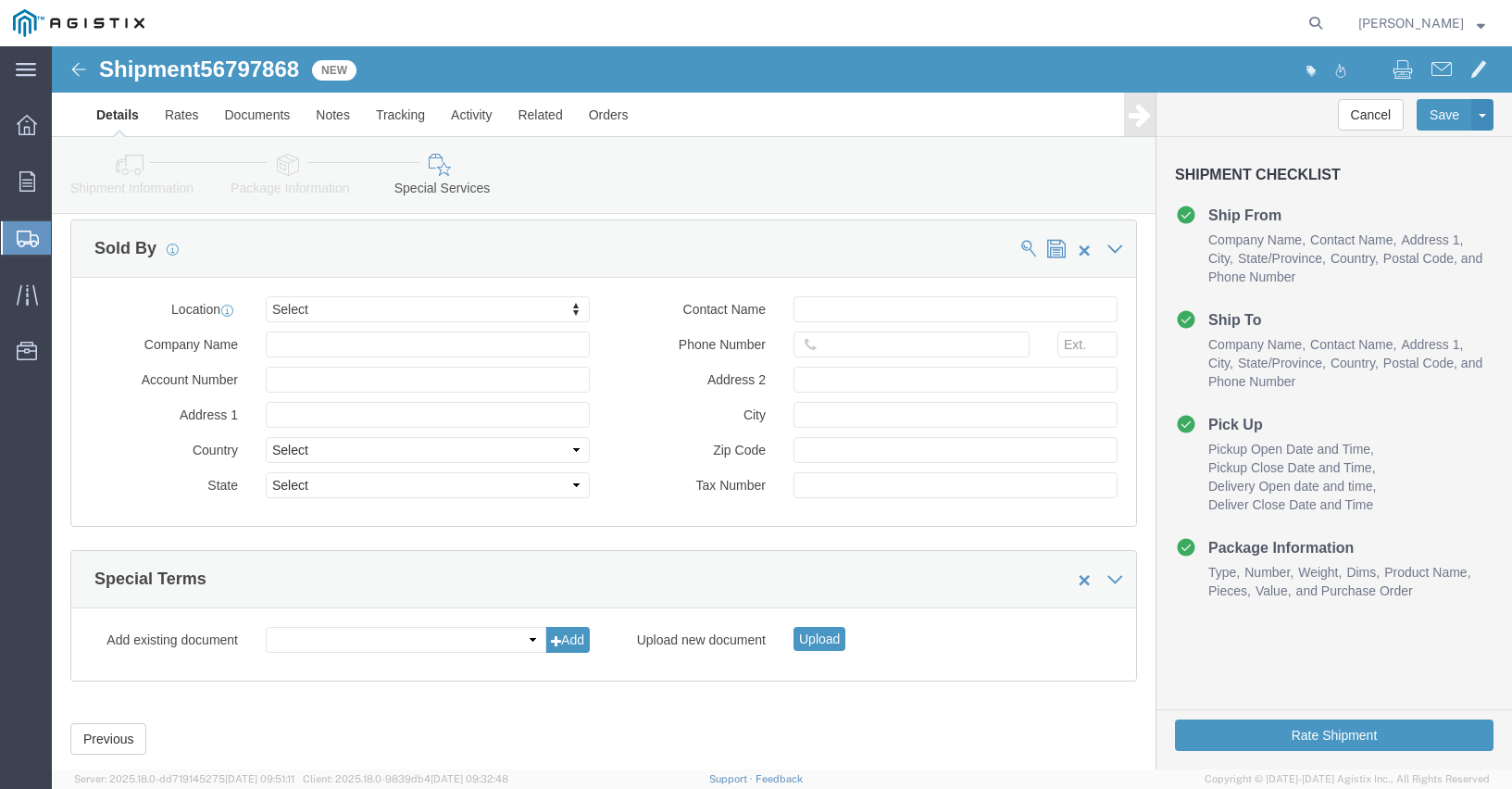
scroll to position [1808, 0]
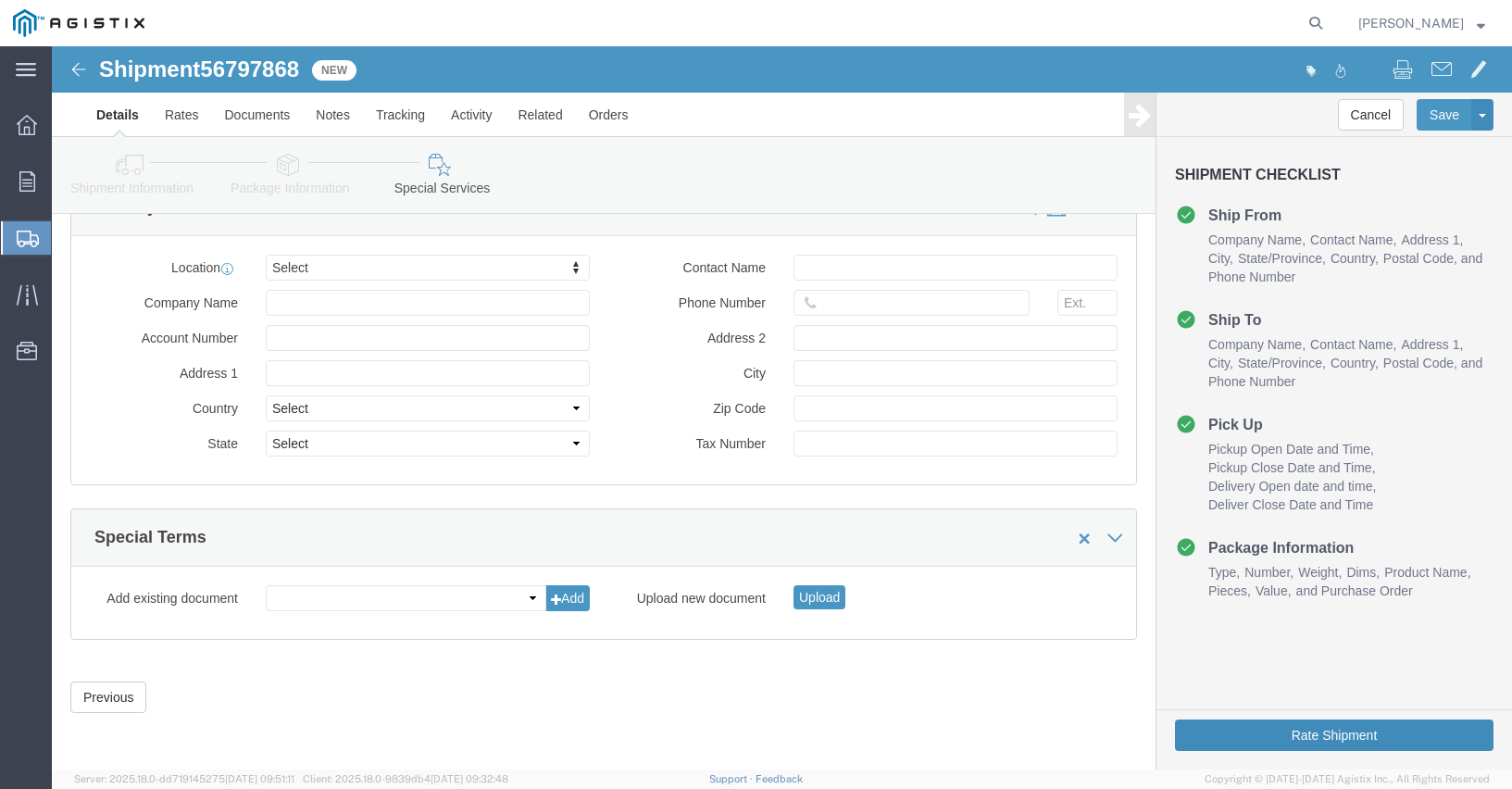
click button "Rate Shipment"
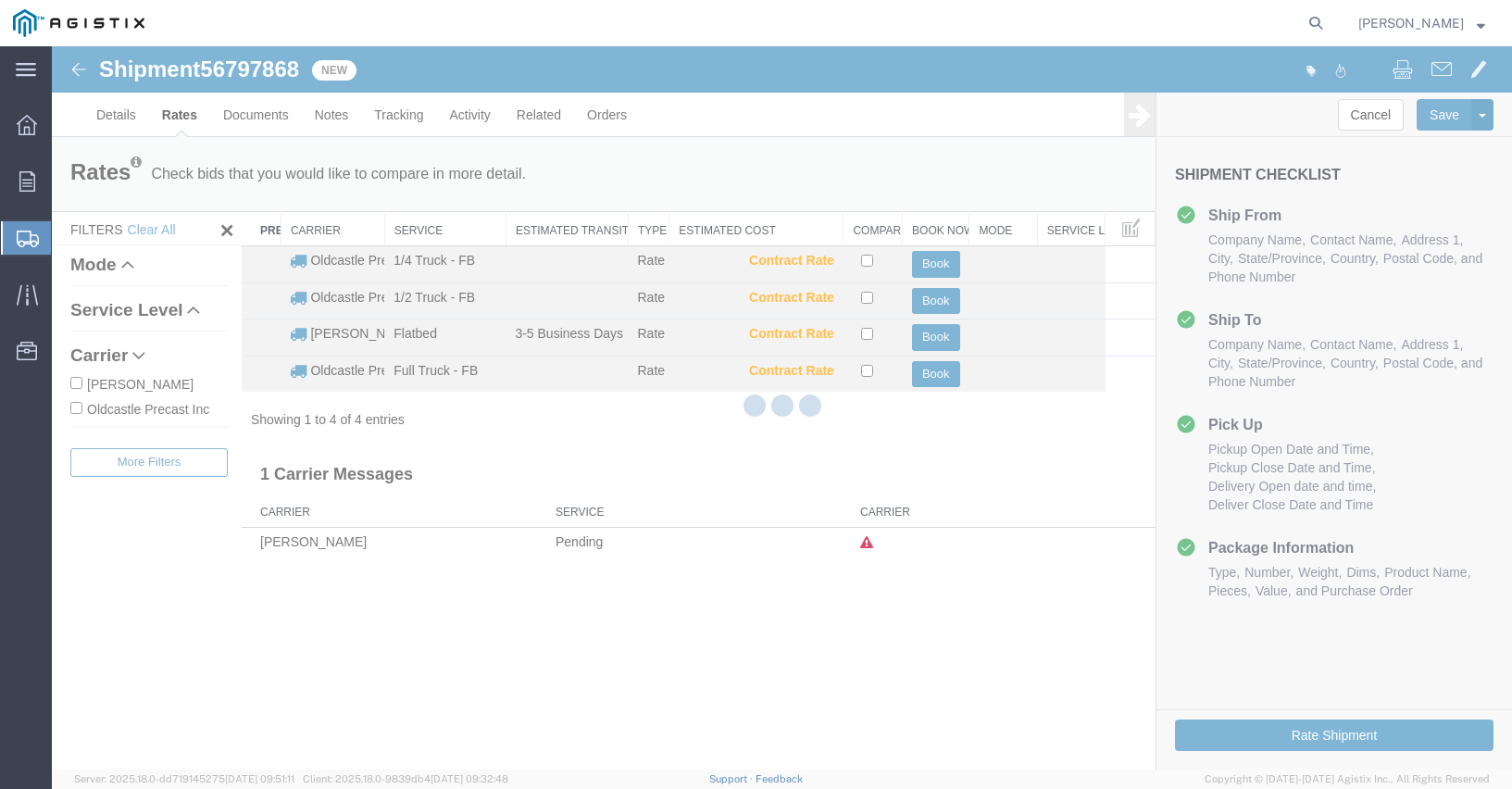
scroll to position [0, 0]
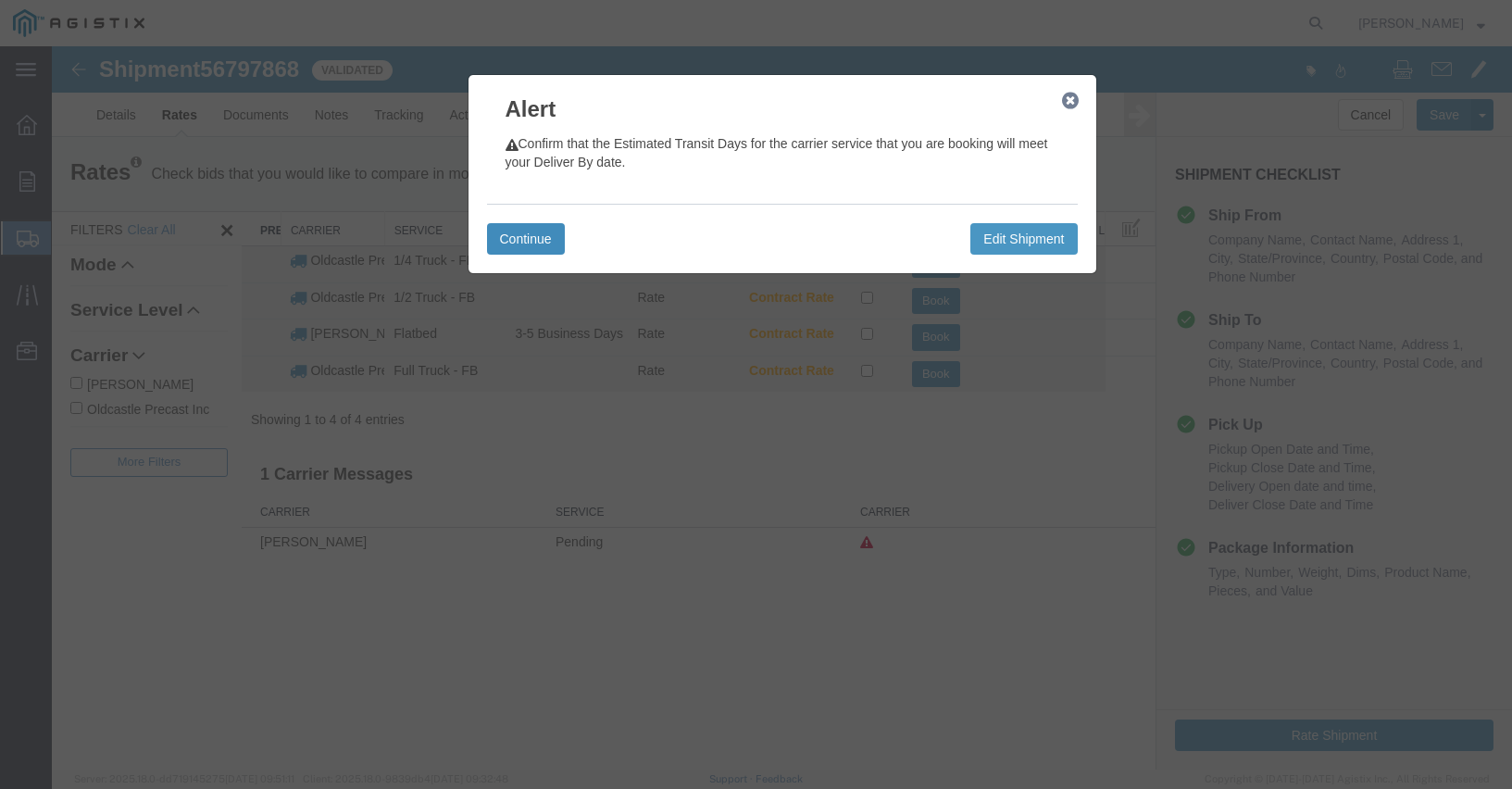
click at [522, 236] on button "Continue" at bounding box center [526, 239] width 78 height 32
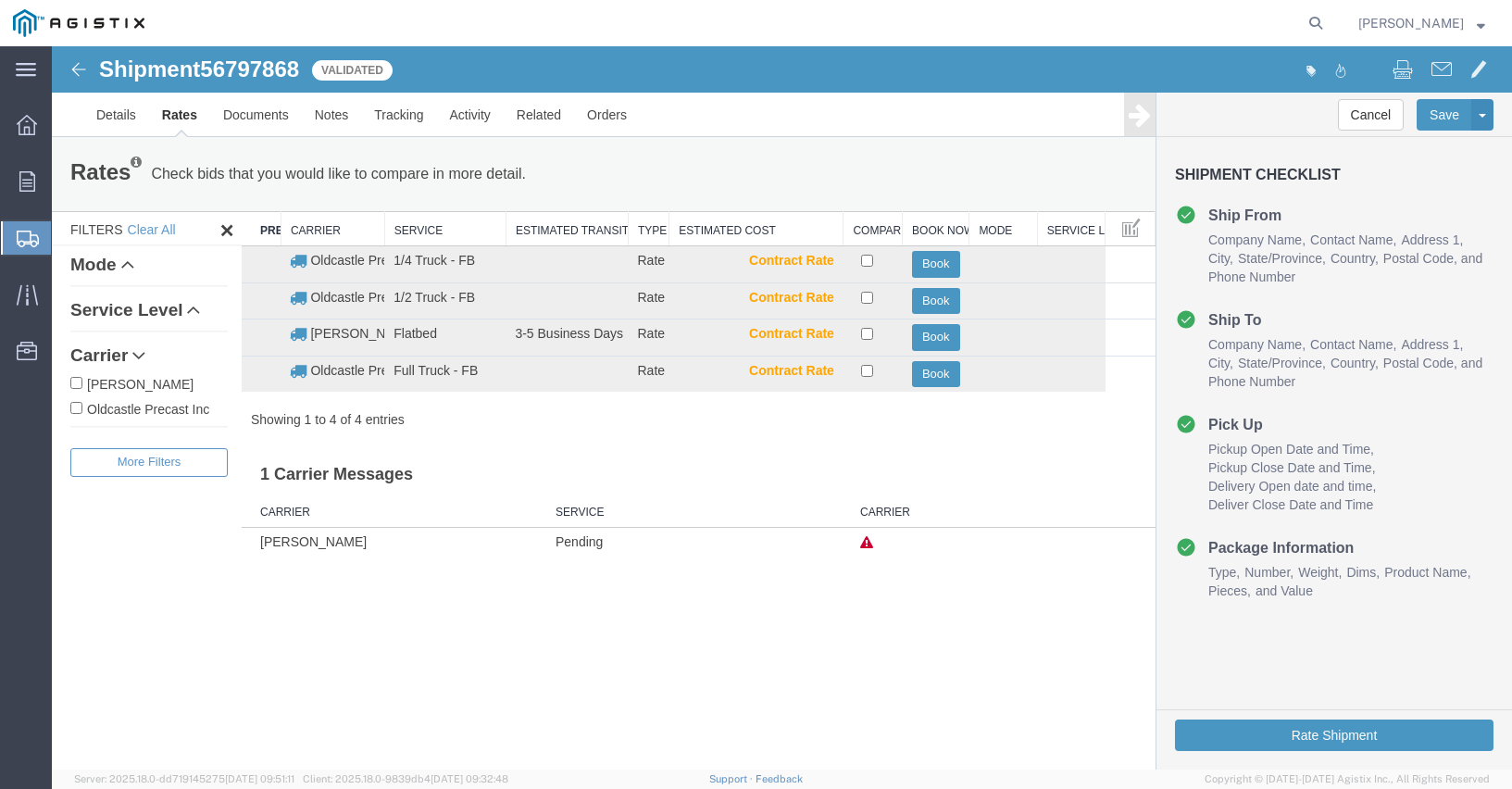
click at [80, 412] on input "Oldcastle Precast Inc" at bounding box center [77, 408] width 12 height 12
checkbox input "true"
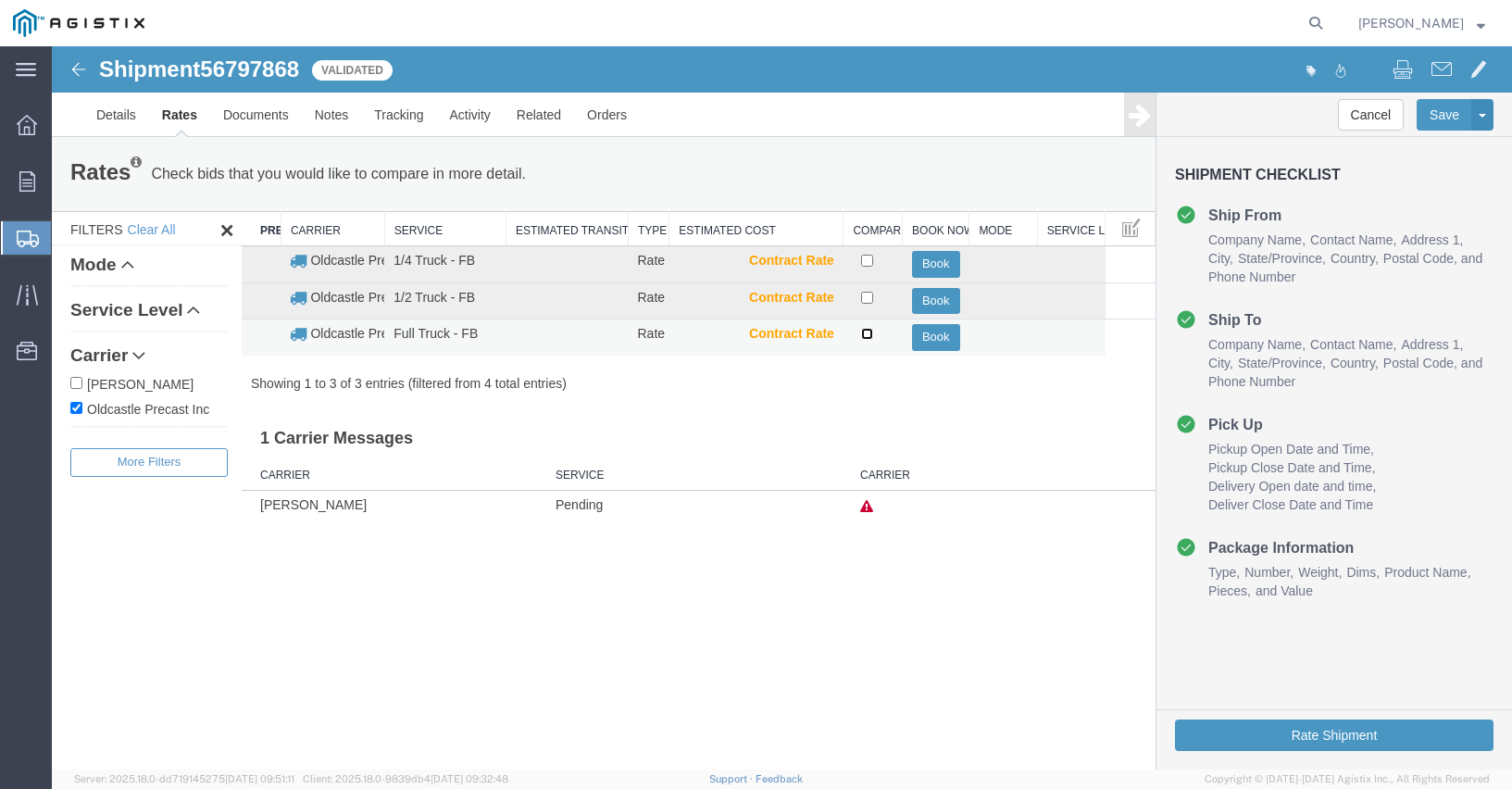
click at [863, 333] on input "checkbox" at bounding box center [867, 333] width 12 height 12
checkbox input "true"
click at [939, 338] on button "Book" at bounding box center [936, 337] width 48 height 27
